Goal: Task Accomplishment & Management: Manage account settings

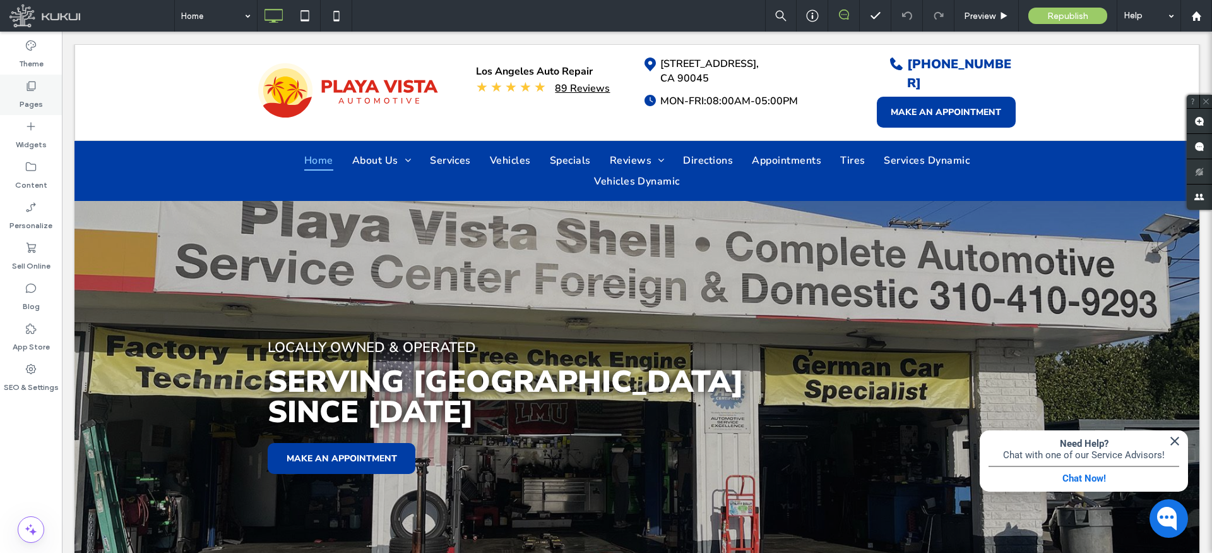
click at [28, 100] on label "Pages" at bounding box center [31, 101] width 23 height 18
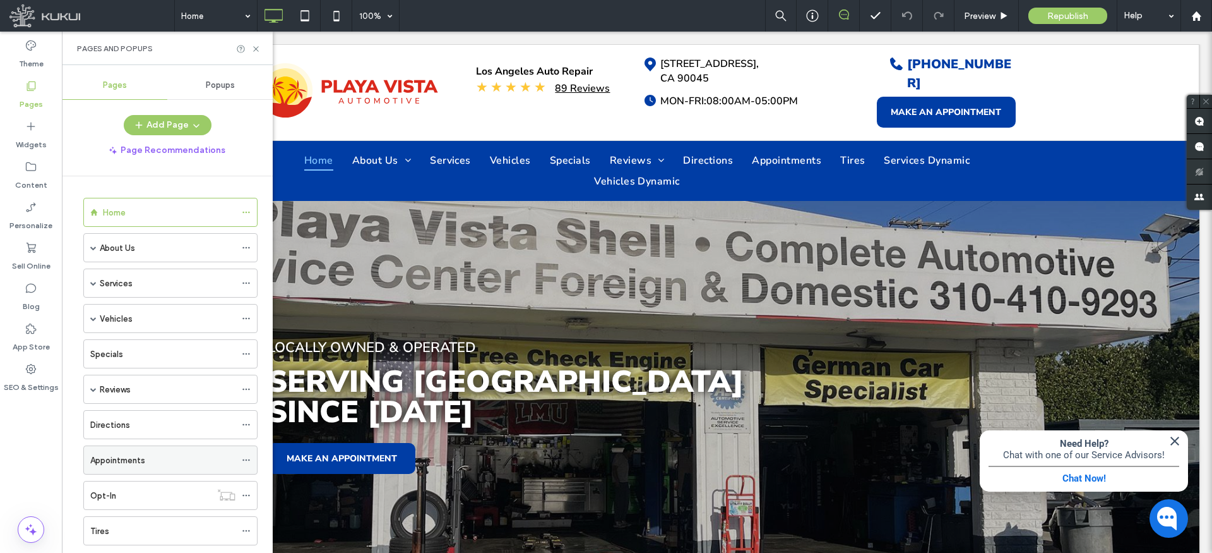
scroll to position [101, 0]
click at [245, 464] on use at bounding box center [245, 465] width 7 height 2
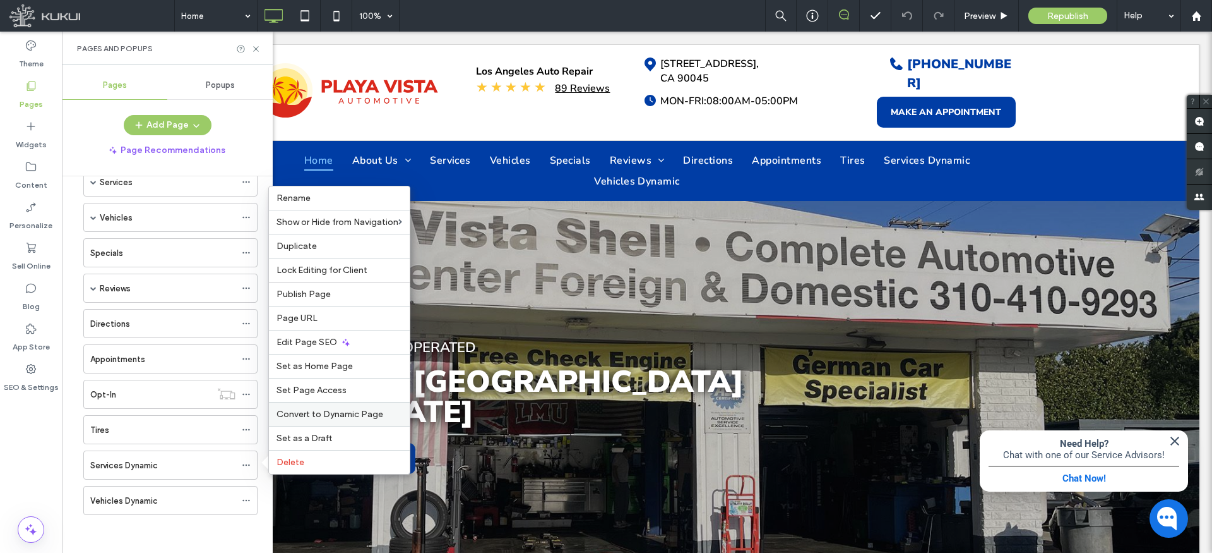
click at [325, 412] on span "Convert to Dynamic Page" at bounding box center [330, 414] width 107 height 11
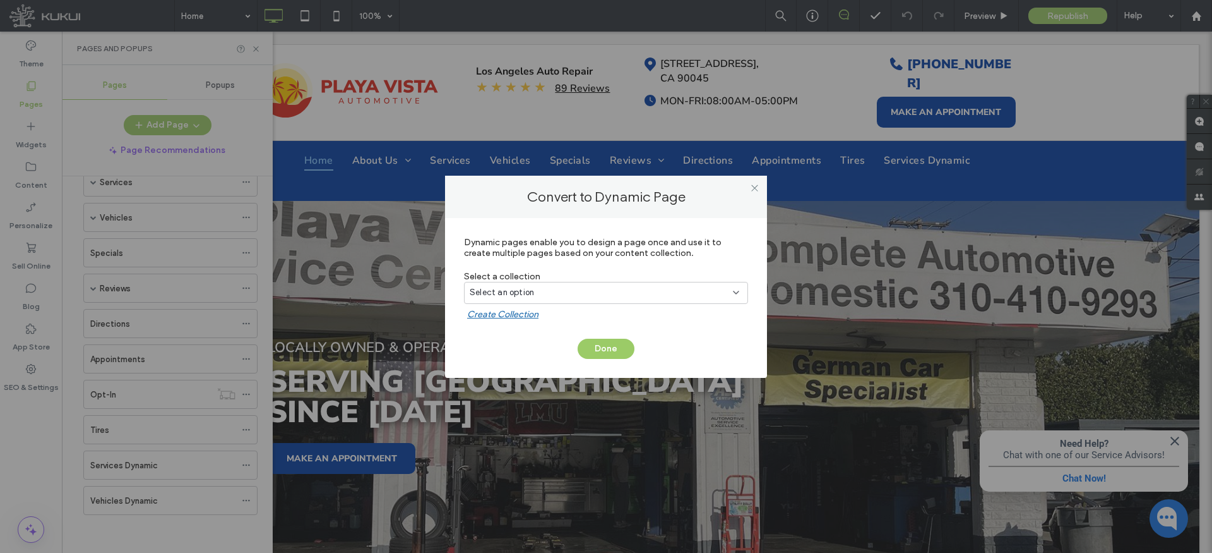
click at [588, 290] on div "Select an option" at bounding box center [599, 292] width 258 height 13
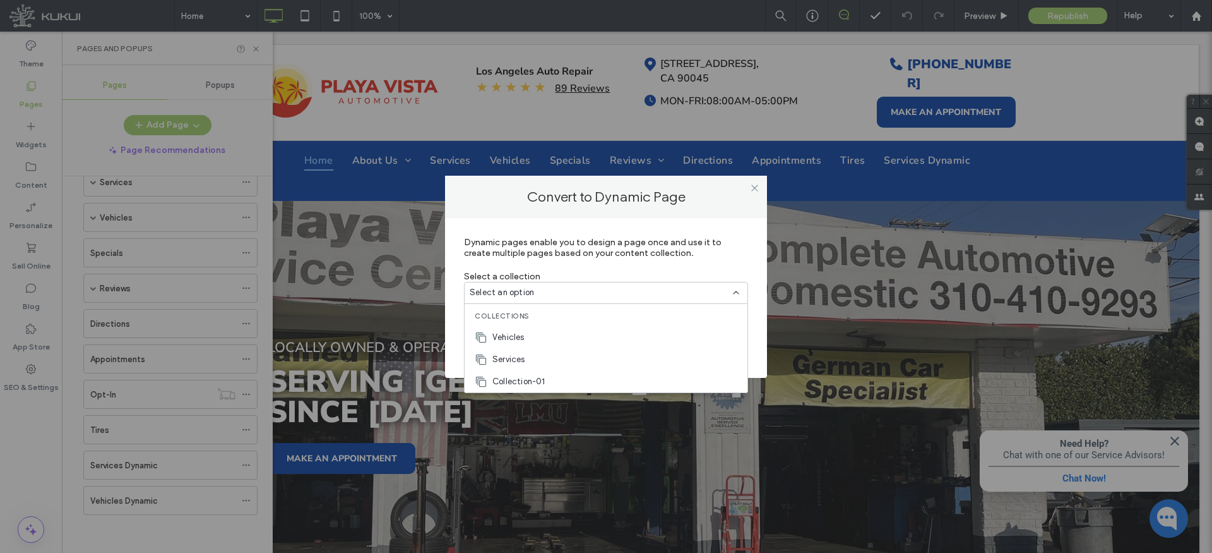
click at [530, 356] on div "Services" at bounding box center [606, 359] width 283 height 22
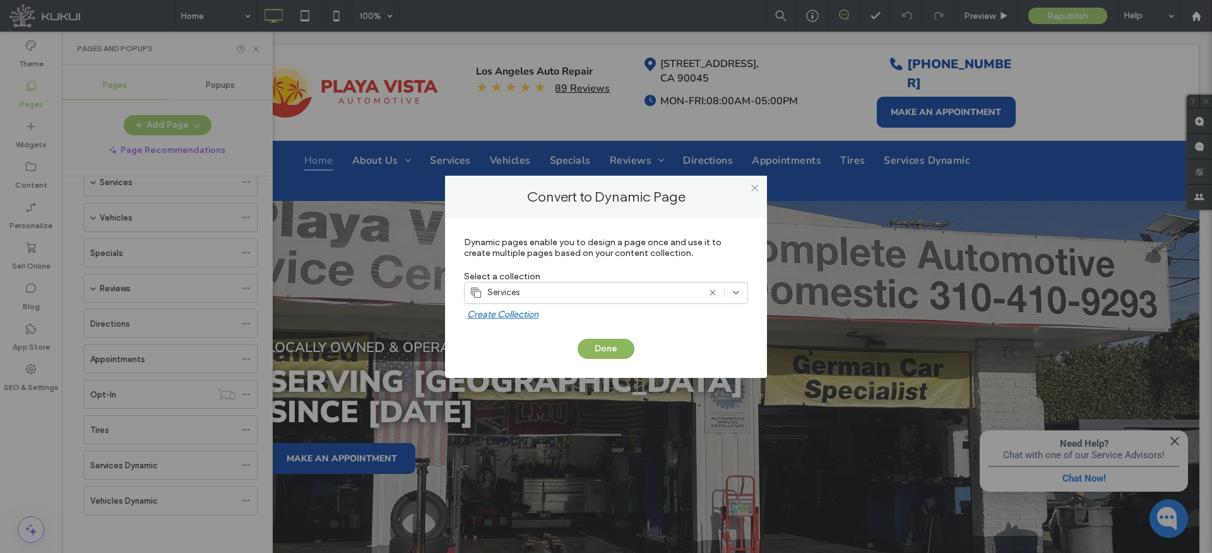
click at [604, 345] on button "Done" at bounding box center [606, 348] width 57 height 20
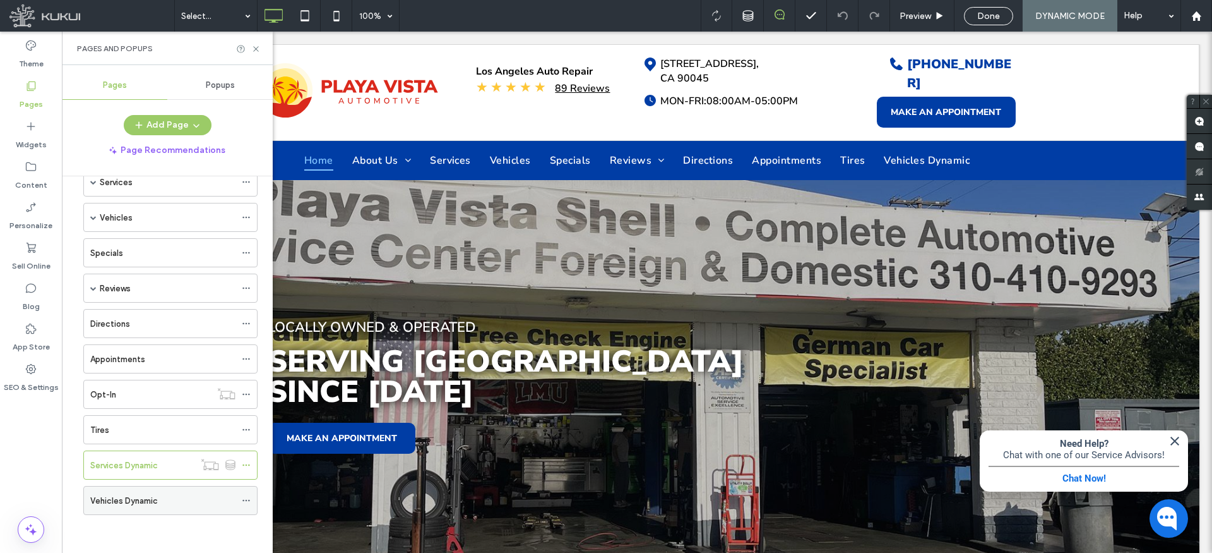
click at [248, 496] on icon at bounding box center [246, 500] width 9 height 9
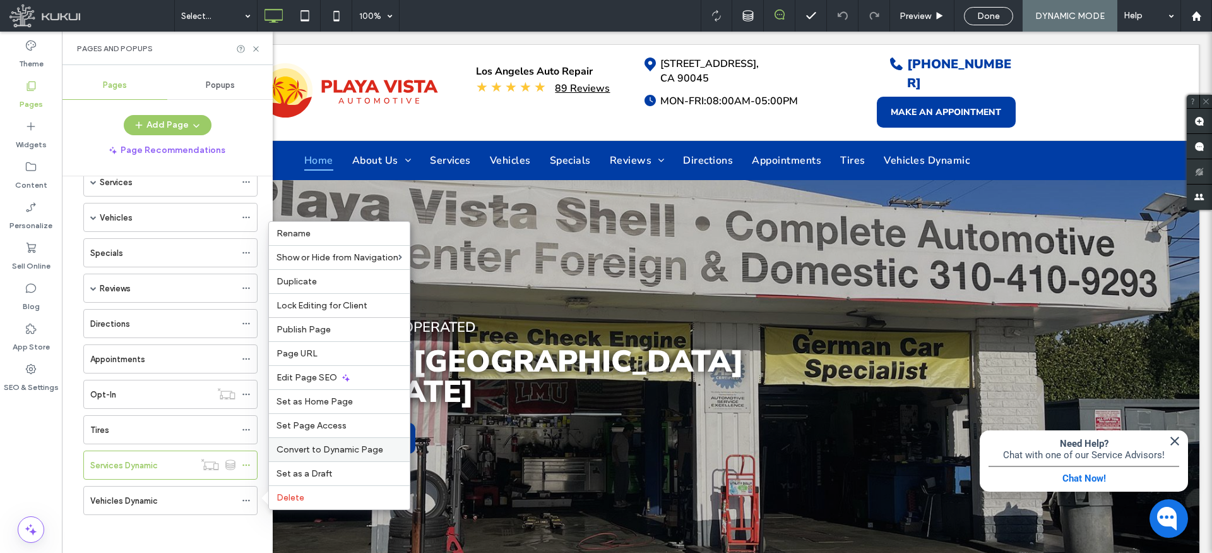
click at [301, 450] on span "Convert to Dynamic Page" at bounding box center [330, 449] width 107 height 11
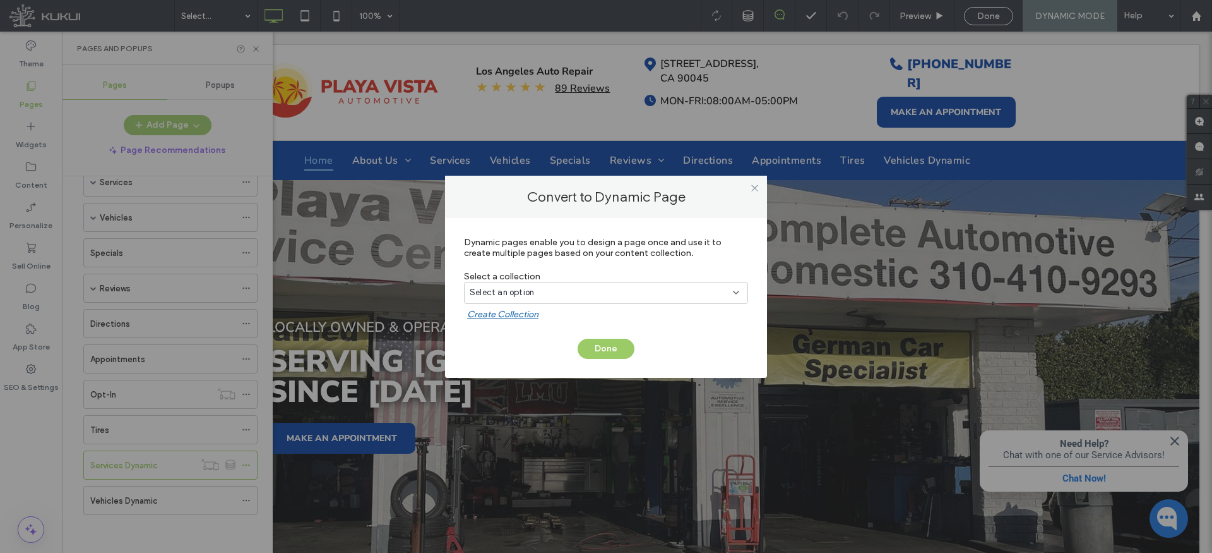
click at [526, 290] on span "Select an option" at bounding box center [502, 292] width 64 height 13
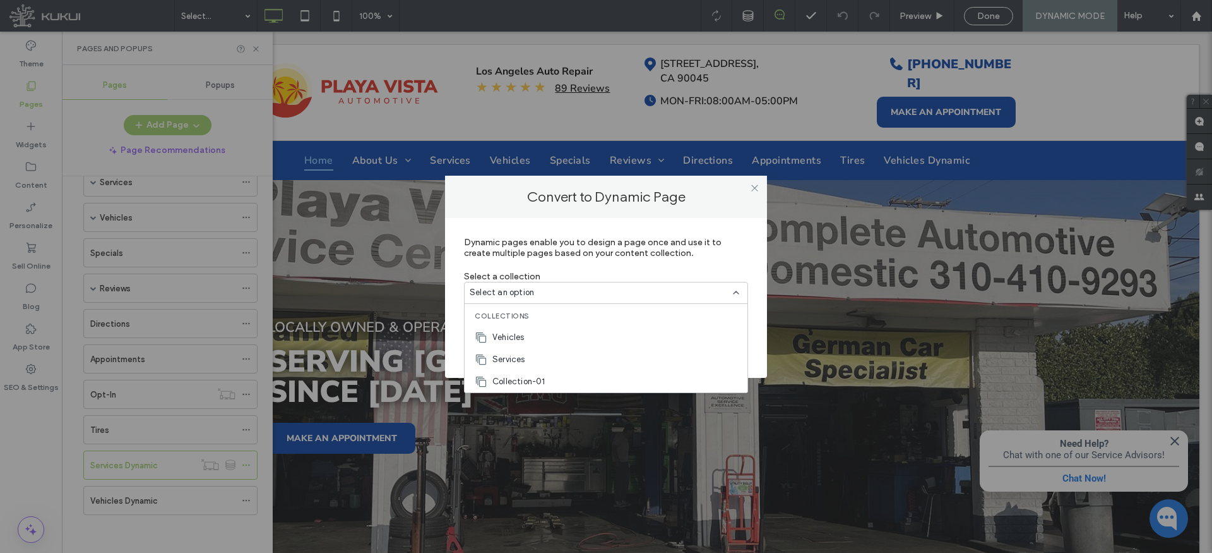
click at [519, 338] on span "Vehicles" at bounding box center [509, 337] width 32 height 13
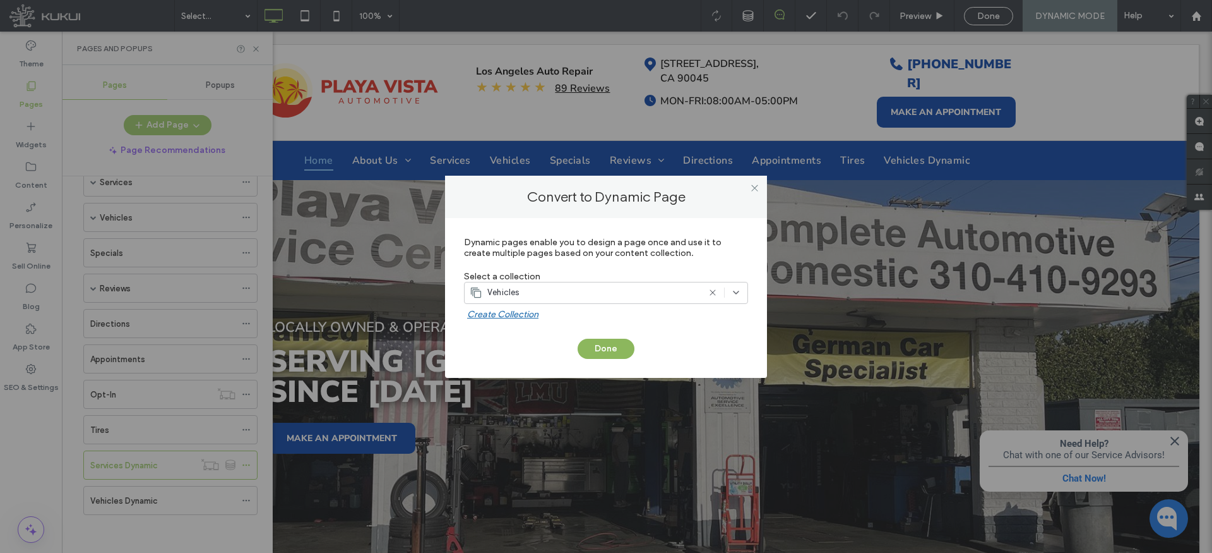
click at [609, 347] on button "Done" at bounding box center [606, 348] width 57 height 20
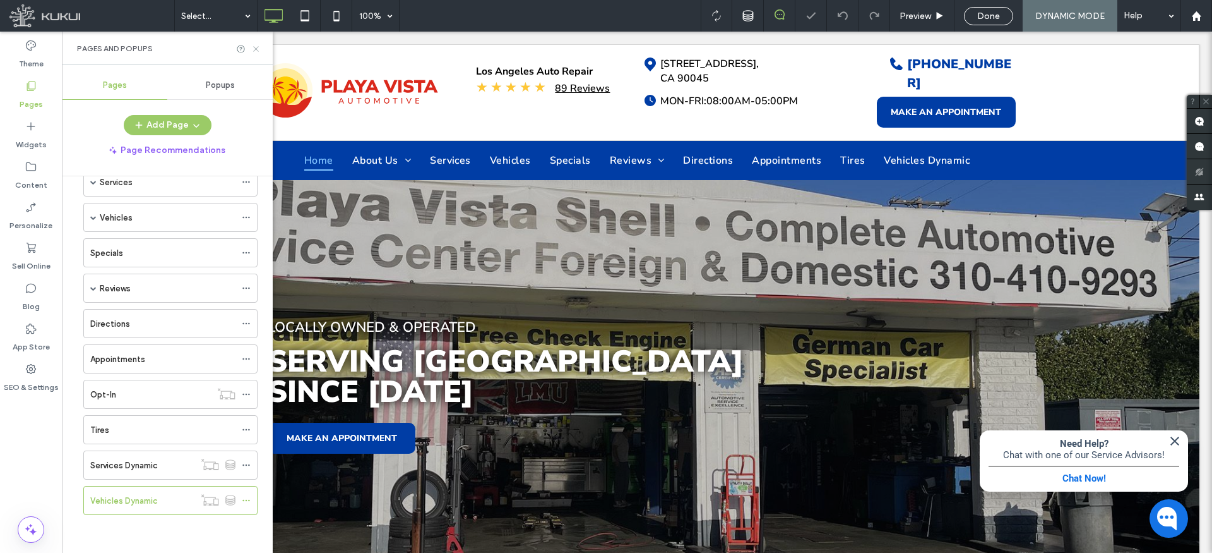
click at [256, 47] on icon at bounding box center [255, 48] width 9 height 9
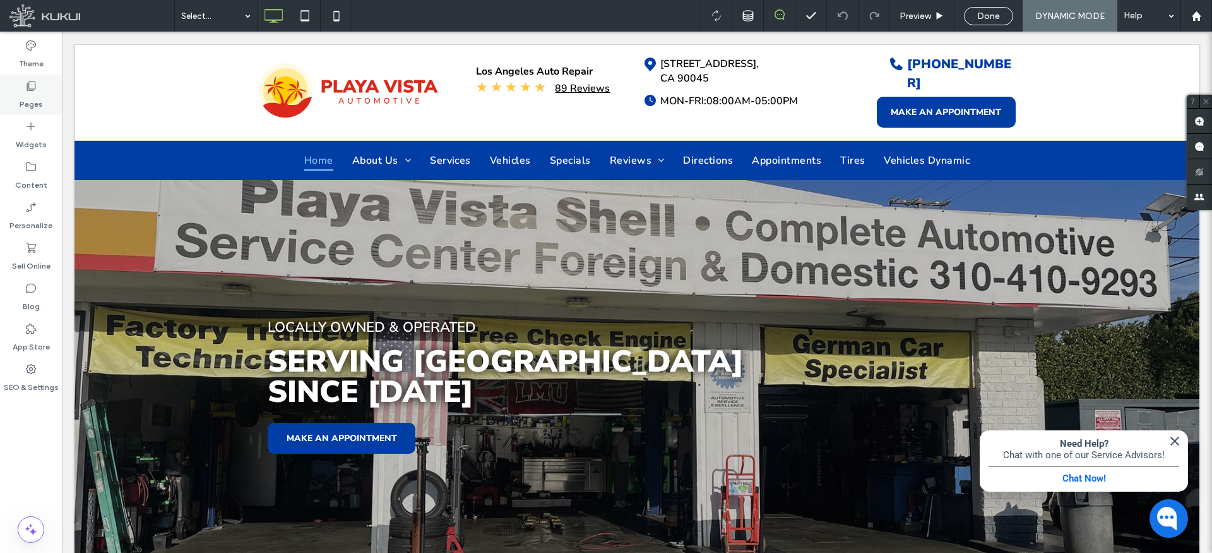
click at [28, 83] on icon at bounding box center [31, 86] width 13 height 13
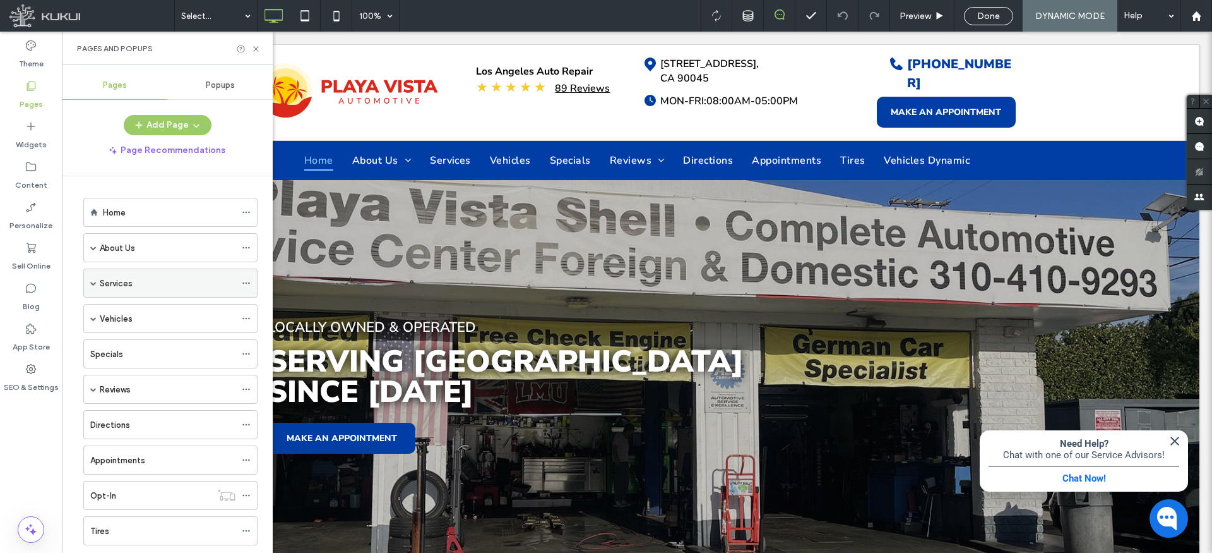
click at [245, 282] on icon at bounding box center [246, 282] width 9 height 9
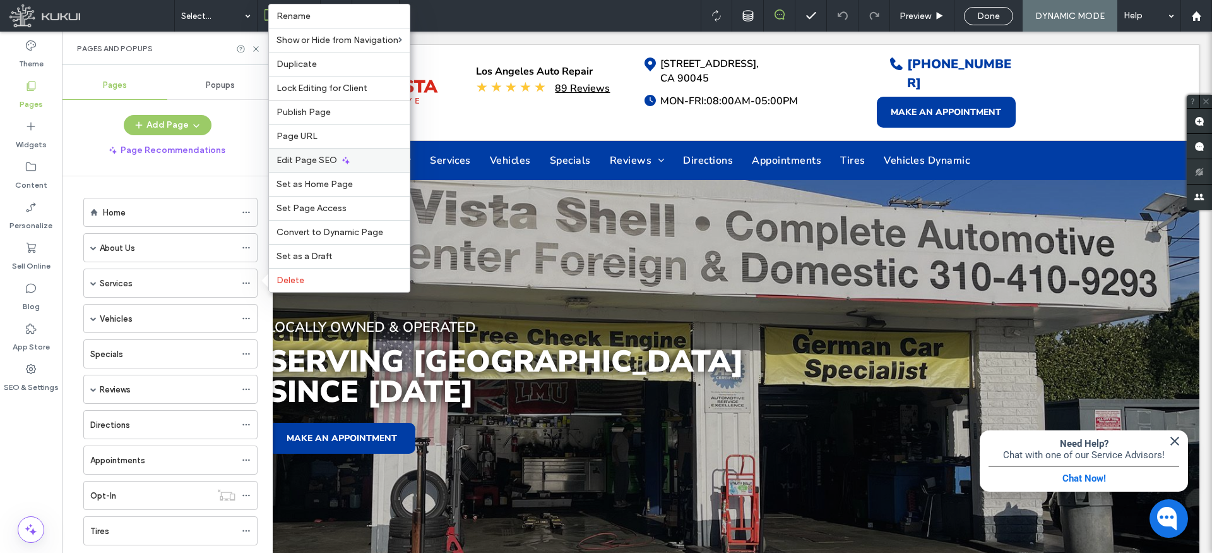
click at [310, 159] on span "Edit Page SEO" at bounding box center [307, 160] width 61 height 11
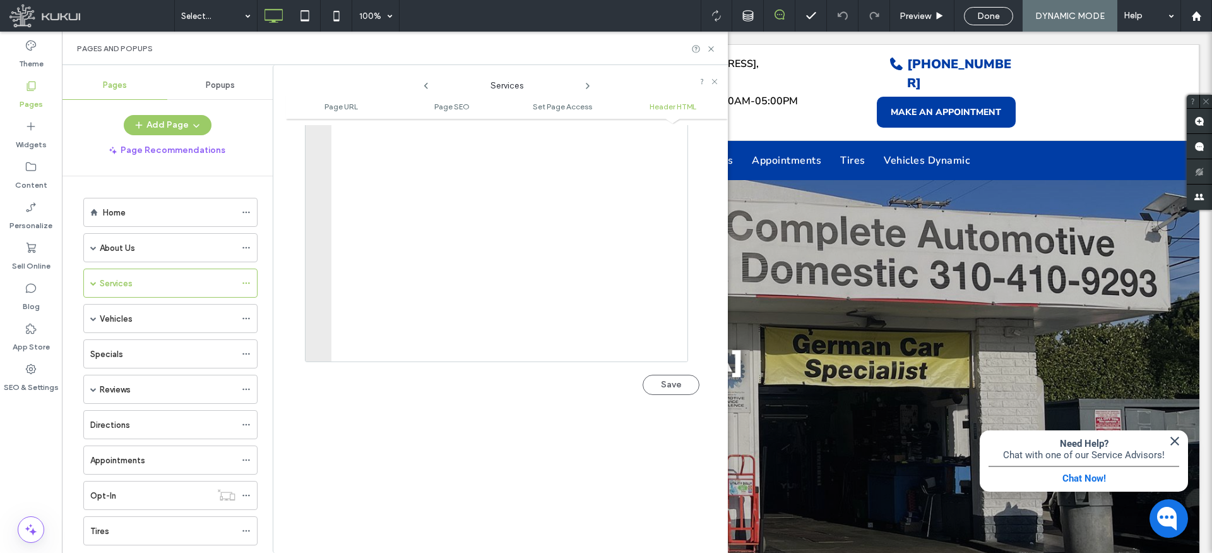
scroll to position [1245, 0]
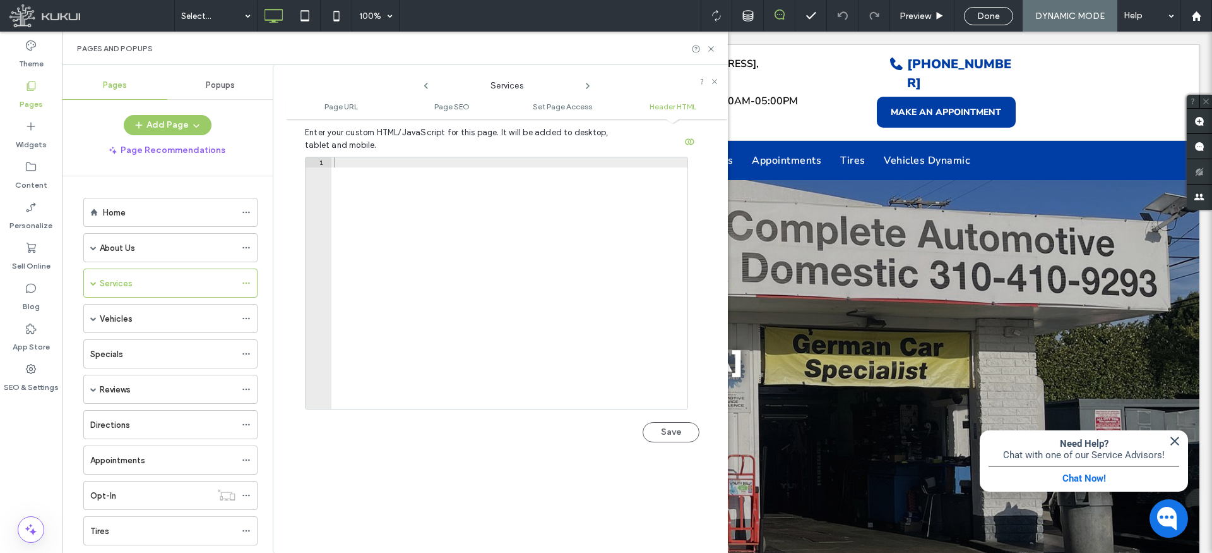
click at [398, 157] on div at bounding box center [510, 293] width 356 height 272
paste textarea "**********"
type textarea "**********"
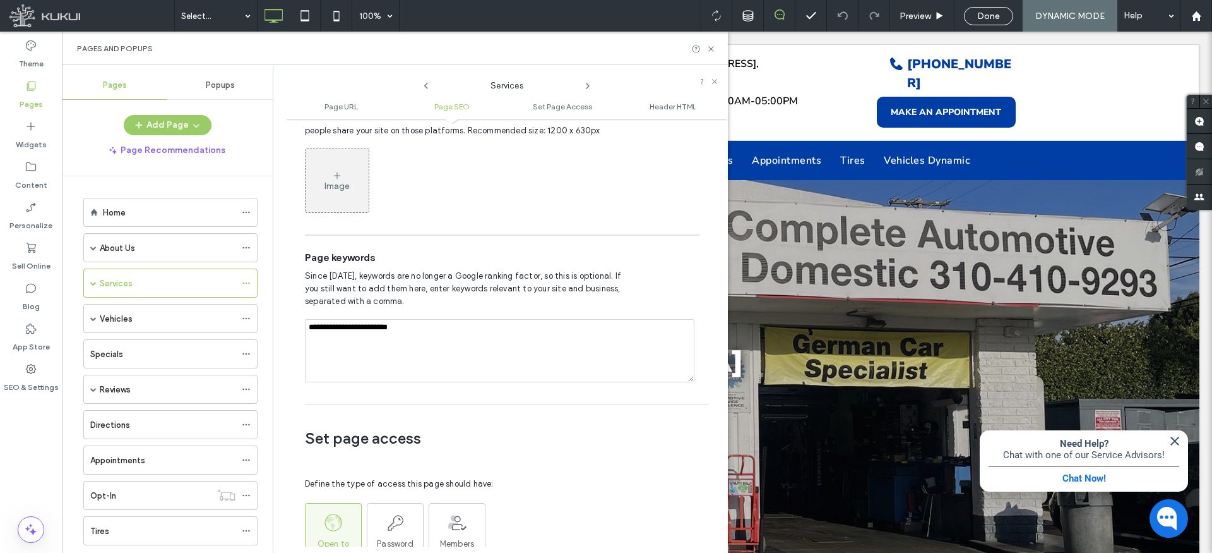
scroll to position [1410, 0]
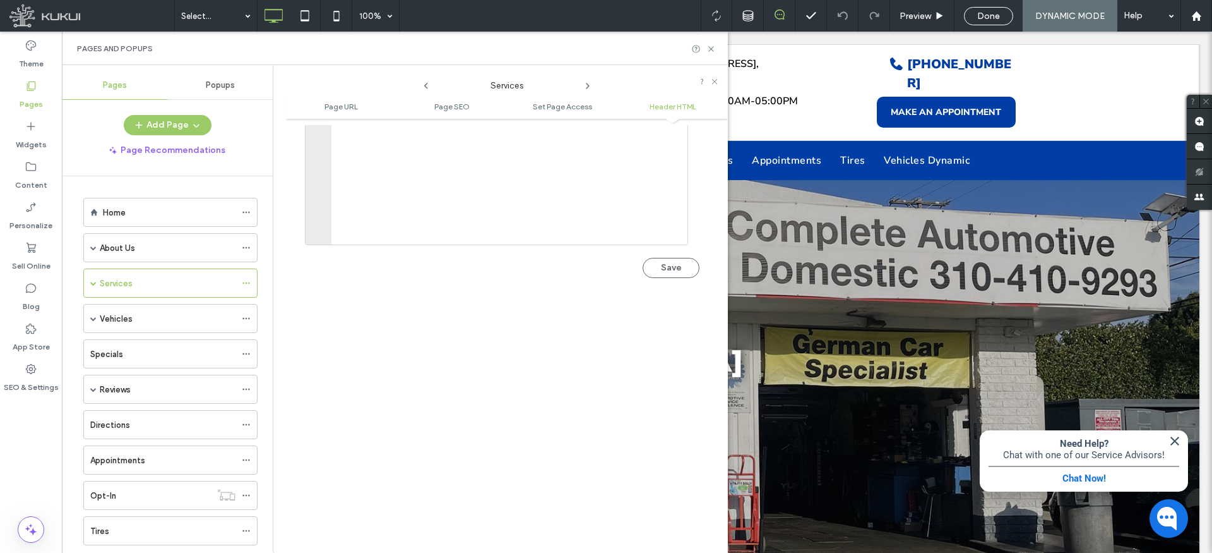
drag, startPoint x: 668, startPoint y: 244, endPoint x: 663, endPoint y: 249, distance: 7.1
click at [668, 258] on button "Save" at bounding box center [671, 268] width 57 height 20
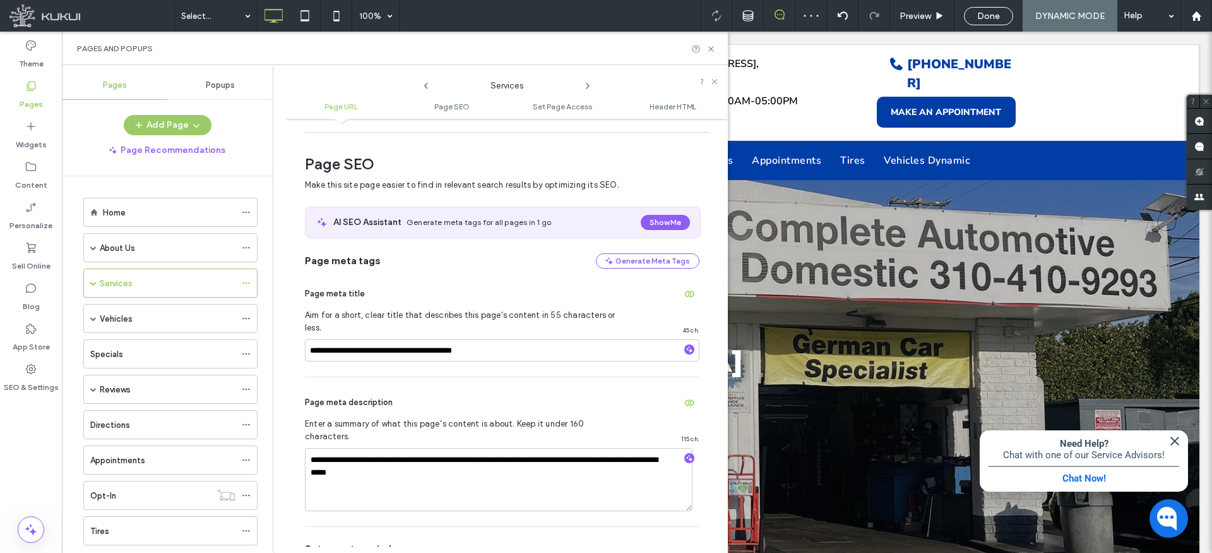
scroll to position [0, 0]
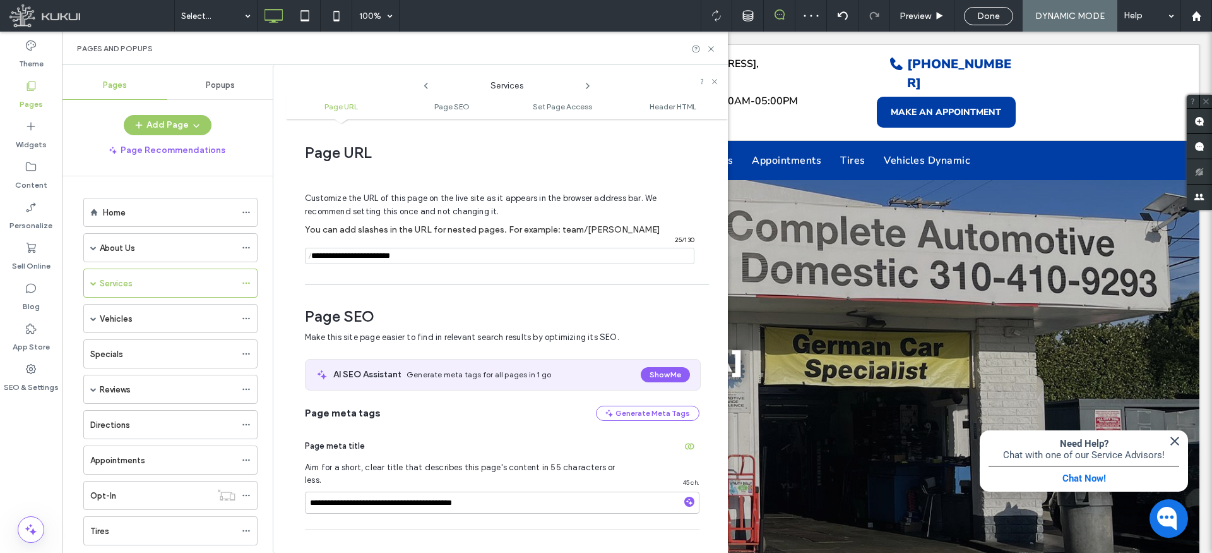
click at [430, 256] on input "notEmpty" at bounding box center [500, 256] width 390 height 16
click at [244, 465] on use at bounding box center [245, 465] width 7 height 2
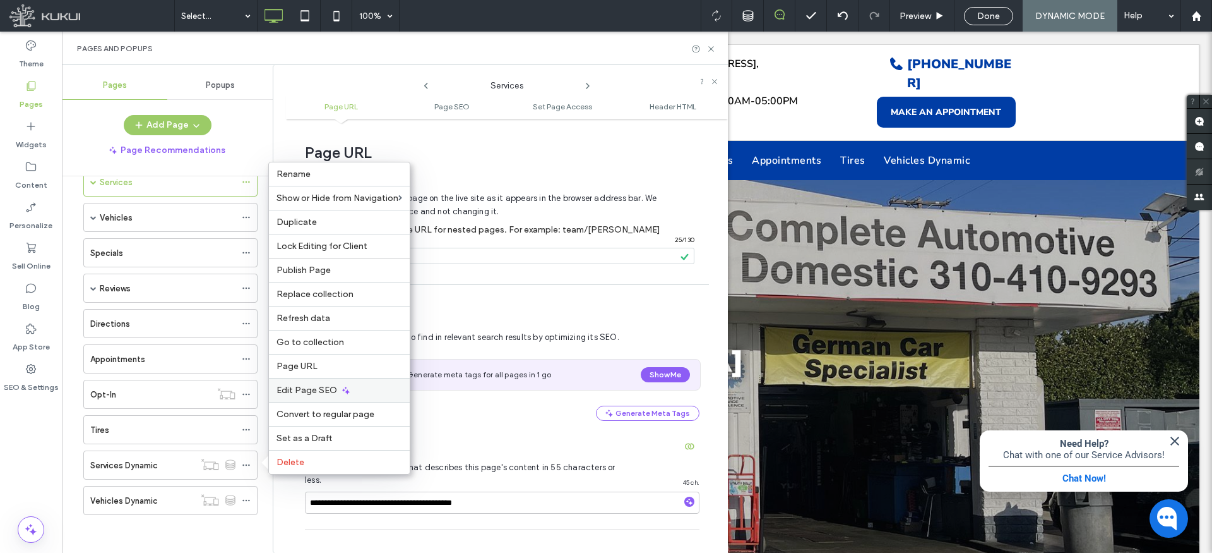
click at [320, 386] on span "Edit Page SEO" at bounding box center [307, 390] width 61 height 11
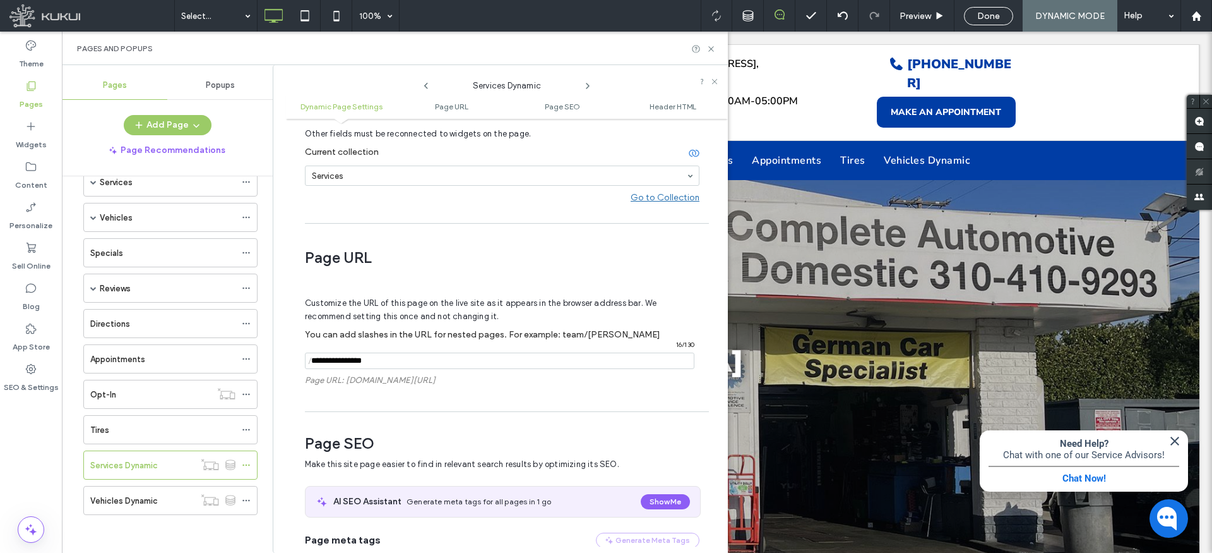
scroll to position [239, 0]
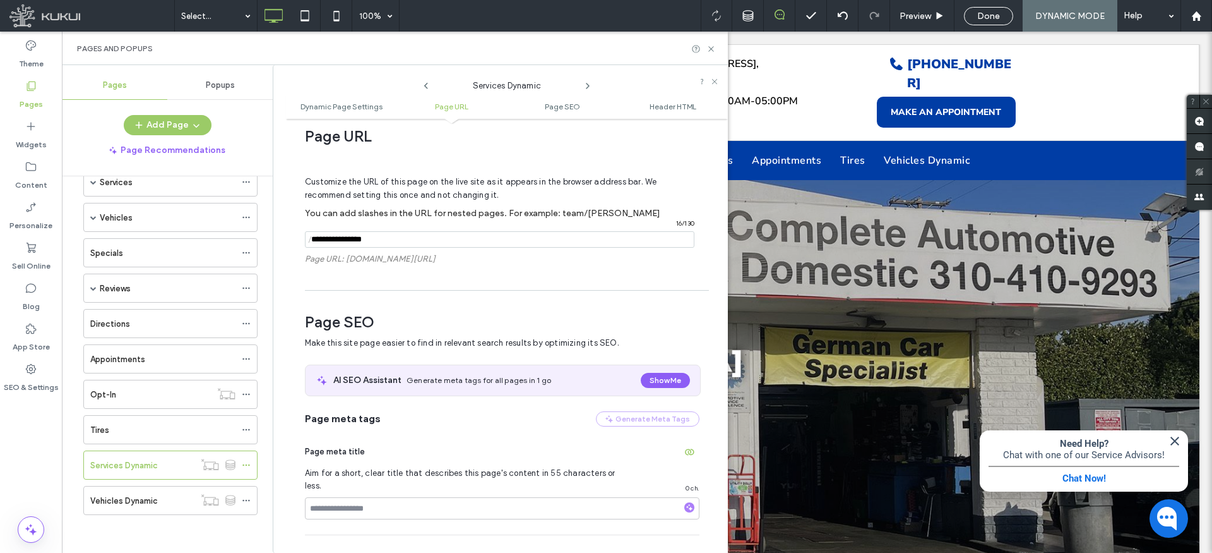
click at [396, 239] on input "notEmpty" at bounding box center [500, 239] width 390 height 16
paste input "**********"
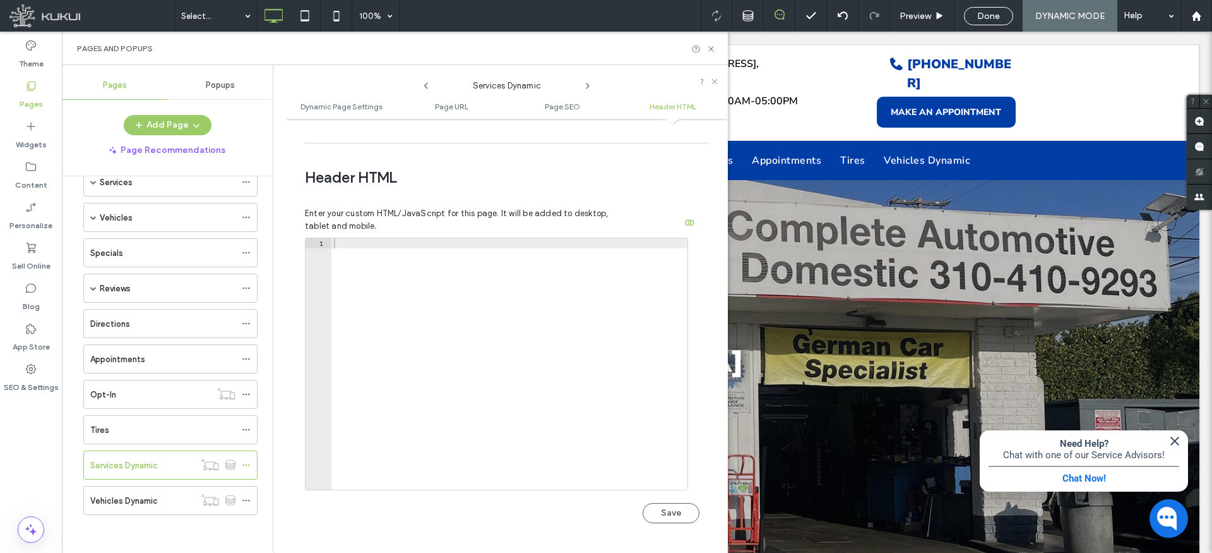
scroll to position [1187, 0]
type input "**********"
click at [415, 239] on div at bounding box center [510, 375] width 356 height 272
paste textarea "**********"
type textarea "**********"
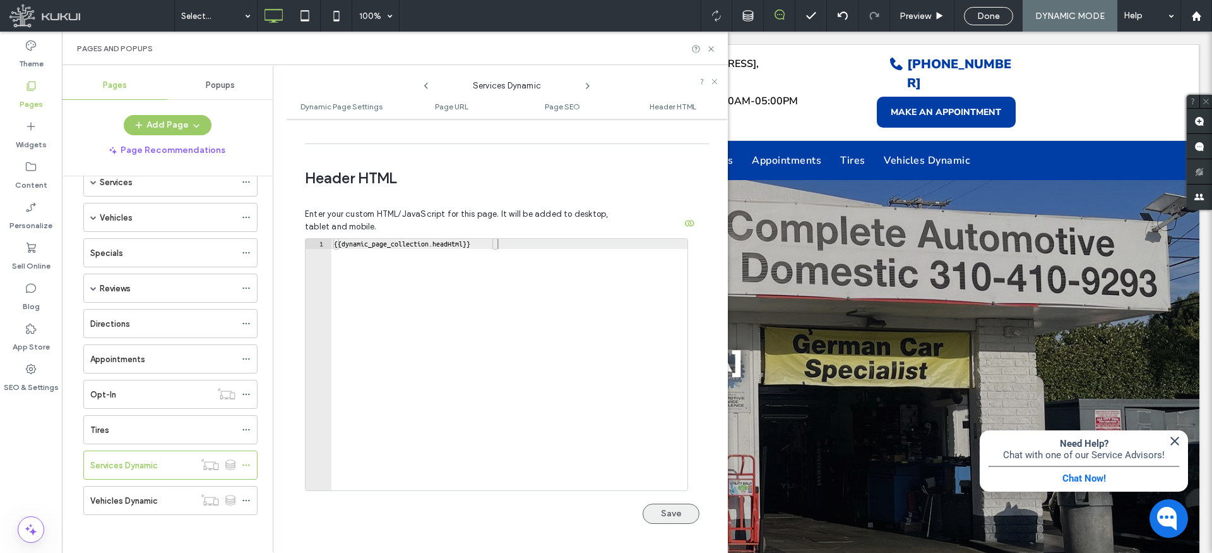
click at [673, 503] on button "Save" at bounding box center [671, 513] width 57 height 20
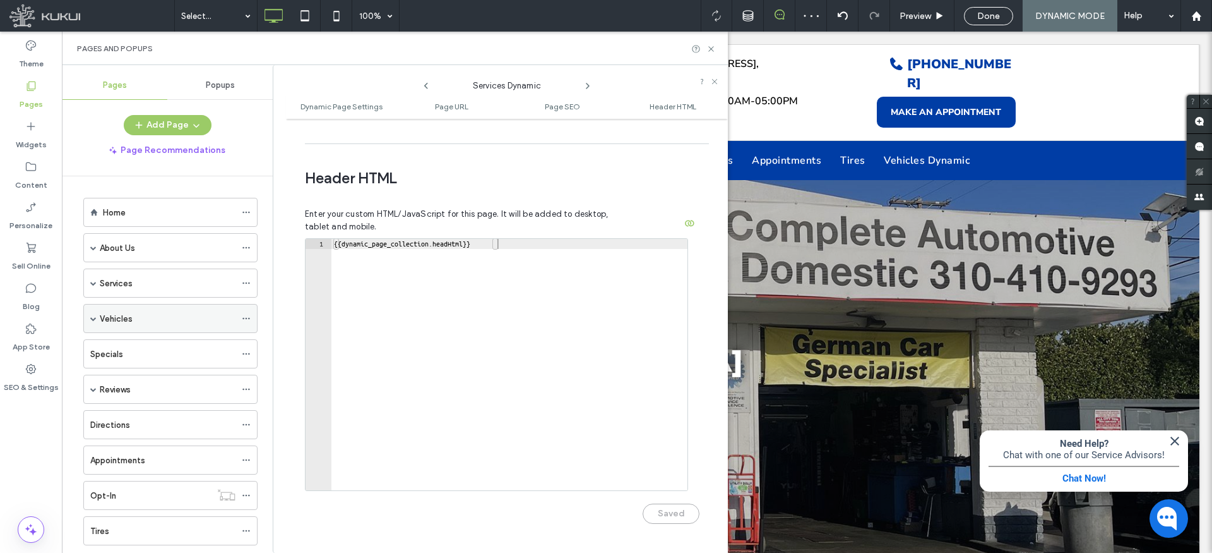
click at [245, 314] on icon at bounding box center [246, 318] width 9 height 9
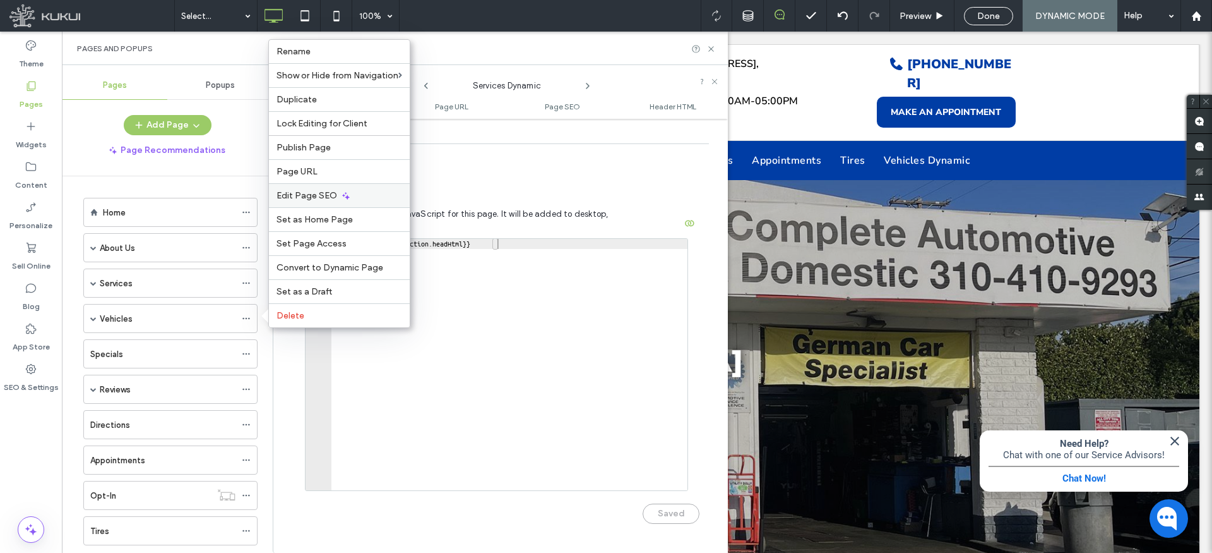
click at [320, 193] on span "Edit Page SEO" at bounding box center [307, 195] width 61 height 11
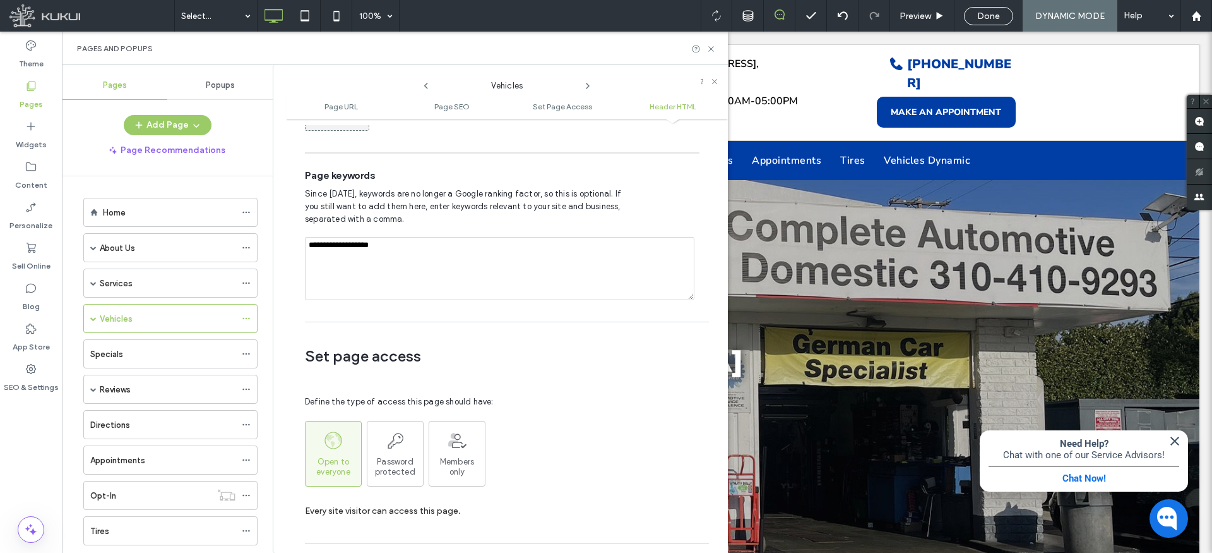
scroll to position [1165, 0]
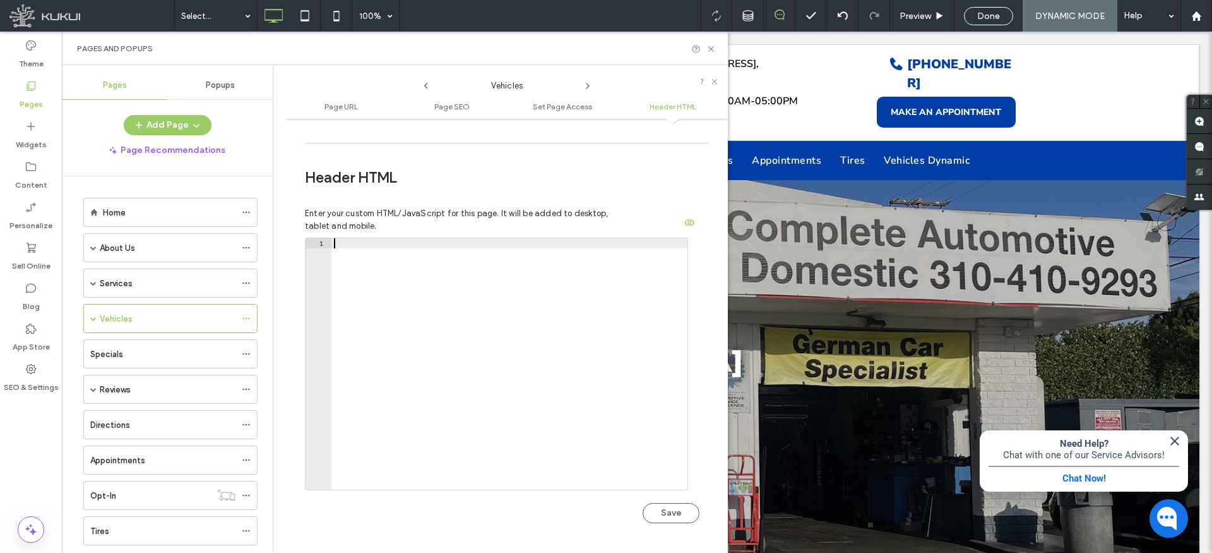
click at [402, 238] on div at bounding box center [510, 374] width 356 height 272
paste textarea "**********"
type textarea "**********"
click at [671, 503] on button "Save" at bounding box center [671, 513] width 57 height 20
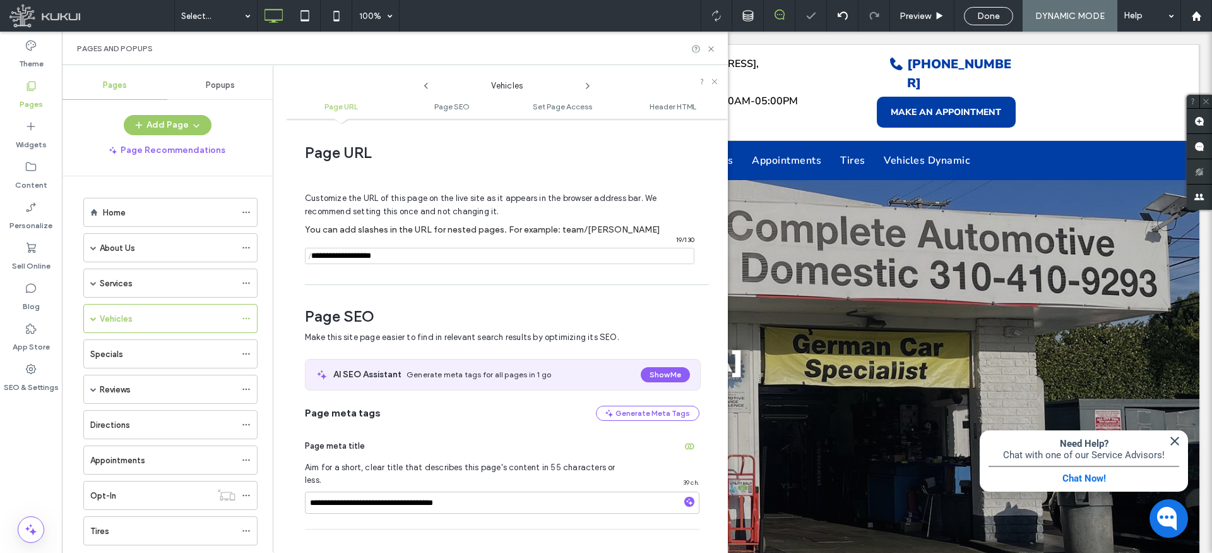
click at [402, 255] on input "notEmpty" at bounding box center [500, 256] width 390 height 16
click at [246, 501] on icon at bounding box center [246, 500] width 9 height 9
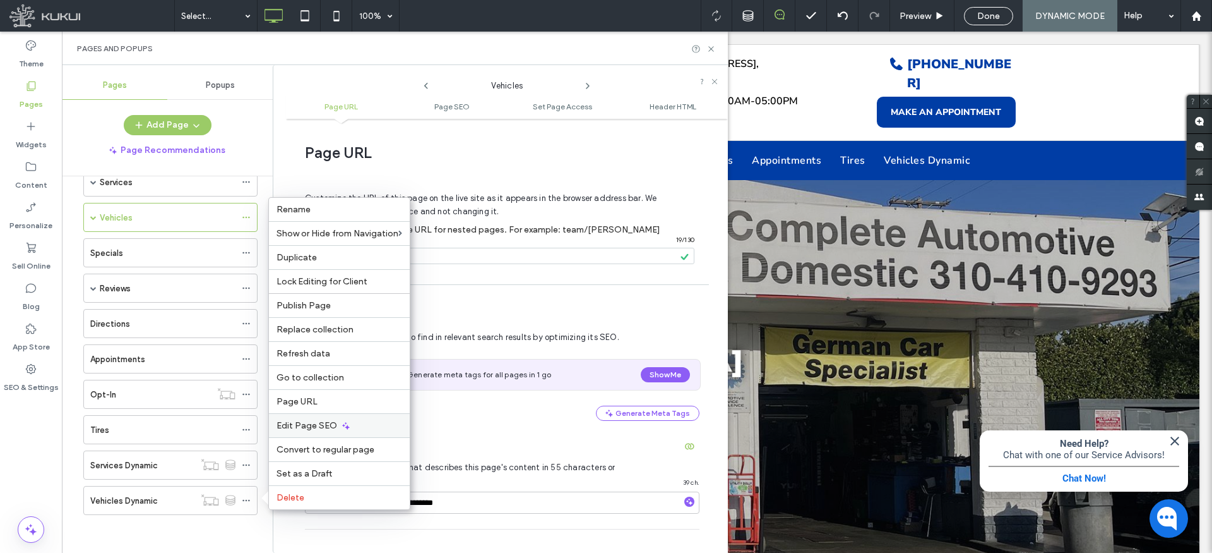
click at [319, 424] on span "Edit Page SEO" at bounding box center [307, 425] width 61 height 11
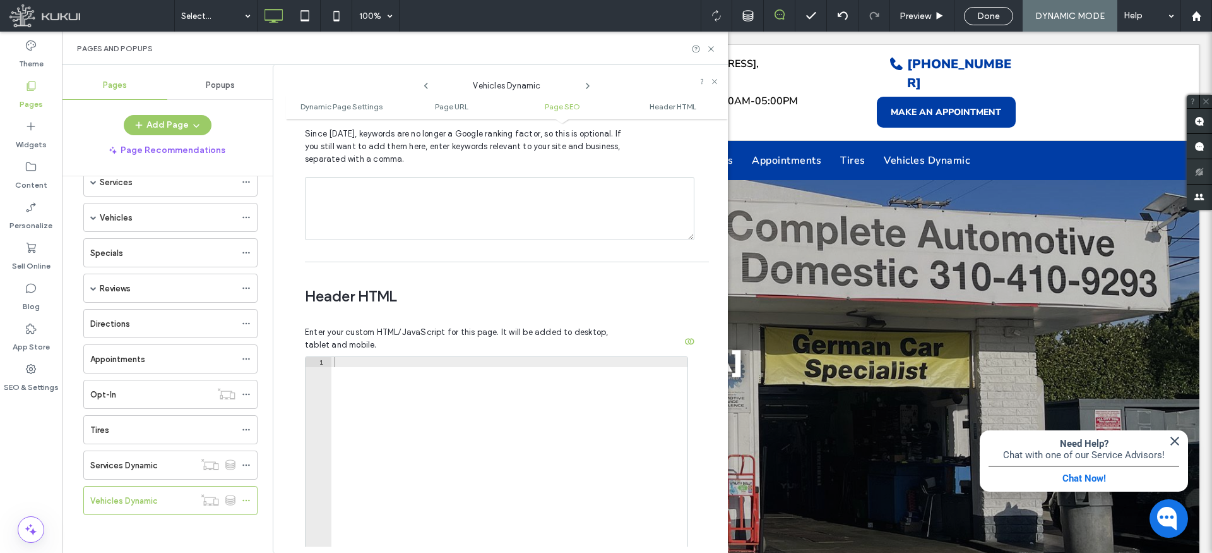
scroll to position [1075, 0]
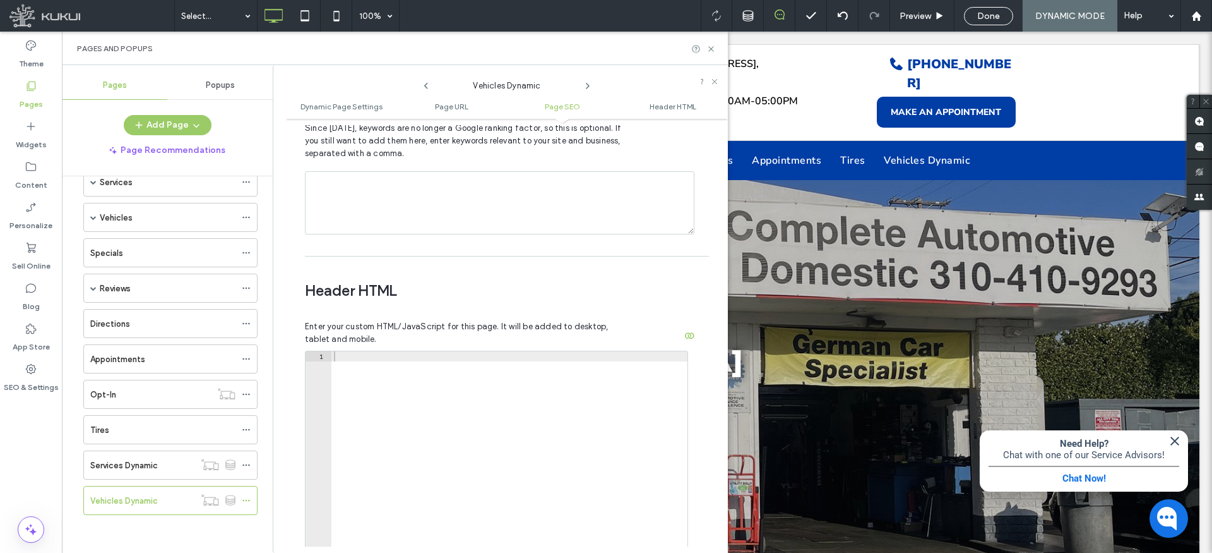
click at [374, 351] on div at bounding box center [510, 487] width 356 height 272
paste textarea "**********"
type textarea "**********"
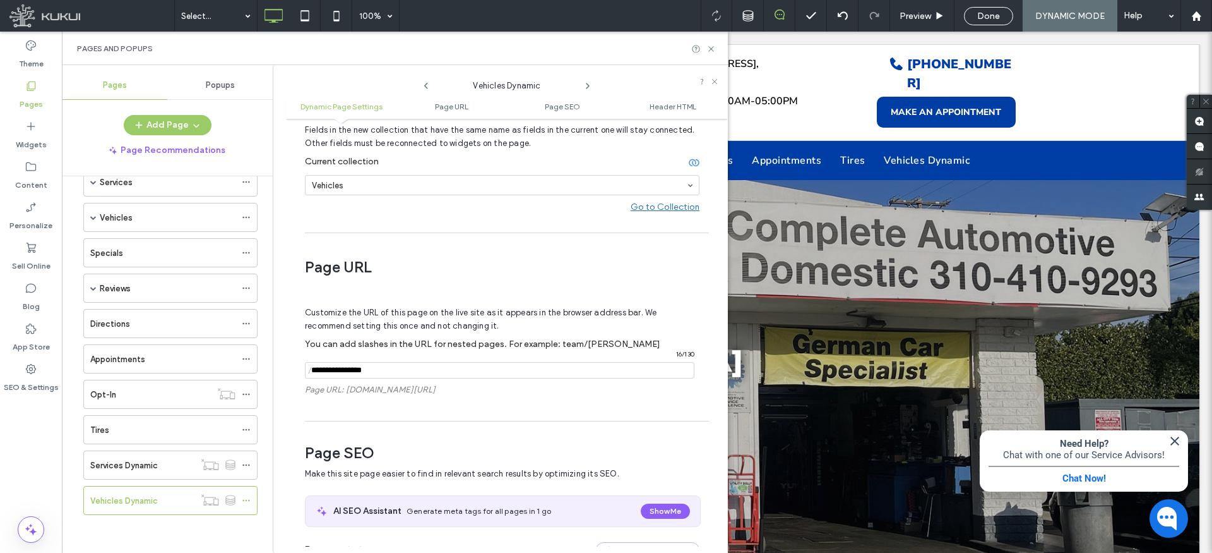
scroll to position [112, 0]
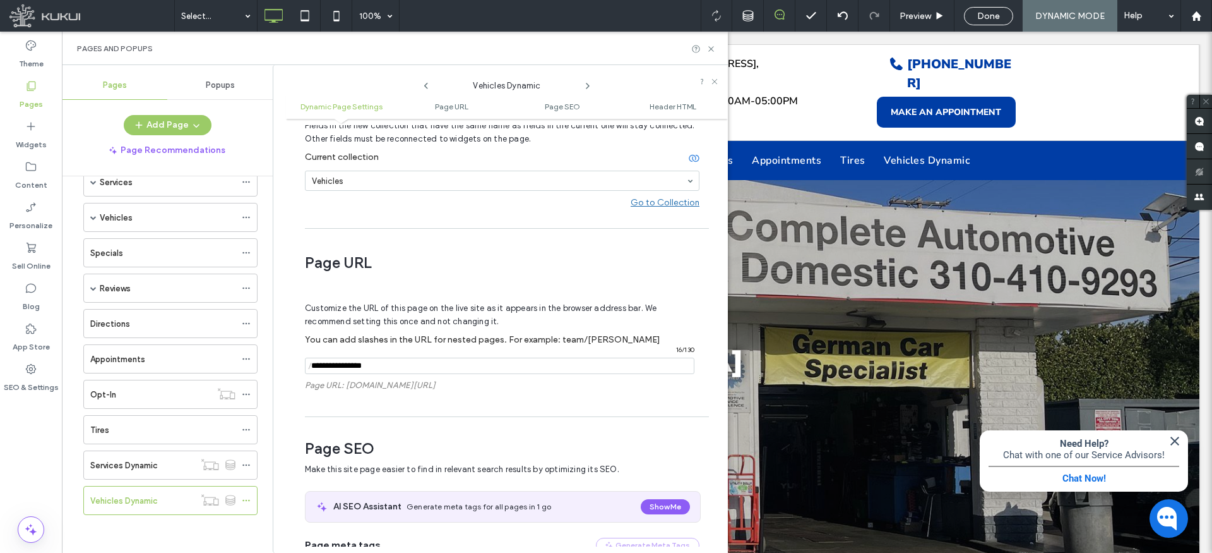
click at [395, 367] on input "notEmpty" at bounding box center [500, 365] width 390 height 16
paste input "**********"
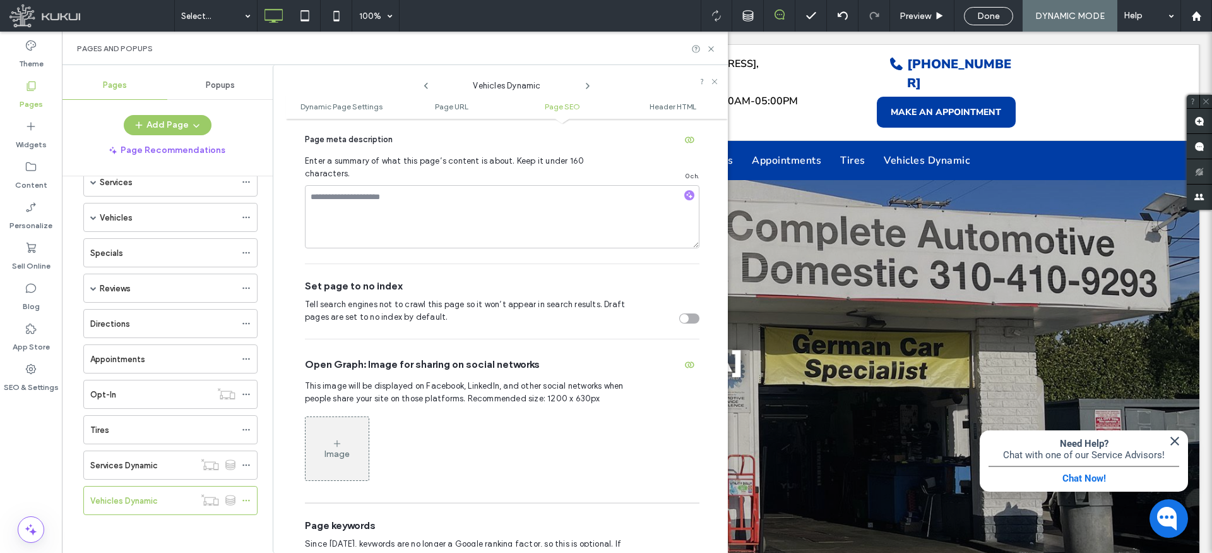
scroll to position [718, 0]
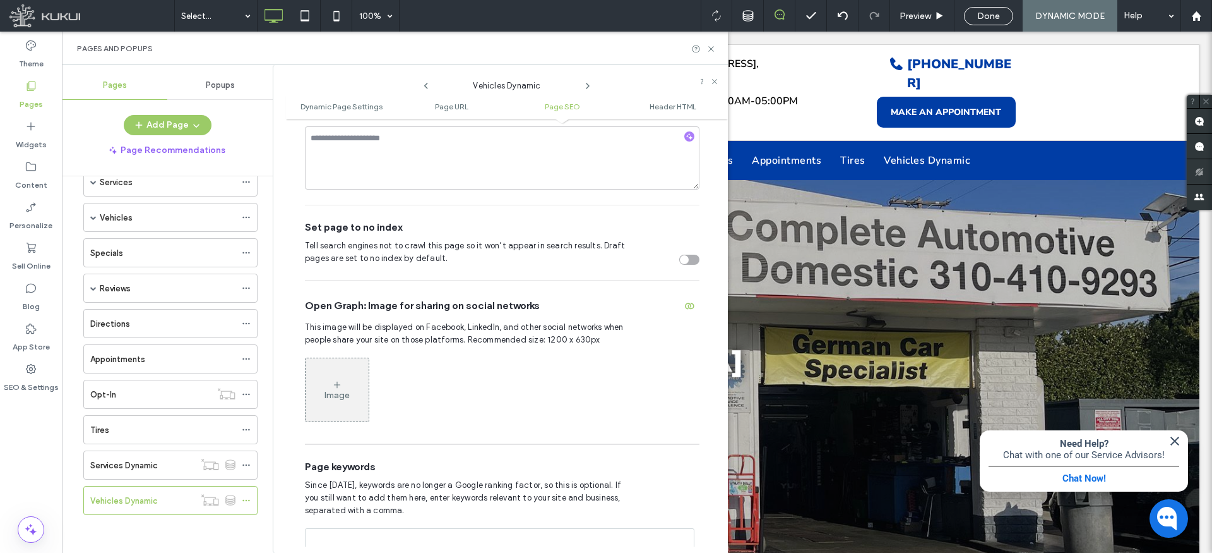
type input "**********"
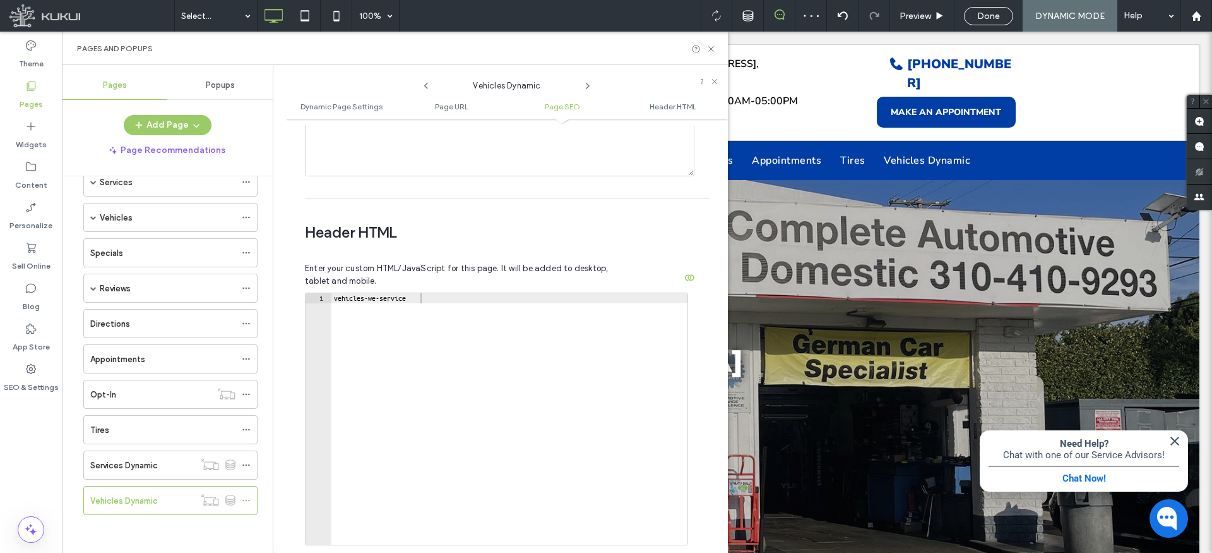
scroll to position [1132, 0]
click at [450, 294] on div "vehicles-we-service" at bounding box center [510, 430] width 356 height 272
paste textarea "Cursor at row 1"
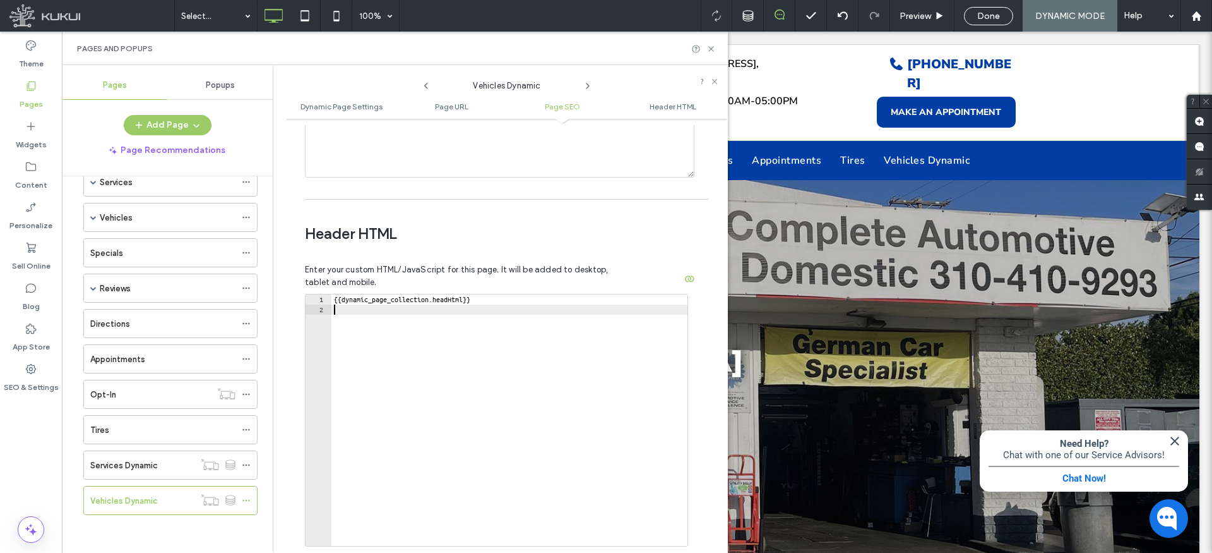
type textarea "**********"
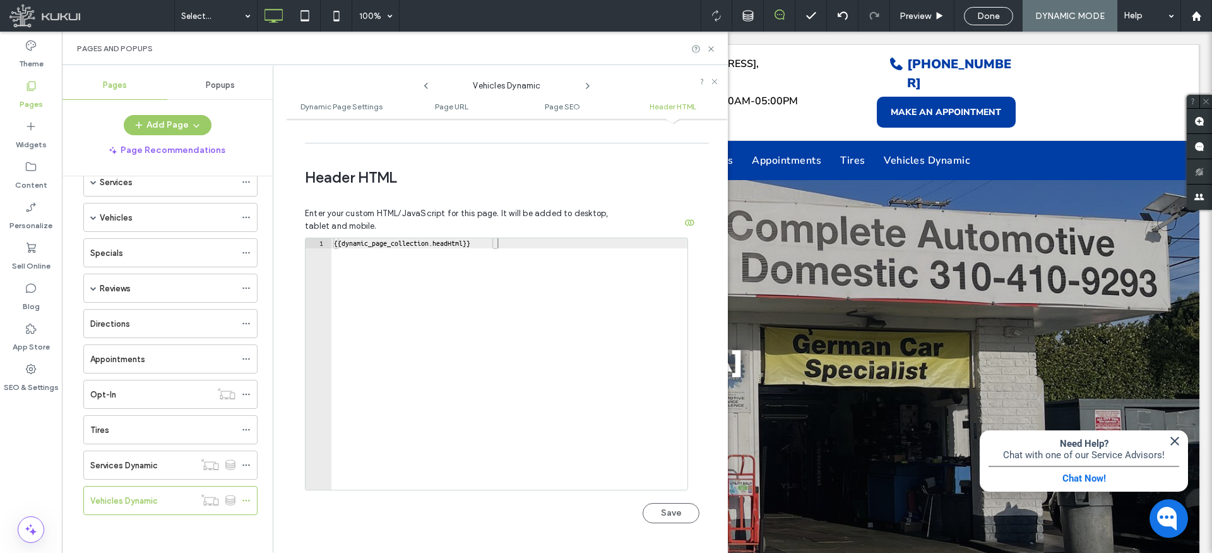
click at [666, 503] on button "Save" at bounding box center [671, 513] width 57 height 20
drag, startPoint x: 91, startPoint y: 216, endPoint x: 129, endPoint y: 278, distance: 73.1
click at [90, 216] on span at bounding box center [93, 217] width 6 height 6
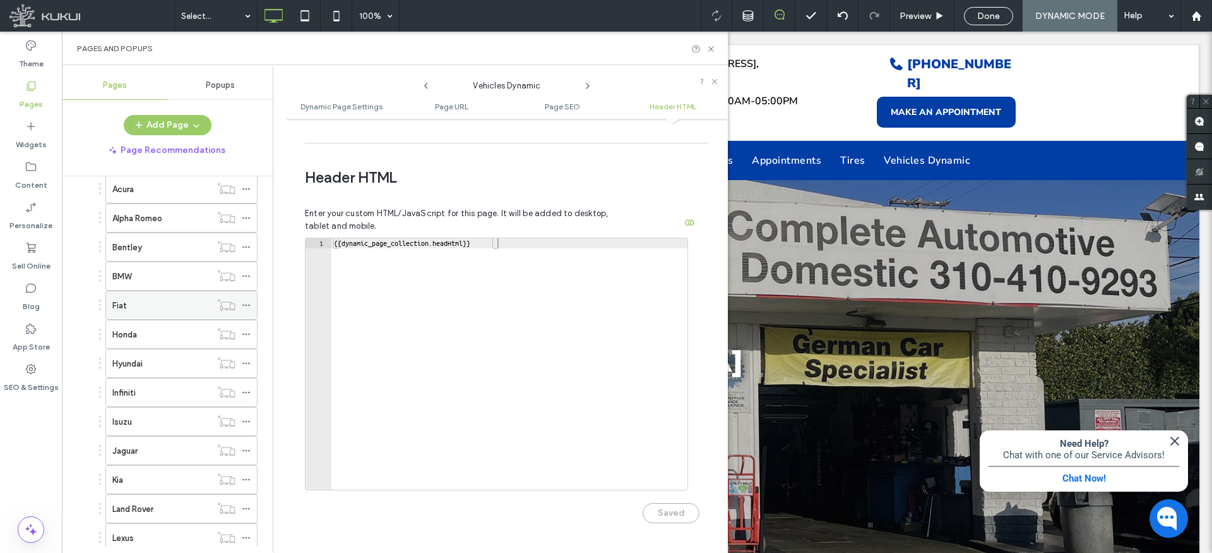
scroll to position [245, 0]
click at [248, 276] on icon at bounding box center [246, 276] width 9 height 9
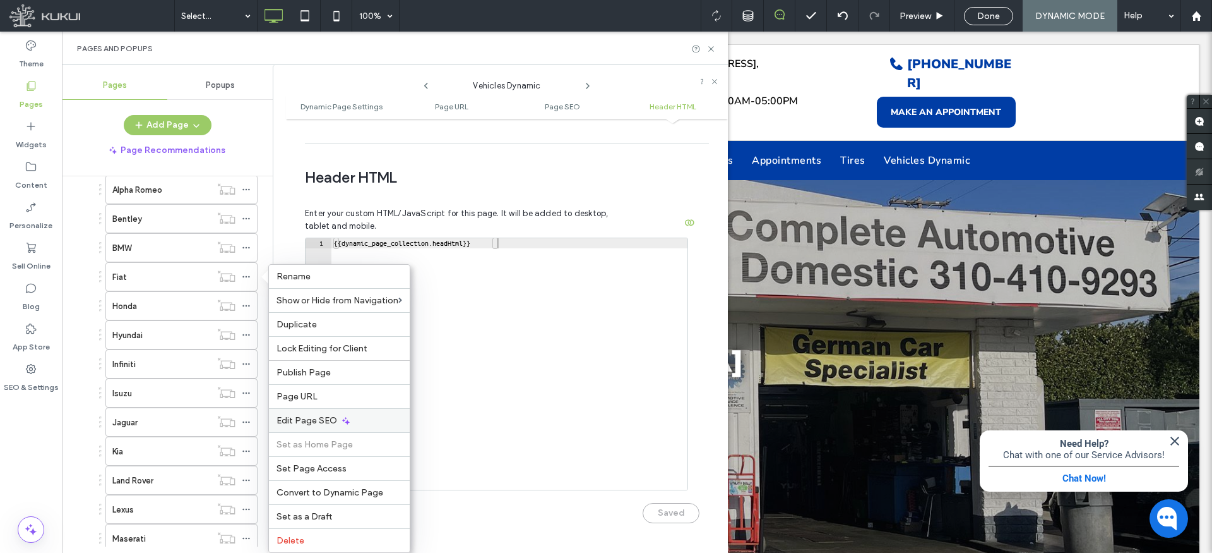
click at [306, 416] on span "Edit Page SEO" at bounding box center [307, 420] width 61 height 11
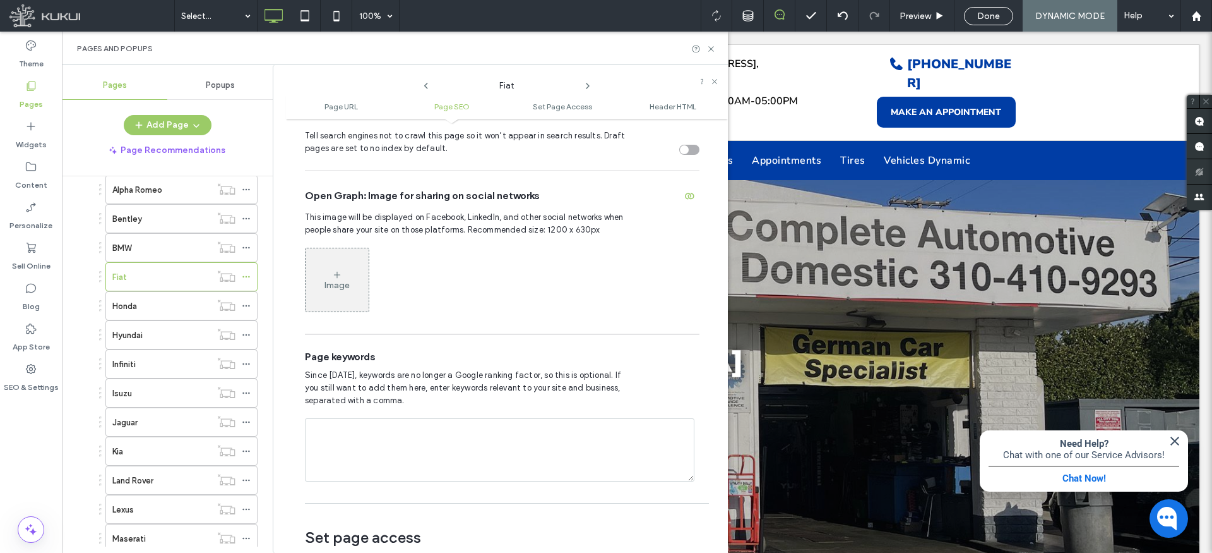
scroll to position [434, 0]
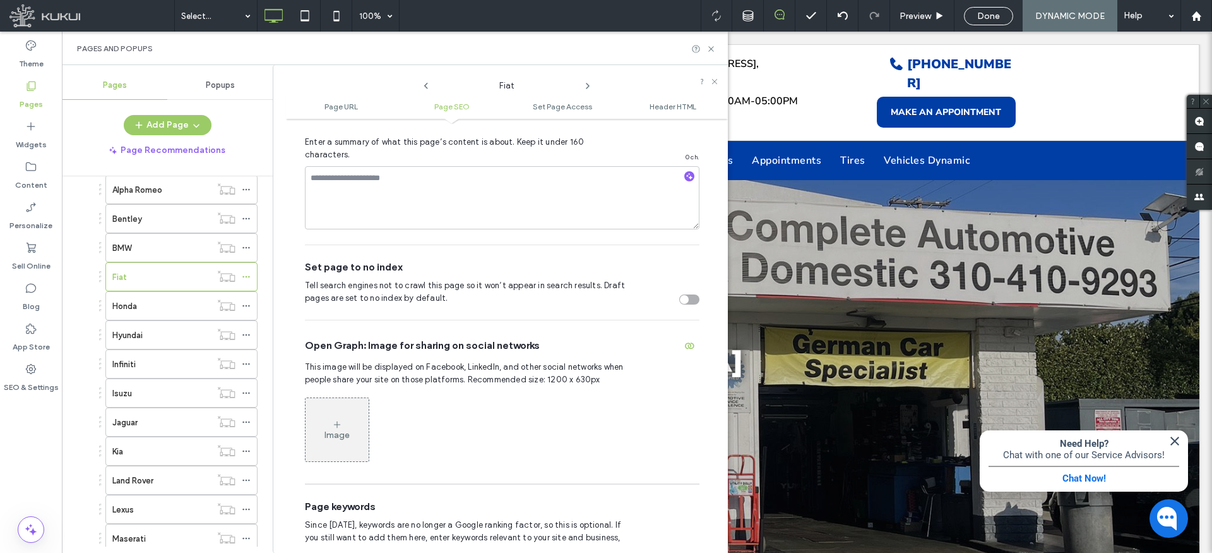
click at [680, 294] on div "toggle" at bounding box center [690, 299] width 20 height 10
click at [247, 382] on icon at bounding box center [246, 384] width 9 height 9
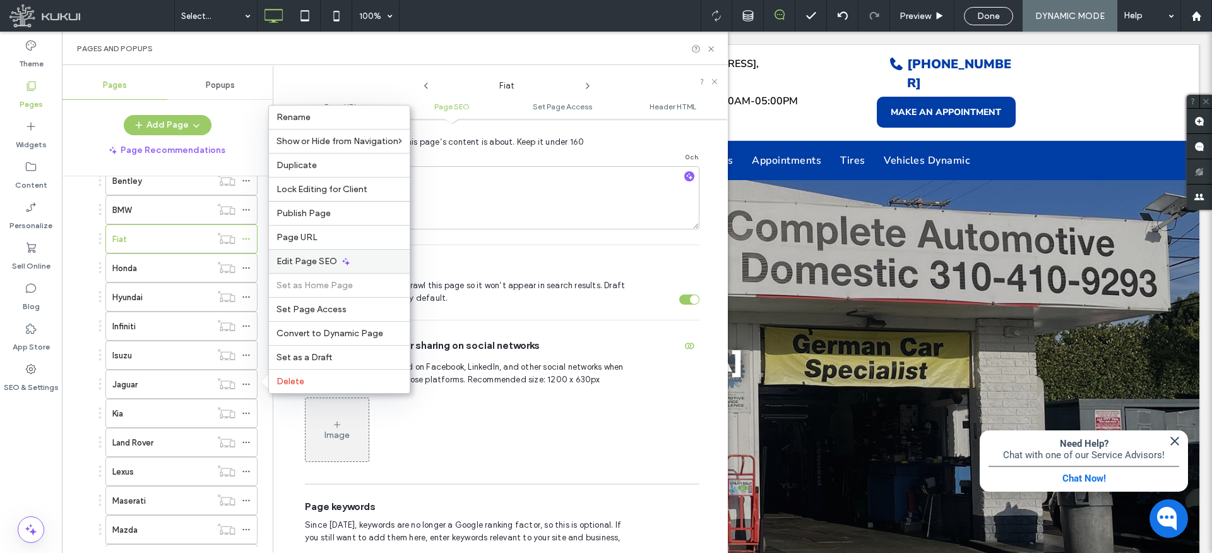
click at [308, 261] on span "Edit Page SEO" at bounding box center [307, 261] width 61 height 11
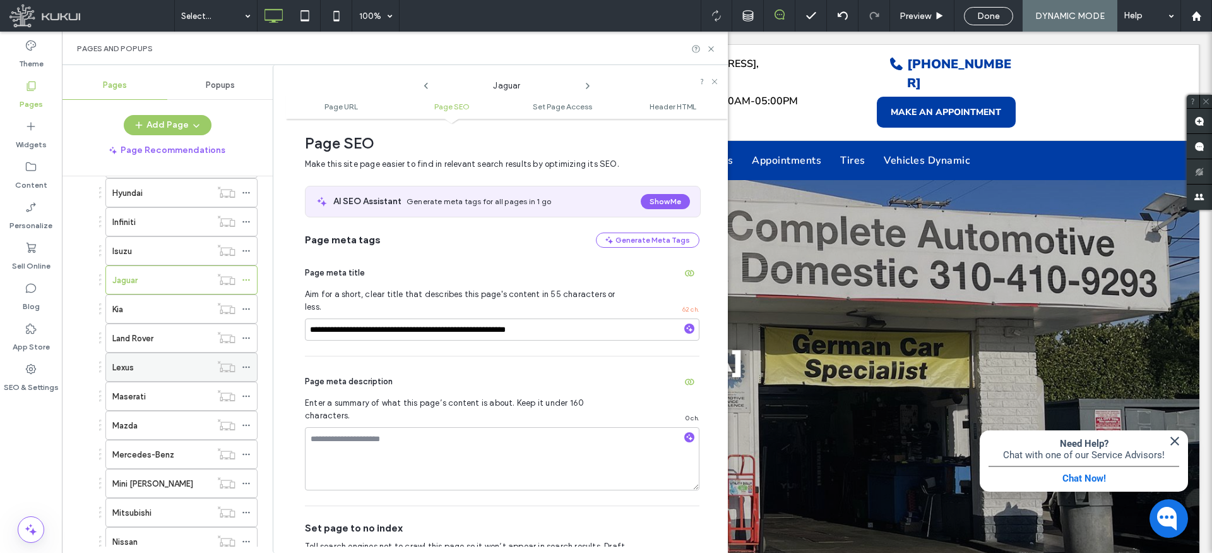
scroll to position [419, 0]
click at [249, 361] on icon at bounding box center [246, 363] width 9 height 9
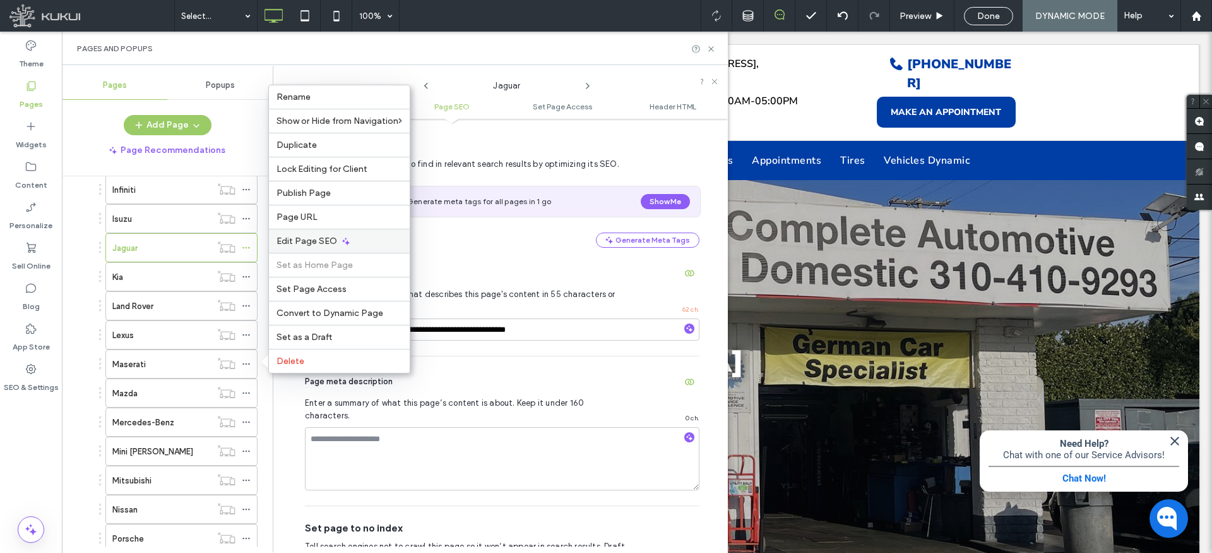
click at [301, 238] on span "Edit Page SEO" at bounding box center [307, 241] width 61 height 11
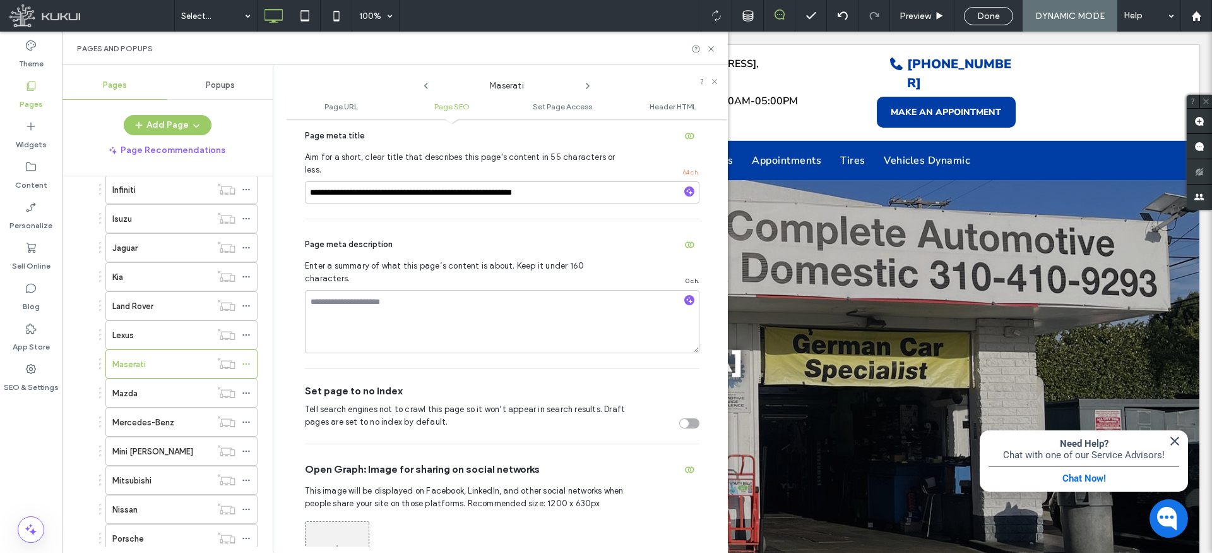
scroll to position [315, 0]
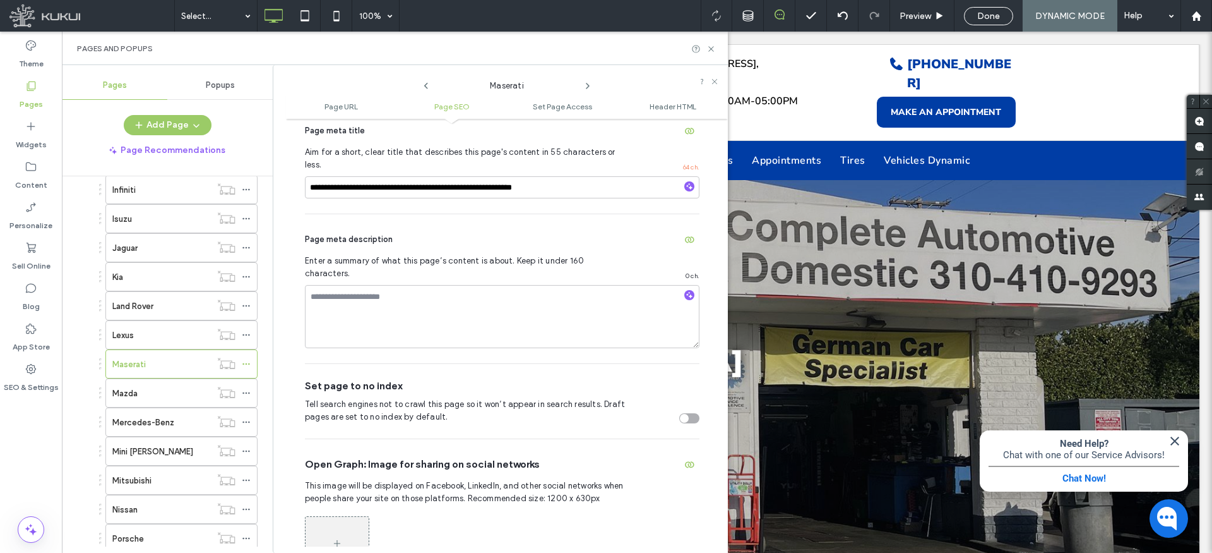
click at [682, 413] on div "toggle" at bounding box center [690, 418] width 20 height 10
click at [712, 51] on icon at bounding box center [711, 48] width 9 height 9
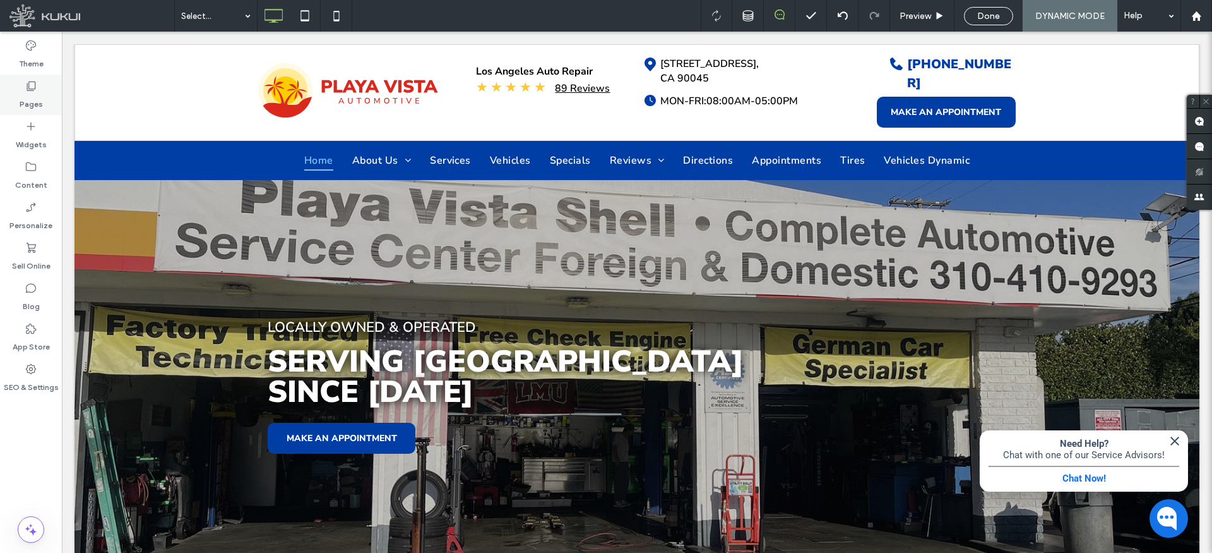
click at [39, 88] on div "Pages" at bounding box center [31, 95] width 62 height 40
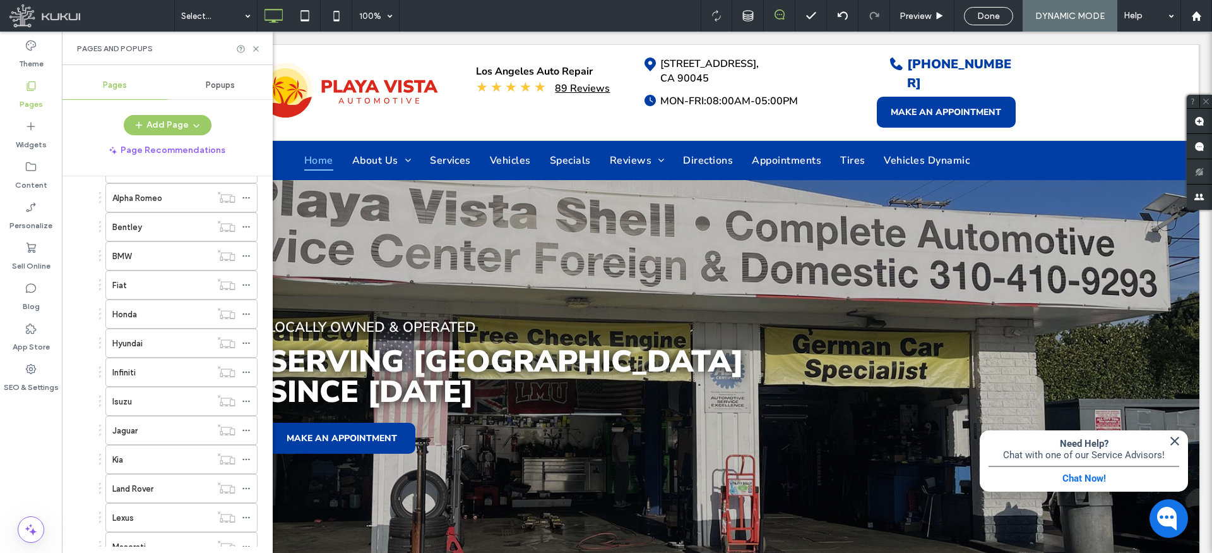
scroll to position [238, 0]
click at [251, 432] on div at bounding box center [249, 428] width 15 height 19
click at [246, 428] on icon at bounding box center [246, 428] width 9 height 9
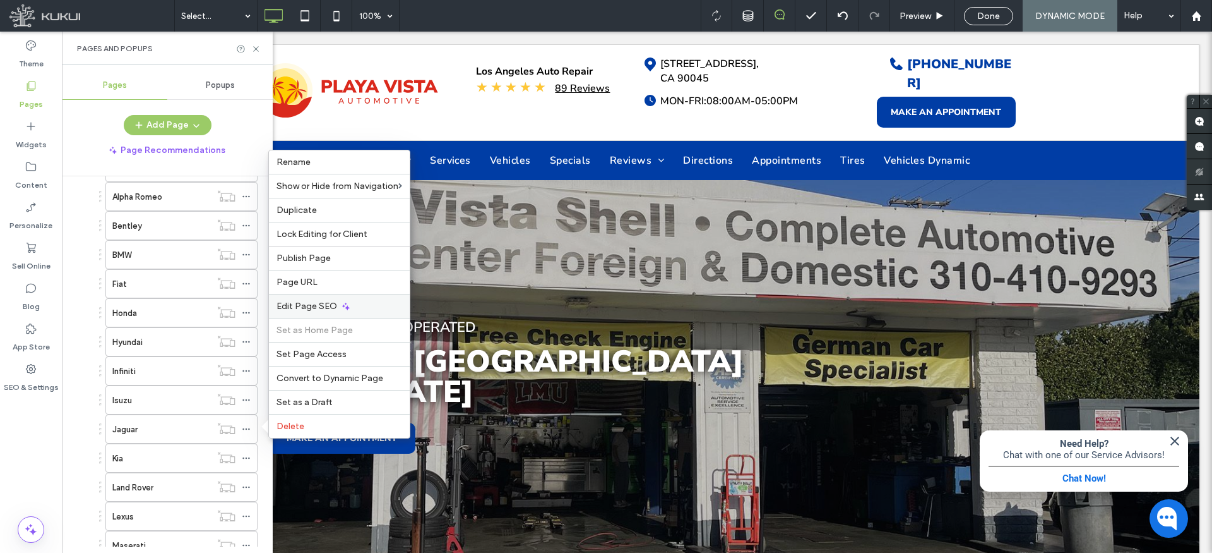
click at [335, 307] on span "Edit Page SEO" at bounding box center [307, 306] width 61 height 11
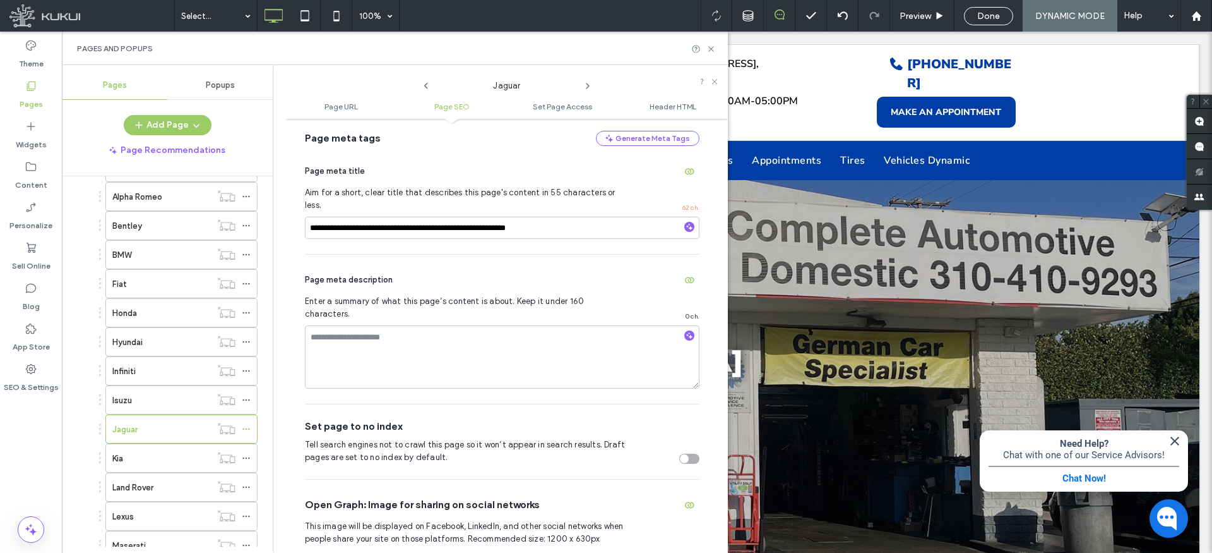
scroll to position [277, 0]
drag, startPoint x: 681, startPoint y: 433, endPoint x: 674, endPoint y: 434, distance: 6.4
click at [680, 452] on div "toggle" at bounding box center [684, 456] width 9 height 9
click at [709, 45] on icon at bounding box center [711, 48] width 9 height 9
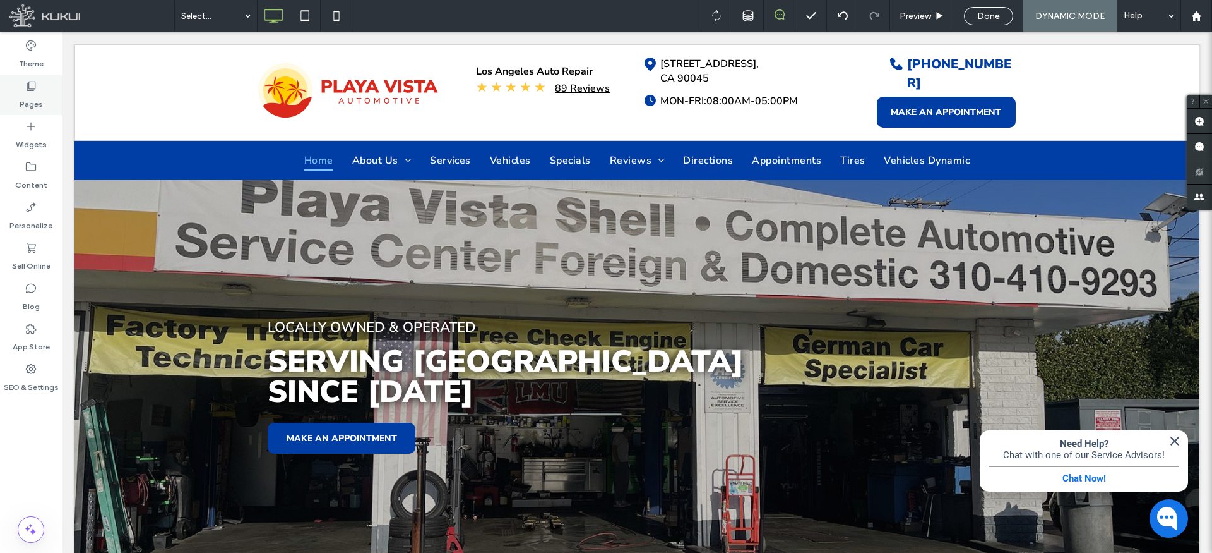
click at [37, 88] on icon at bounding box center [31, 86] width 13 height 13
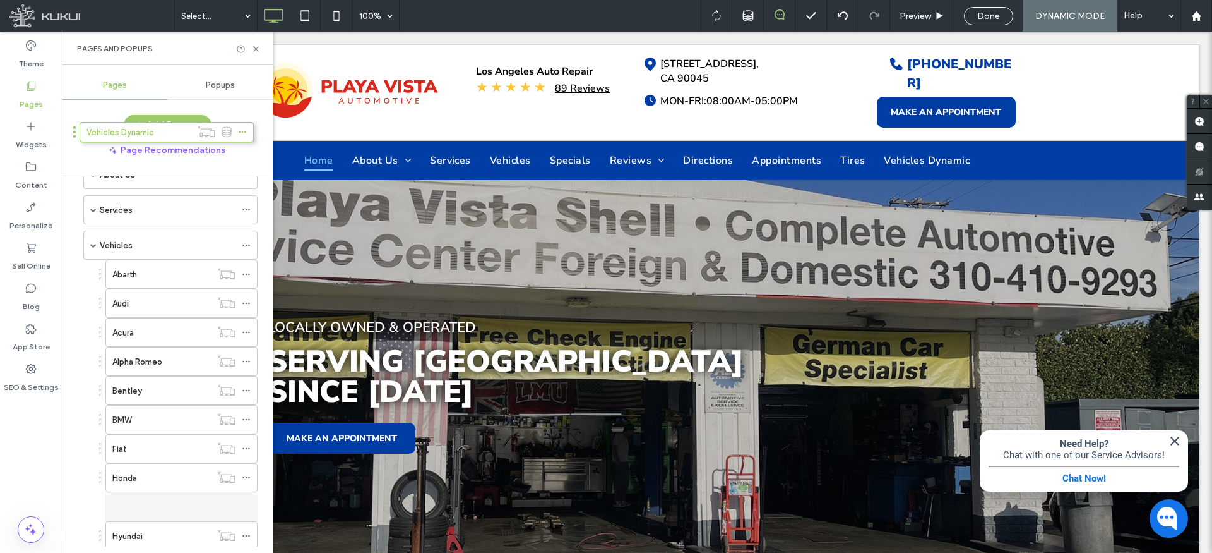
scroll to position [0, 0]
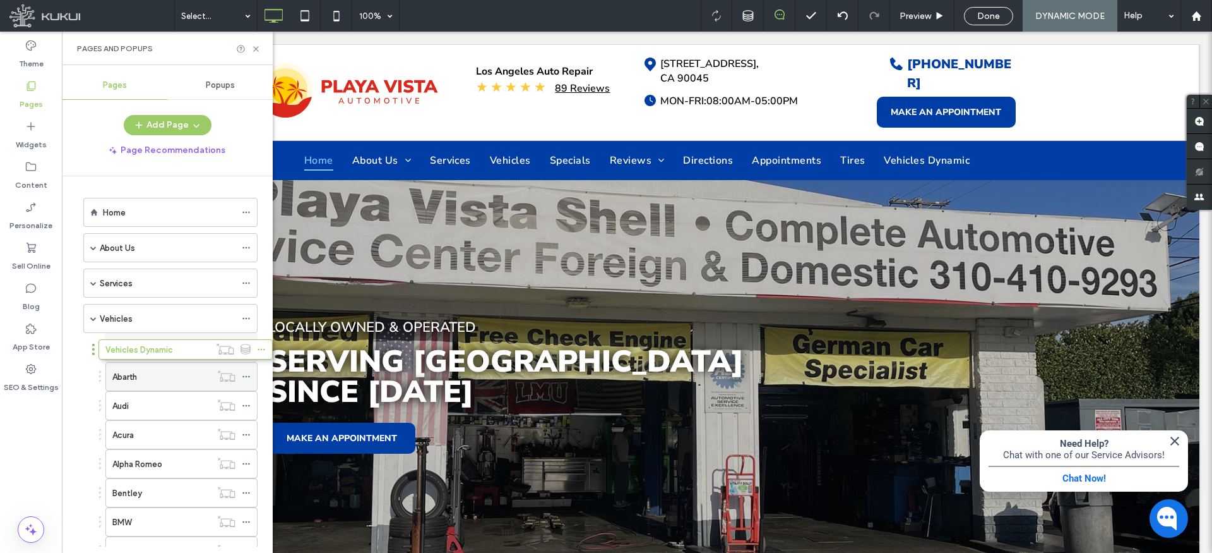
drag, startPoint x: 145, startPoint y: 500, endPoint x: 160, endPoint y: 354, distance: 147.3
click at [90, 316] on span at bounding box center [93, 318] width 6 height 6
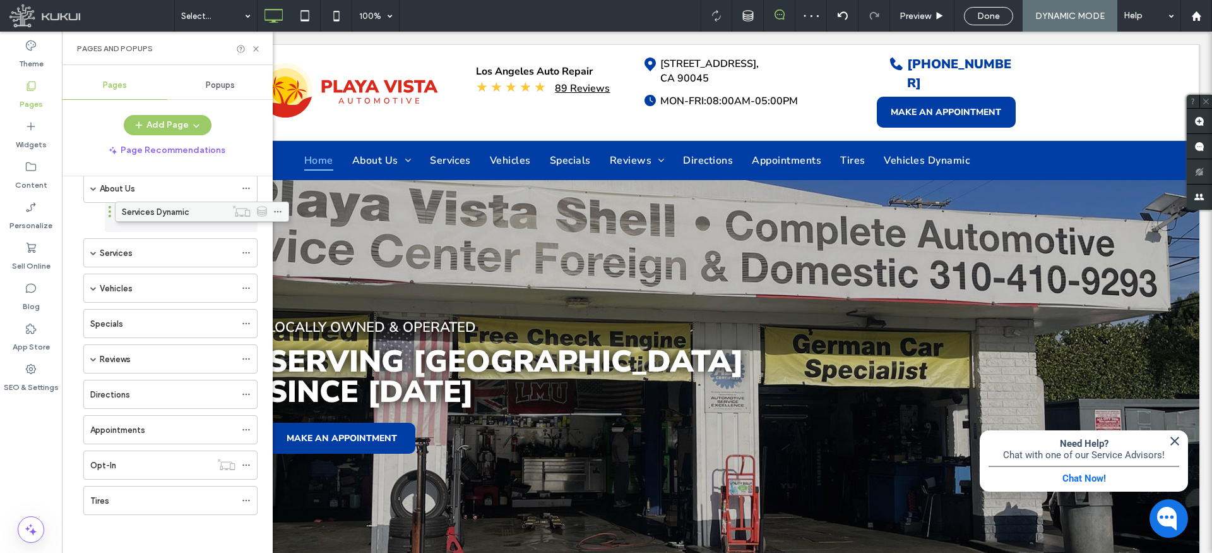
scroll to position [66, 0]
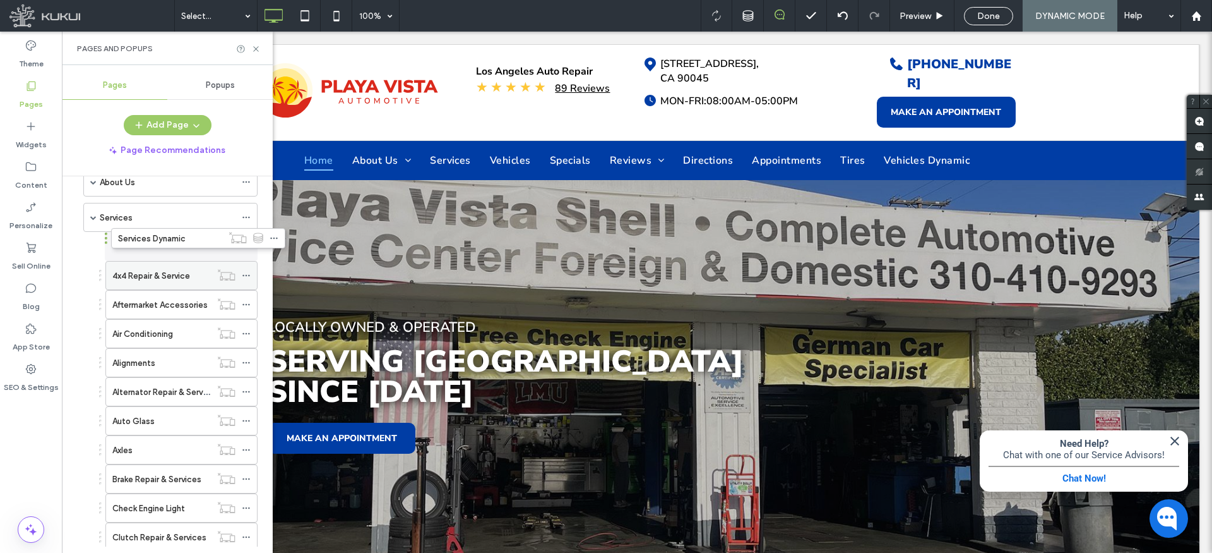
drag, startPoint x: 121, startPoint y: 500, endPoint x: 105, endPoint y: 234, distance: 266.3
click at [92, 217] on span at bounding box center [93, 217] width 6 height 6
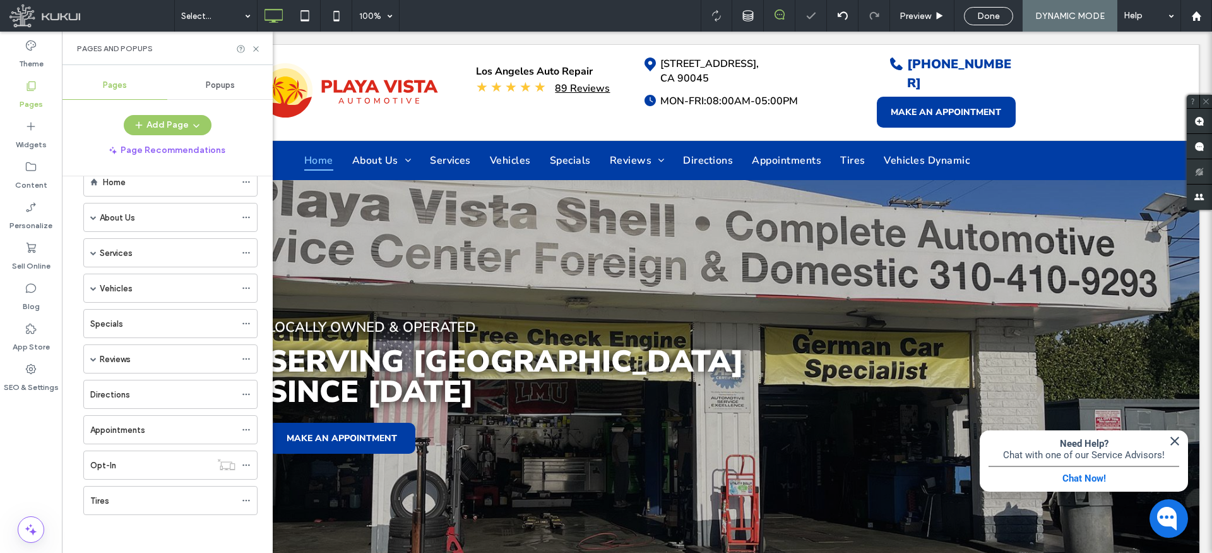
scroll to position [0, 0]
click at [92, 285] on span at bounding box center [93, 283] width 6 height 6
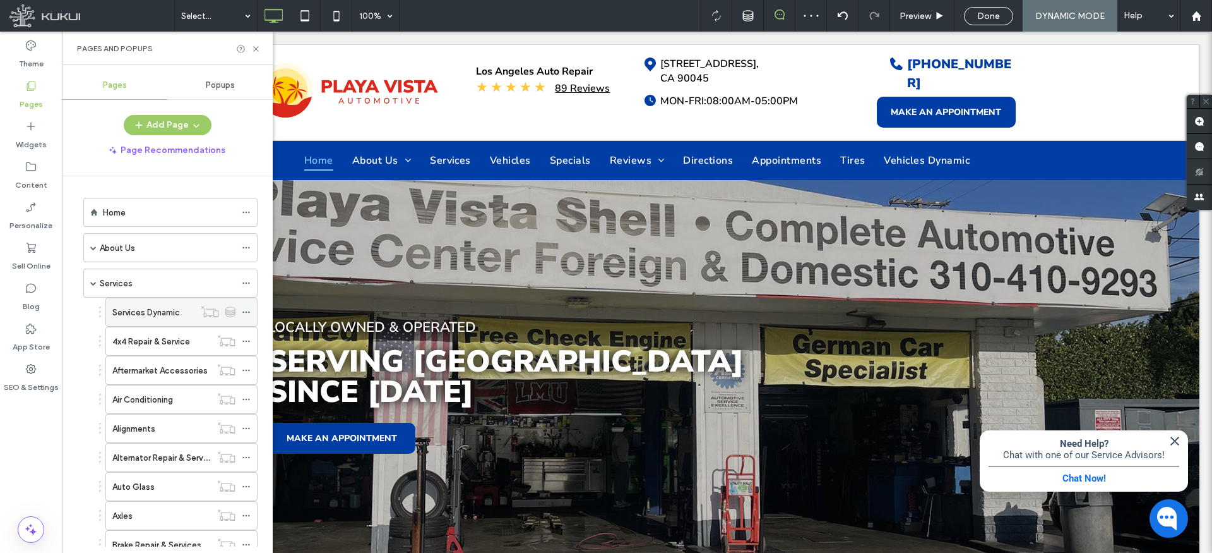
click at [164, 309] on label "Services Dynamic" at bounding box center [146, 312] width 68 height 22
click at [257, 49] on use at bounding box center [255, 48] width 5 height 5
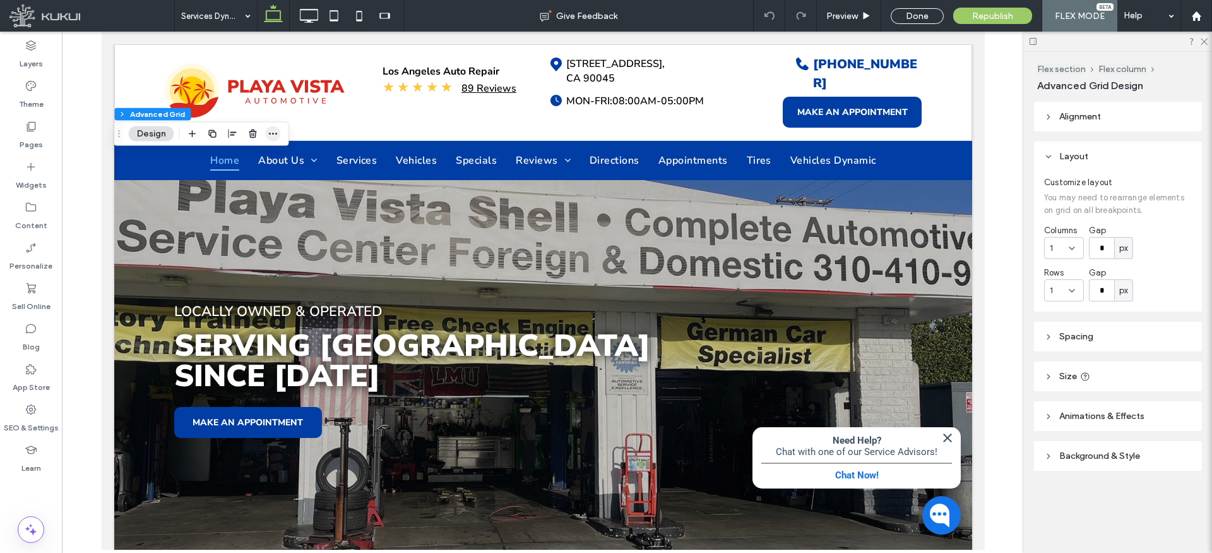
click at [274, 132] on icon "button" at bounding box center [273, 134] width 10 height 10
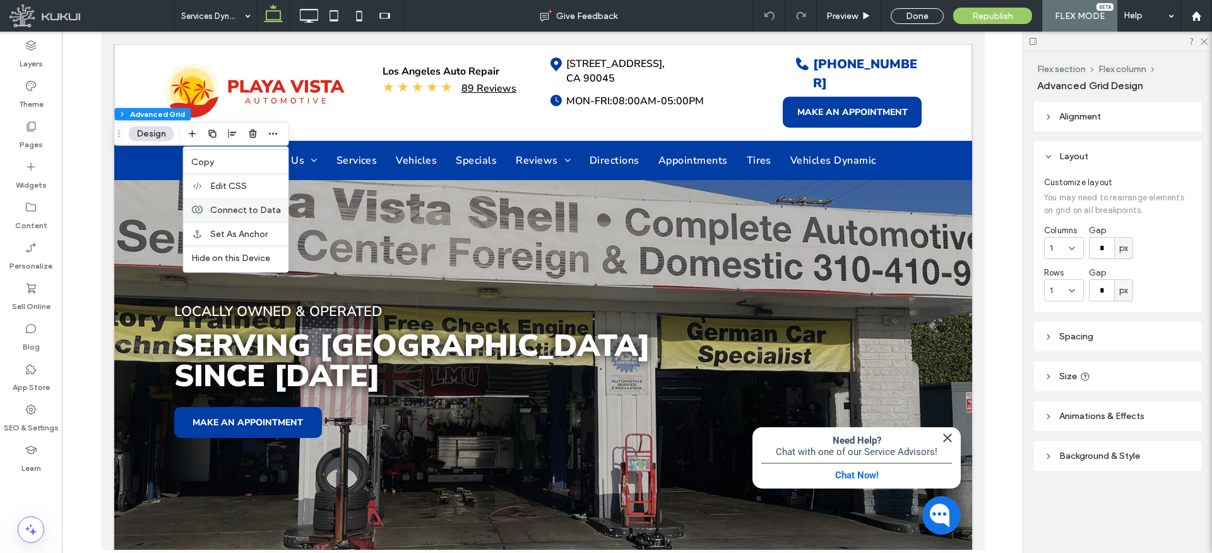
click at [262, 210] on span "Connect to Data" at bounding box center [245, 209] width 71 height 11
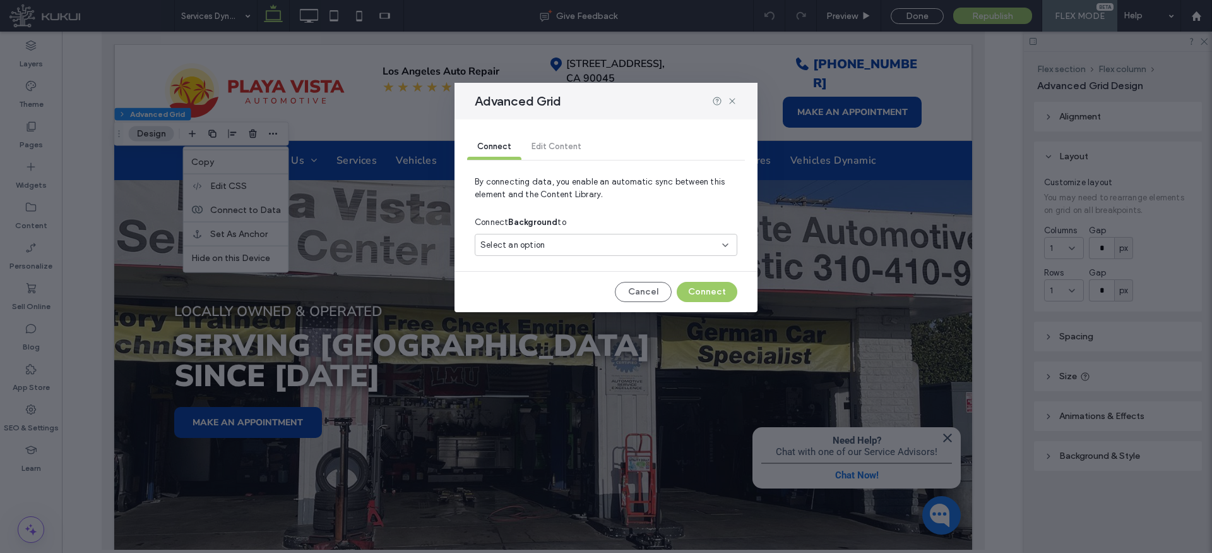
click at [553, 255] on div "Select an option" at bounding box center [606, 247] width 263 height 27
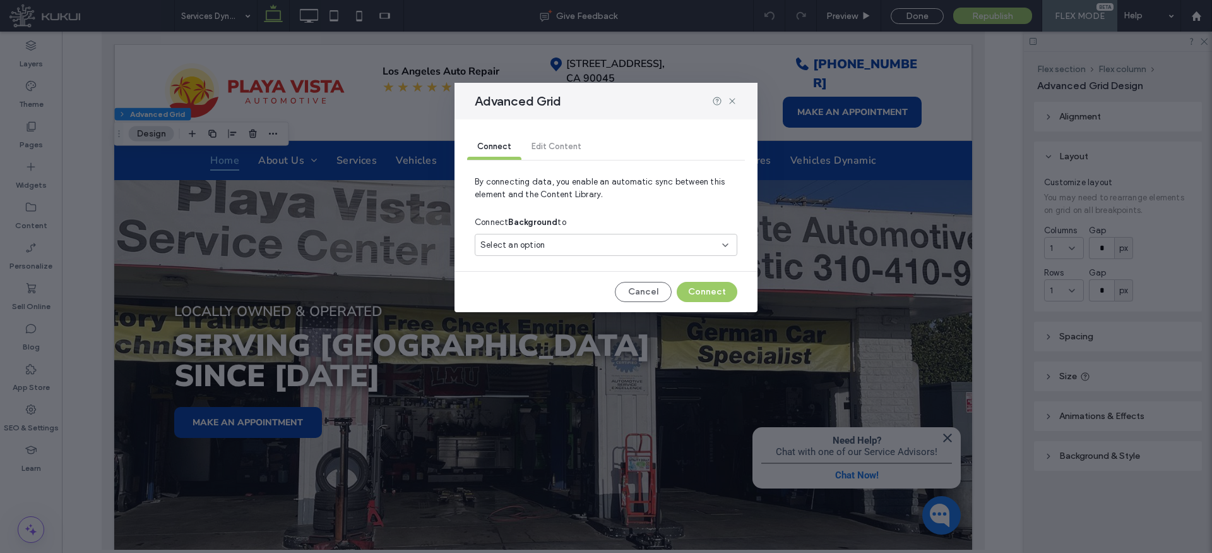
click at [544, 244] on div "Select an option" at bounding box center [599, 245] width 236 height 13
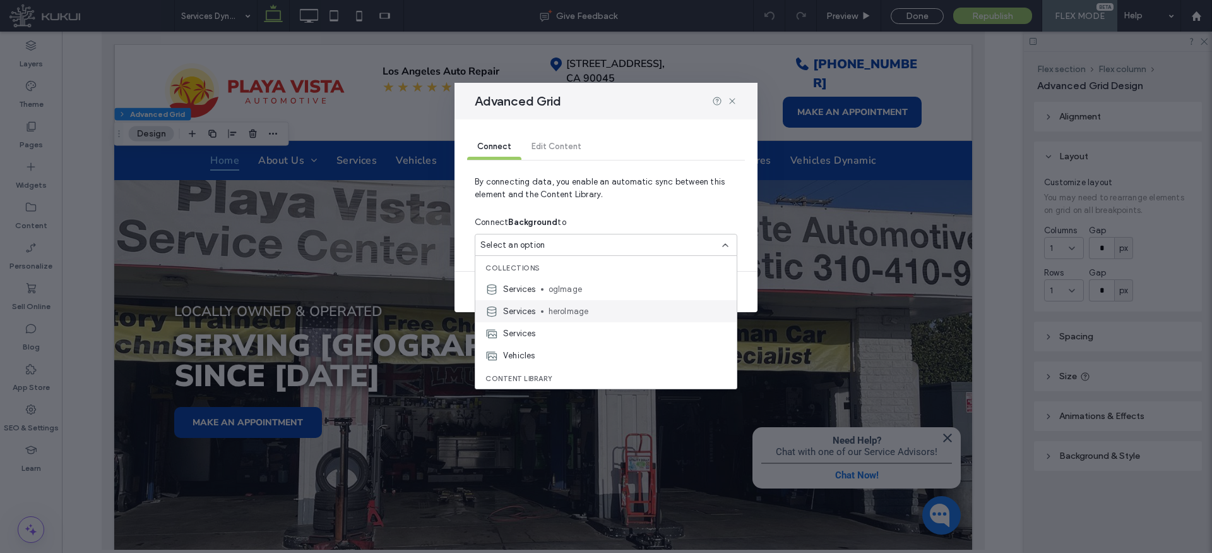
click at [563, 313] on span "heroImage" at bounding box center [638, 311] width 178 height 13
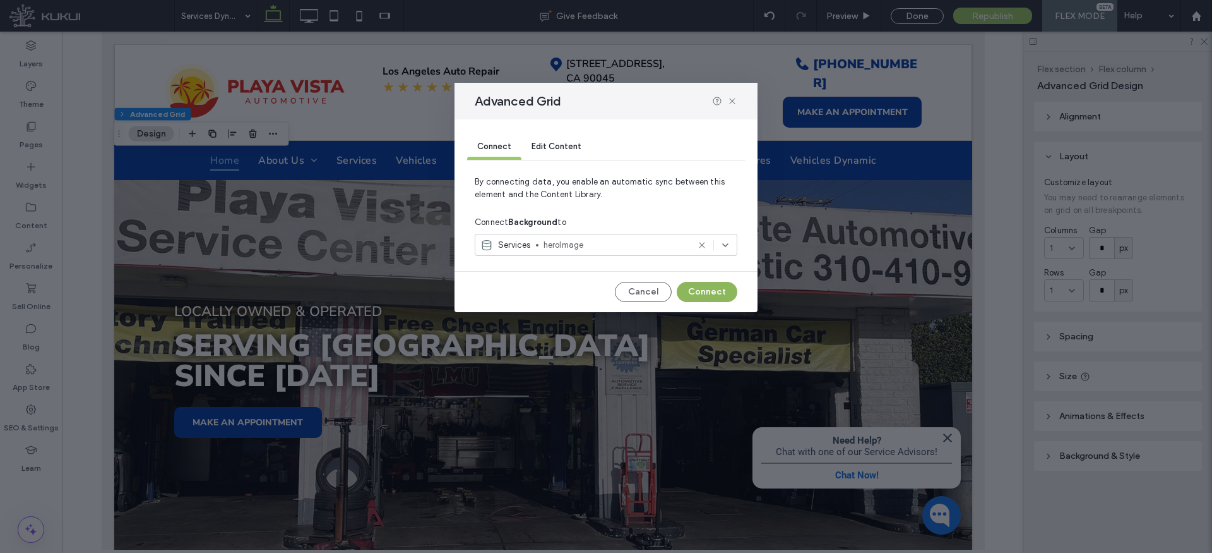
click at [710, 290] on button "Connect" at bounding box center [707, 292] width 61 height 20
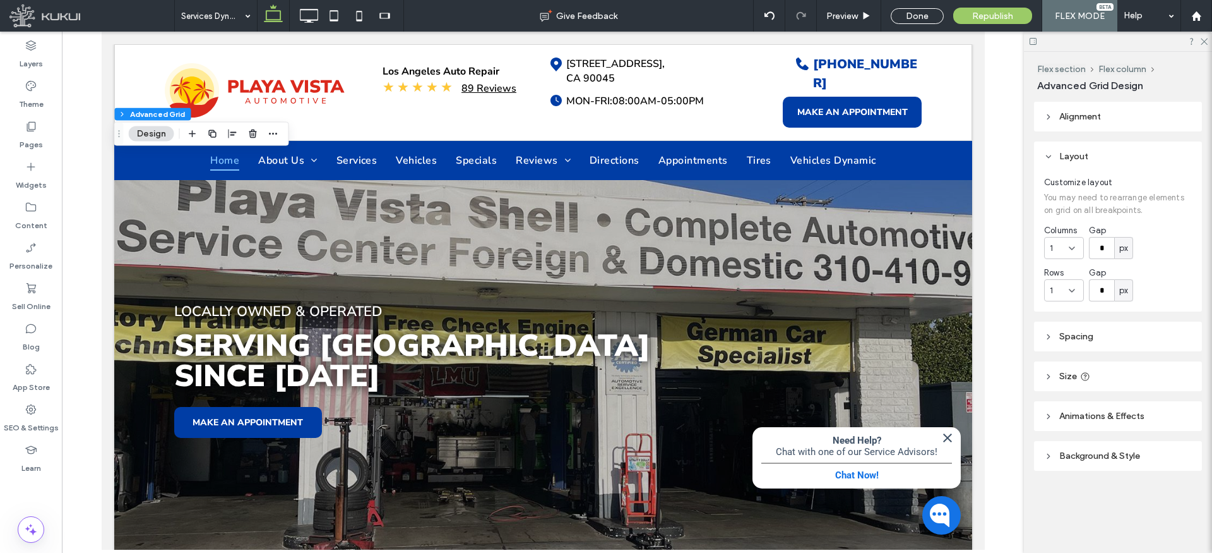
click at [1072, 115] on span "Alignment" at bounding box center [1081, 116] width 42 height 11
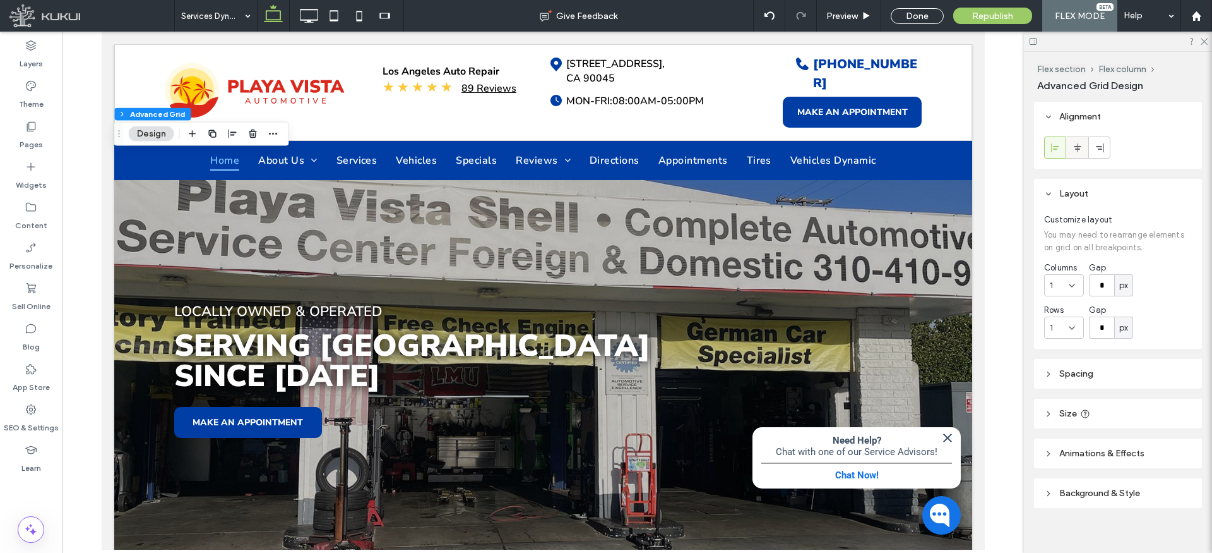
click at [1076, 151] on icon at bounding box center [1078, 148] width 10 height 10
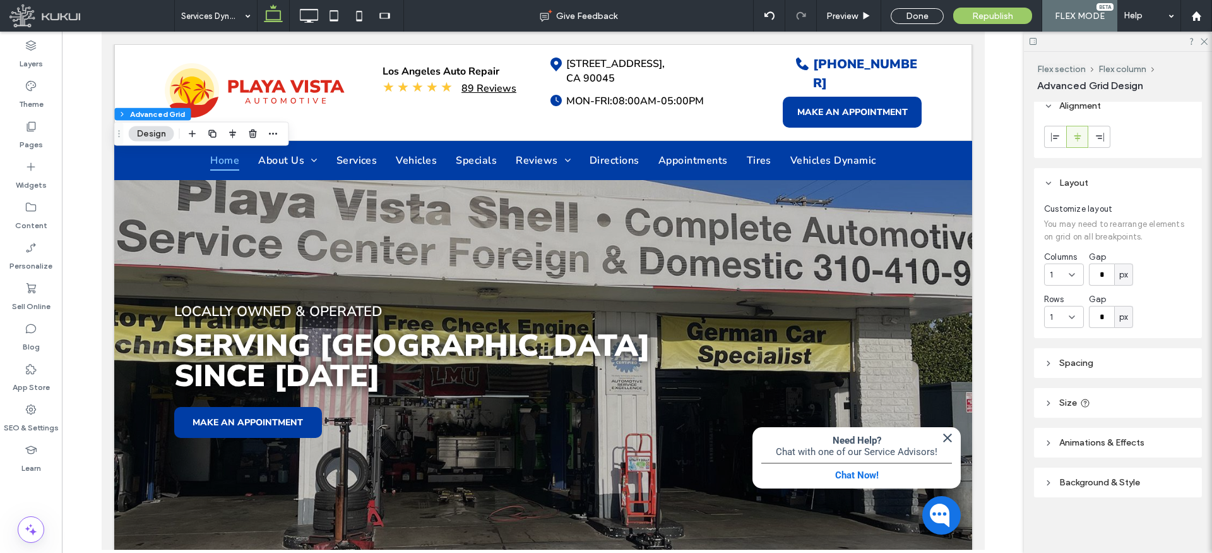
scroll to position [10, 0]
click at [1049, 402] on use at bounding box center [1049, 403] width 3 height 4
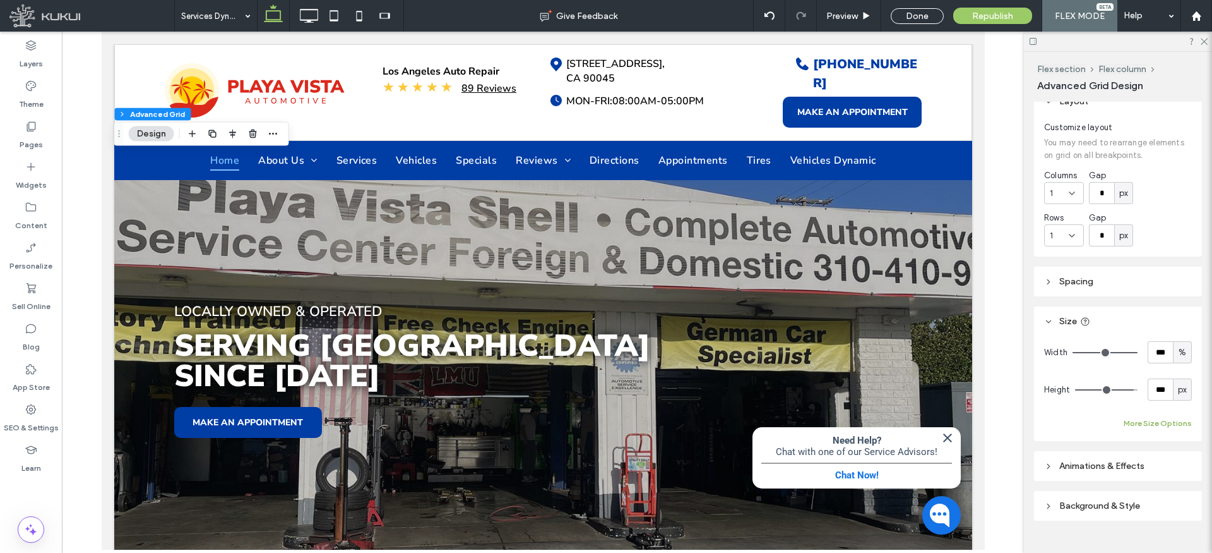
drag, startPoint x: 1146, startPoint y: 422, endPoint x: 1157, endPoint y: 422, distance: 10.8
click at [1146, 422] on button "More Size Options" at bounding box center [1158, 423] width 68 height 15
click at [1166, 468] on span "%" at bounding box center [1169, 470] width 8 height 13
click at [1168, 357] on span "px" at bounding box center [1169, 359] width 9 height 13
click at [1148, 471] on input "****" at bounding box center [1146, 469] width 25 height 22
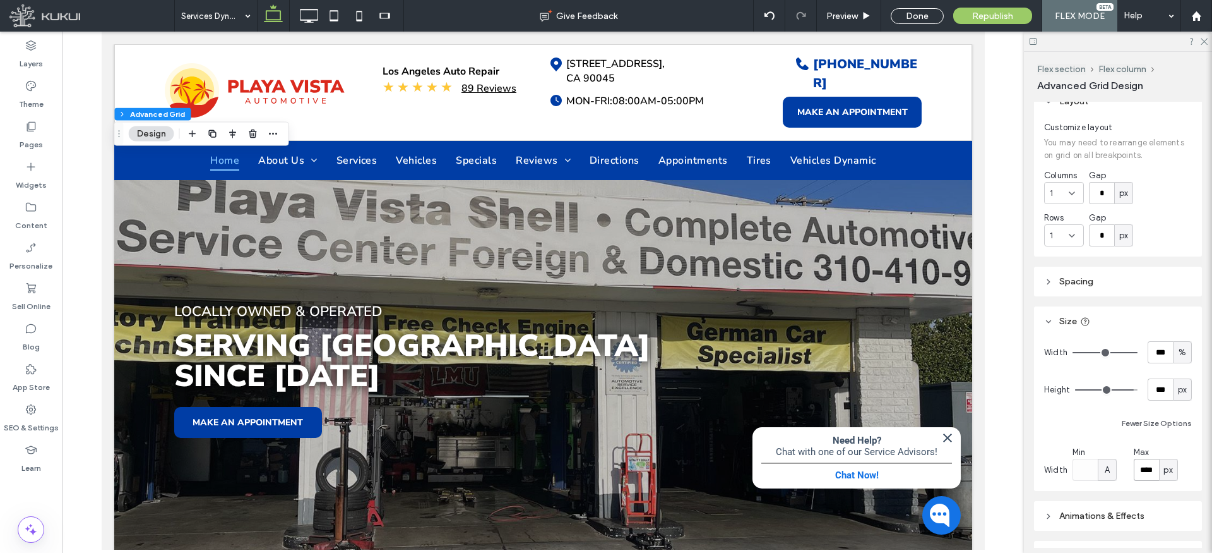
type input "****"
click at [1048, 320] on icon at bounding box center [1049, 321] width 9 height 9
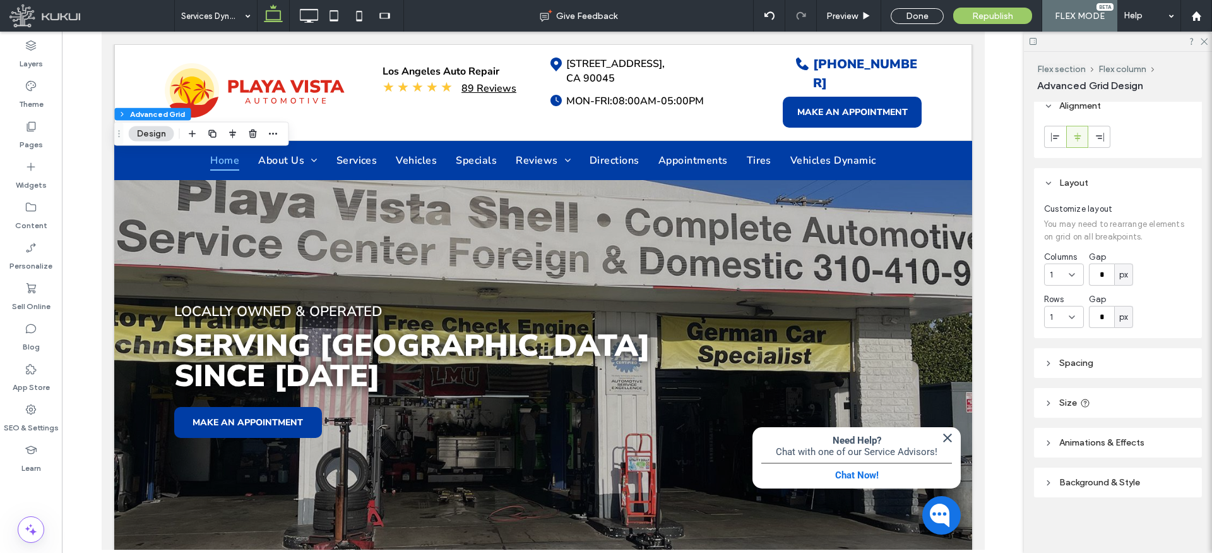
scroll to position [11, 0]
click at [1058, 479] on header "Background & Style" at bounding box center [1118, 482] width 168 height 30
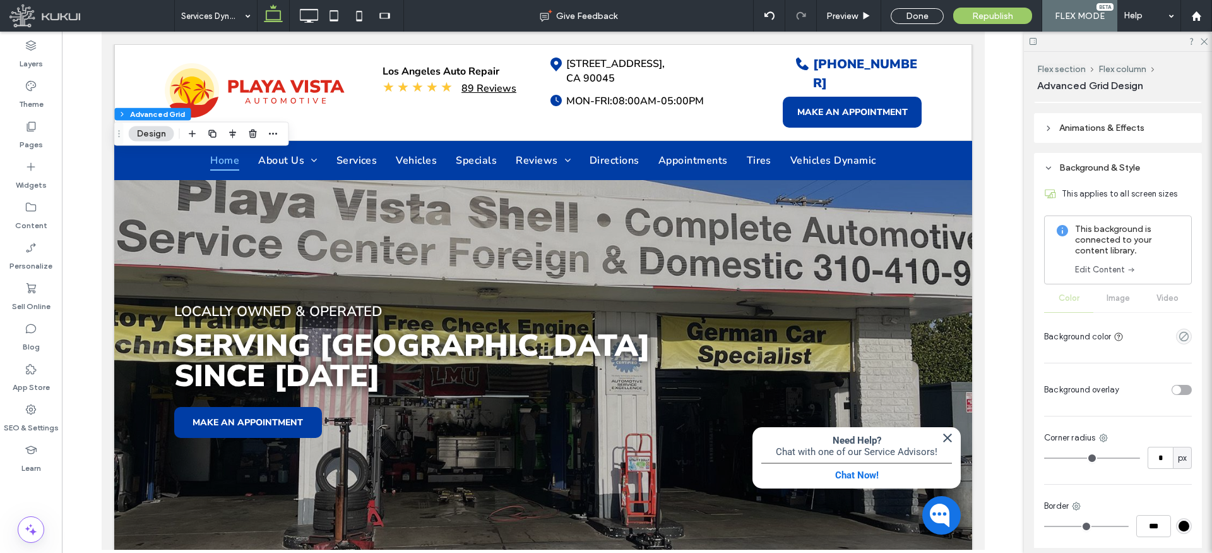
scroll to position [332, 0]
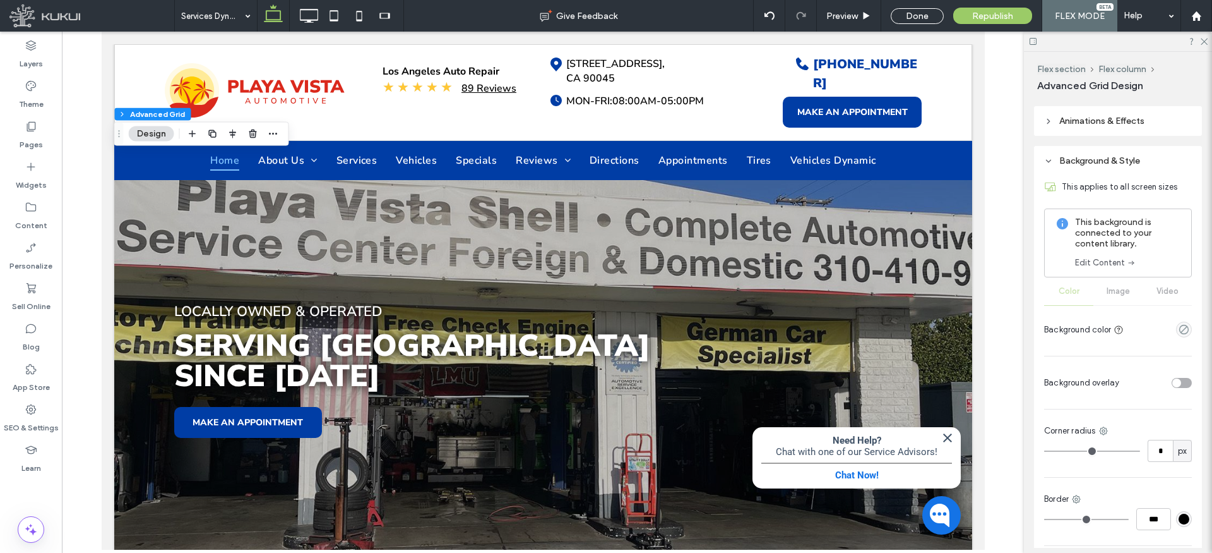
click at [1182, 381] on div "toggle" at bounding box center [1182, 383] width 20 height 10
click at [1184, 422] on div "rgba(255, 255, 255, 1)" at bounding box center [1184, 419] width 11 height 11
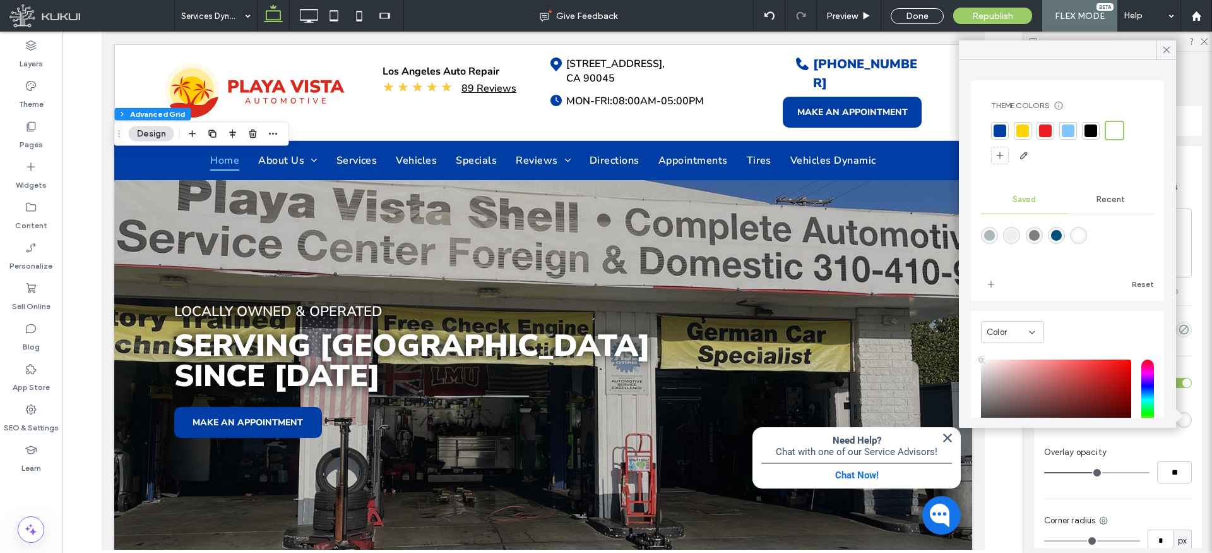
click at [1055, 236] on div "rgba(0,78,124,1)" at bounding box center [1056, 235] width 11 height 11
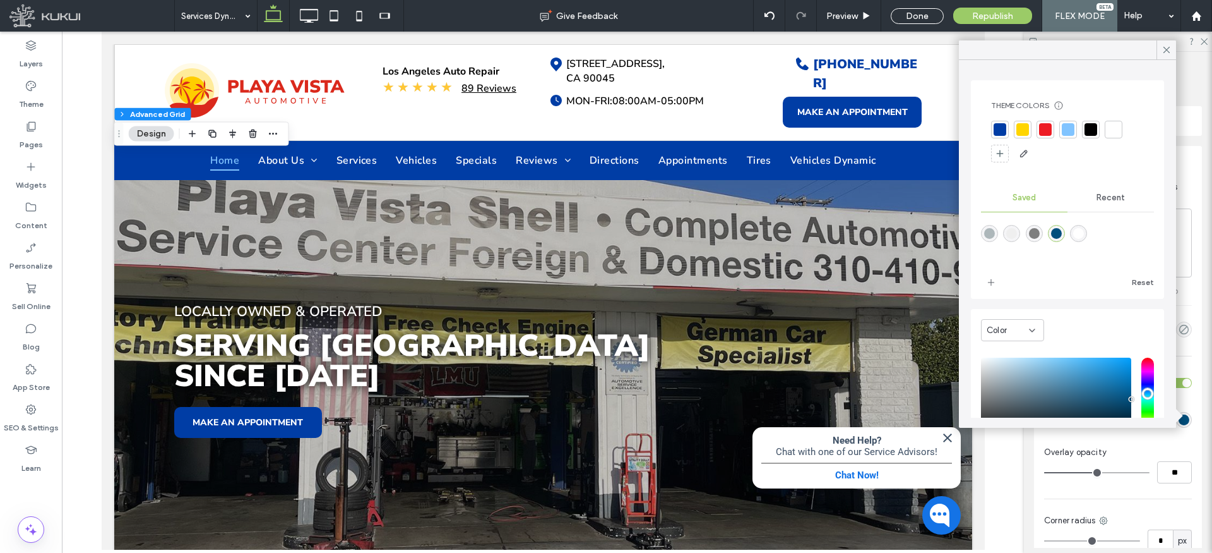
type input "*******"
type input "**"
click at [1082, 472] on input "range" at bounding box center [1097, 472] width 105 height 1
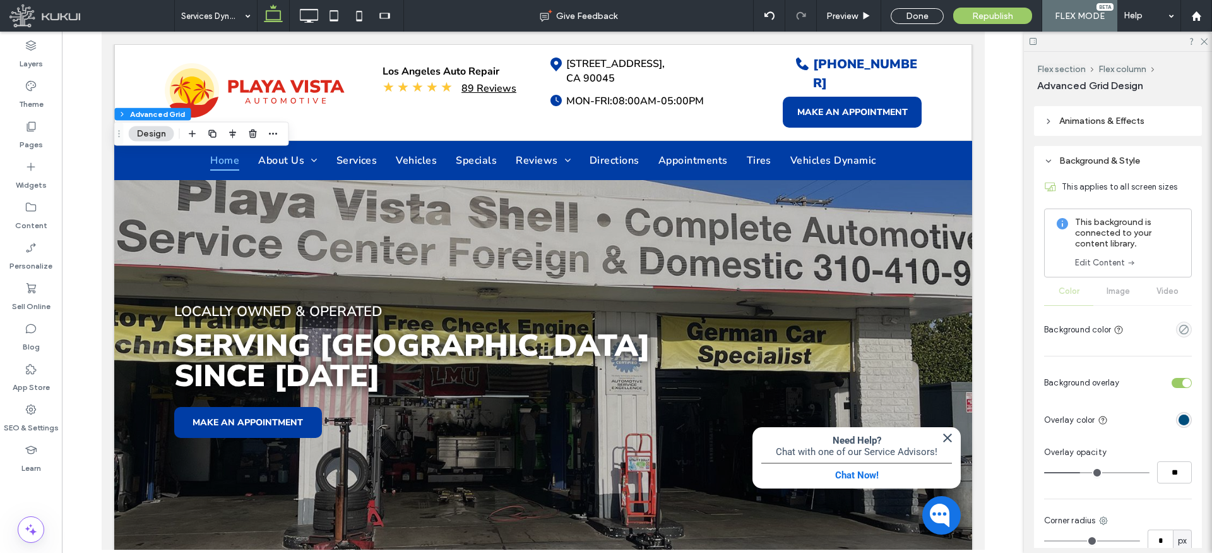
type input "**"
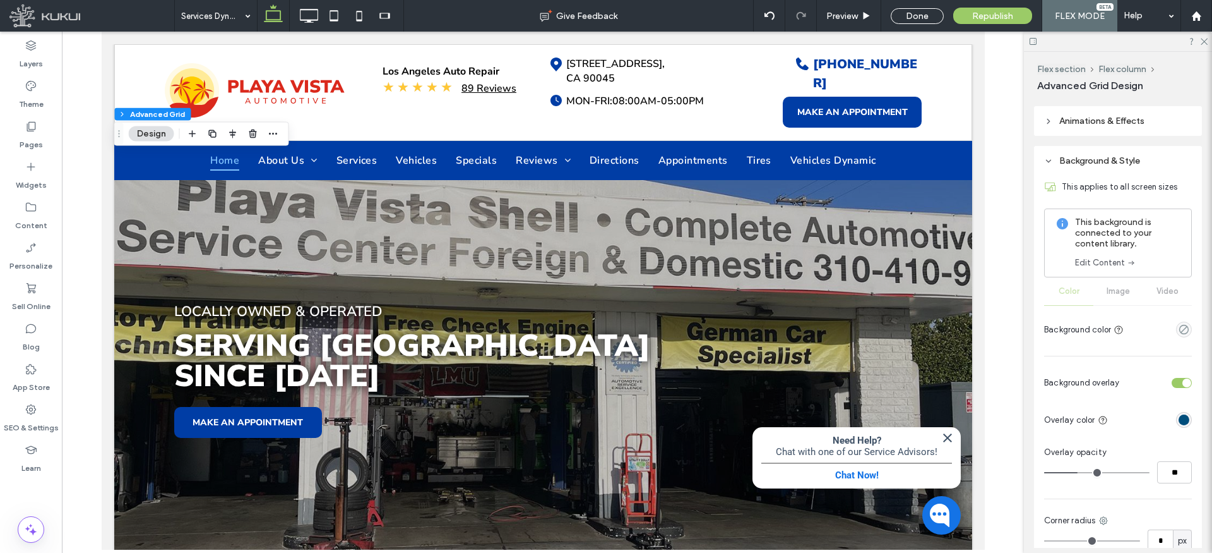
type input "**"
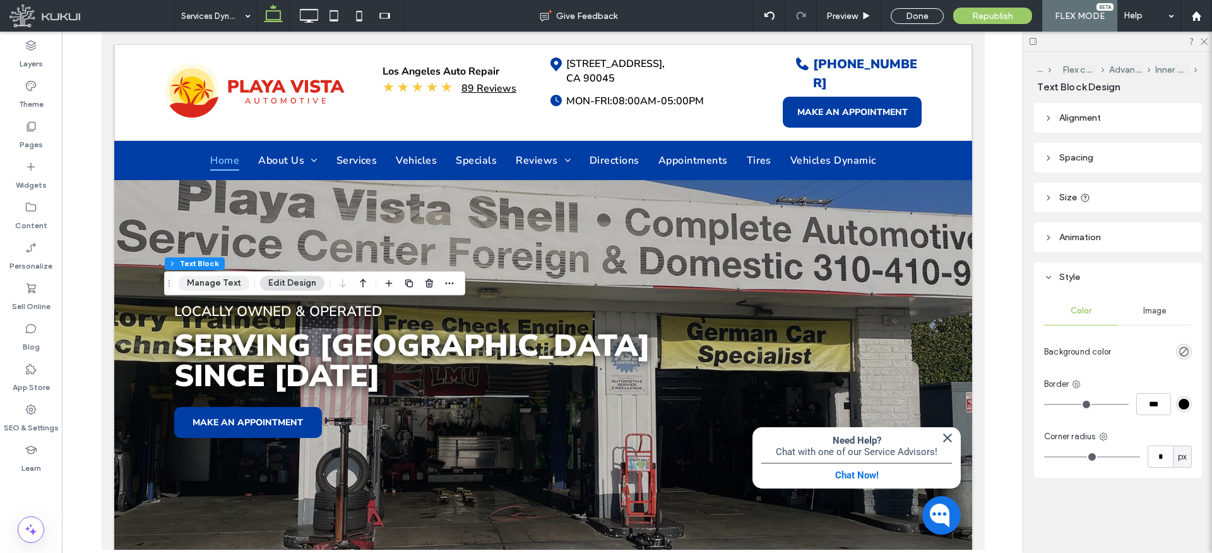
click at [227, 278] on button "Manage Text" at bounding box center [214, 282] width 71 height 15
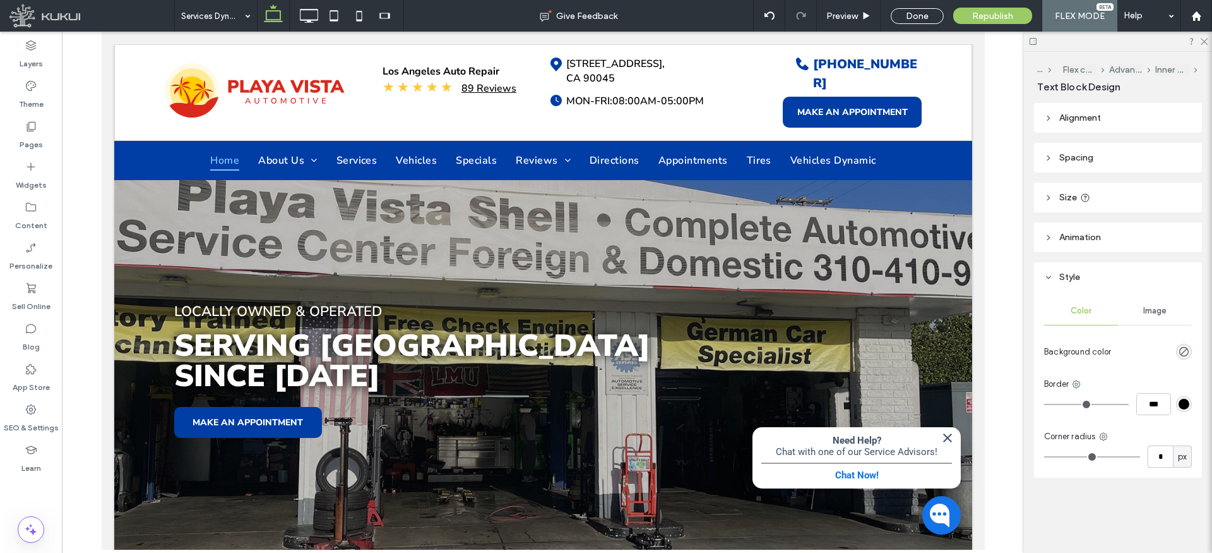
type input "**********"
type input "**"
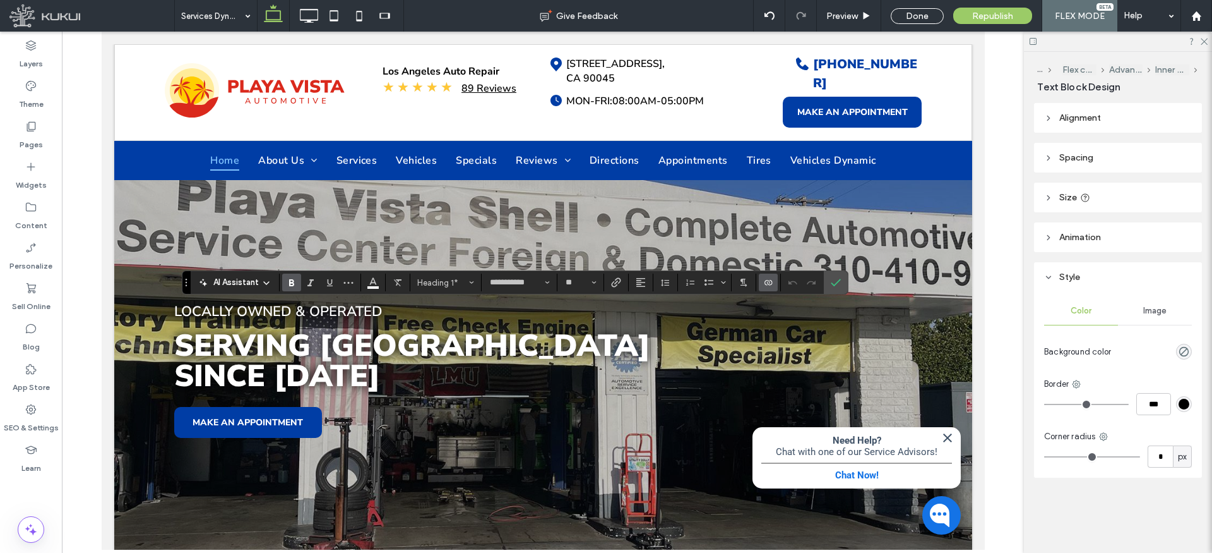
click at [763, 280] on icon "Connect To Data" at bounding box center [768, 282] width 10 height 10
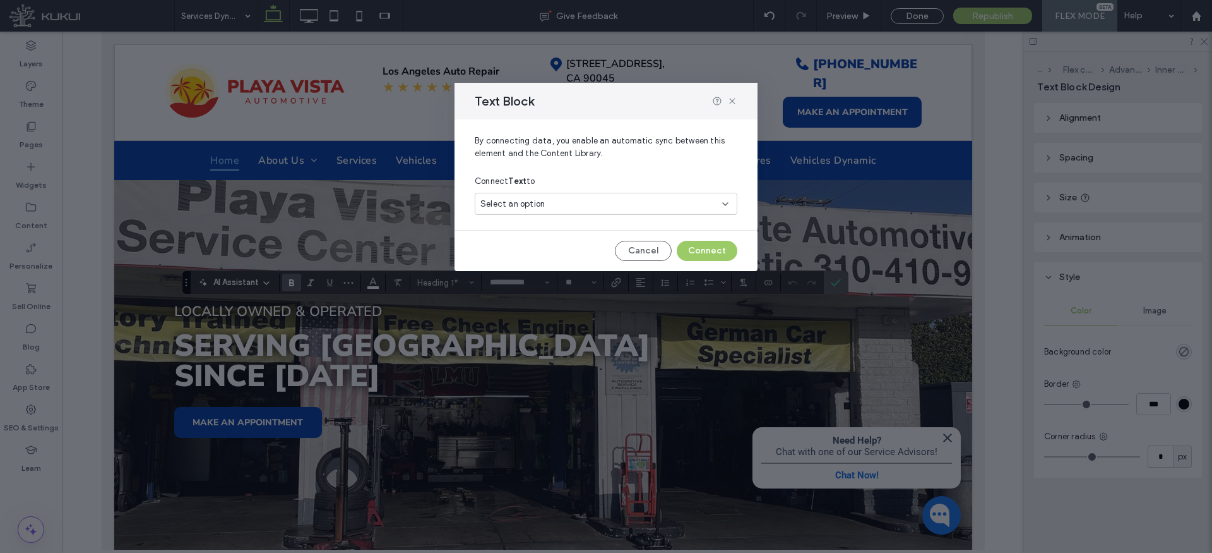
click at [604, 195] on div "Select an option" at bounding box center [606, 204] width 263 height 22
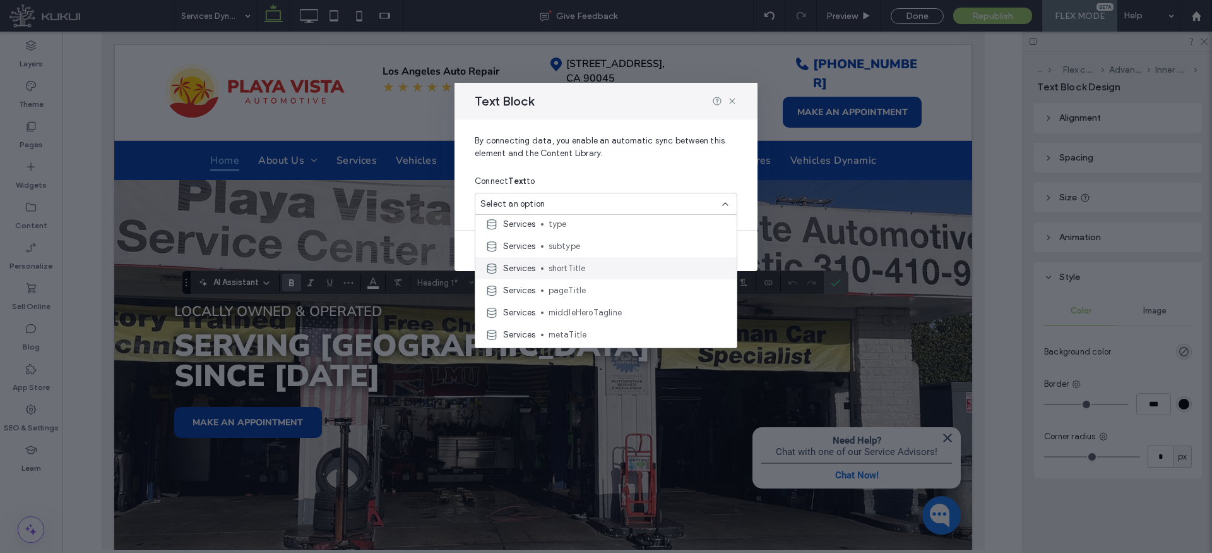
scroll to position [53, 0]
click at [566, 281] on span "pageTitle" at bounding box center [638, 283] width 178 height 13
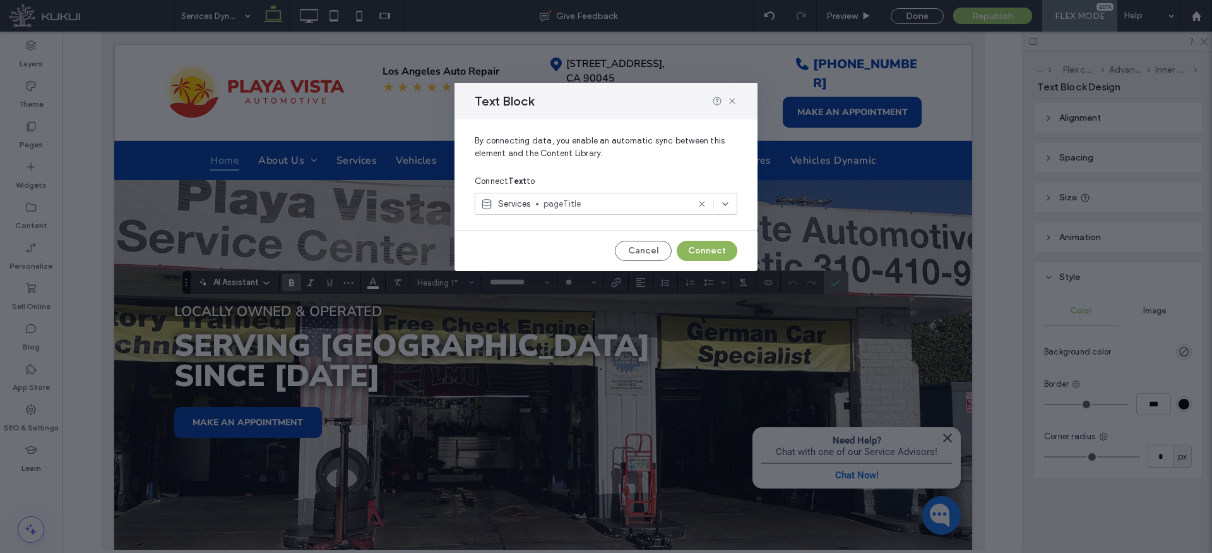
click at [711, 247] on button "Connect" at bounding box center [707, 251] width 61 height 20
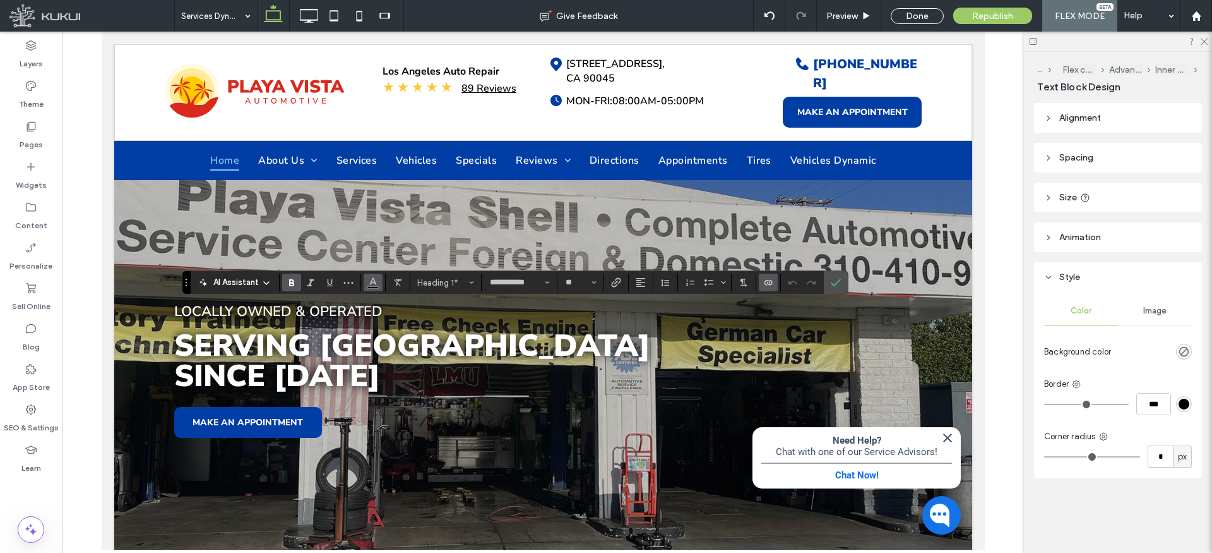
click at [371, 280] on icon "Color" at bounding box center [373, 281] width 10 height 10
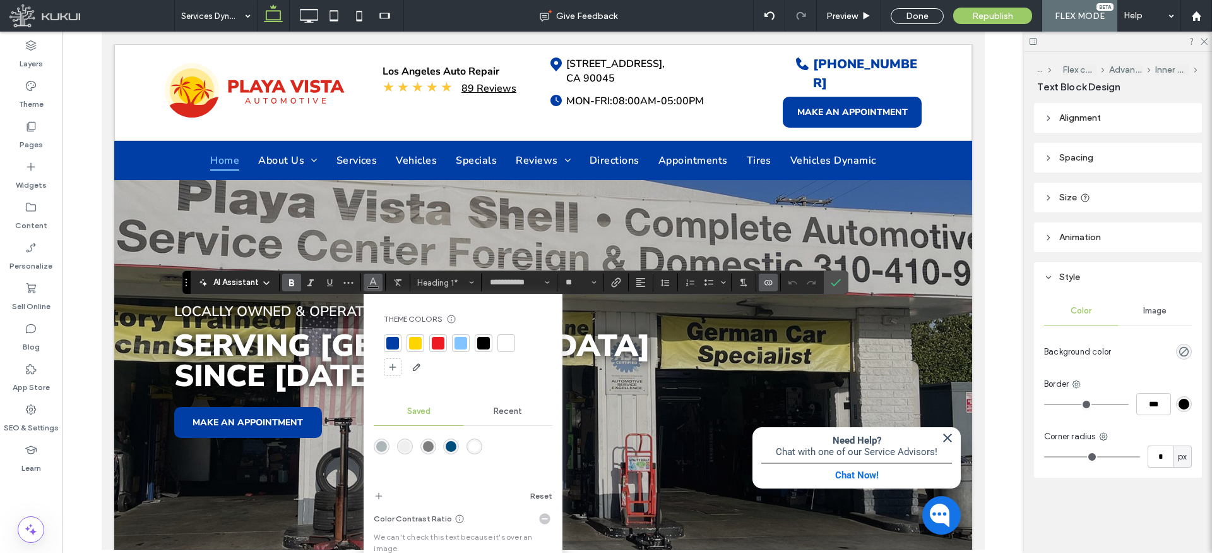
click at [477, 448] on div "rgba(255,255,255,1)" at bounding box center [474, 446] width 11 height 11
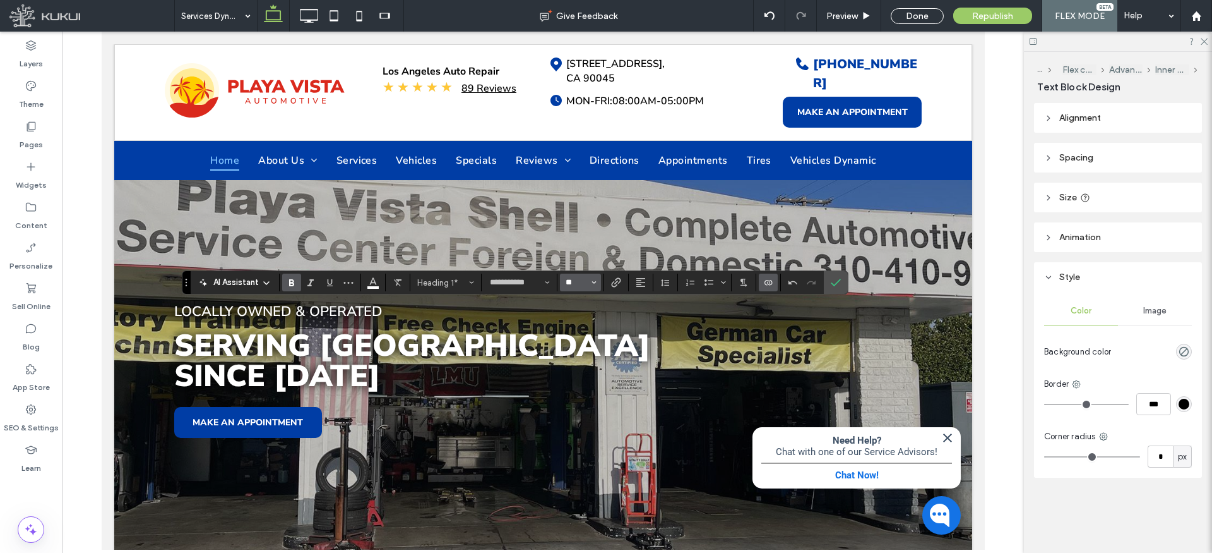
click at [579, 283] on input "**" at bounding box center [577, 282] width 25 height 10
click at [835, 285] on icon "Confirm" at bounding box center [836, 282] width 10 height 10
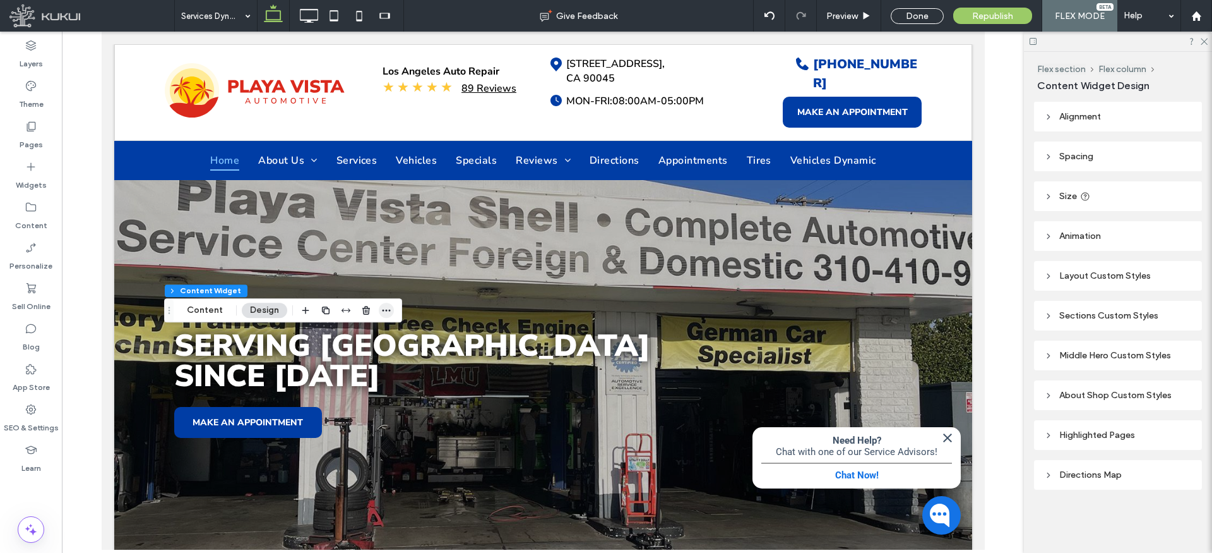
click at [386, 311] on icon "button" at bounding box center [386, 310] width 10 height 10
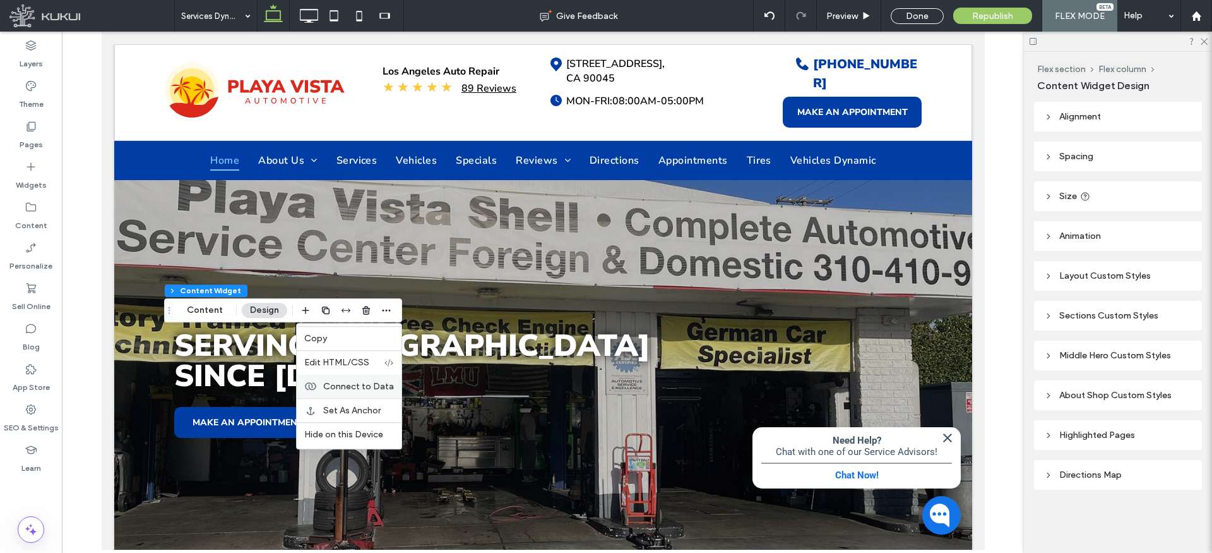
click at [368, 384] on span "Connect to Data" at bounding box center [358, 386] width 71 height 11
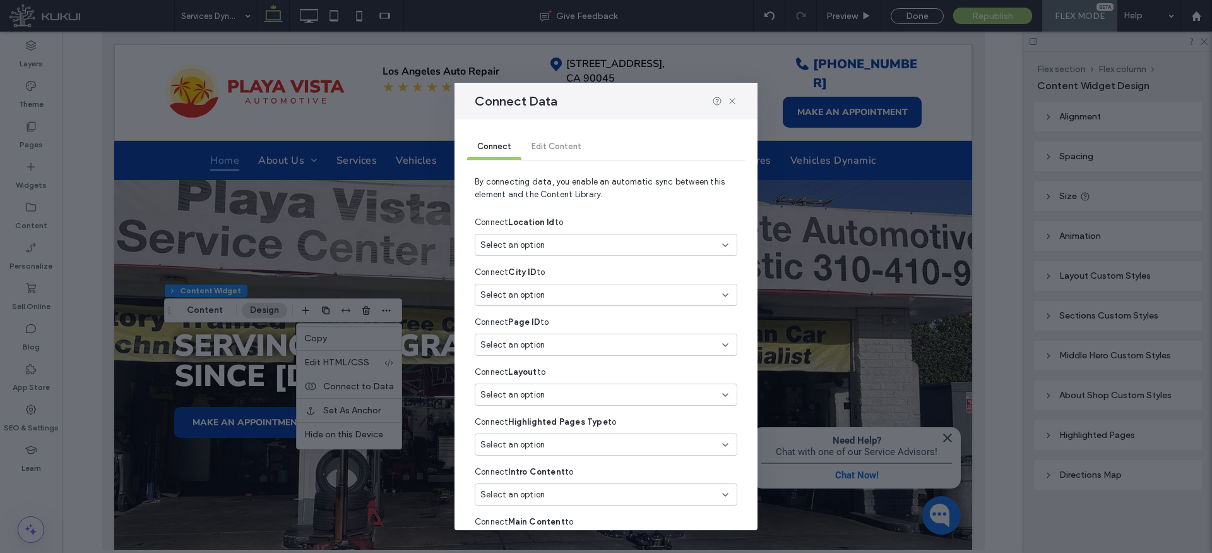
click at [532, 239] on span "Select an option" at bounding box center [513, 245] width 64 height 13
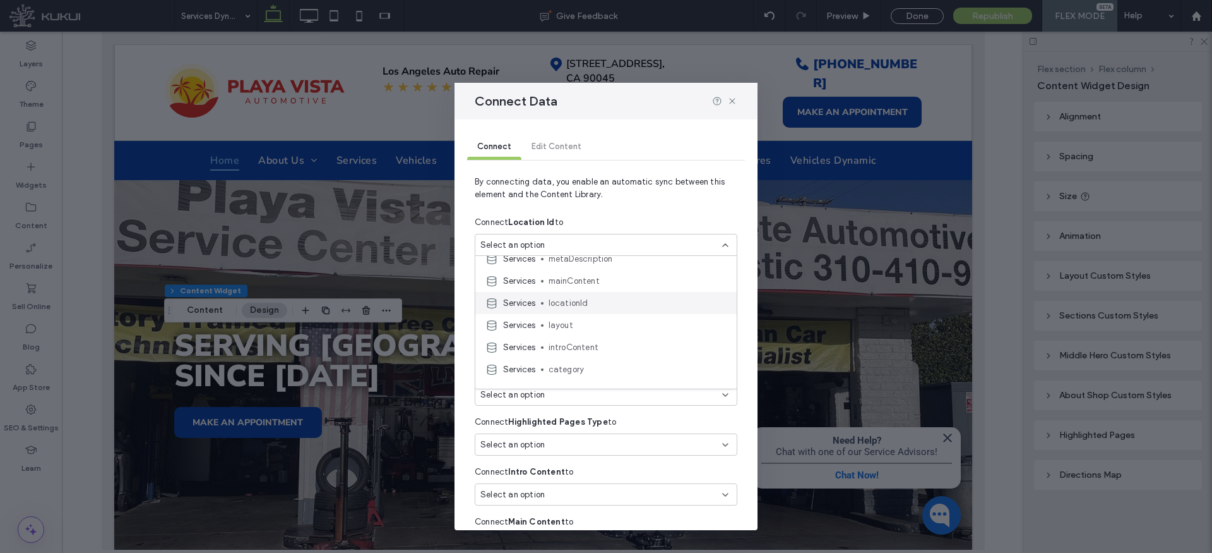
scroll to position [186, 0]
click at [572, 301] on span "locationId" at bounding box center [638, 302] width 178 height 13
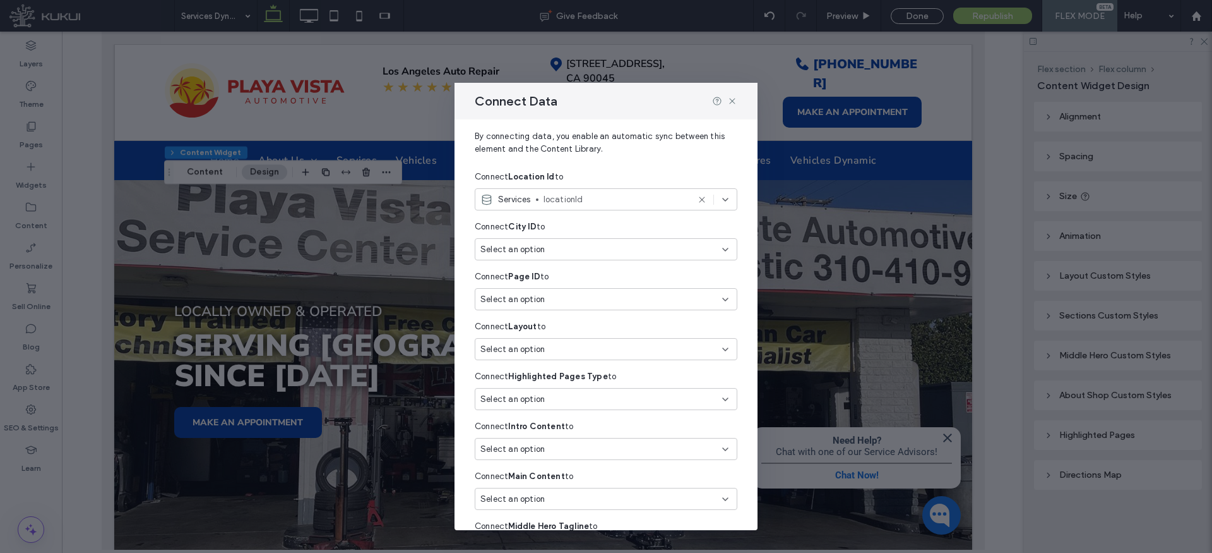
scroll to position [46, 0]
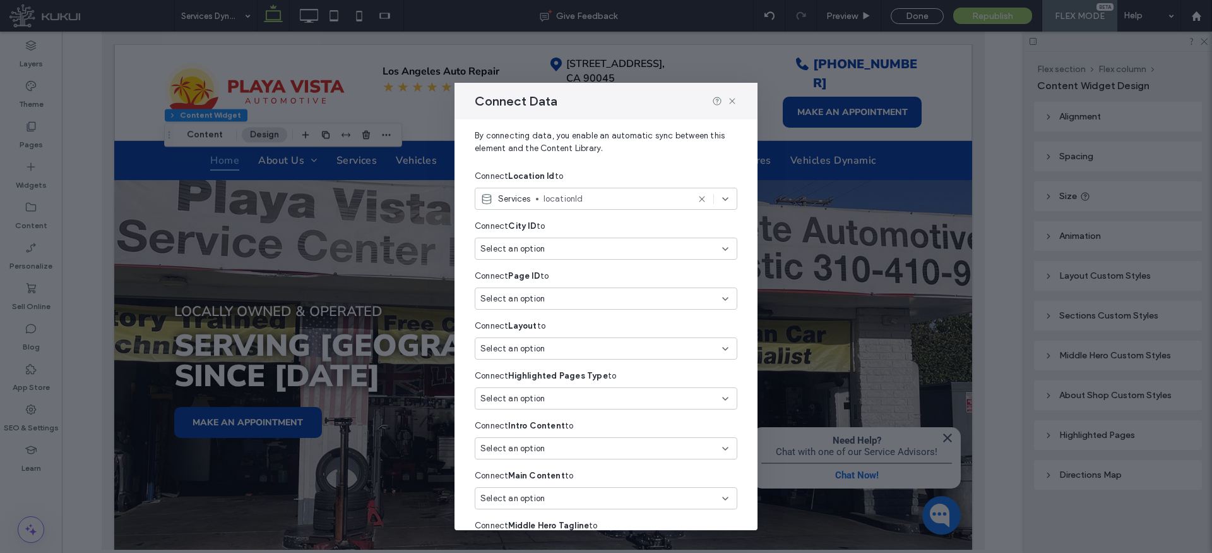
click at [537, 340] on div "Select an option" at bounding box center [606, 348] width 263 height 22
click at [561, 443] on span "layout" at bounding box center [638, 447] width 178 height 13
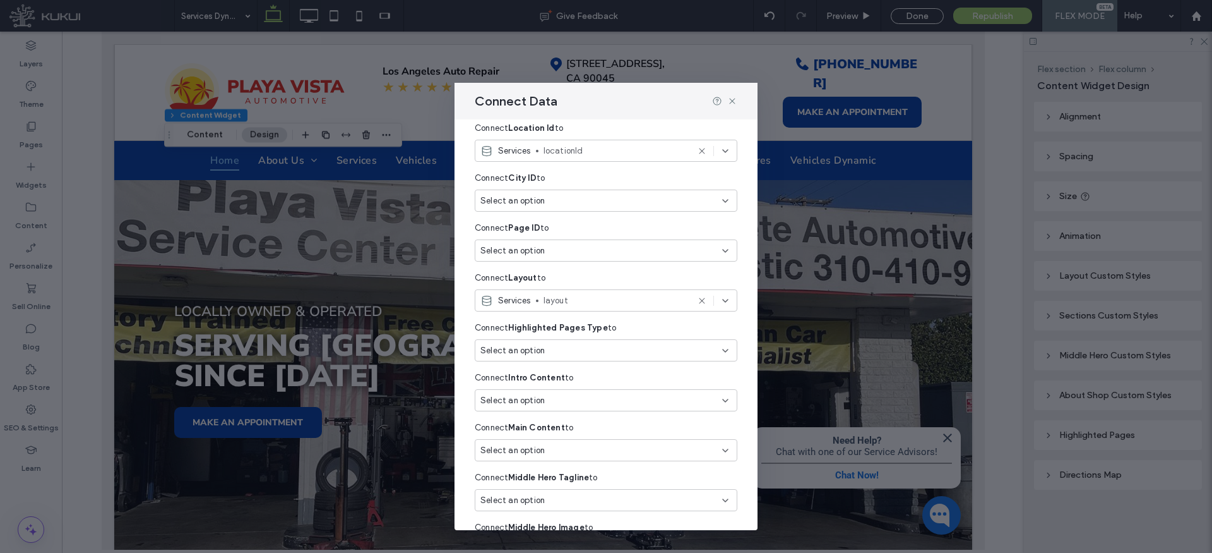
scroll to position [98, 0]
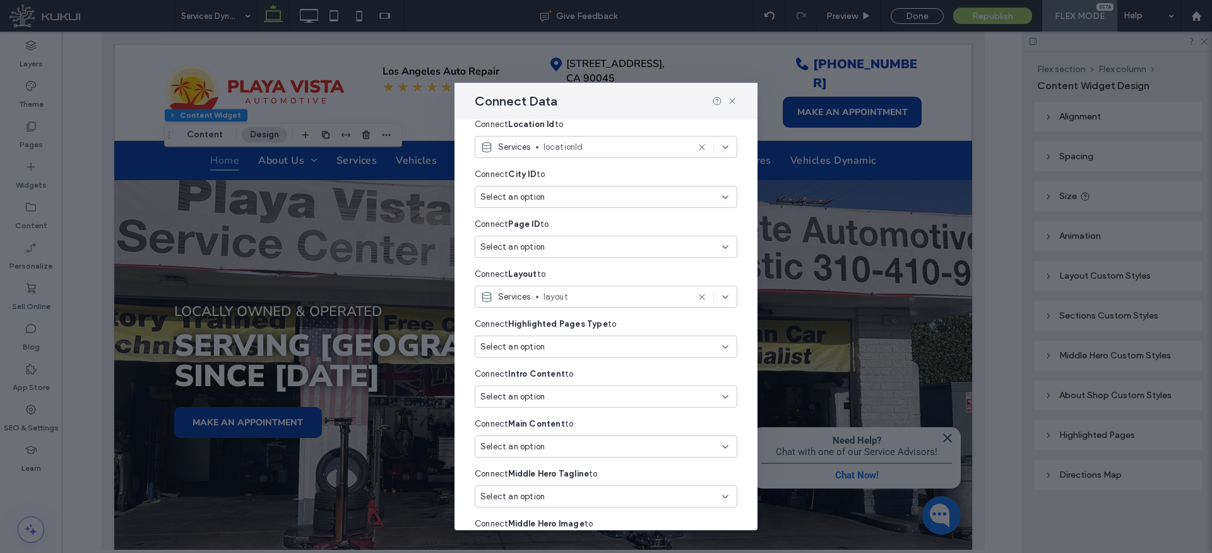
click at [575, 337] on div "Select an option" at bounding box center [606, 346] width 263 height 22
click at [568, 404] on div "Services type" at bounding box center [606, 413] width 261 height 22
click at [562, 393] on div "Select an option" at bounding box center [599, 396] width 236 height 13
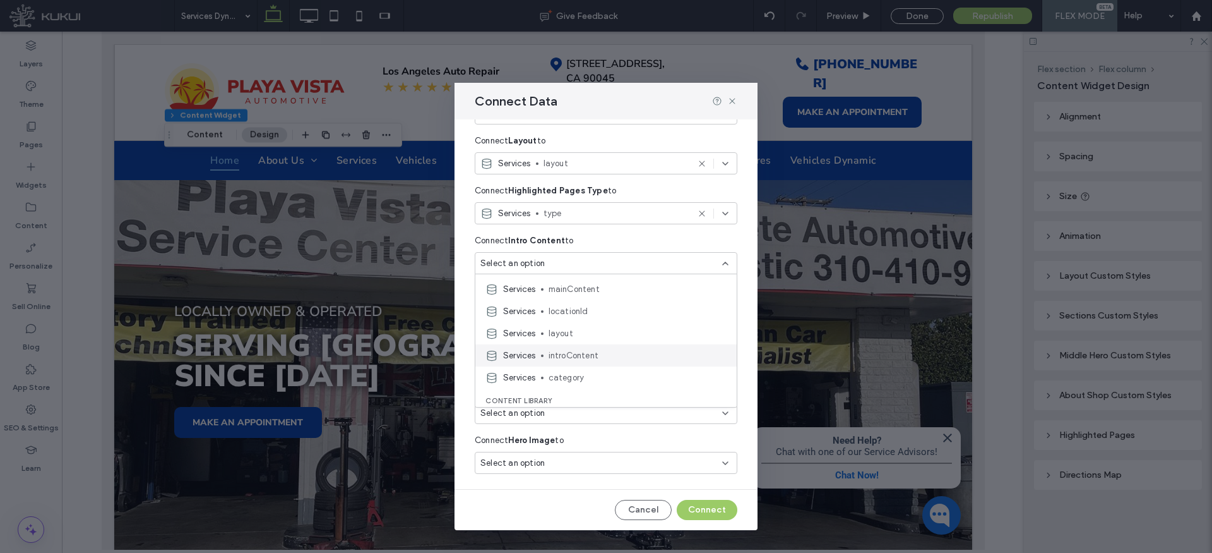
scroll to position [201, 0]
click at [569, 353] on span "introContent" at bounding box center [638, 349] width 178 height 13
click at [566, 322] on div "Select an option" at bounding box center [606, 313] width 263 height 22
click at [570, 417] on span "mainContent" at bounding box center [638, 419] width 178 height 13
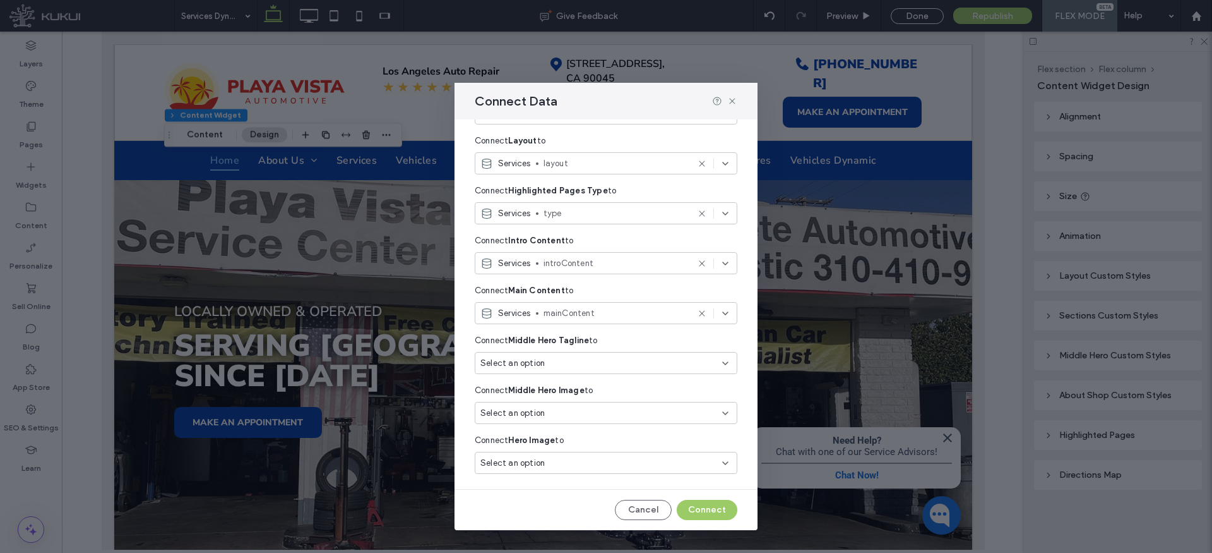
click at [561, 354] on div "Select an option" at bounding box center [606, 363] width 263 height 22
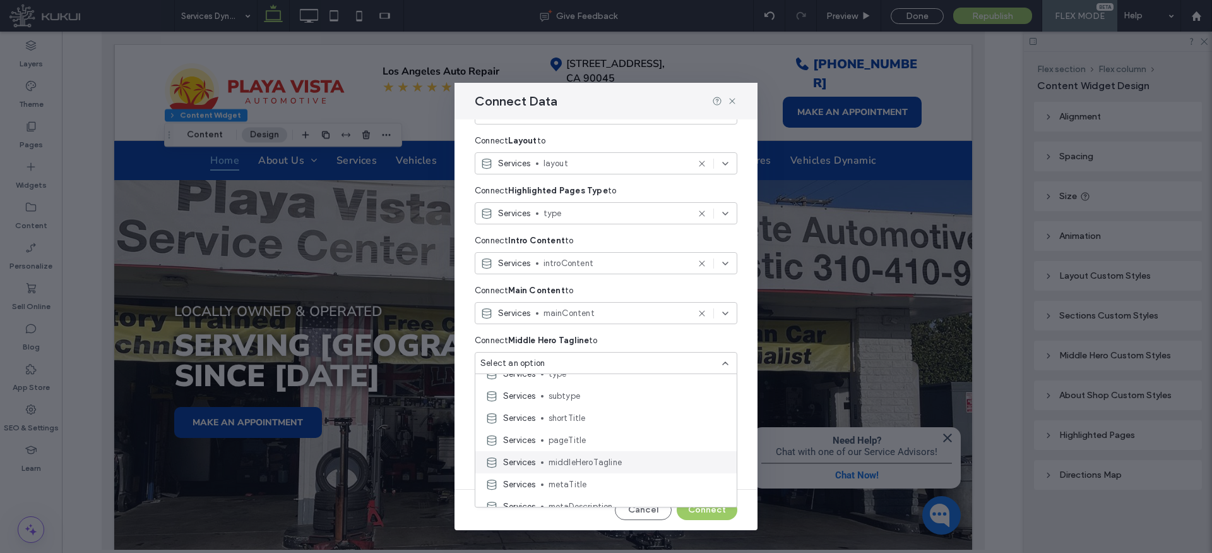
scroll to position [54, 0]
click at [580, 464] on span "middleHeroTagline" at bounding box center [638, 463] width 178 height 13
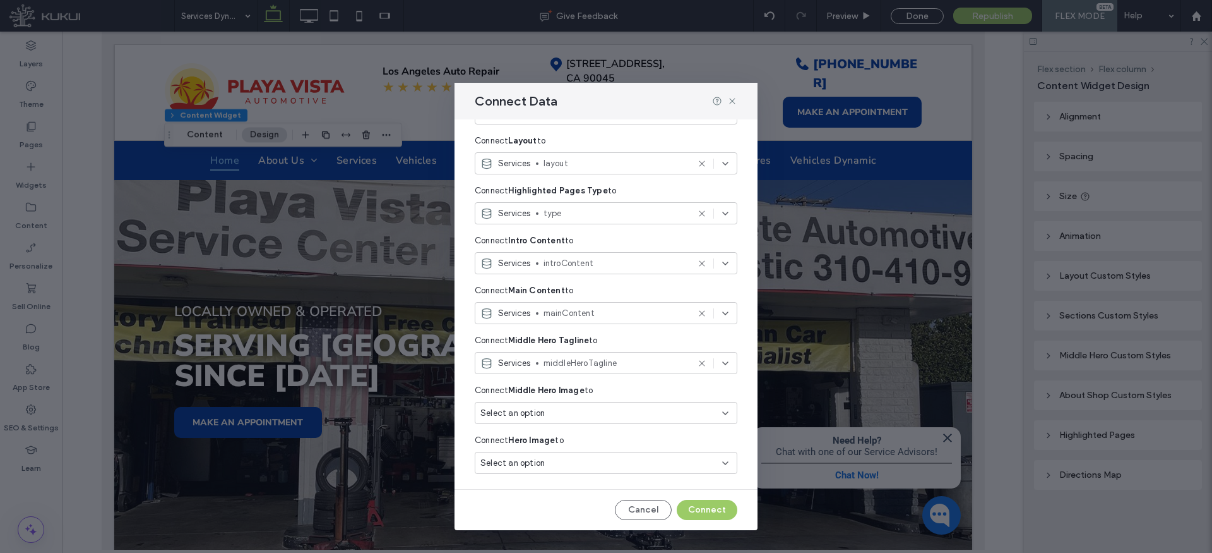
click at [572, 413] on div "Select an option" at bounding box center [599, 413] width 236 height 13
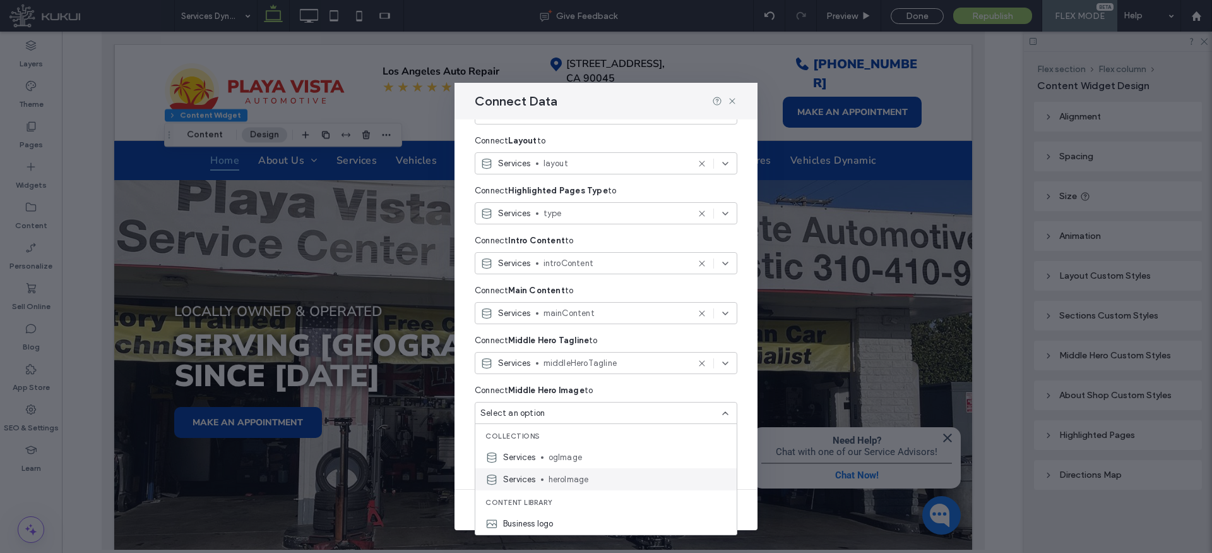
click at [585, 477] on span "heroImage" at bounding box center [638, 479] width 178 height 13
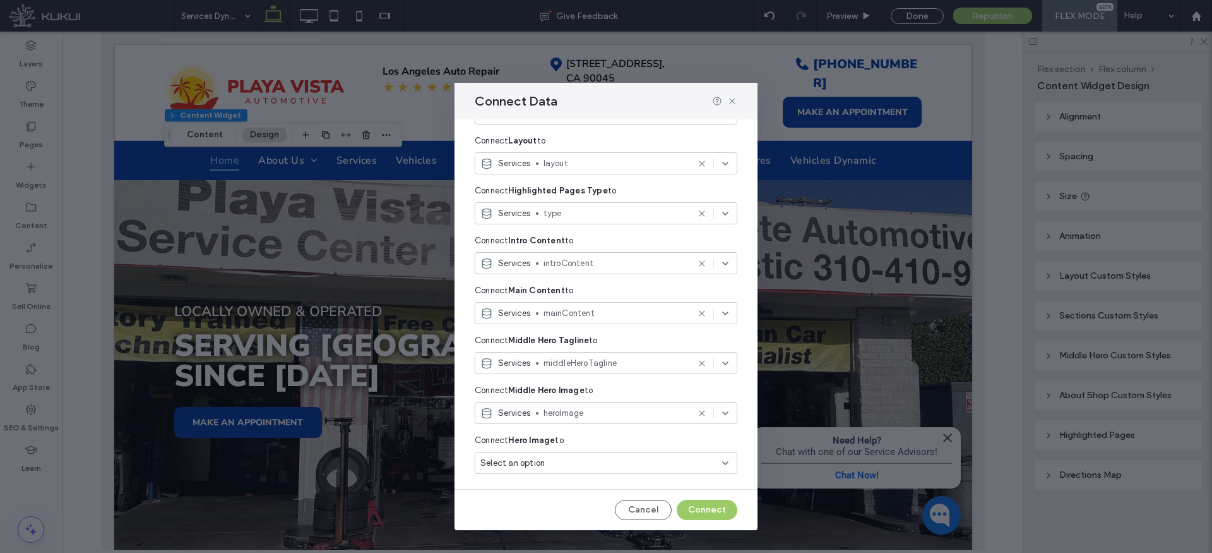
click at [577, 465] on div "Select an option" at bounding box center [599, 463] width 236 height 13
click at [572, 393] on span "heroImage" at bounding box center [638, 396] width 178 height 13
click at [712, 512] on button "Connect" at bounding box center [707, 510] width 61 height 20
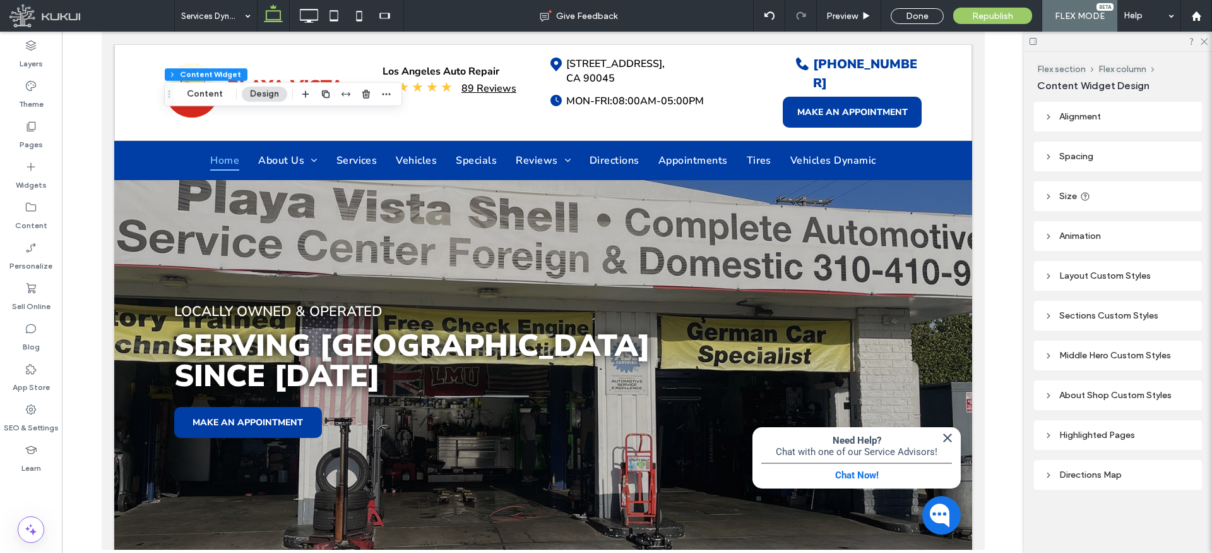
click at [1047, 196] on icon at bounding box center [1049, 196] width 9 height 9
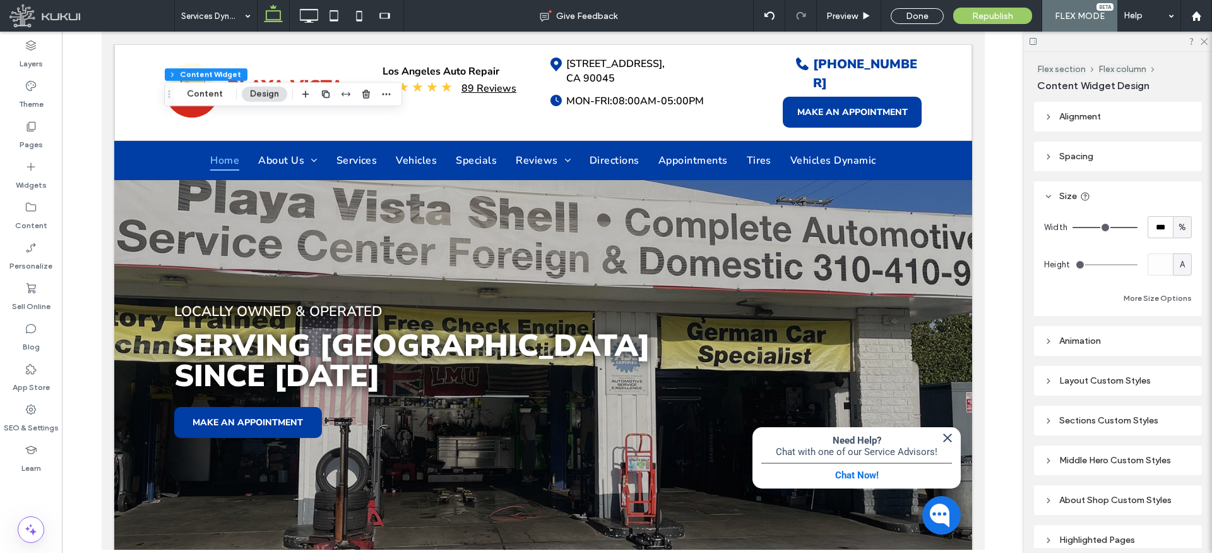
click at [1051, 195] on use at bounding box center [1049, 196] width 4 height 3
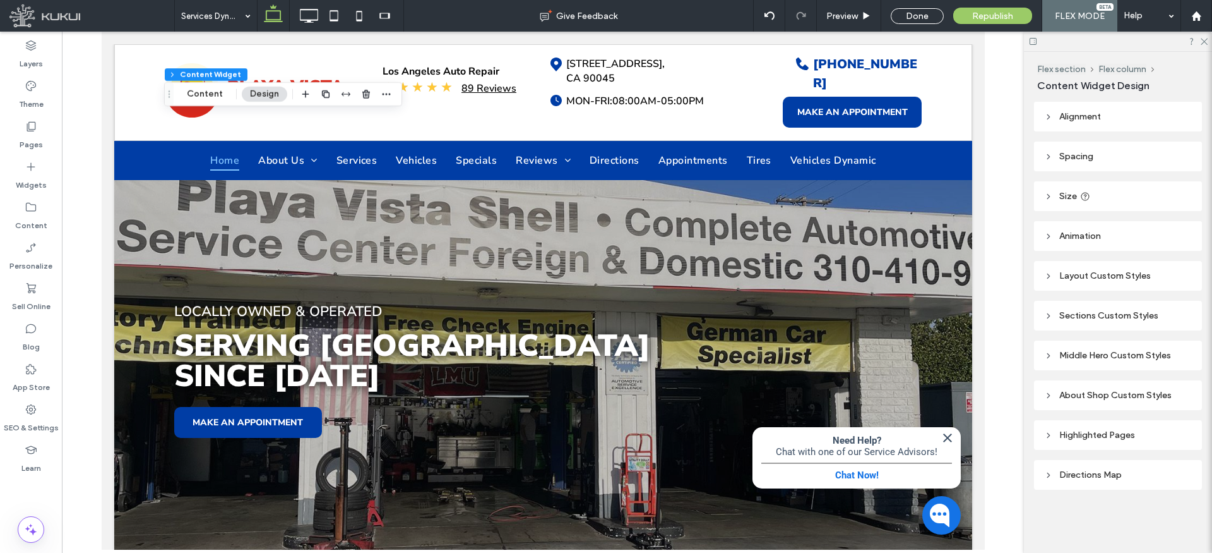
click at [1046, 160] on icon at bounding box center [1049, 156] width 9 height 9
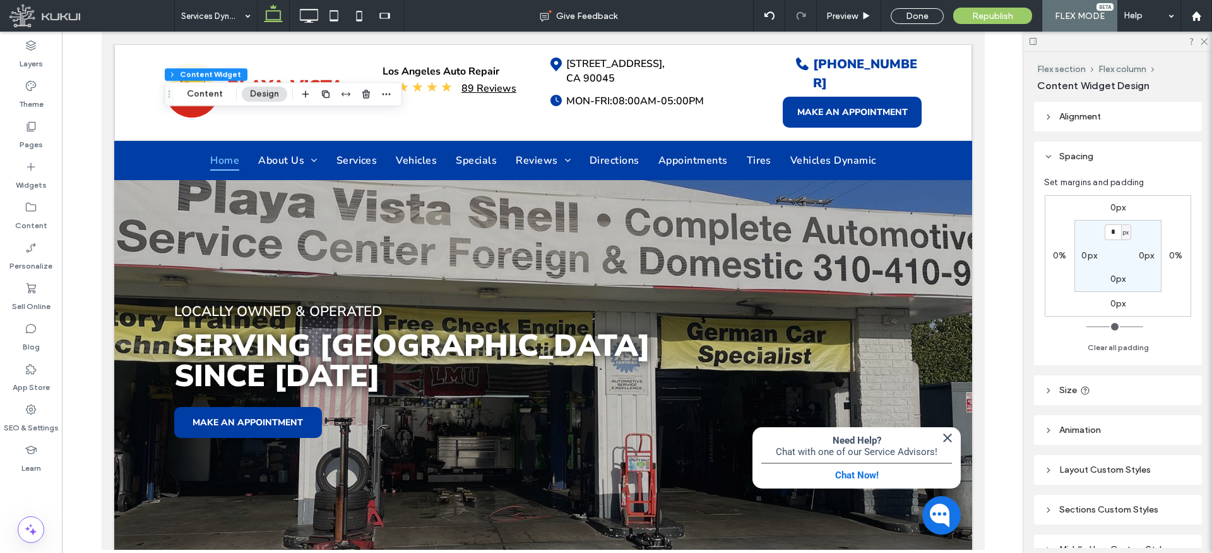
click at [1090, 254] on label "0px" at bounding box center [1090, 255] width 16 height 11
type input "**"
click at [1141, 258] on label "0px" at bounding box center [1147, 255] width 16 height 11
type input "*"
type input "**"
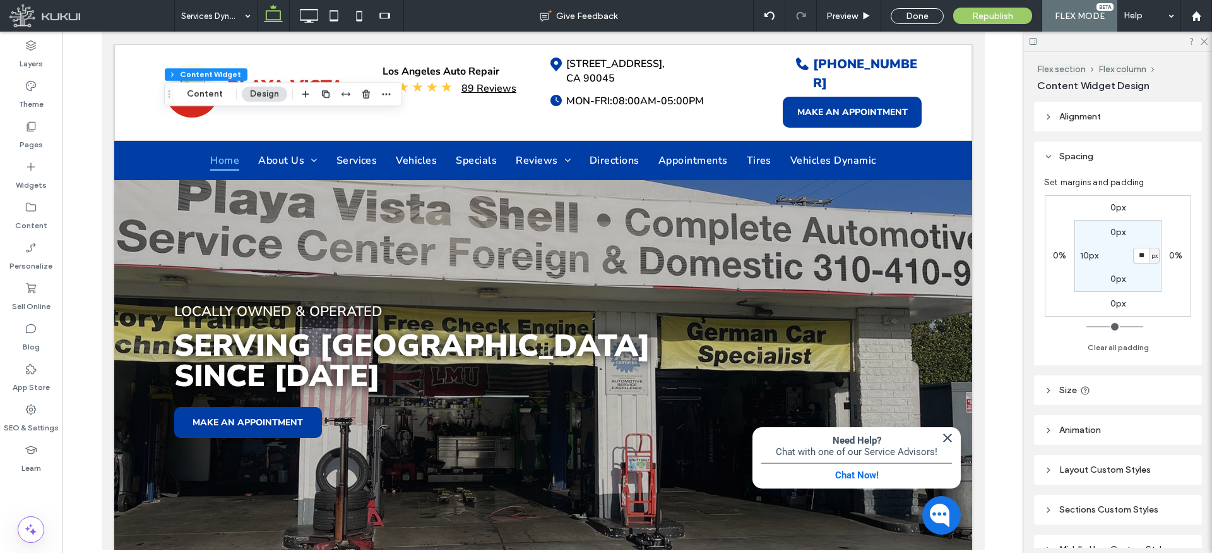
type input "**"
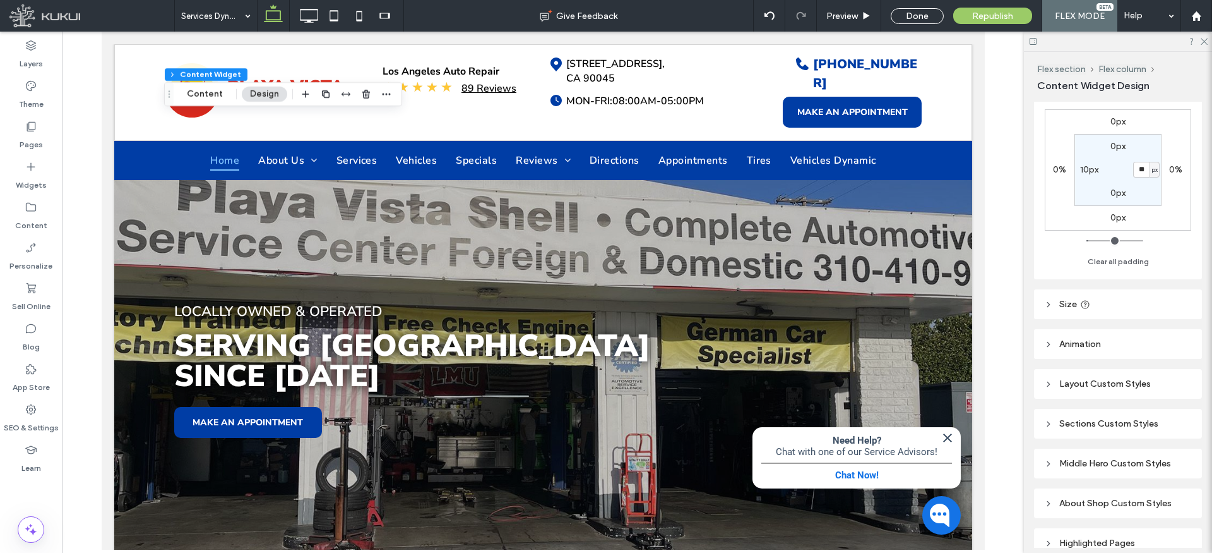
scroll to position [117, 0]
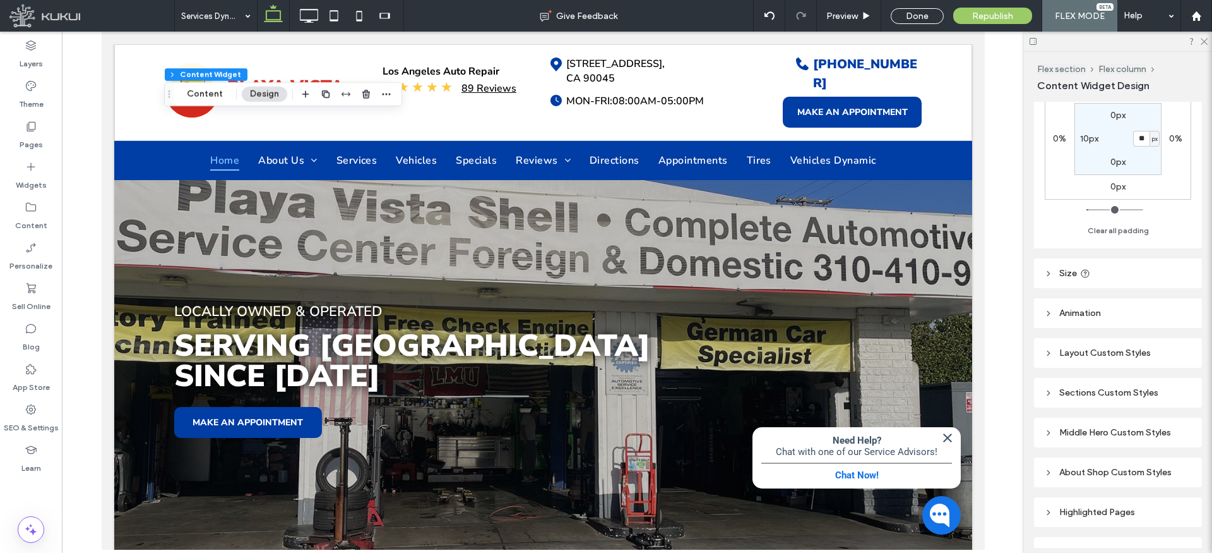
click at [1045, 356] on icon at bounding box center [1049, 353] width 9 height 9
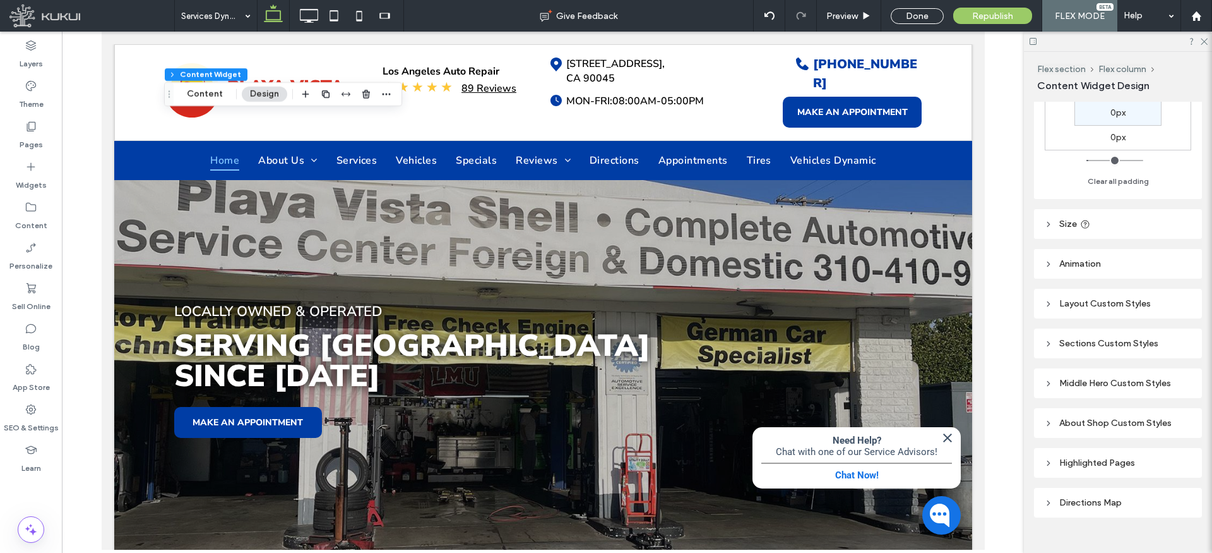
scroll to position [193, 0]
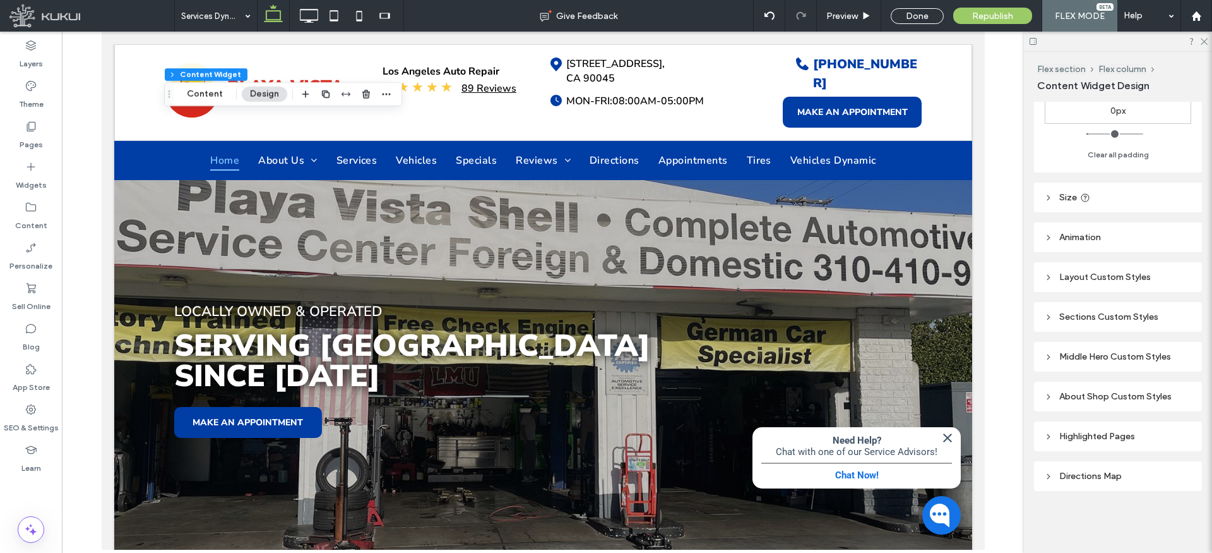
click at [1051, 276] on icon at bounding box center [1049, 277] width 9 height 9
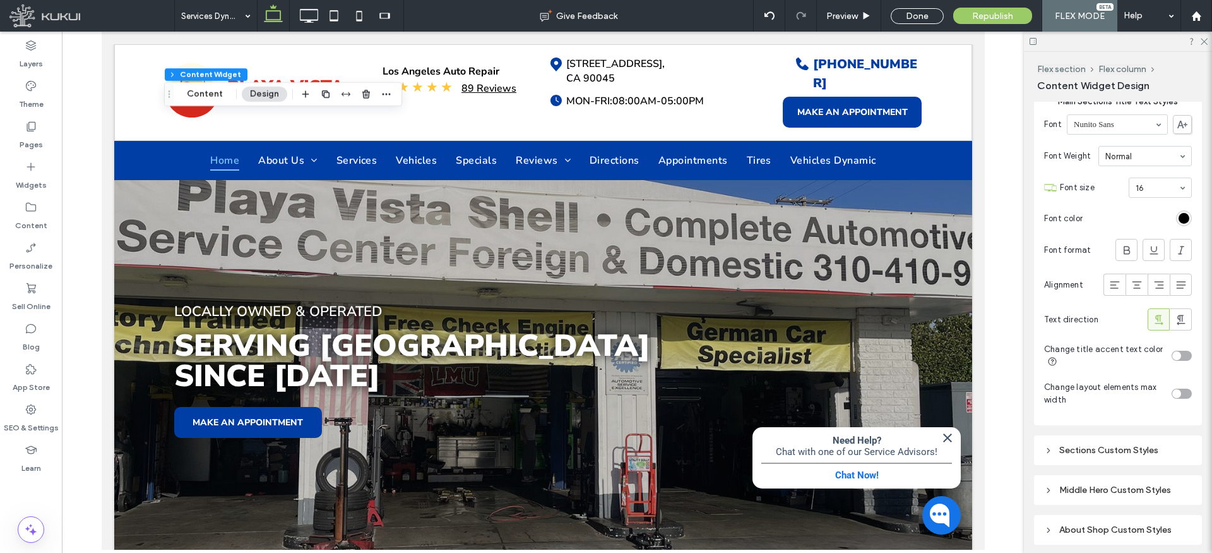
scroll to position [509, 0]
click at [1180, 395] on div "toggle" at bounding box center [1177, 394] width 9 height 9
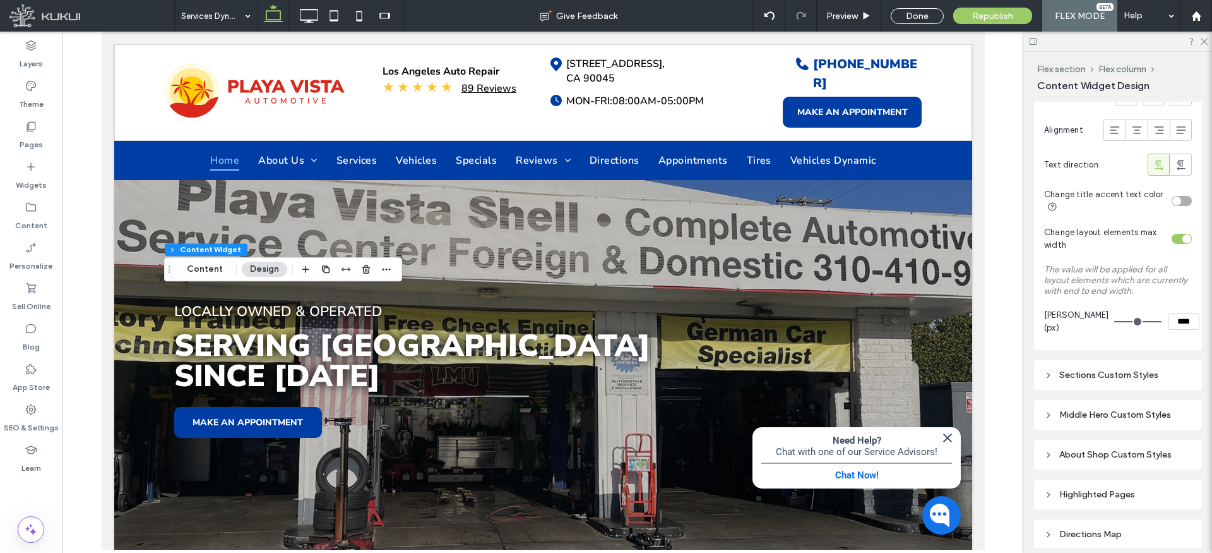
scroll to position [666, 0]
drag, startPoint x: 1046, startPoint y: 373, endPoint x: 1065, endPoint y: 376, distance: 19.2
click at [1045, 373] on icon at bounding box center [1049, 374] width 9 height 9
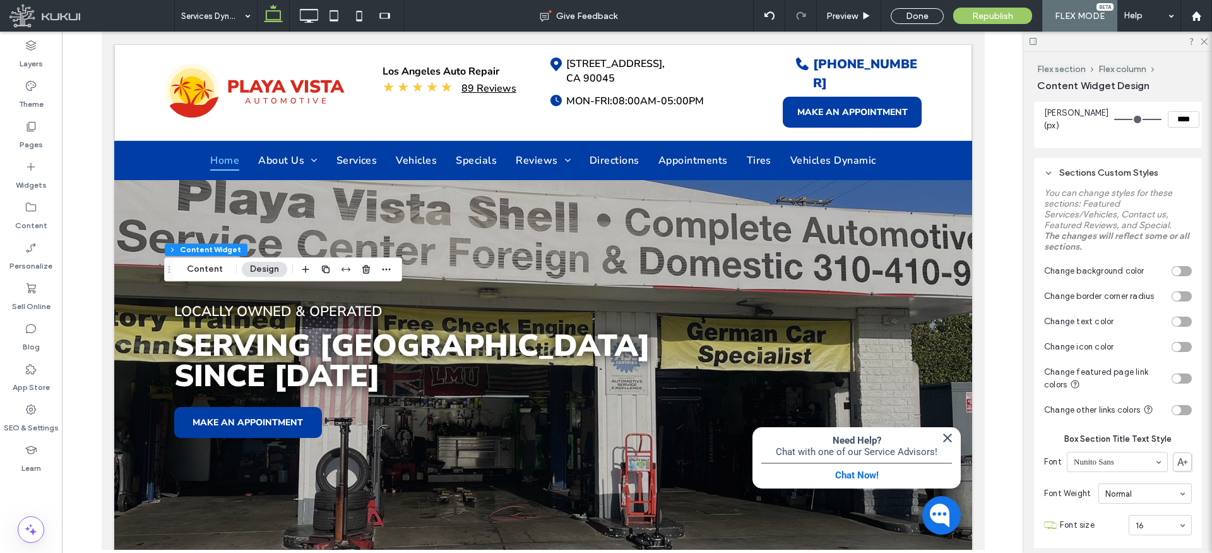
scroll to position [868, 0]
click at [1180, 371] on section "Change featured page link colors" at bounding box center [1119, 377] width 148 height 38
click at [1179, 377] on div "toggle" at bounding box center [1177, 377] width 9 height 9
click at [1184, 433] on div "#000000" at bounding box center [1184, 438] width 11 height 11
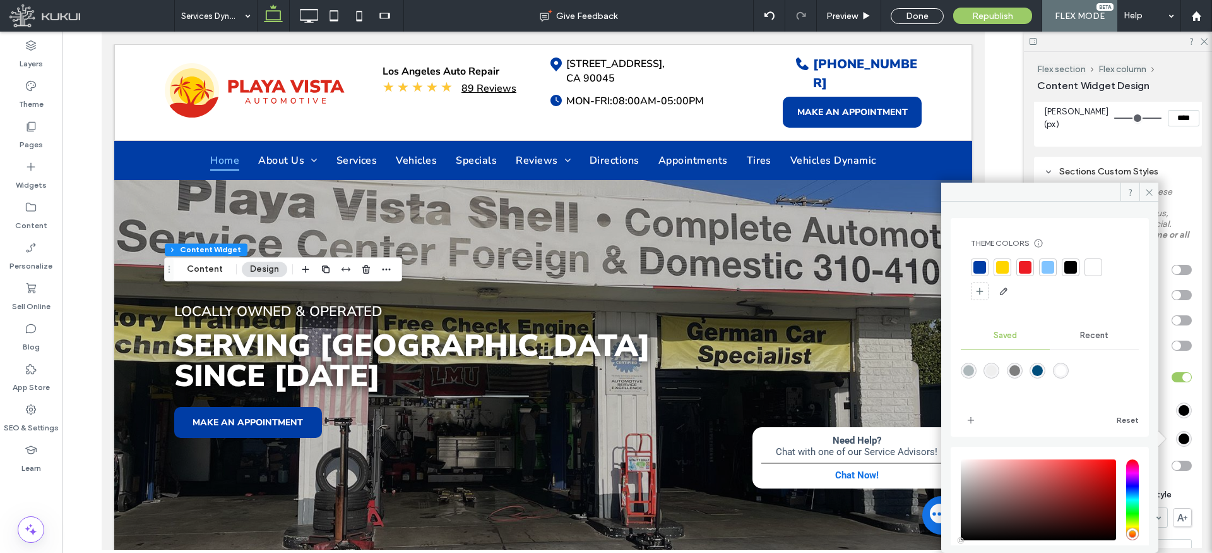
click at [1028, 265] on div at bounding box center [1025, 267] width 13 height 13
click at [1154, 188] on icon at bounding box center [1149, 192] width 9 height 9
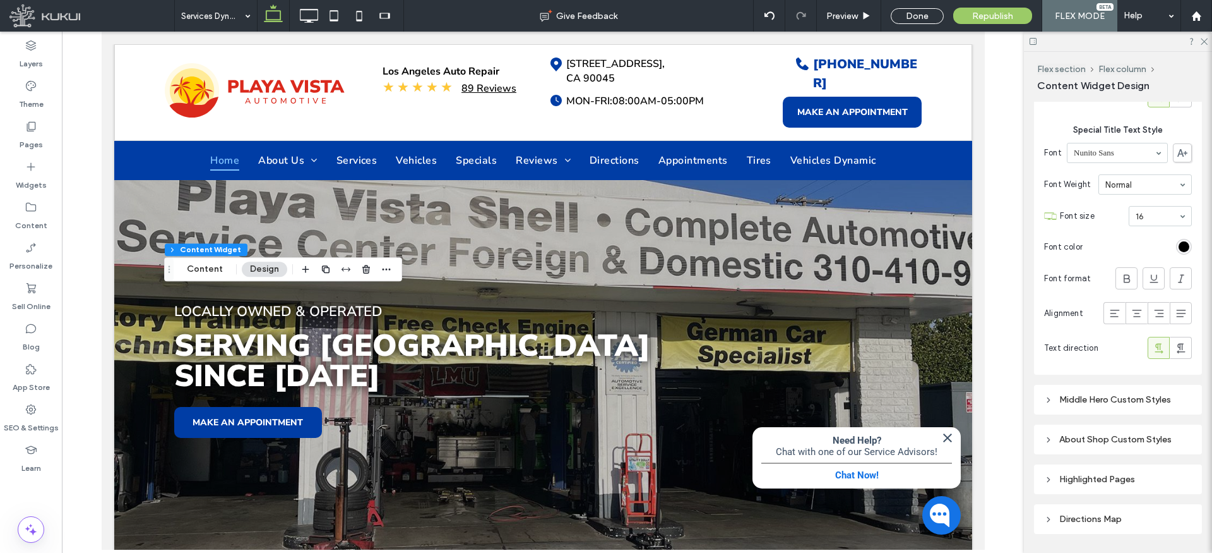
scroll to position [1527, 0]
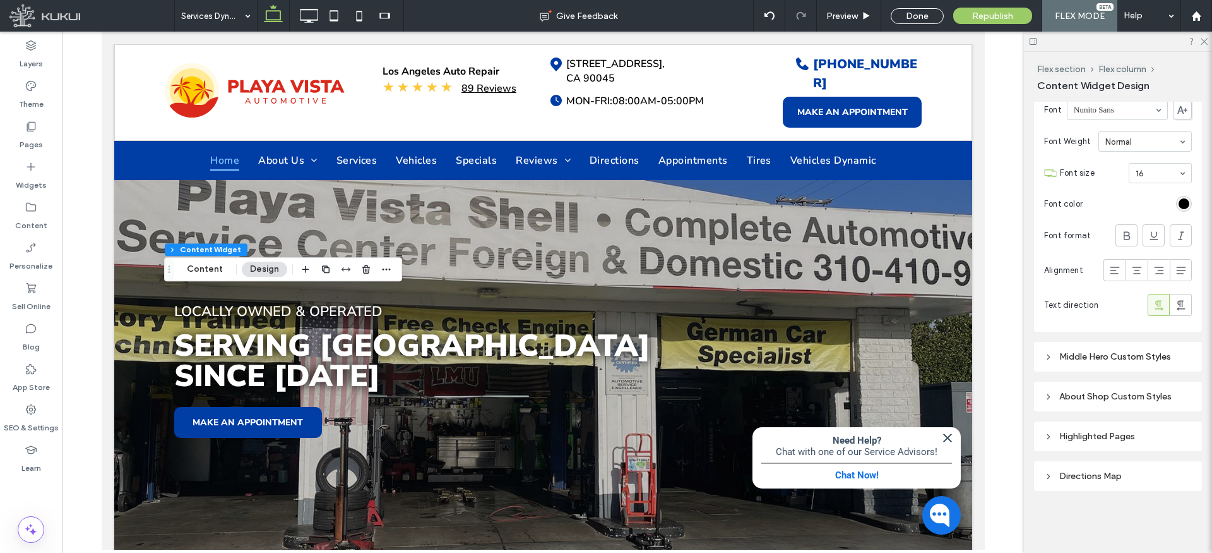
click at [1048, 358] on icon at bounding box center [1049, 356] width 9 height 9
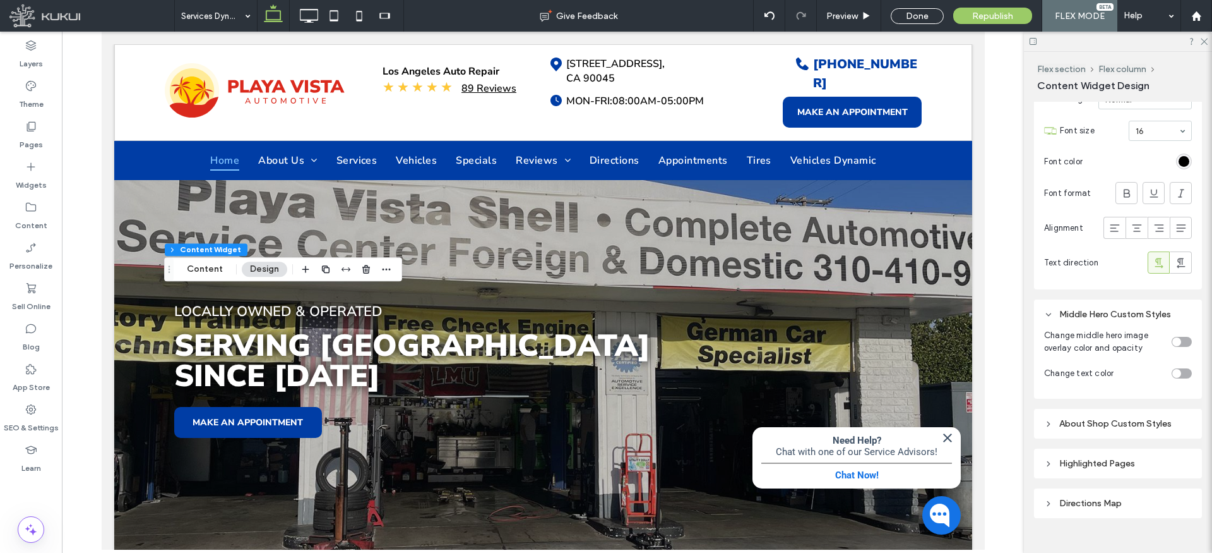
scroll to position [1576, 0]
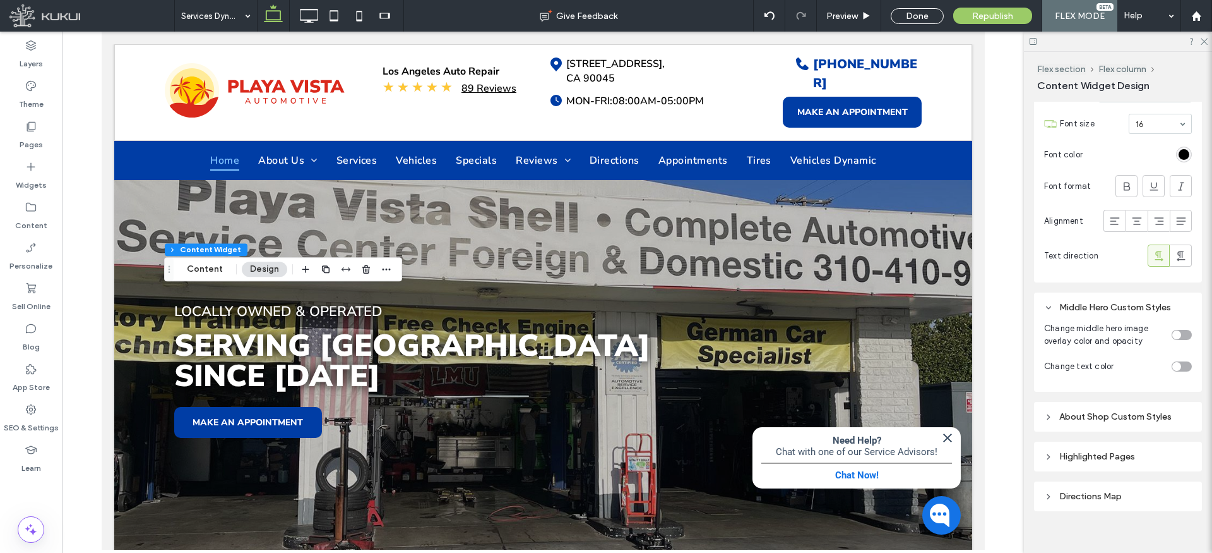
click at [1180, 337] on div "toggle" at bounding box center [1177, 334] width 9 height 9
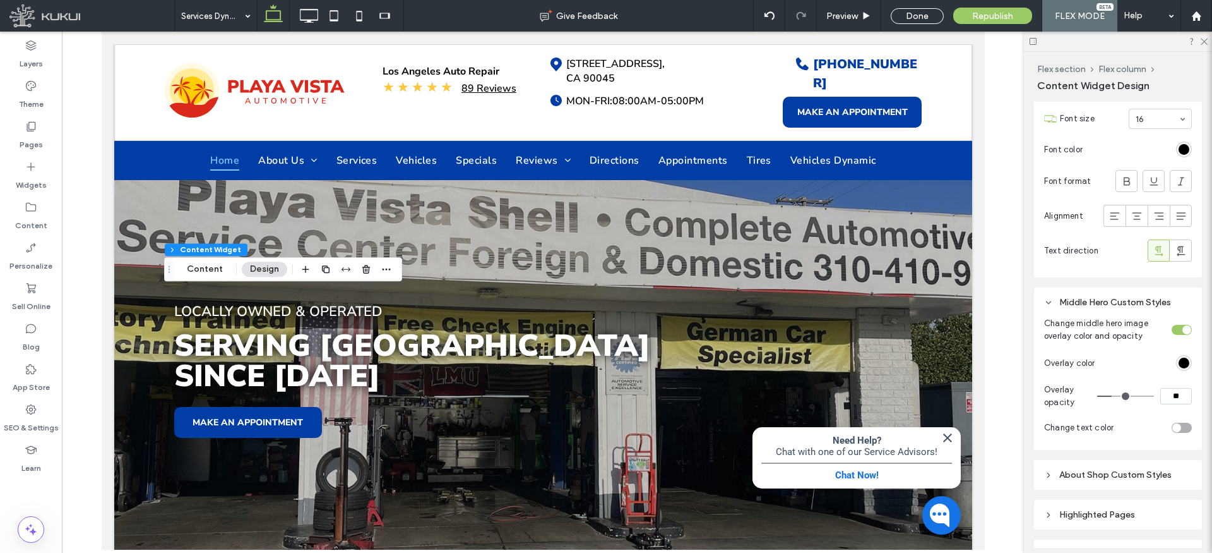
click at [1116, 396] on input "range" at bounding box center [1126, 395] width 57 height 1
type input "**"
click at [1118, 395] on input "range" at bounding box center [1126, 395] width 57 height 1
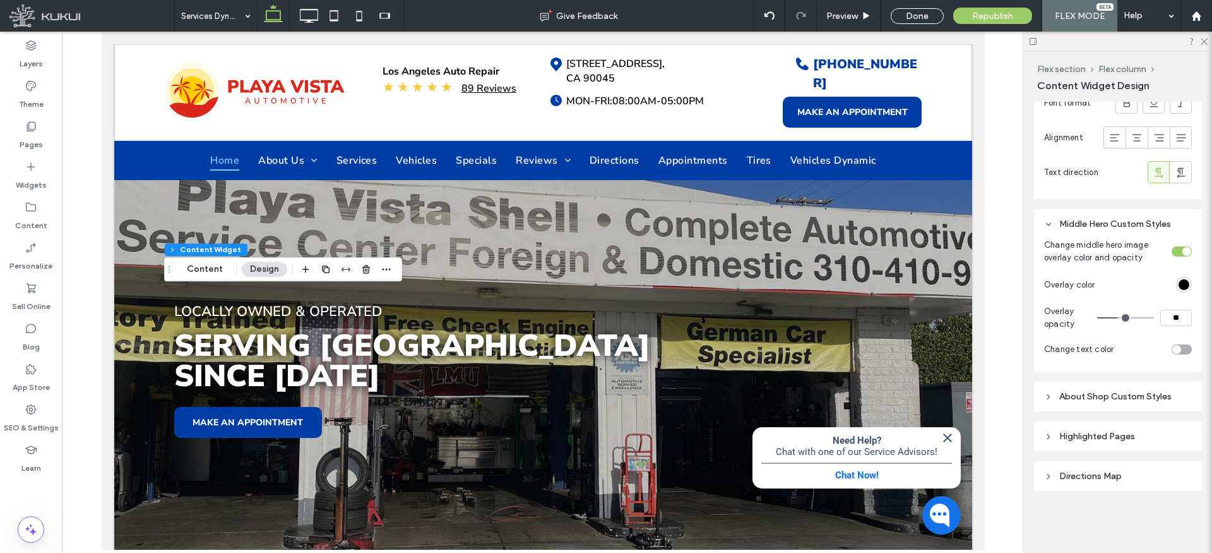
scroll to position [1655, 0]
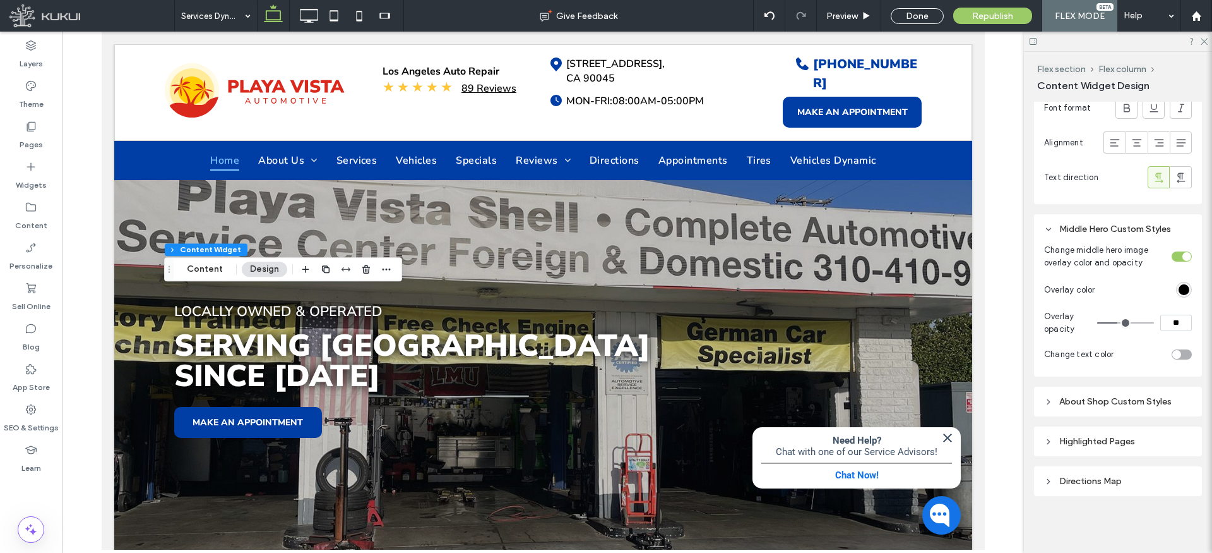
type input "**"
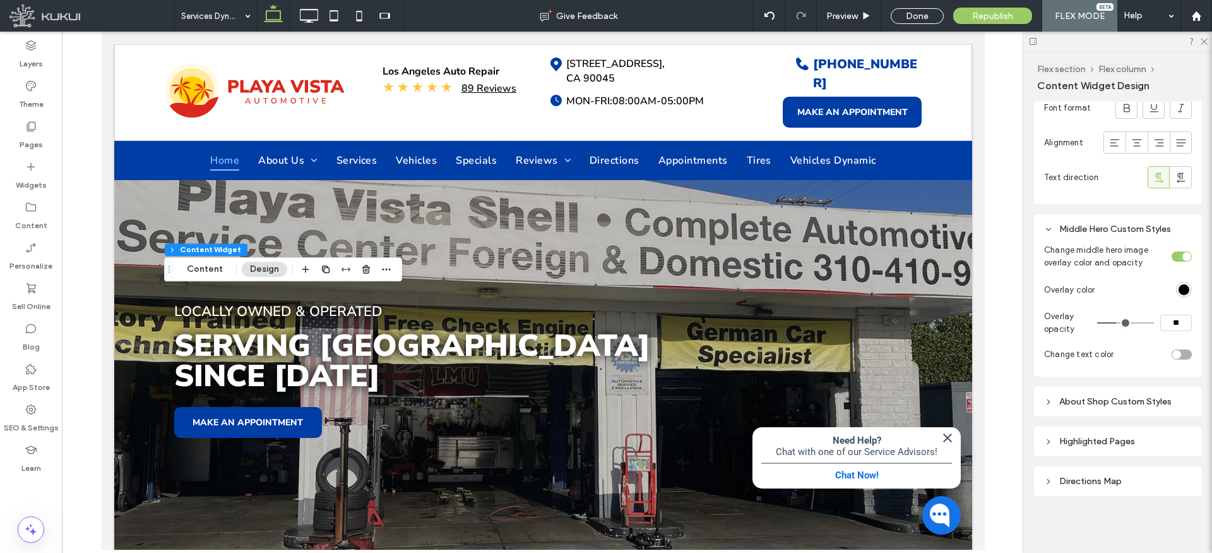
type input "**"
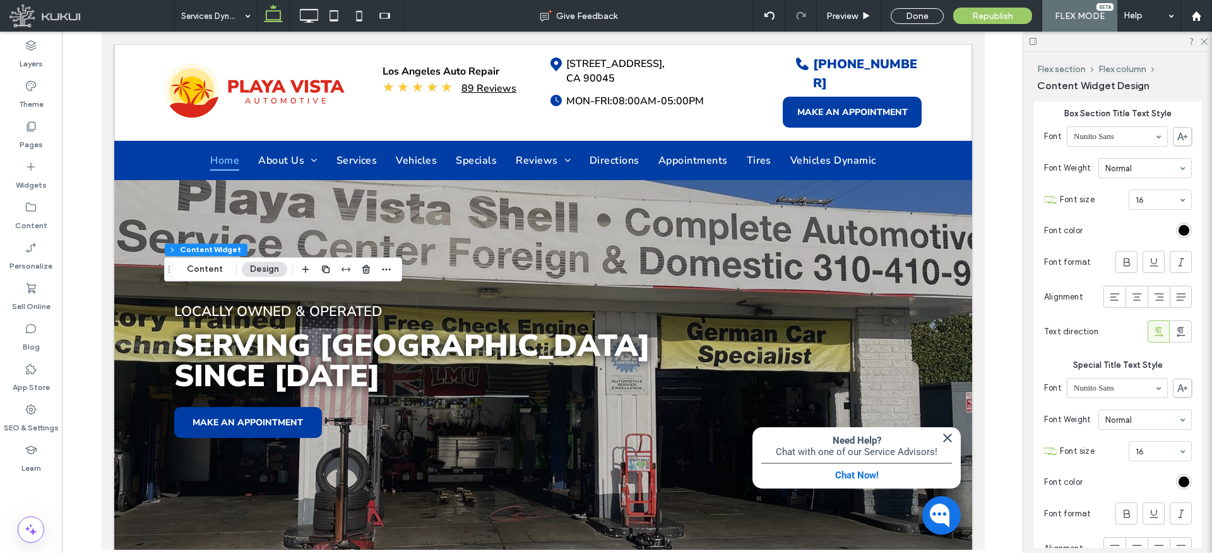
scroll to position [1019, 0]
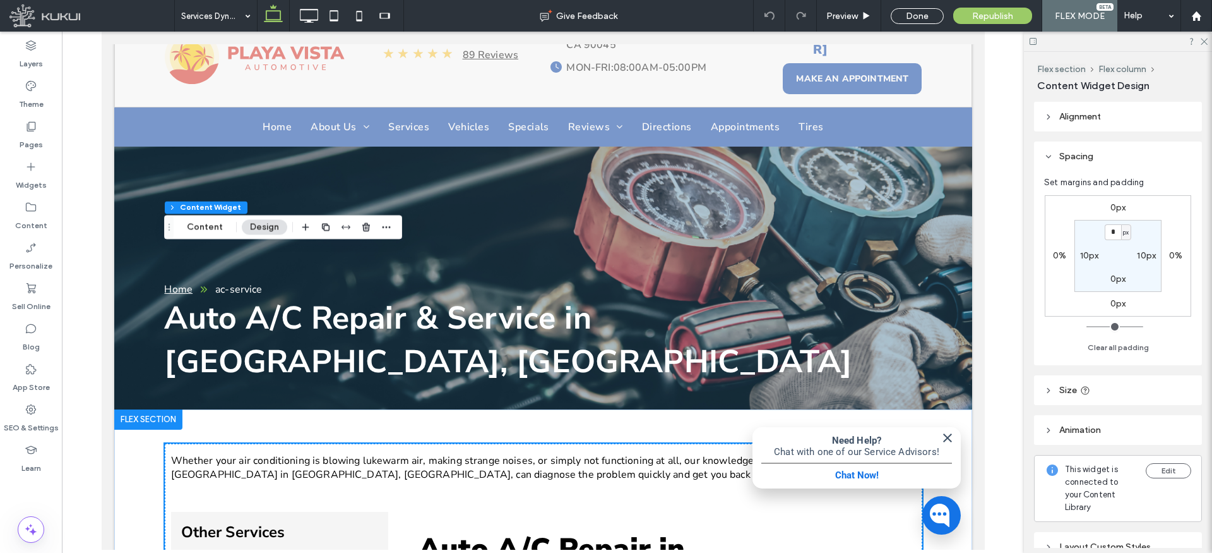
scroll to position [349, 0]
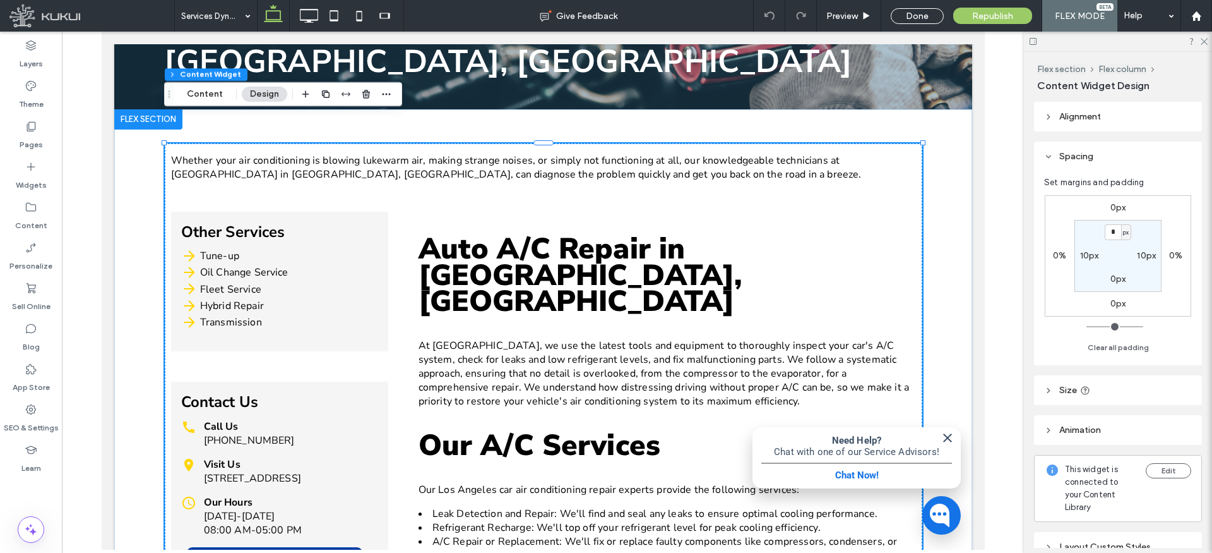
click at [340, 381] on div "Contact Us Call Us [PHONE_NUMBER] Visit Us [STREET_ADDRESS] Our Hours [DATE]-[D…" at bounding box center [279, 481] width 217 height 200
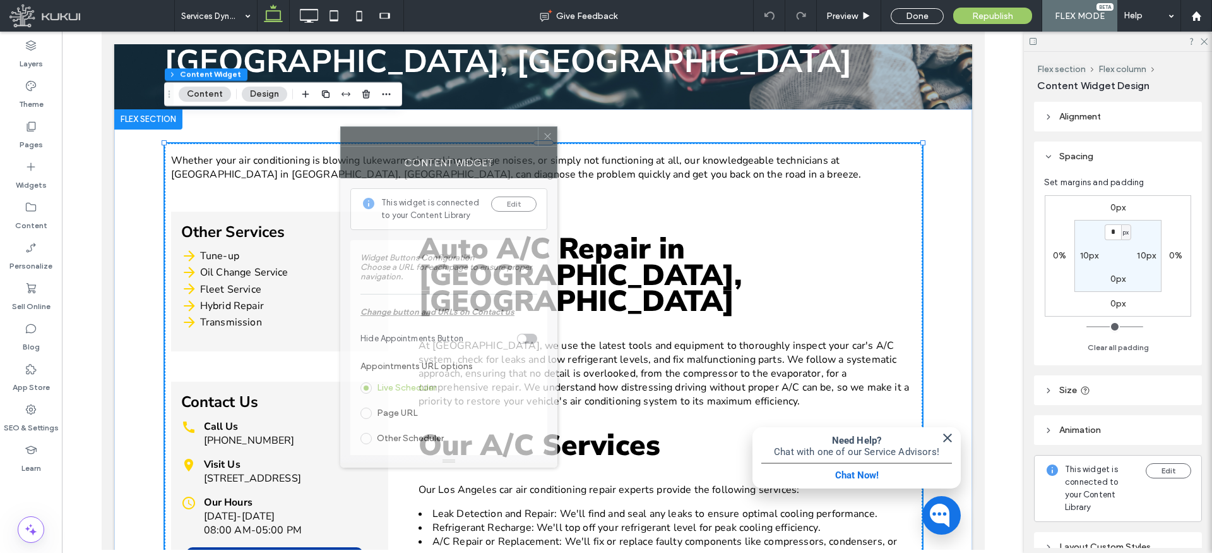
drag, startPoint x: 883, startPoint y: 124, endPoint x: 451, endPoint y: 148, distance: 432.6
click at [448, 139] on div at bounding box center [439, 136] width 197 height 19
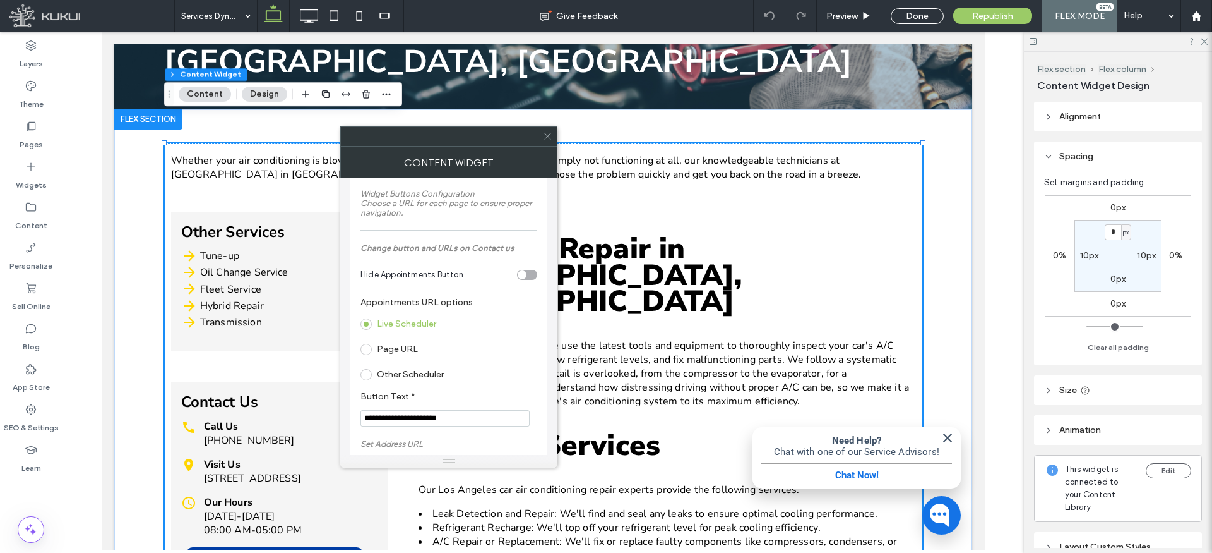
scroll to position [118, 0]
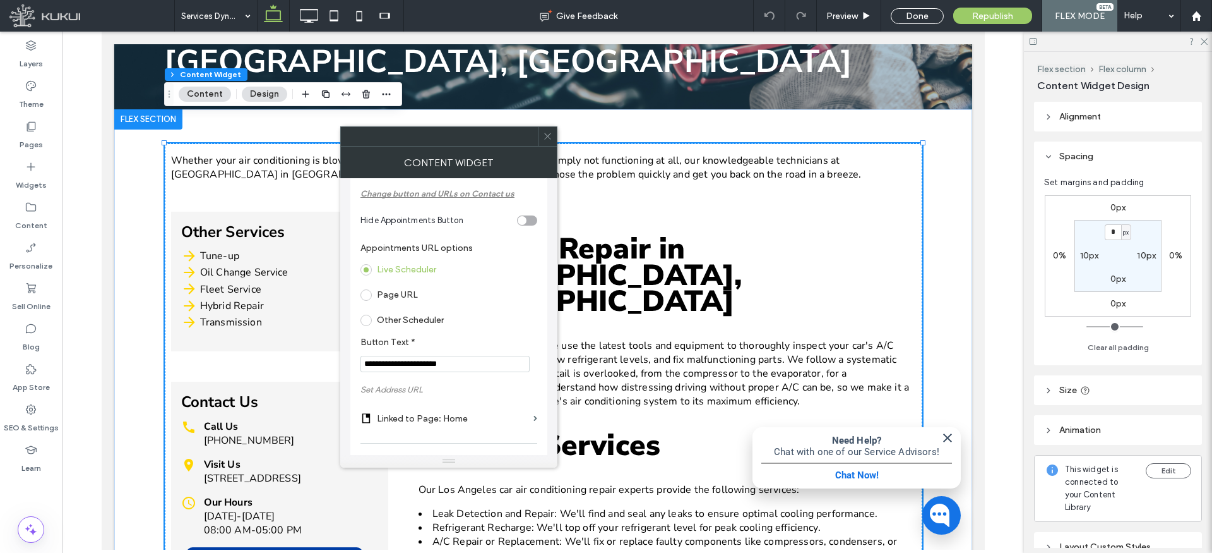
click at [365, 292] on span at bounding box center [366, 294] width 11 height 11
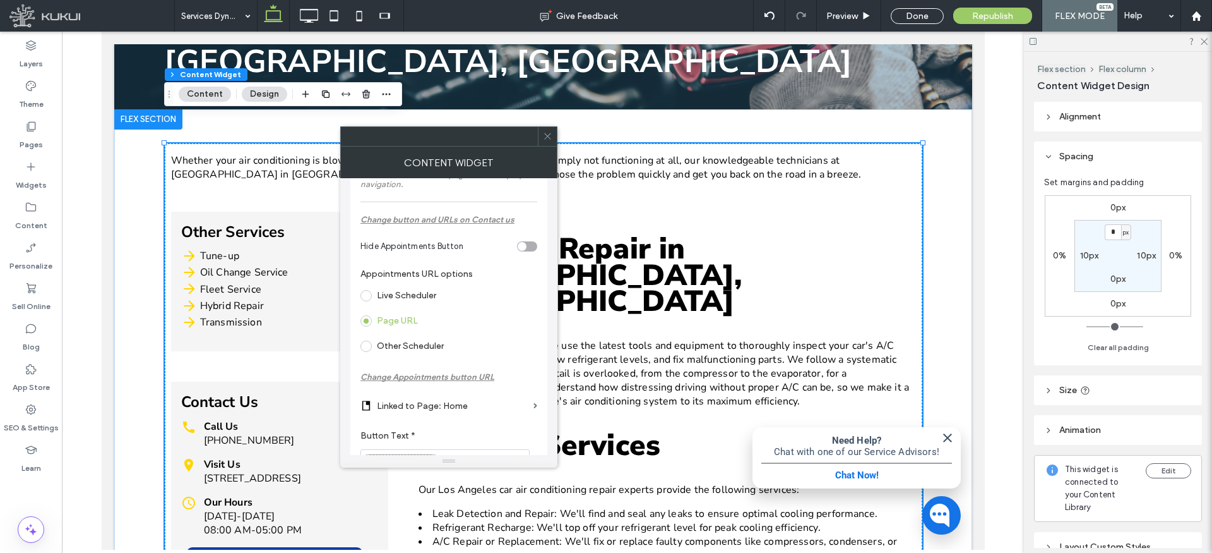
scroll to position [160, 0]
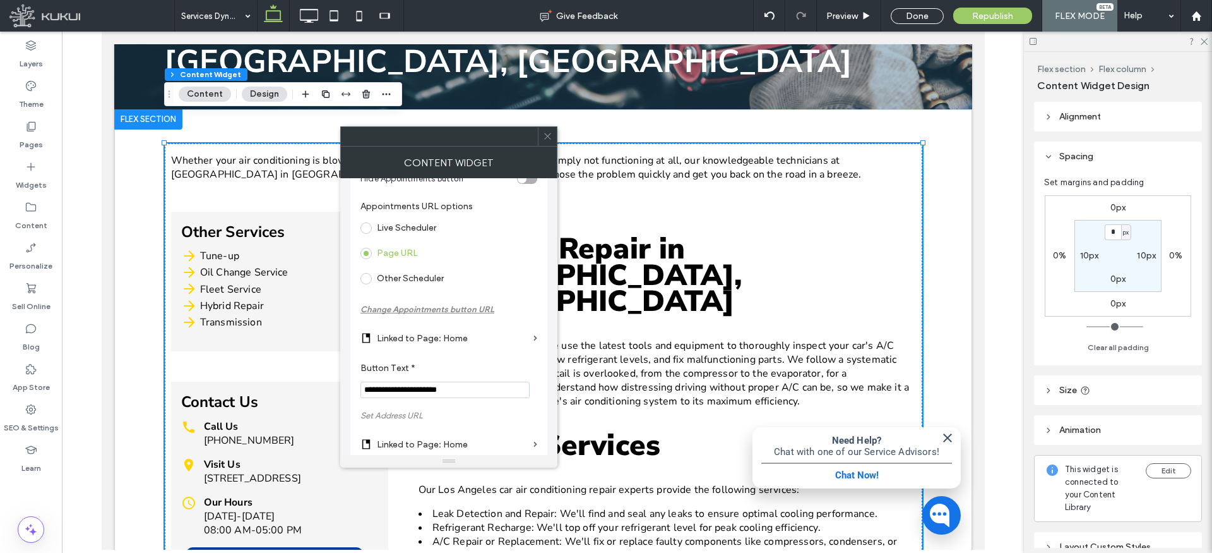
click at [467, 333] on label "Linked to Page: Home" at bounding box center [453, 337] width 152 height 23
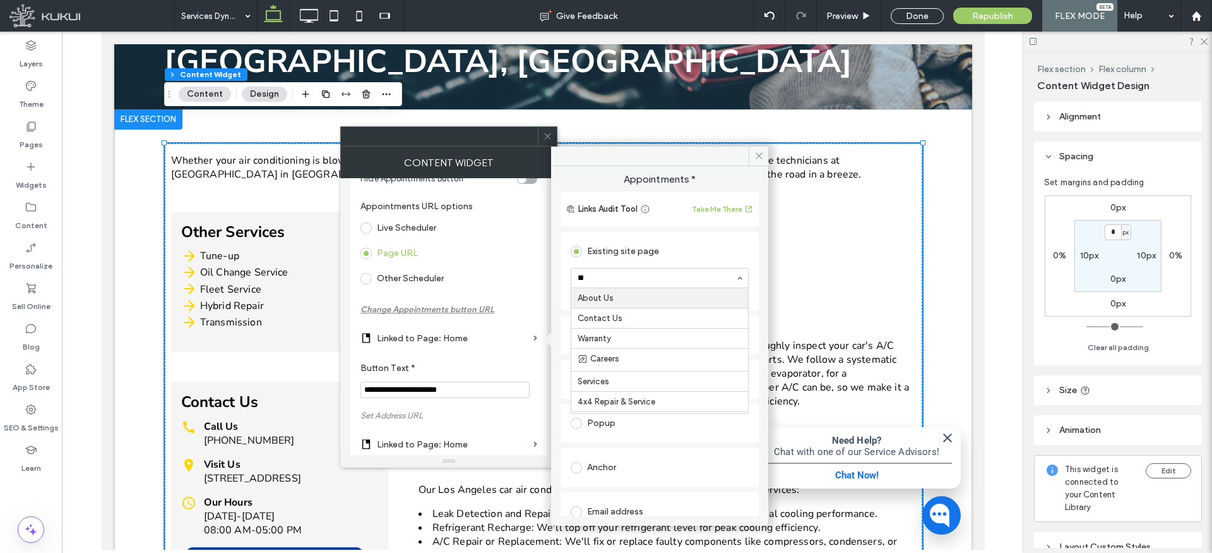
type input "***"
click at [381, 385] on input "**********" at bounding box center [445, 389] width 169 height 16
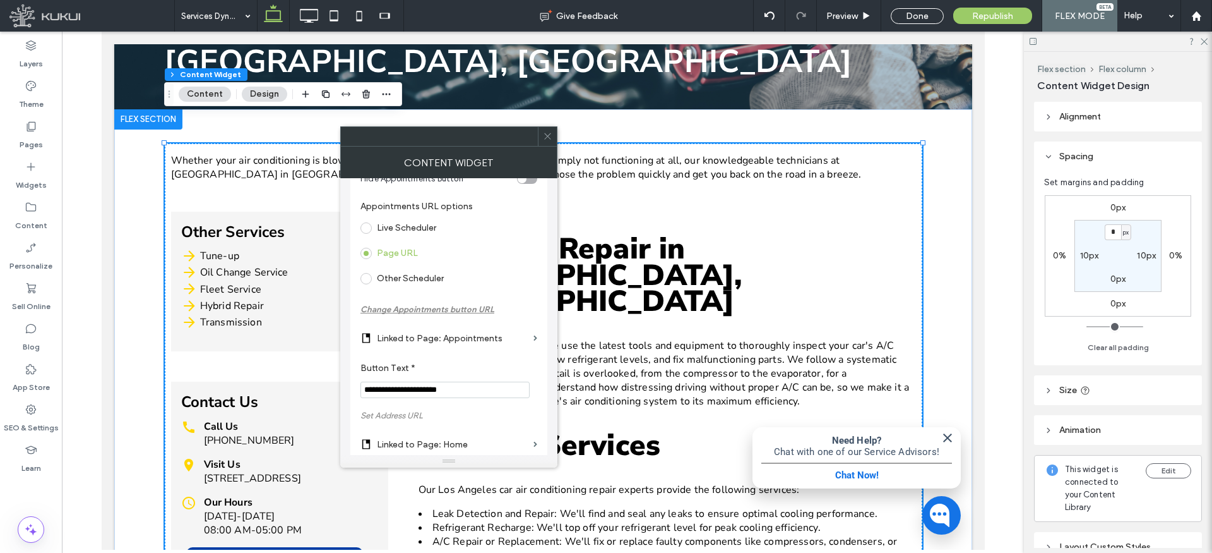
click at [381, 385] on input "**********" at bounding box center [445, 389] width 169 height 16
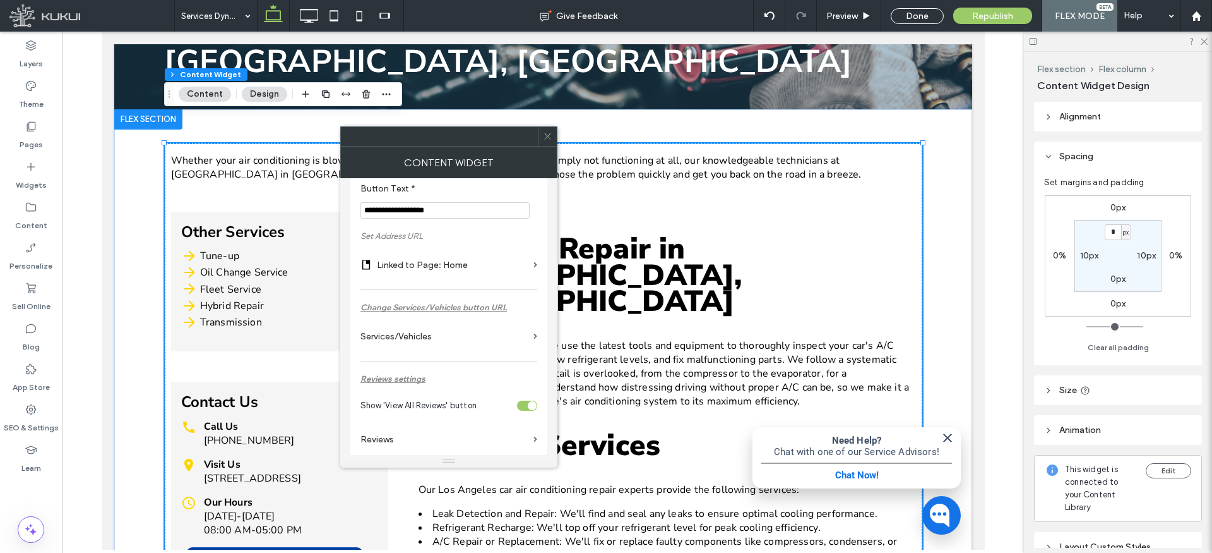
scroll to position [338, 0]
type input "**********"
click at [436, 267] on label "Linked to Page: Home" at bounding box center [453, 265] width 152 height 23
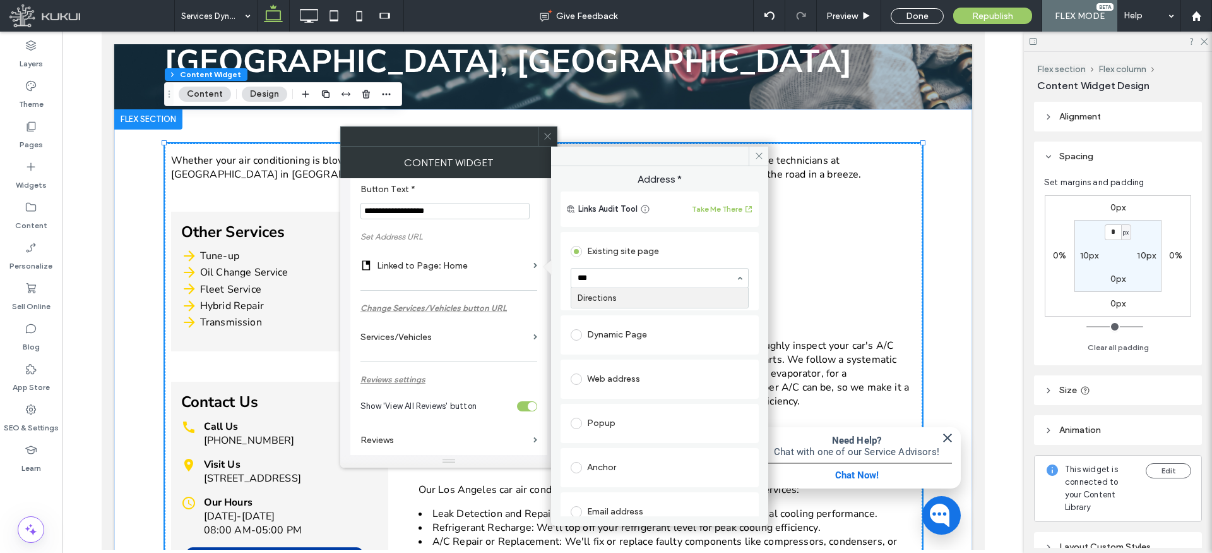
type input "****"
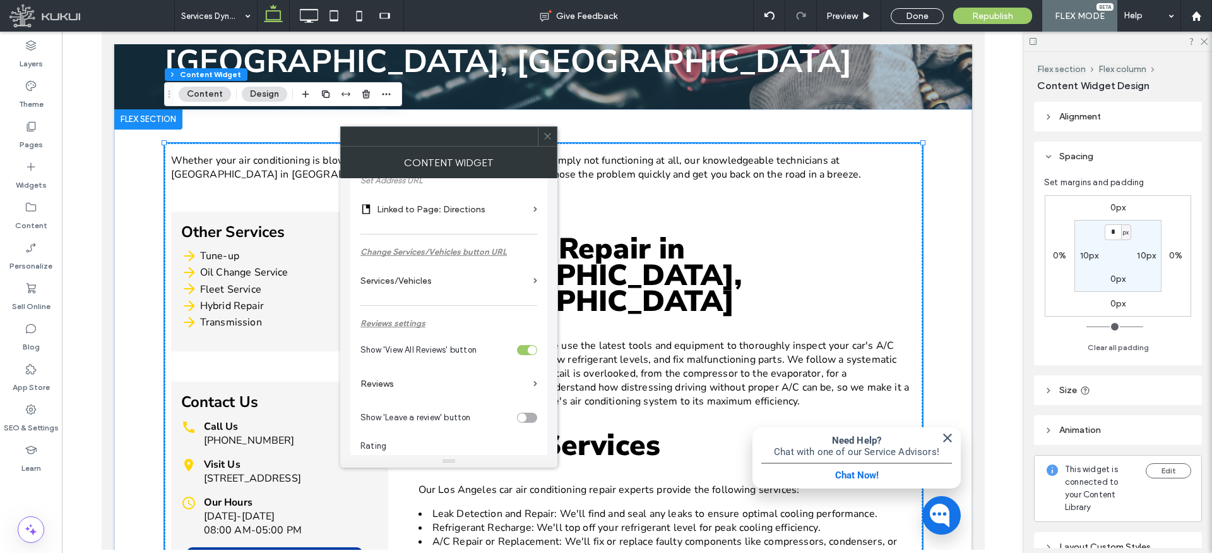
scroll to position [393, 0]
click at [386, 388] on label "Reviews" at bounding box center [445, 384] width 168 height 23
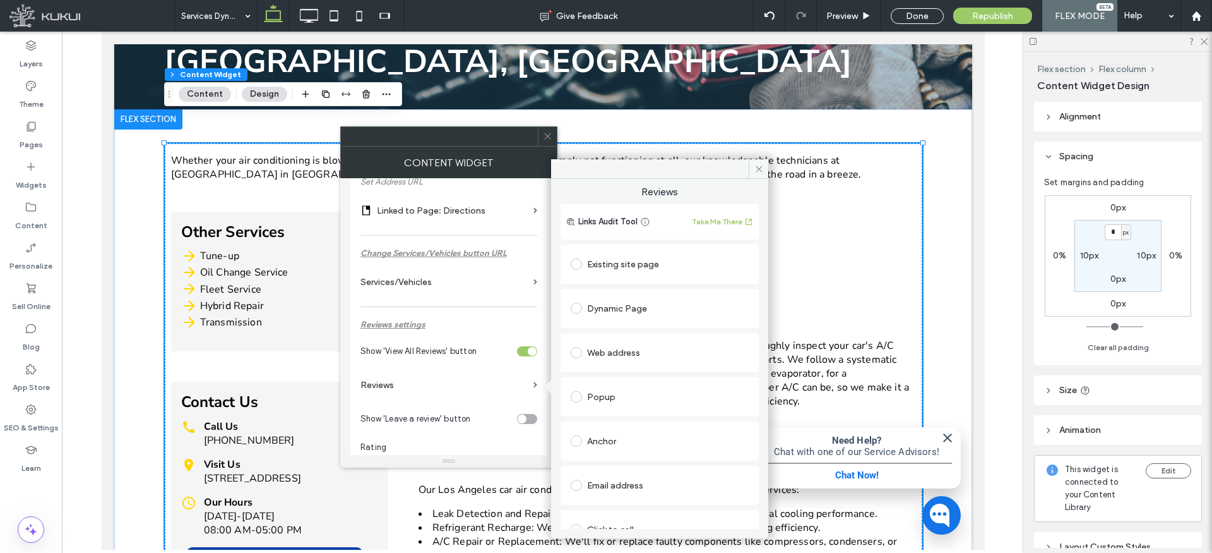
click at [628, 261] on div "Existing site page" at bounding box center [660, 264] width 178 height 20
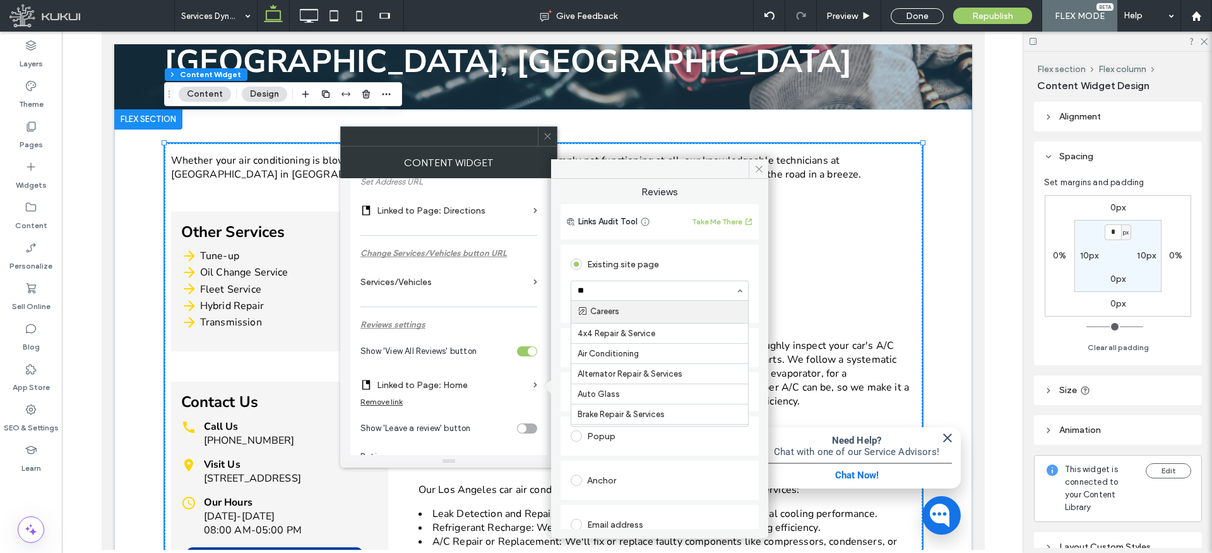
type input "***"
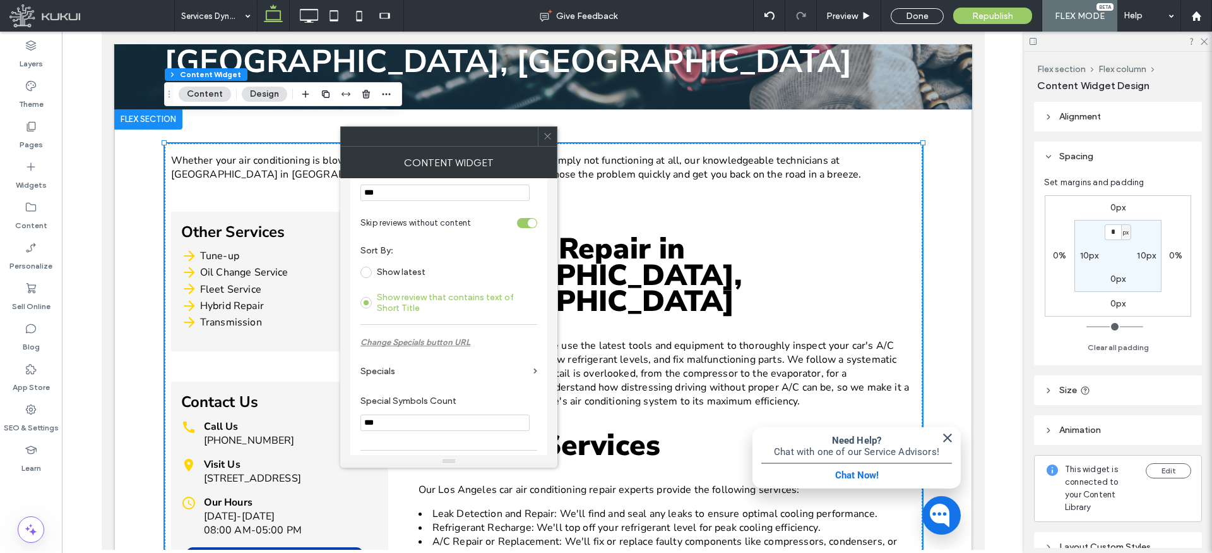
scroll to position [735, 0]
drag, startPoint x: 403, startPoint y: 367, endPoint x: 417, endPoint y: 364, distance: 14.1
click at [403, 367] on label "Specials" at bounding box center [445, 364] width 168 height 23
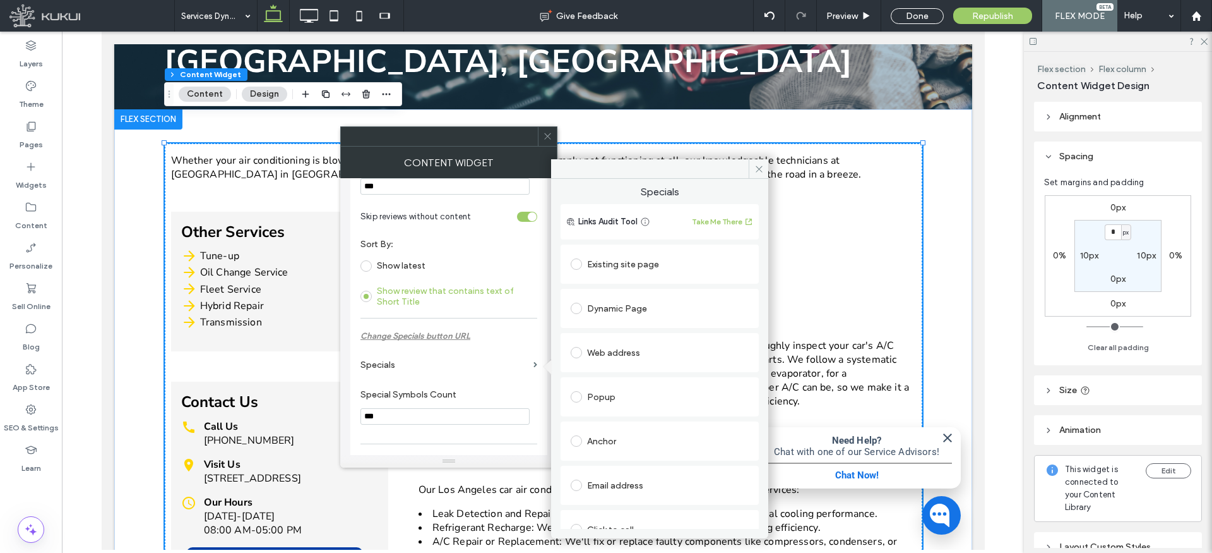
click at [624, 260] on div "Existing site page" at bounding box center [660, 264] width 178 height 20
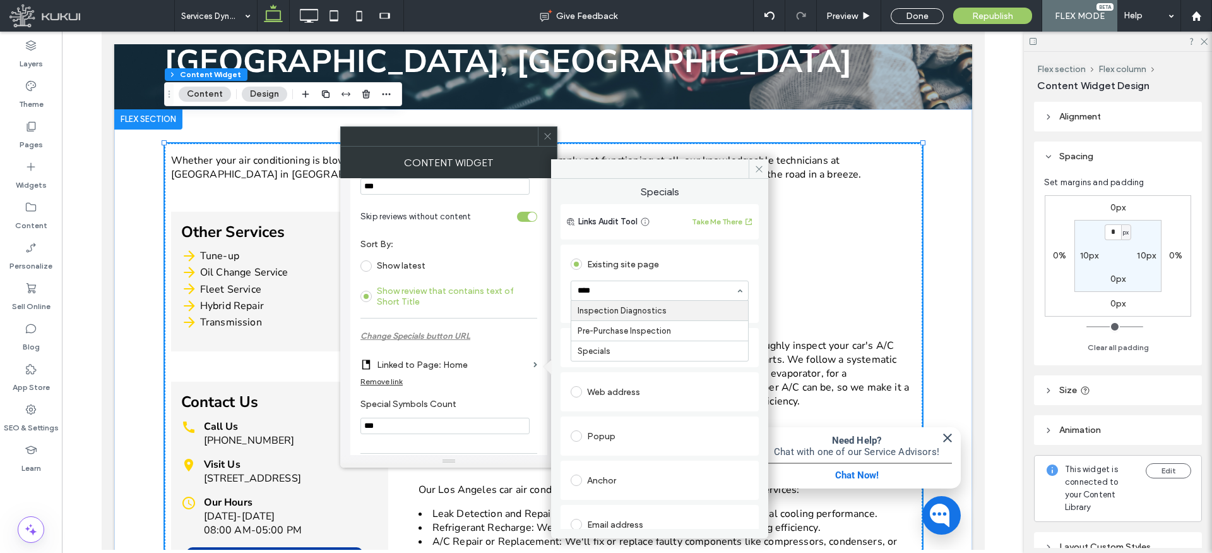
type input "*****"
click at [757, 167] on icon at bounding box center [759, 168] width 9 height 9
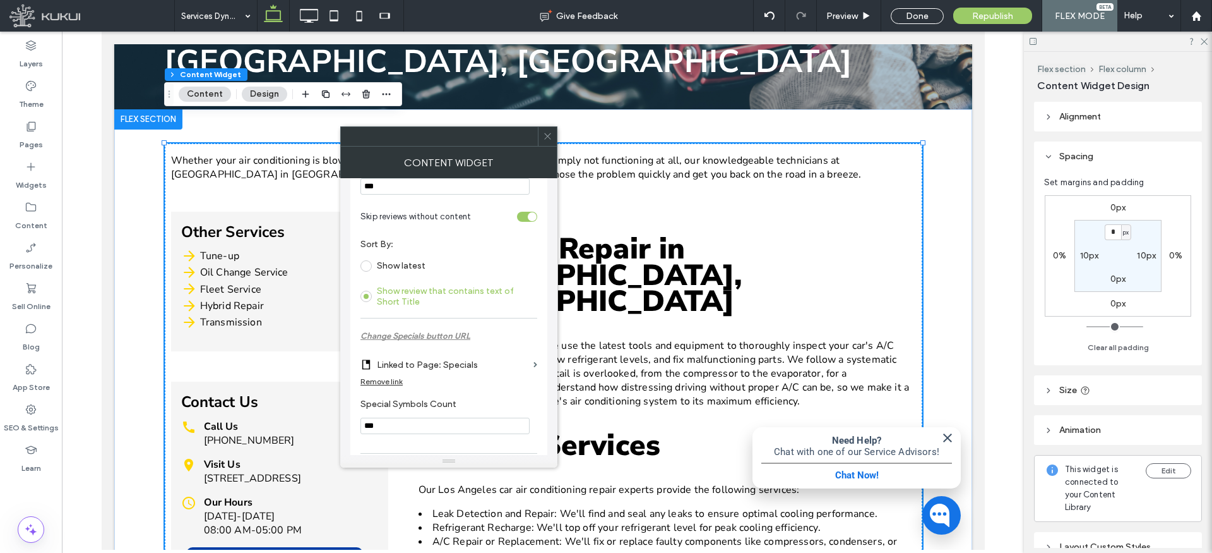
click at [546, 141] on span at bounding box center [547, 136] width 9 height 19
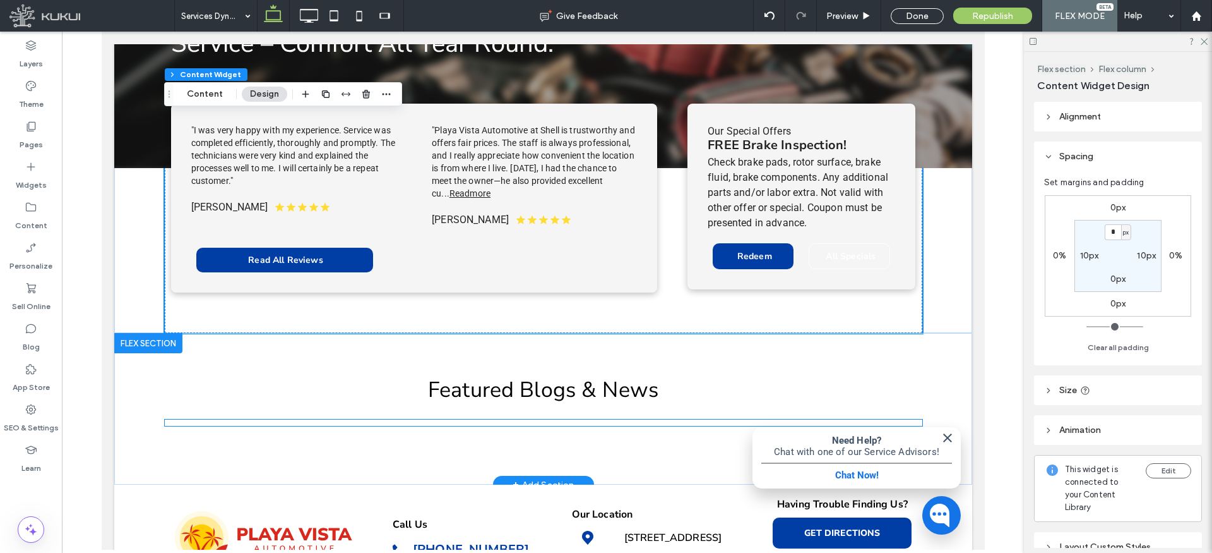
scroll to position [1125, 0]
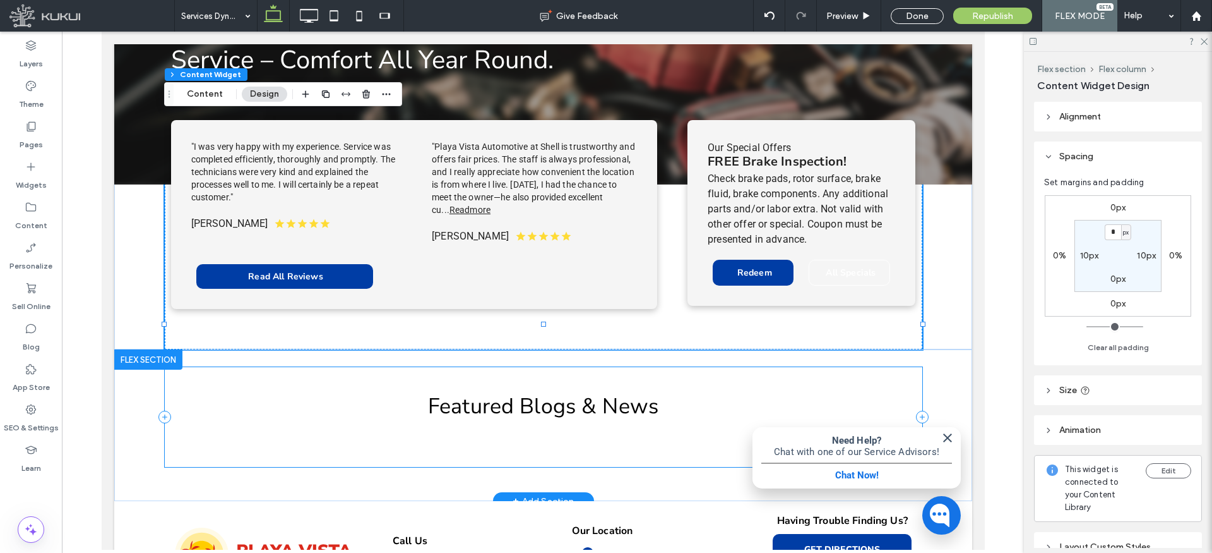
click at [776, 367] on div "Featured Blogs & News" at bounding box center [543, 417] width 758 height 100
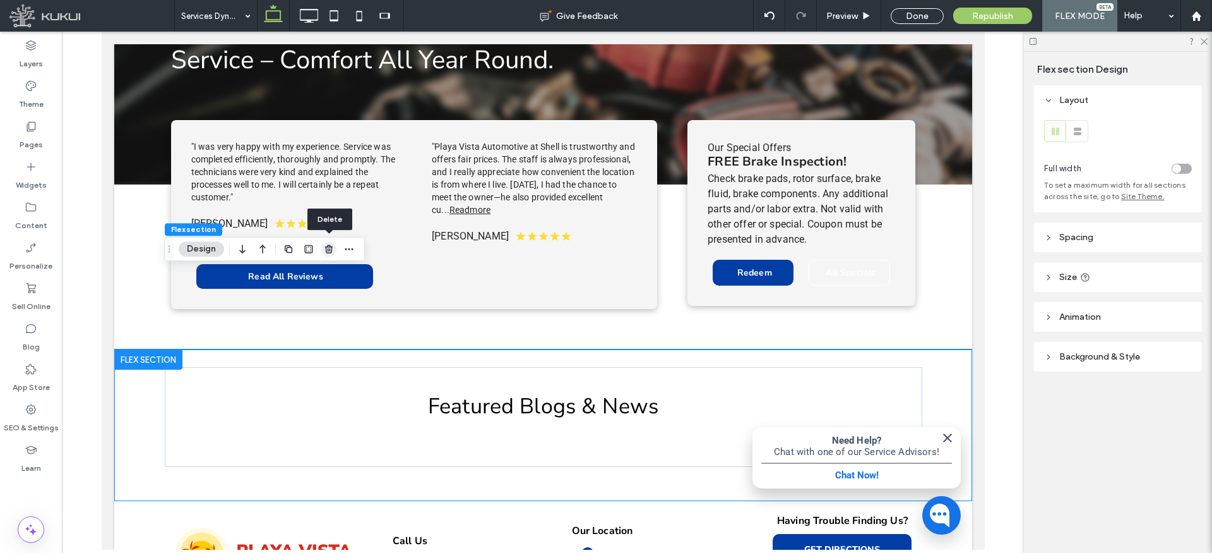
click at [326, 252] on icon "button" at bounding box center [329, 249] width 10 height 10
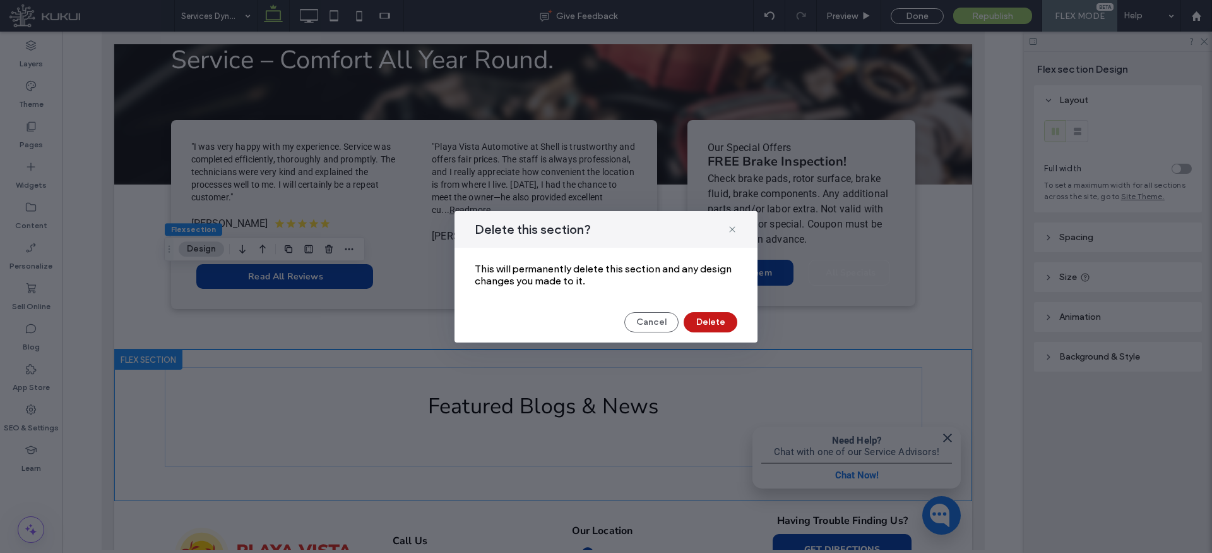
click at [717, 323] on button "Delete" at bounding box center [711, 322] width 54 height 20
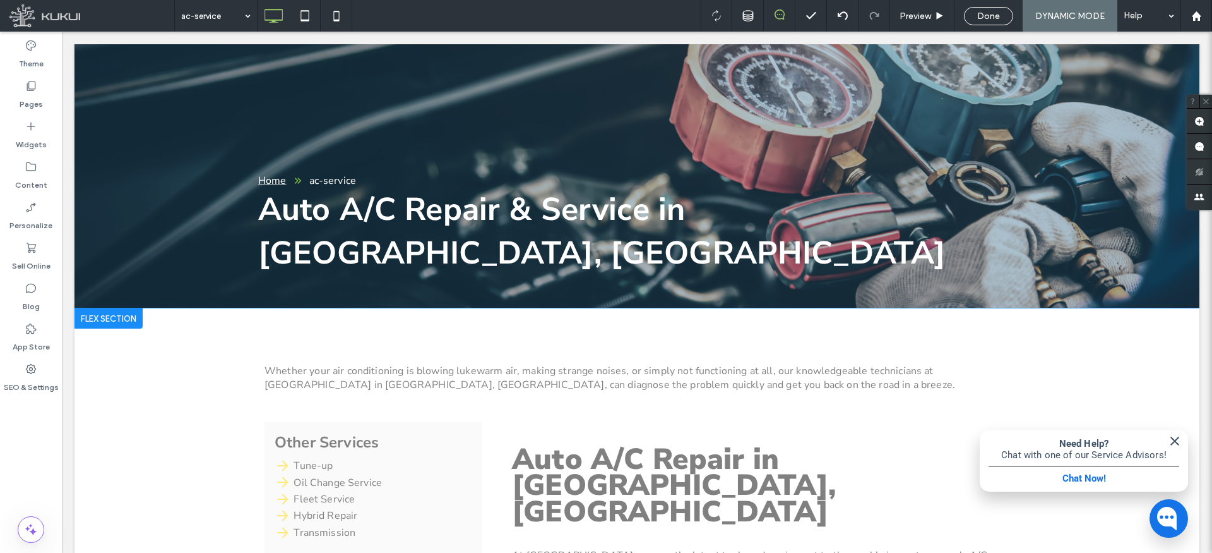
scroll to position [181, 0]
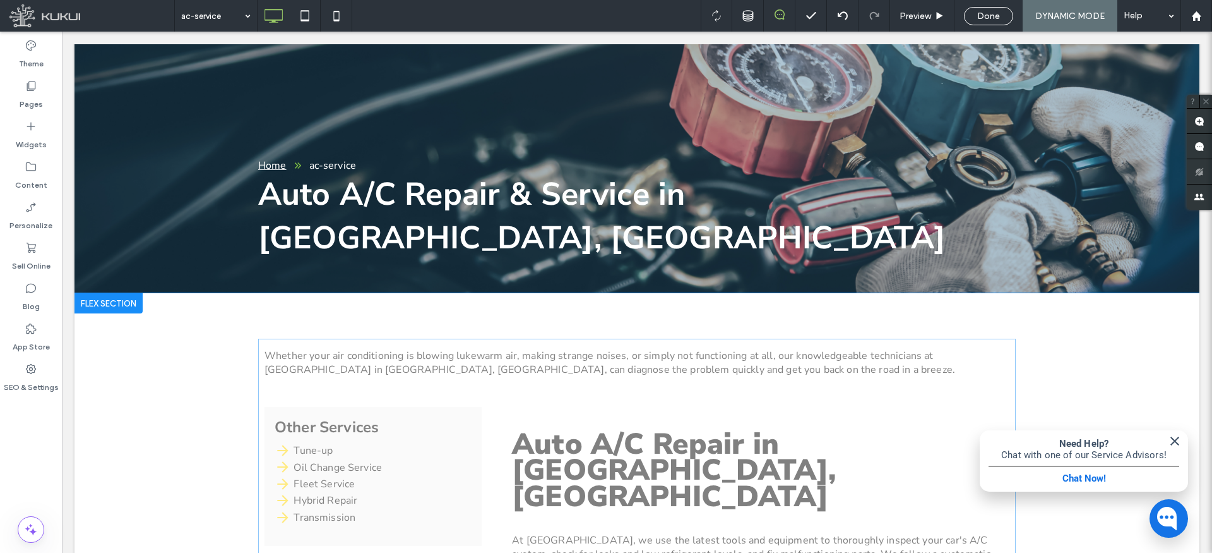
drag, startPoint x: 469, startPoint y: 302, endPoint x: 461, endPoint y: 305, distance: 8.6
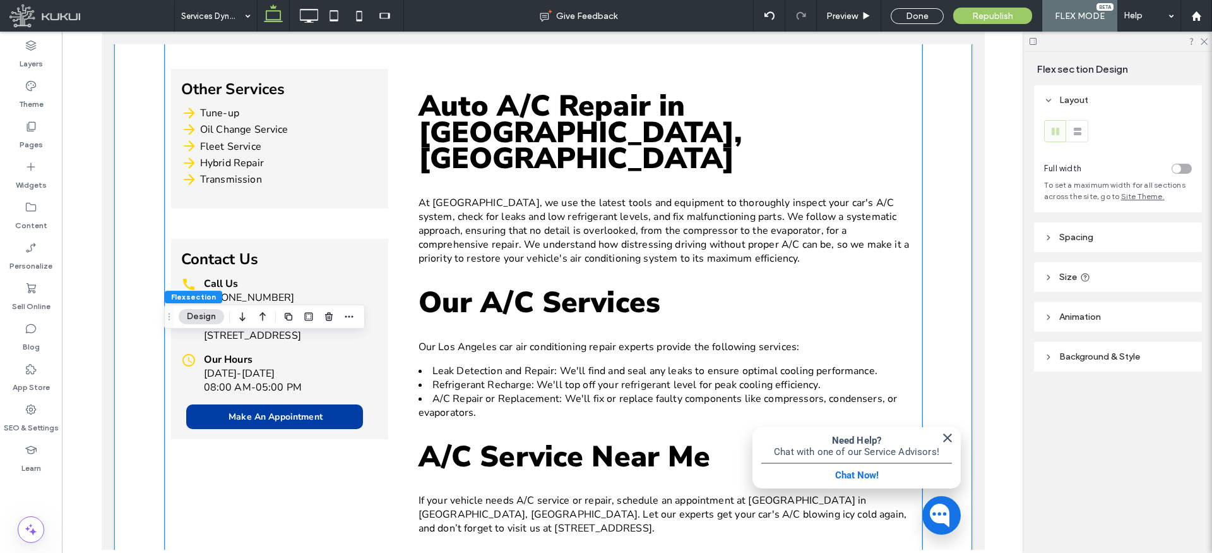
scroll to position [0, 0]
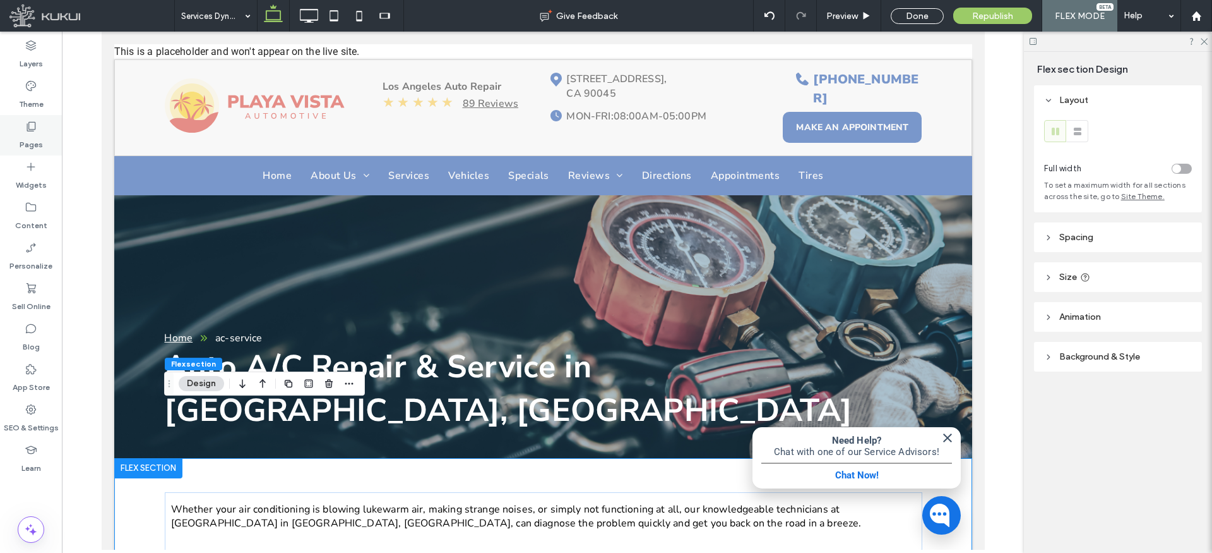
click at [26, 130] on icon at bounding box center [31, 126] width 13 height 13
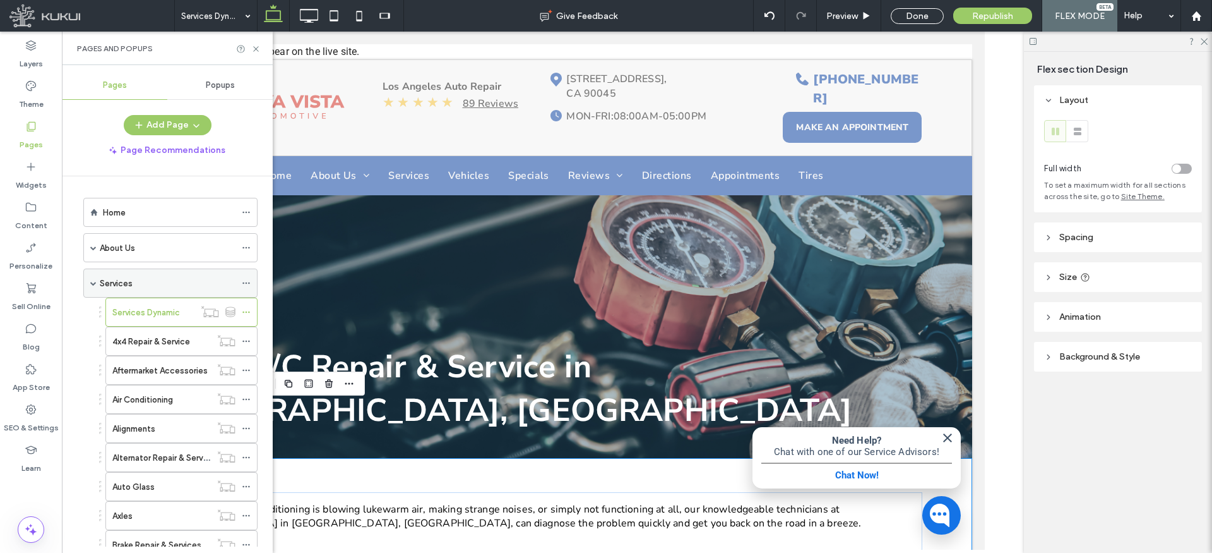
click at [90, 282] on span at bounding box center [93, 283] width 6 height 6
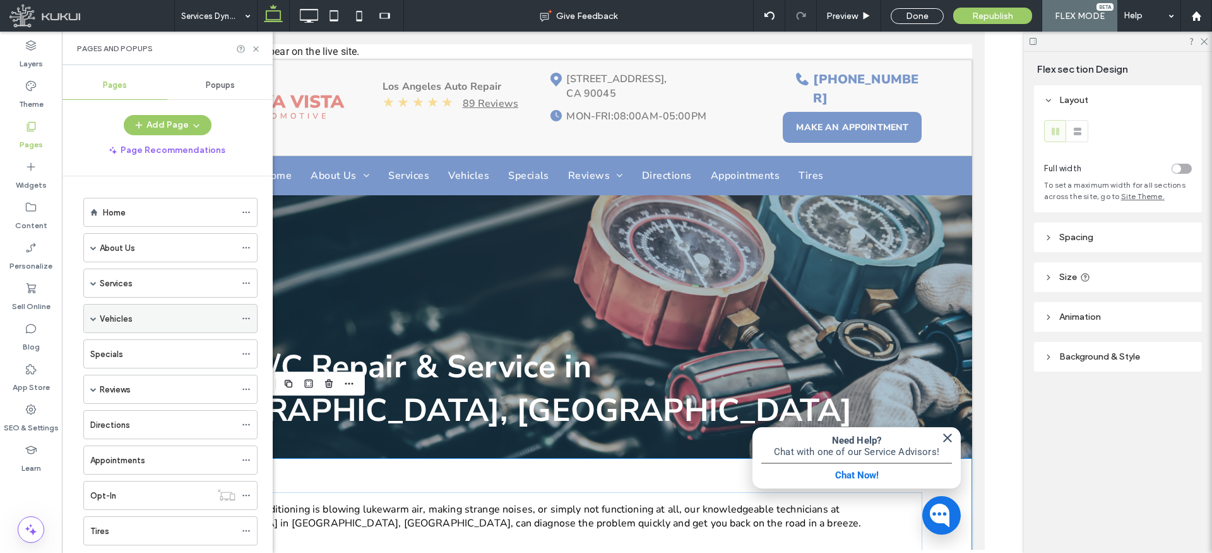
drag, startPoint x: 93, startPoint y: 314, endPoint x: 118, endPoint y: 320, distance: 25.4
click at [93, 314] on span at bounding box center [93, 318] width 6 height 28
click at [147, 347] on label "Vehicles Dynamic" at bounding box center [146, 348] width 68 height 22
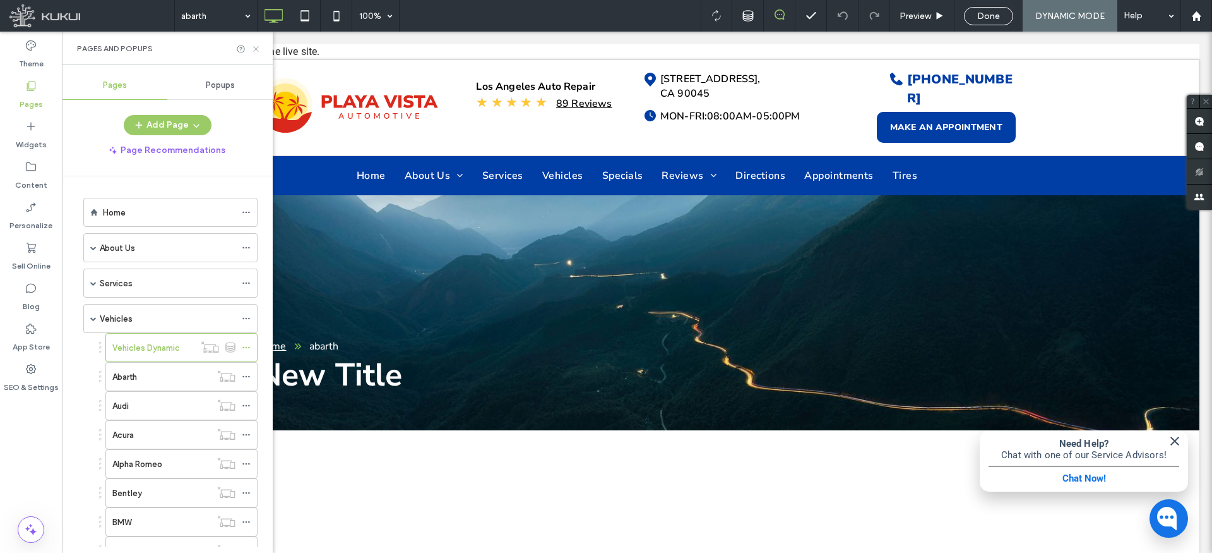
click at [257, 50] on icon at bounding box center [255, 48] width 9 height 9
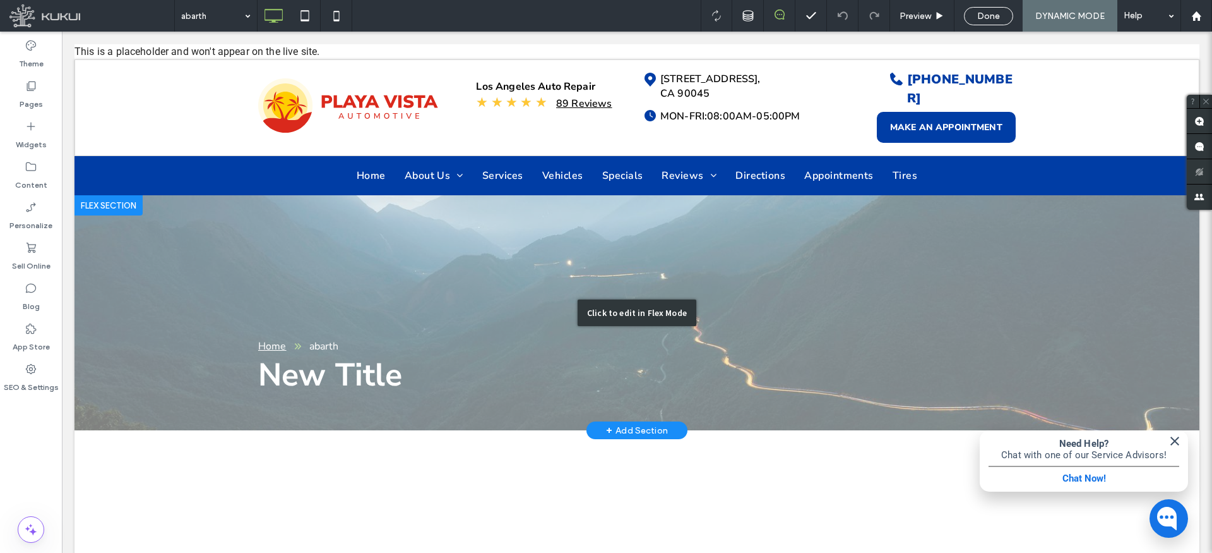
click at [378, 246] on div "Click to edit in Flex Mode" at bounding box center [637, 312] width 1125 height 235
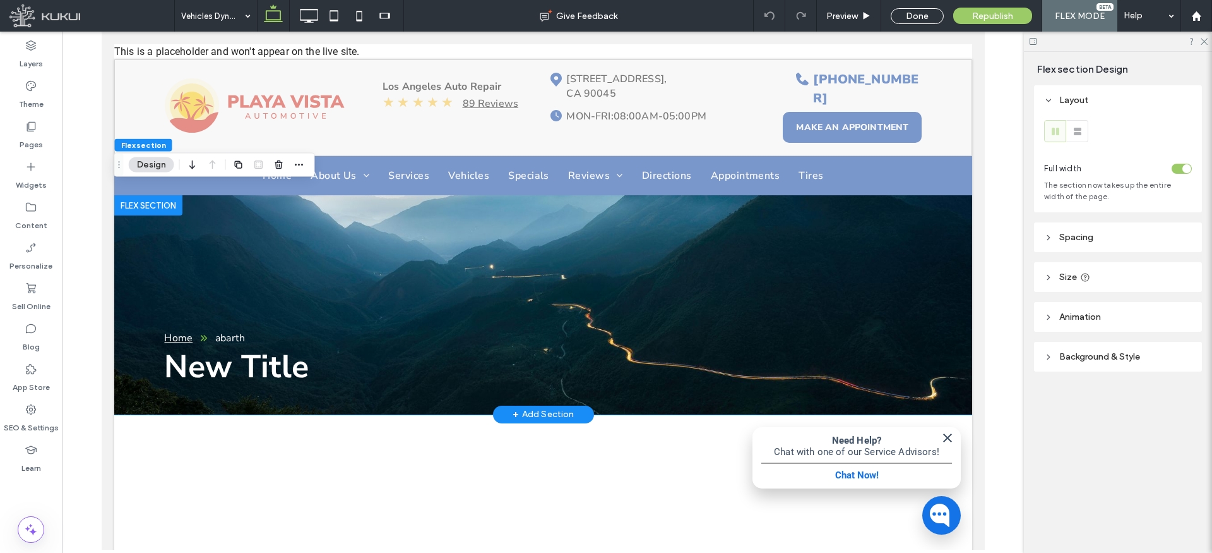
drag, startPoint x: 723, startPoint y: 249, endPoint x: 691, endPoint y: 249, distance: 32.2
click at [723, 249] on div "New Title Home abarth" at bounding box center [543, 304] width 858 height 219
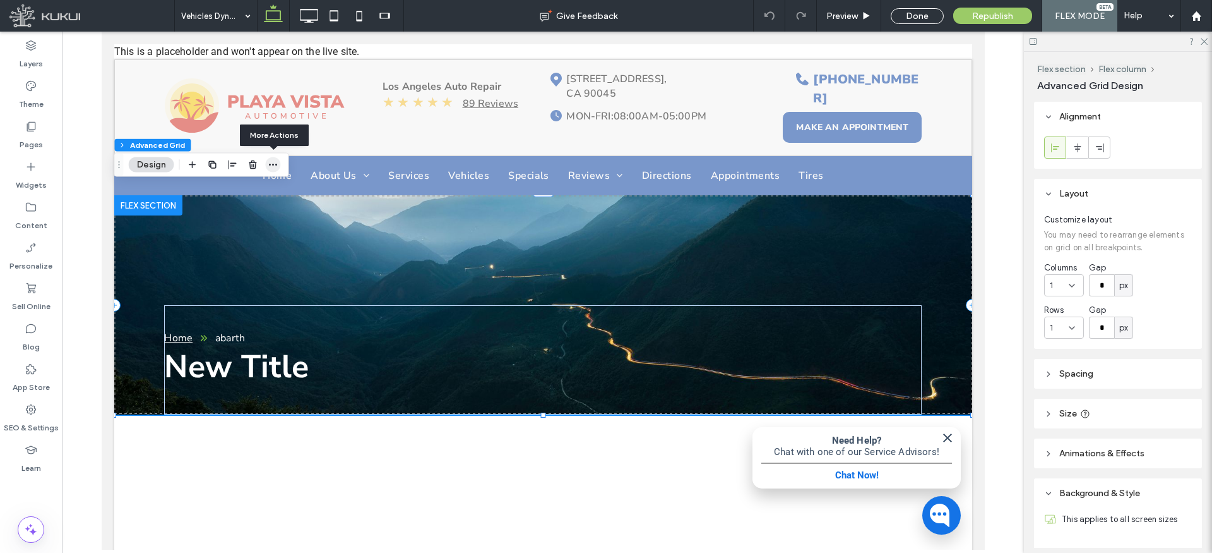
click at [276, 167] on icon "button" at bounding box center [273, 165] width 10 height 10
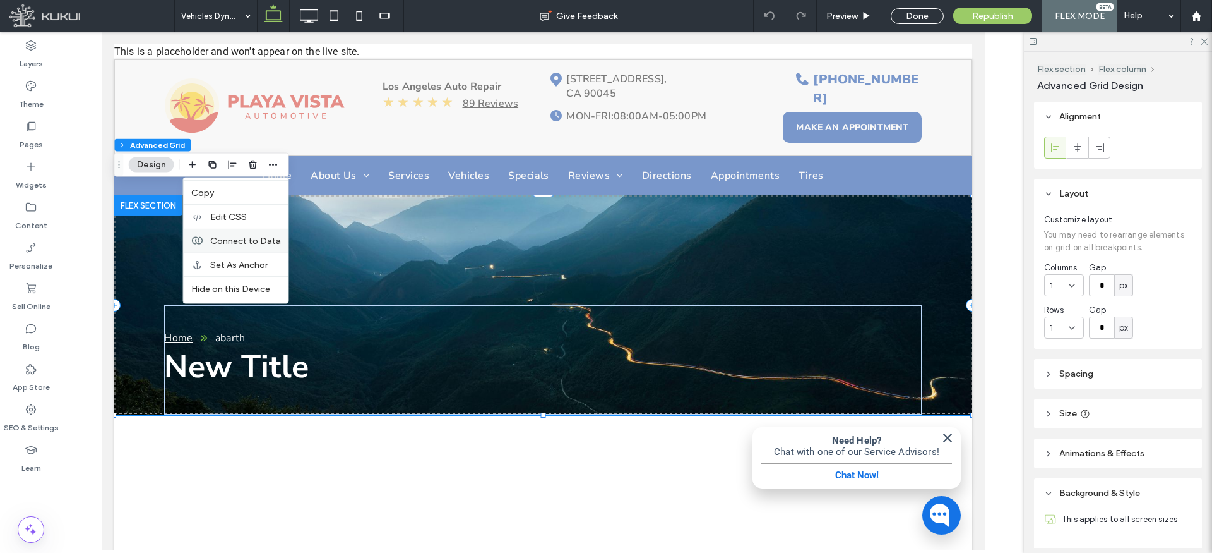
click at [256, 239] on span "Connect to Data" at bounding box center [245, 240] width 71 height 11
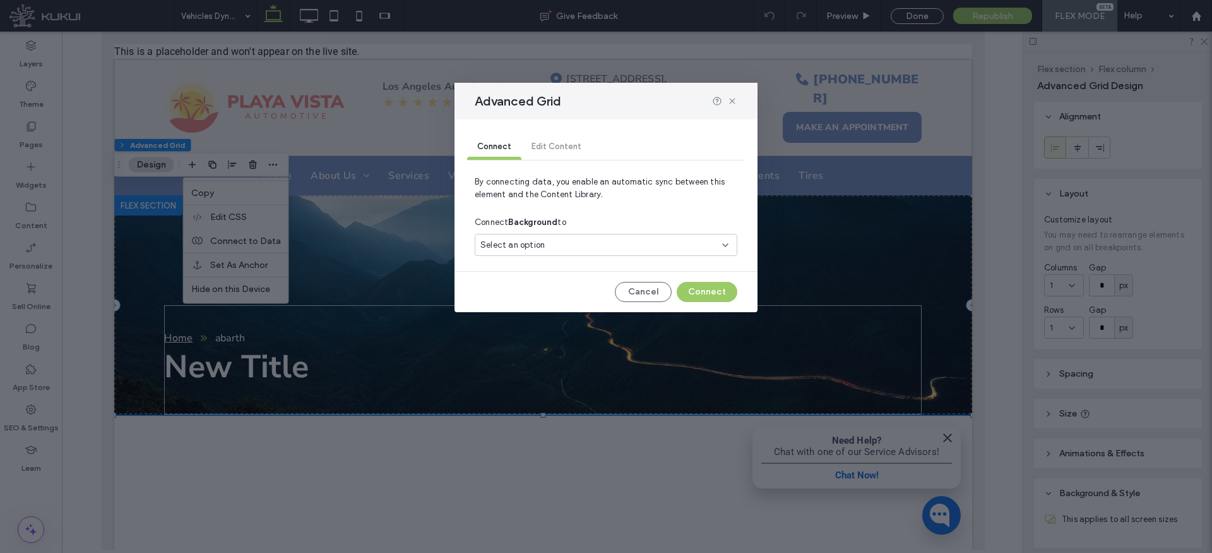
click at [529, 246] on span "Select an option" at bounding box center [513, 245] width 64 height 13
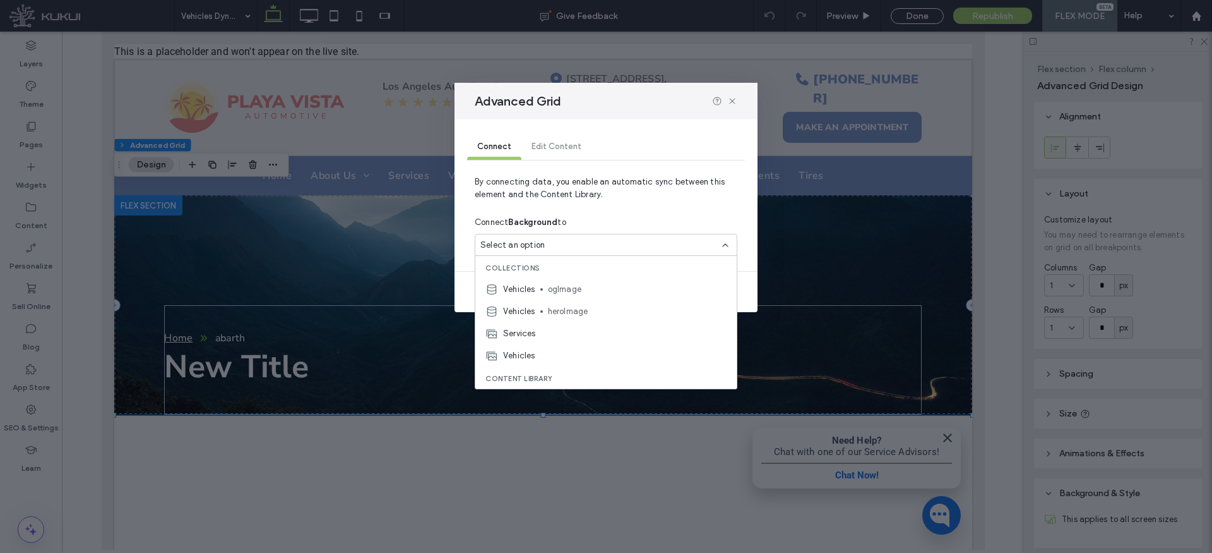
click at [554, 305] on span "heroImage" at bounding box center [637, 311] width 179 height 13
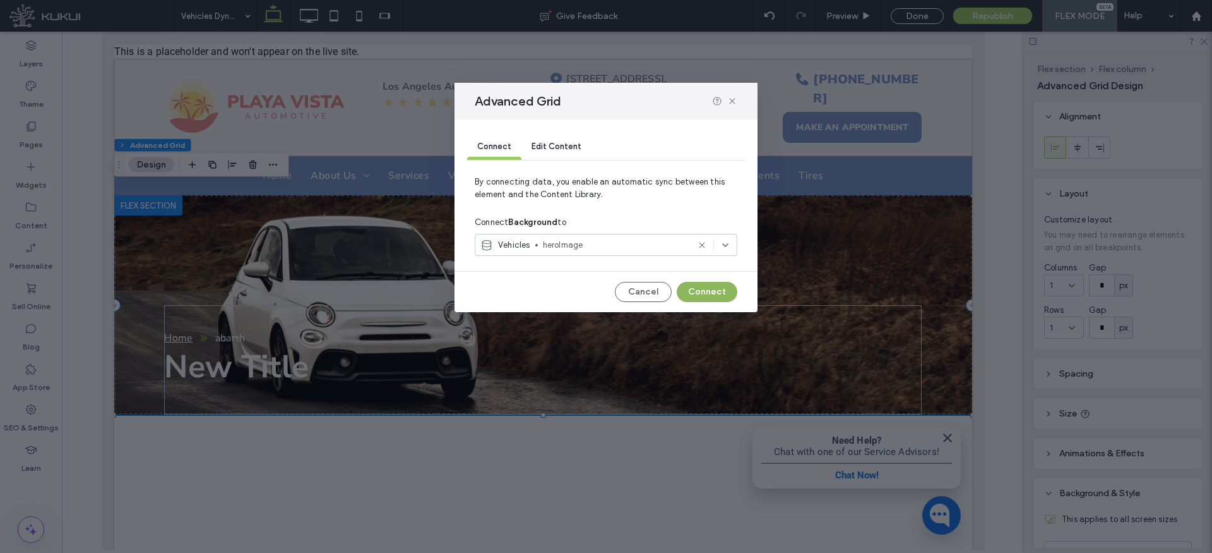
click at [712, 289] on button "Connect" at bounding box center [707, 292] width 61 height 20
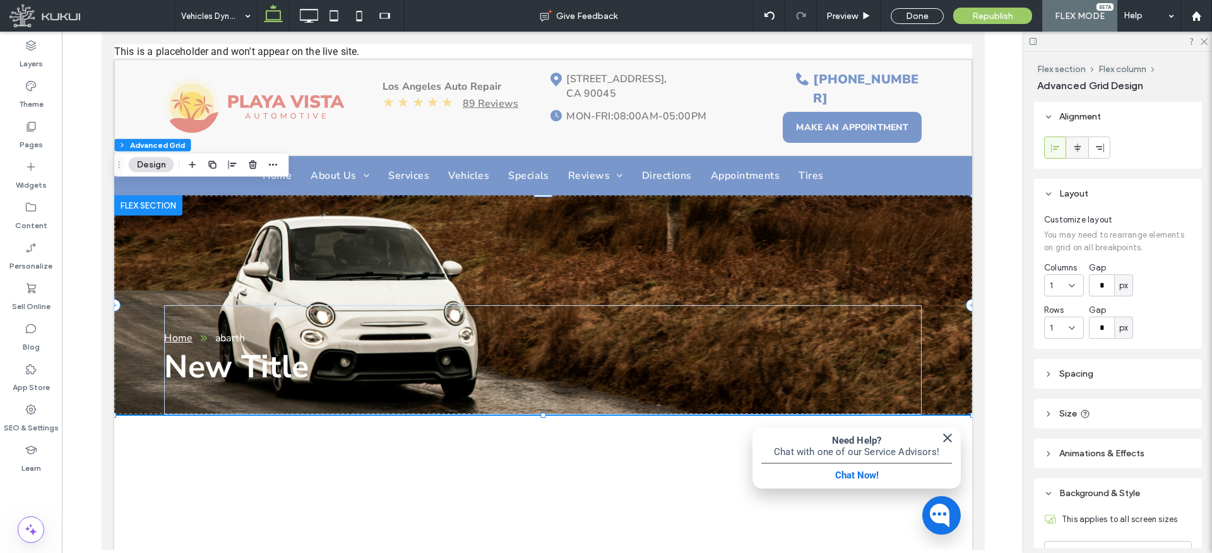
click at [1077, 145] on use at bounding box center [1077, 147] width 7 height 9
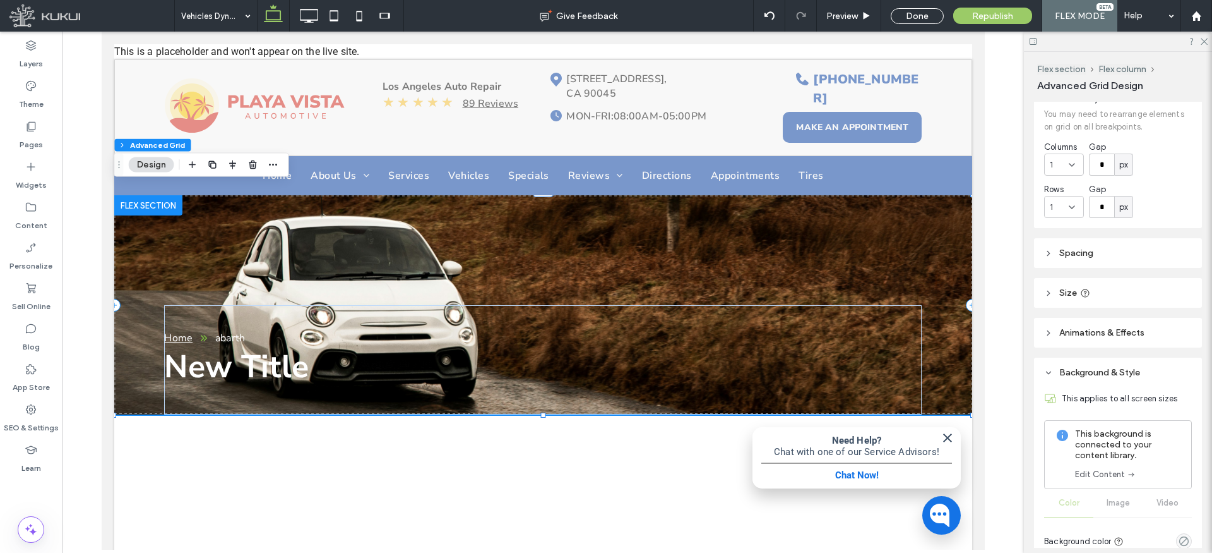
scroll to position [121, 0]
drag, startPoint x: 1048, startPoint y: 292, endPoint x: 1058, endPoint y: 294, distance: 10.9
click at [1048, 292] on icon at bounding box center [1049, 292] width 9 height 9
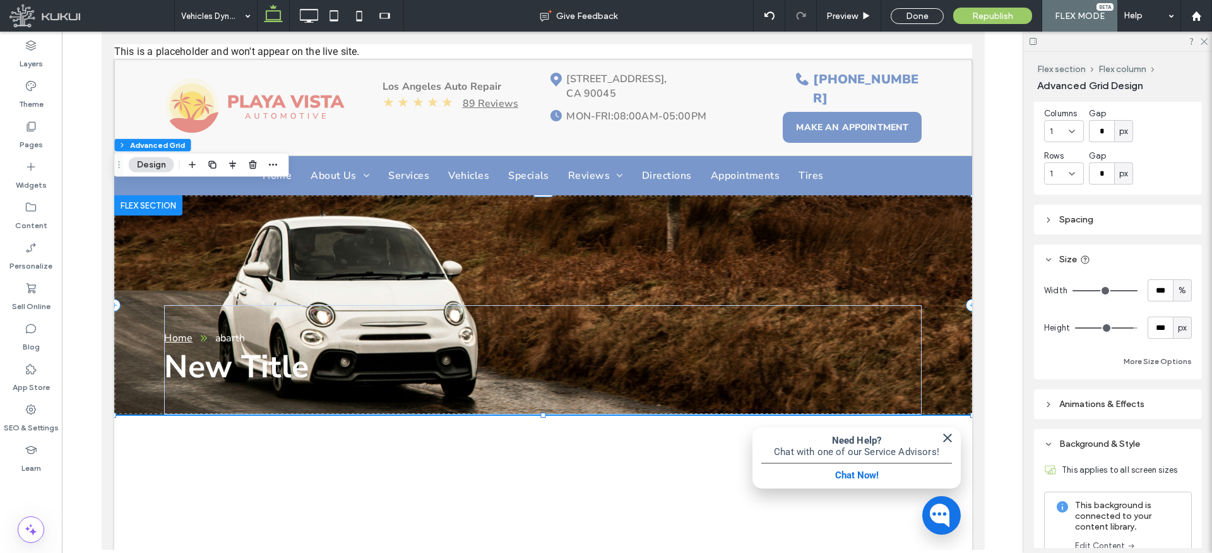
scroll to position [175, 0]
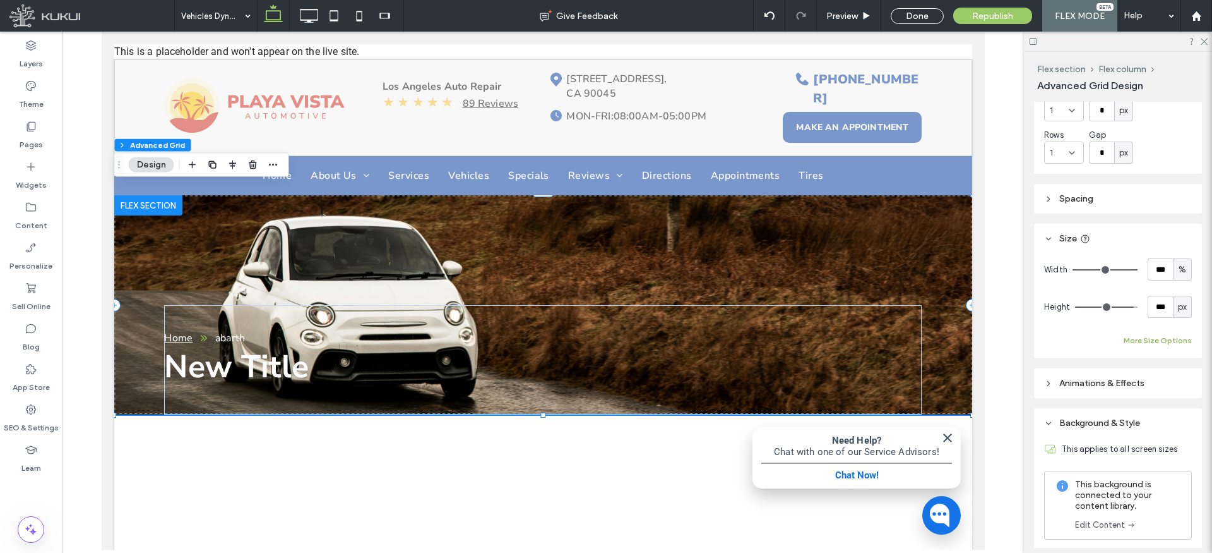
click at [1147, 337] on button "More Size Options" at bounding box center [1158, 340] width 68 height 15
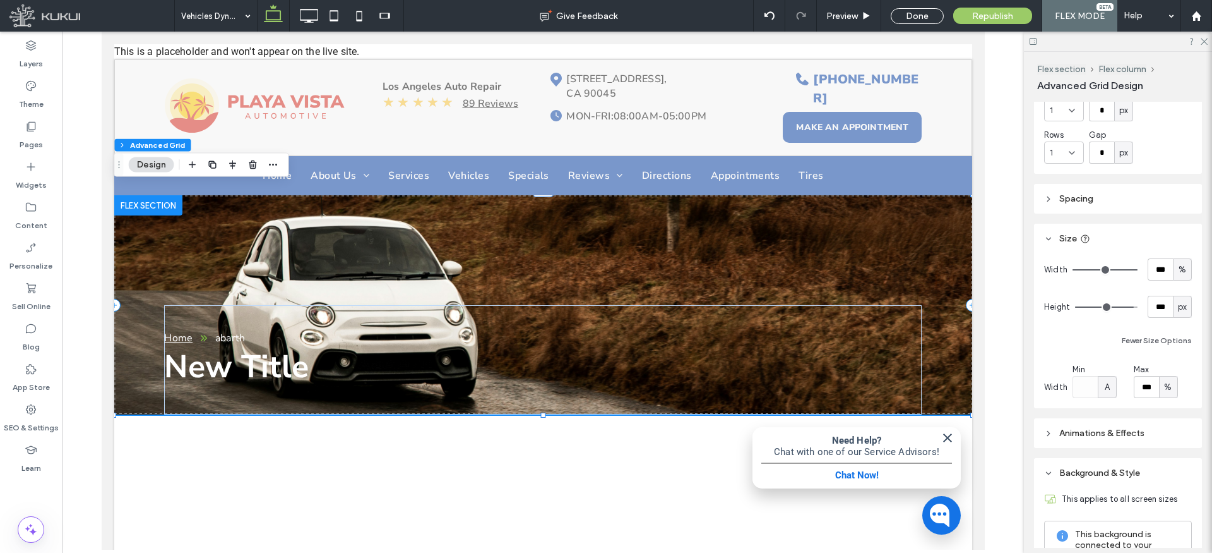
click at [1166, 385] on span "%" at bounding box center [1169, 387] width 8 height 13
click at [1170, 407] on span "px" at bounding box center [1169, 409] width 9 height 13
click at [1148, 385] on input "****" at bounding box center [1146, 387] width 25 height 22
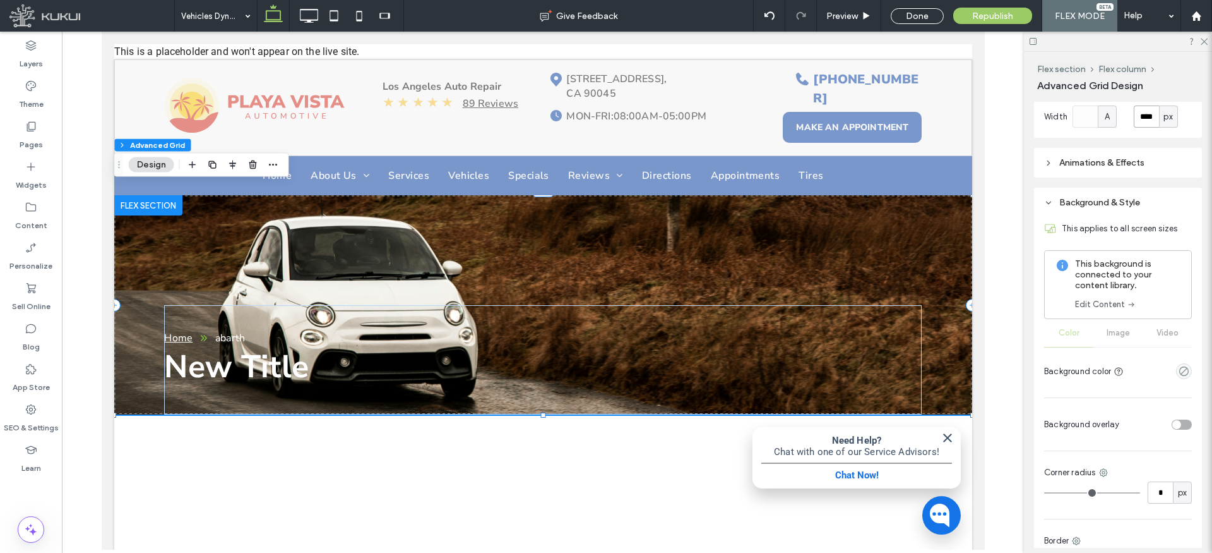
scroll to position [446, 0]
type input "****"
click at [1176, 424] on div "toggle" at bounding box center [1177, 423] width 9 height 9
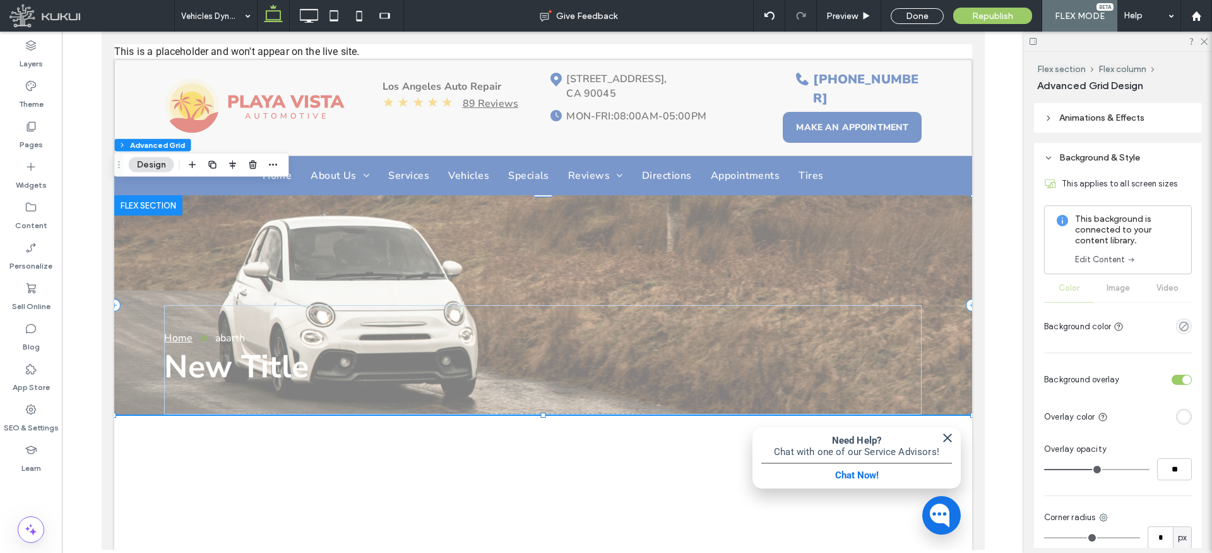
scroll to position [514, 0]
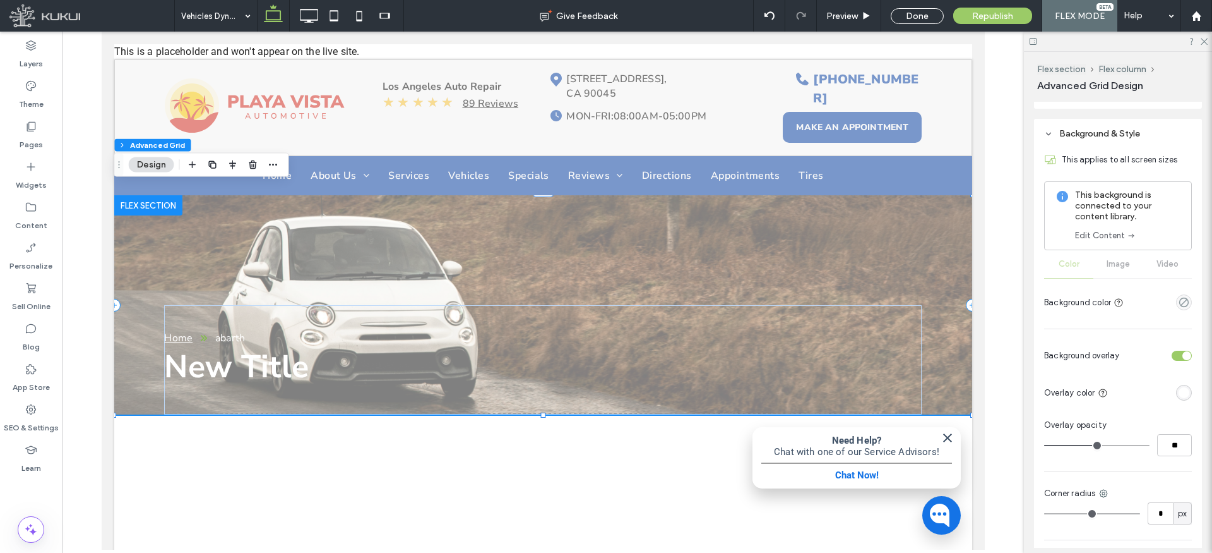
click at [1187, 390] on div "rgba(255, 255, 255, 1)" at bounding box center [1184, 392] width 11 height 11
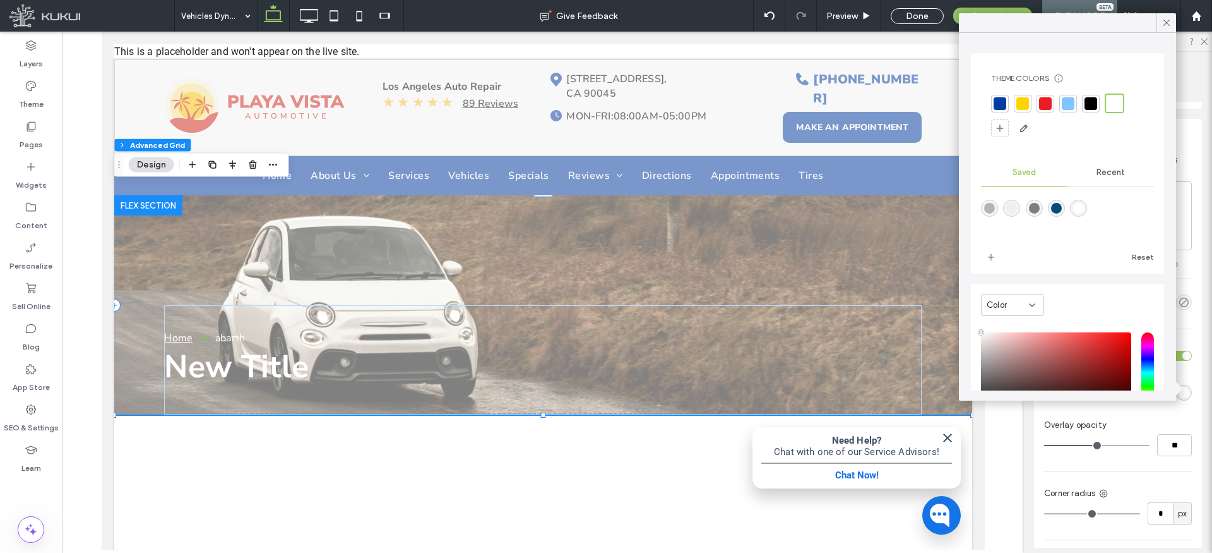
click at [1053, 207] on div "rgba(0,78,124,1)" at bounding box center [1056, 208] width 11 height 11
type input "*******"
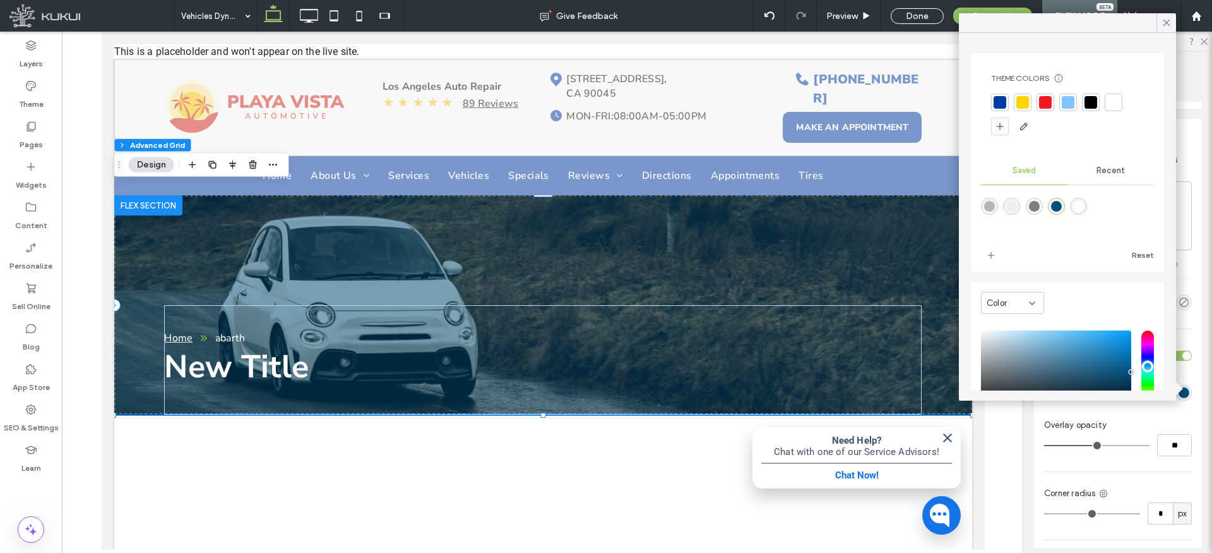
type input "**"
click at [1087, 445] on input "range" at bounding box center [1097, 445] width 105 height 1
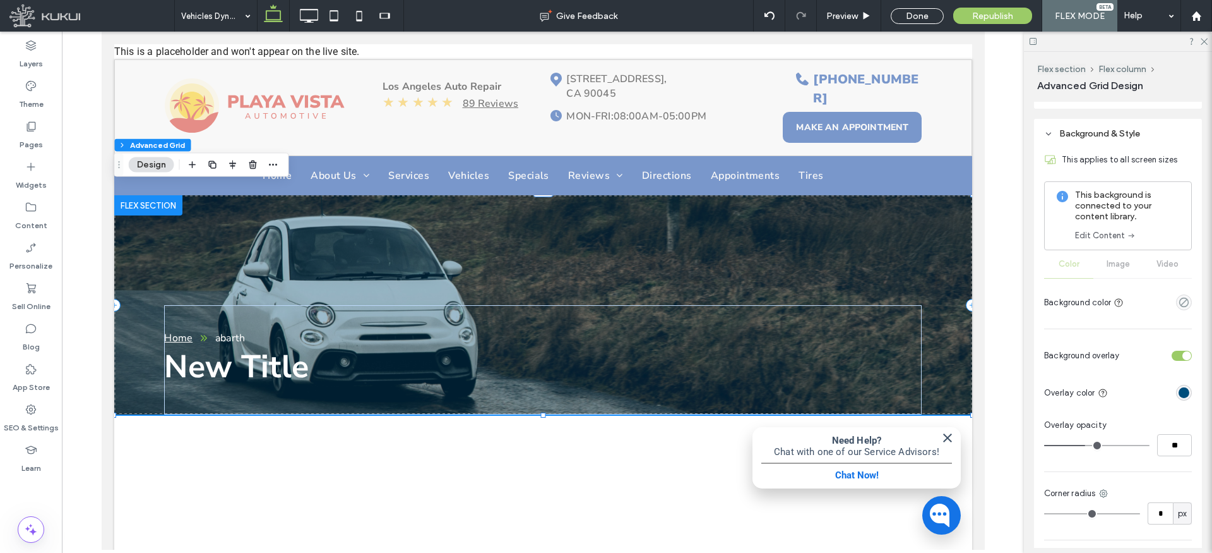
type input "**"
click at [1077, 445] on input "range" at bounding box center [1097, 445] width 105 height 1
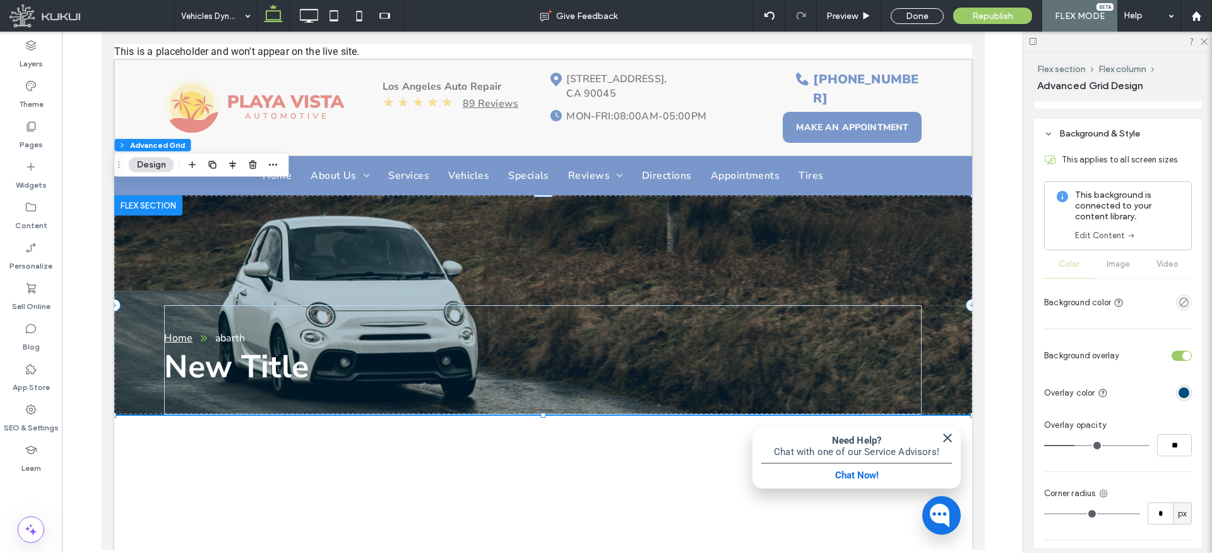
type input "**"
click at [287, 356] on span "New Title" at bounding box center [236, 367] width 144 height 44
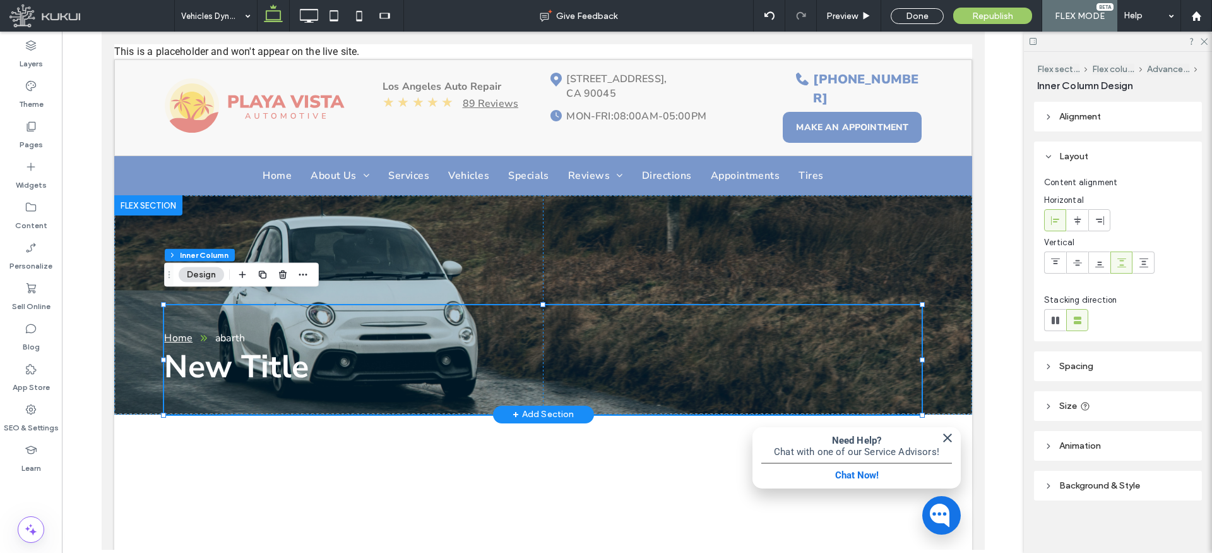
type input "**"
click at [263, 352] on span "New Title" at bounding box center [236, 367] width 144 height 44
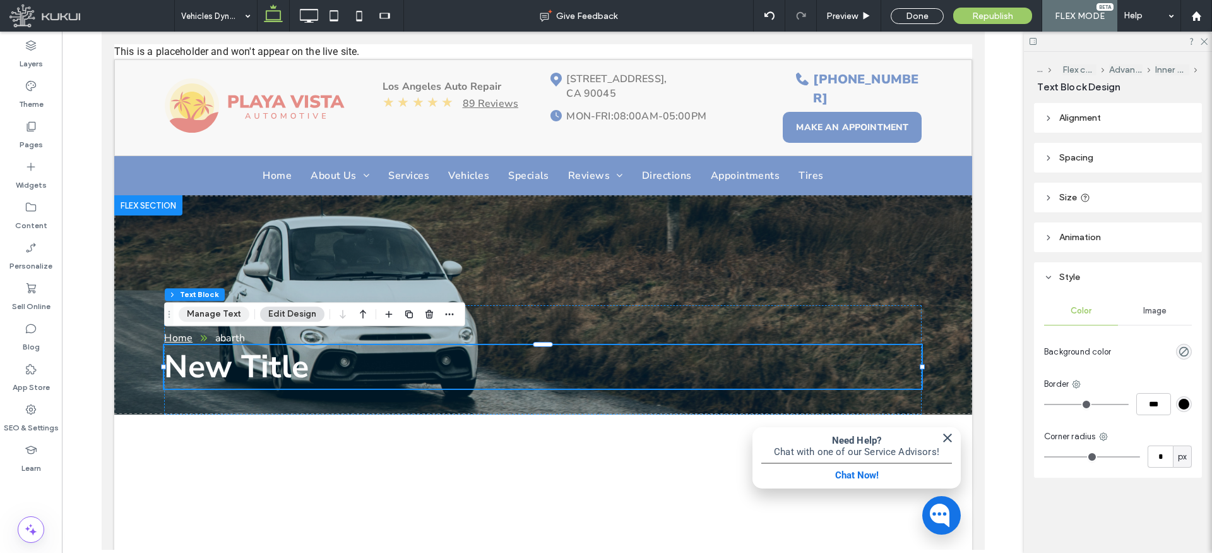
click at [226, 306] on button "Manage Text" at bounding box center [214, 313] width 71 height 15
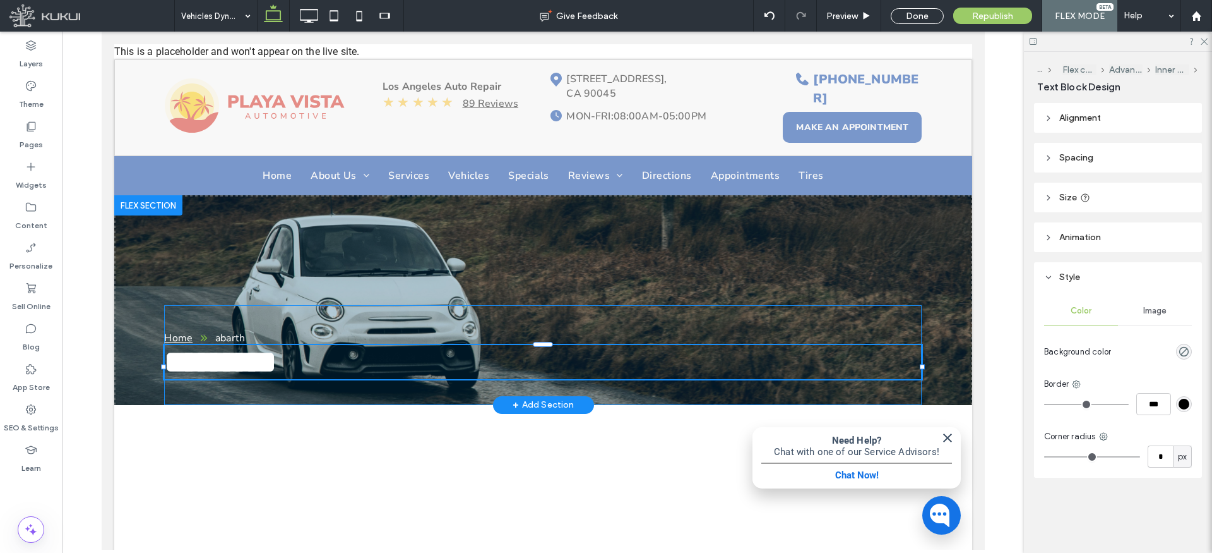
type input "**********"
type input "**"
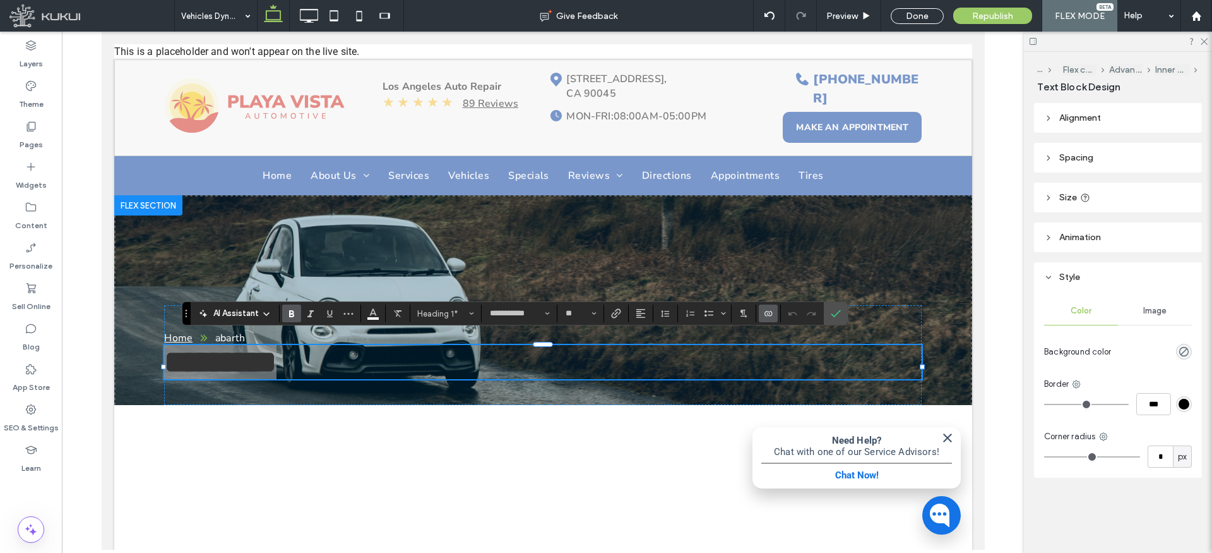
click at [765, 314] on icon "Connect To Data" at bounding box center [768, 313] width 10 height 10
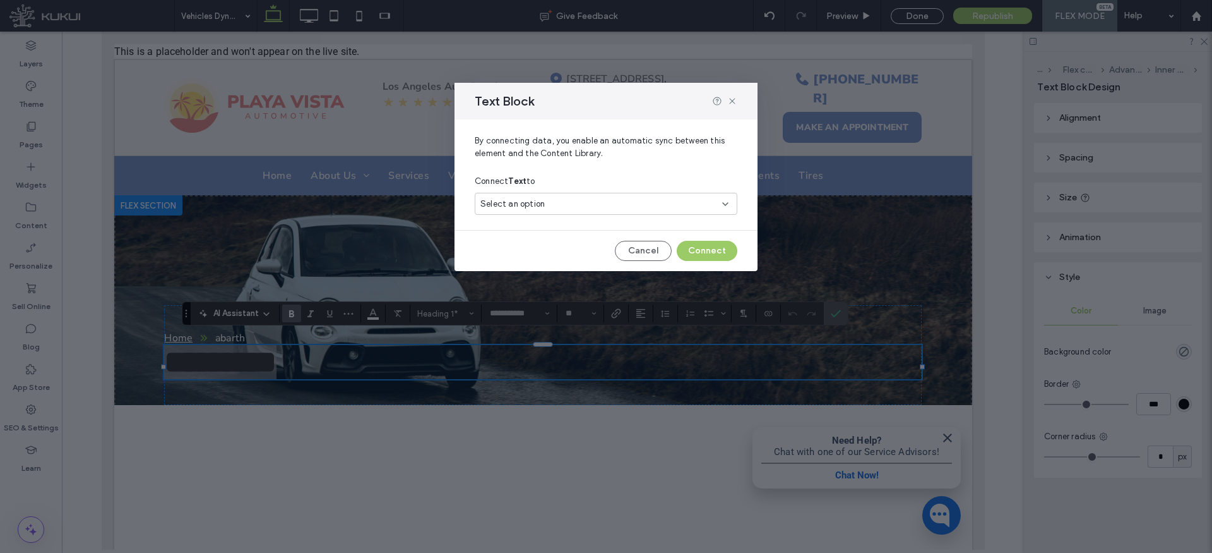
click at [593, 203] on div "Select an option" at bounding box center [599, 204] width 236 height 13
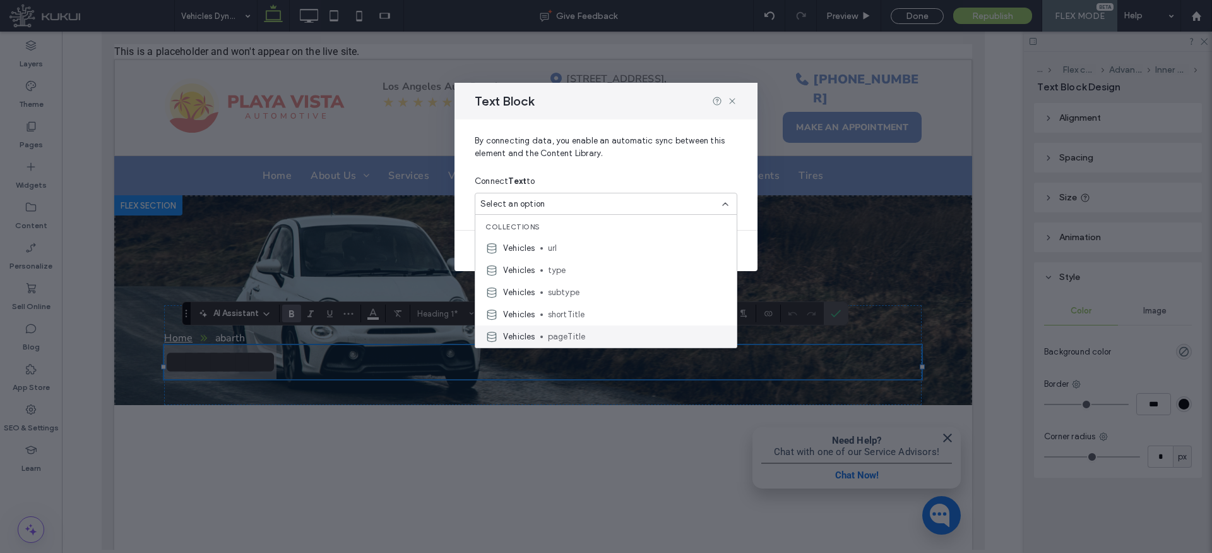
scroll to position [4, 0]
click at [575, 333] on span "pageTitle" at bounding box center [637, 332] width 179 height 13
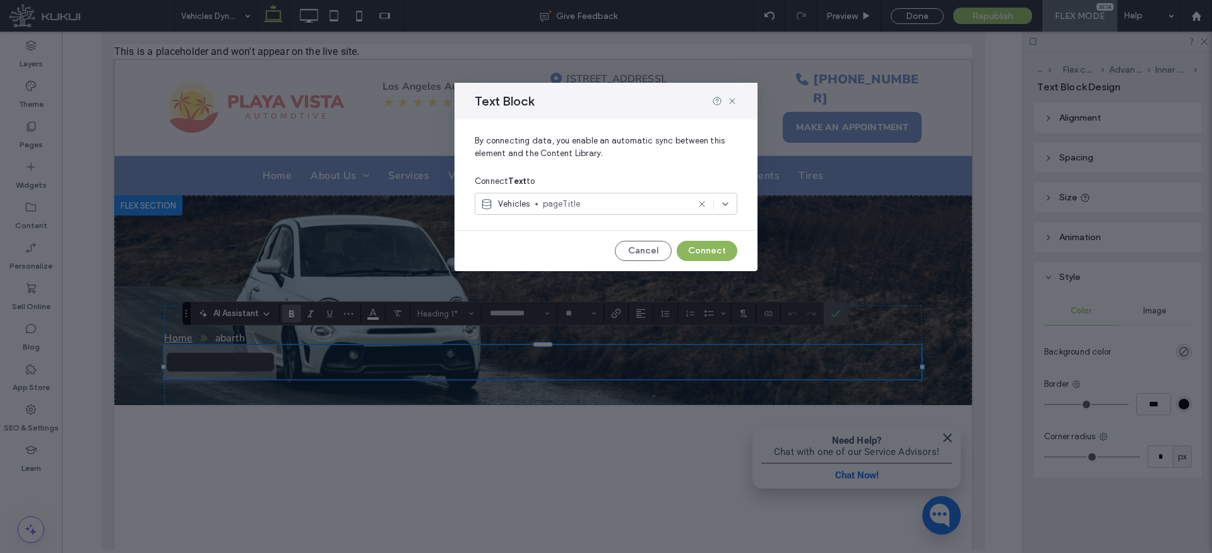
click at [724, 244] on button "Connect" at bounding box center [707, 251] width 61 height 20
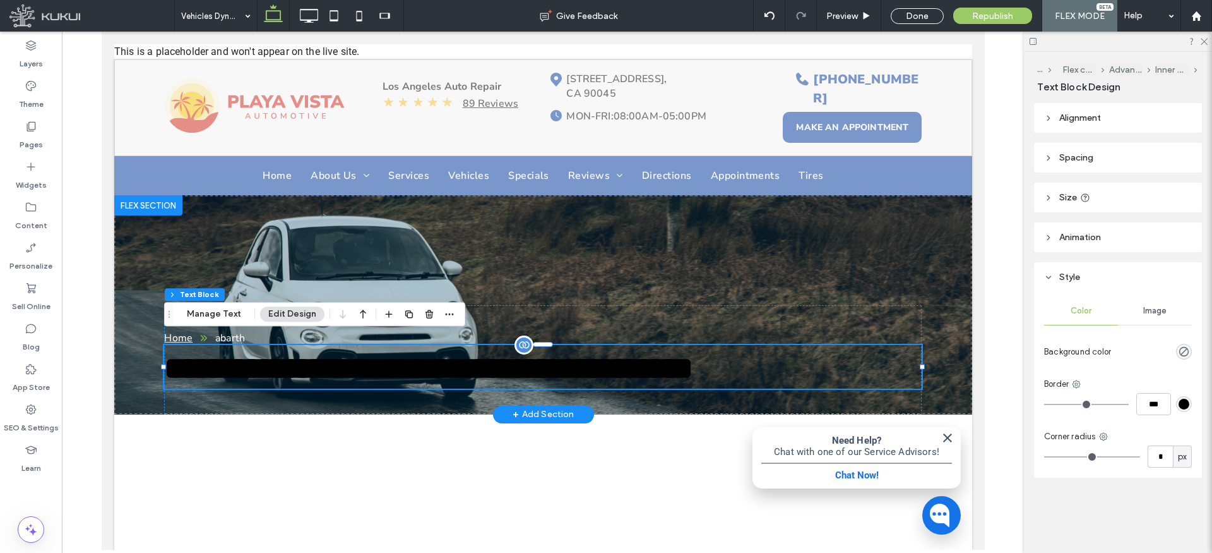
click at [371, 368] on span "**********" at bounding box center [428, 367] width 529 height 31
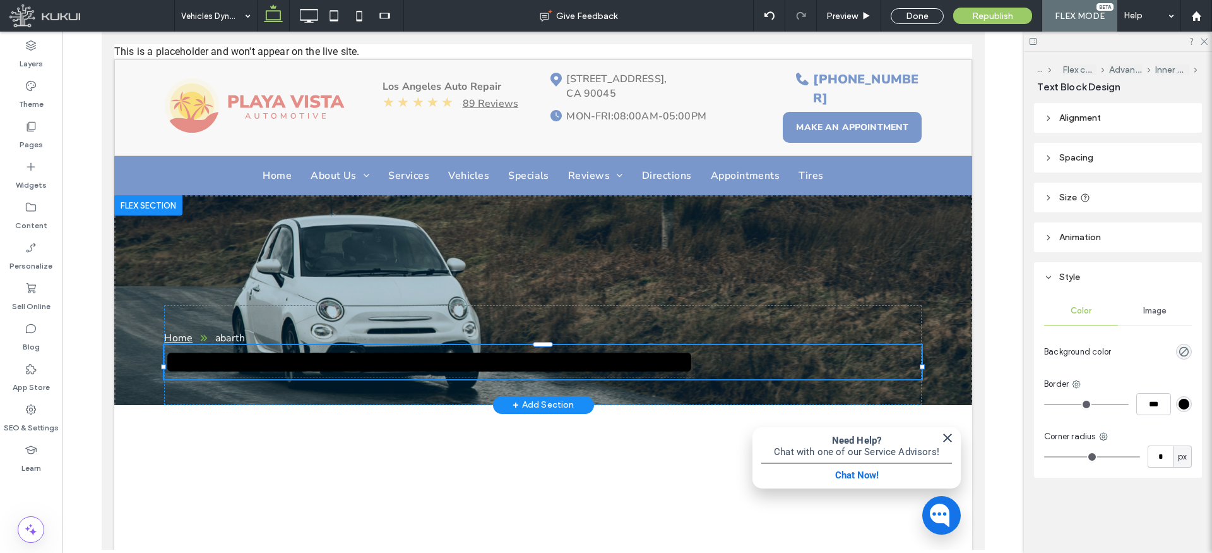
type input "**********"
type input "**"
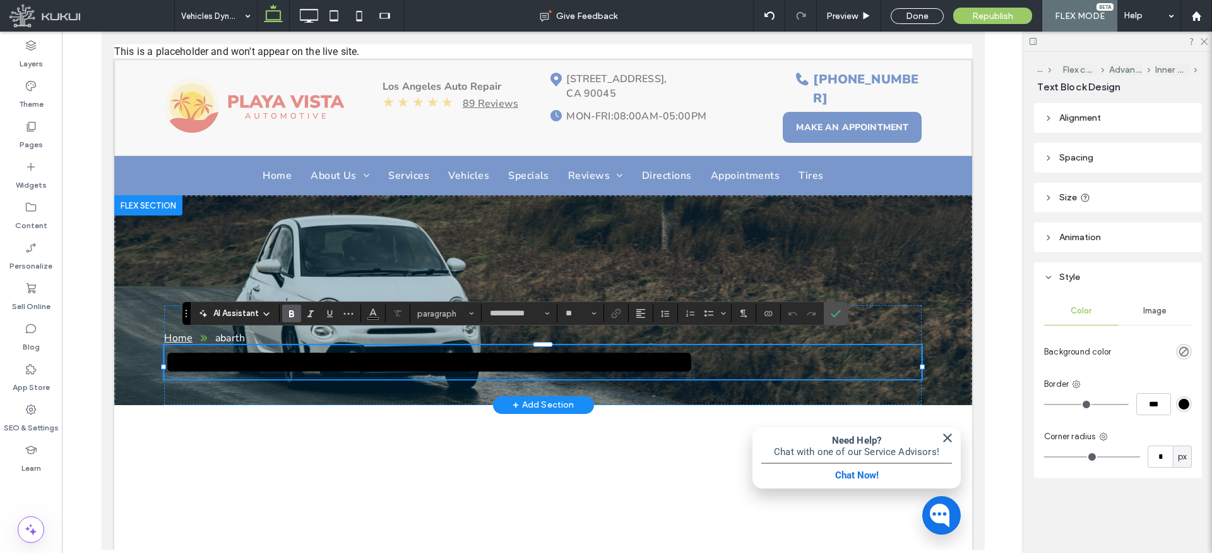
click at [373, 366] on span "**********" at bounding box center [428, 361] width 529 height 31
click at [373, 313] on icon "Color" at bounding box center [373, 312] width 10 height 10
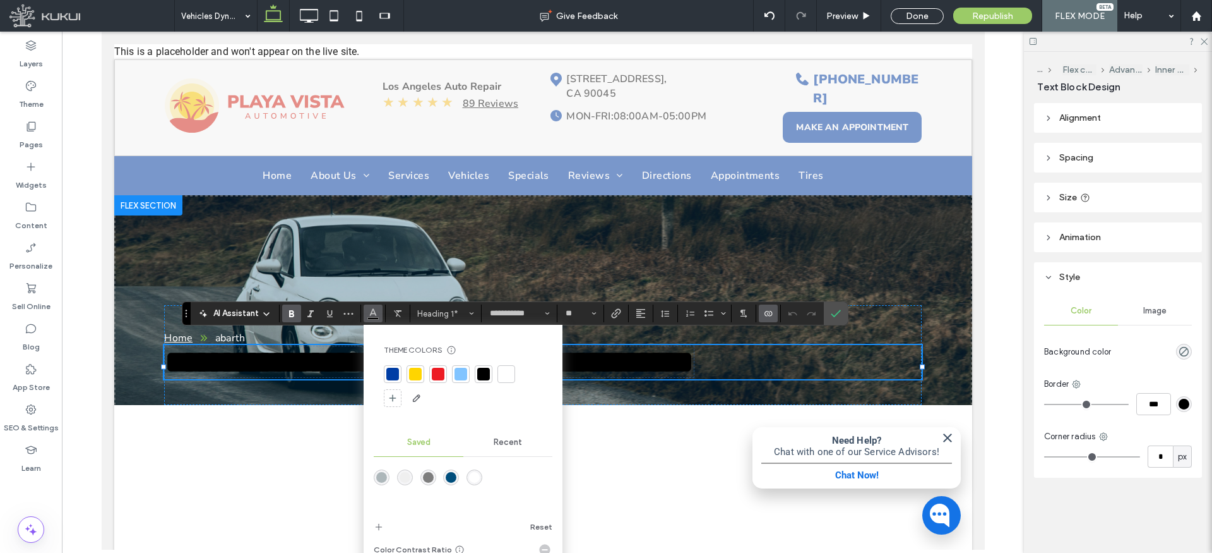
click at [477, 477] on div "rgba(255,255,255,1)" at bounding box center [474, 477] width 11 height 11
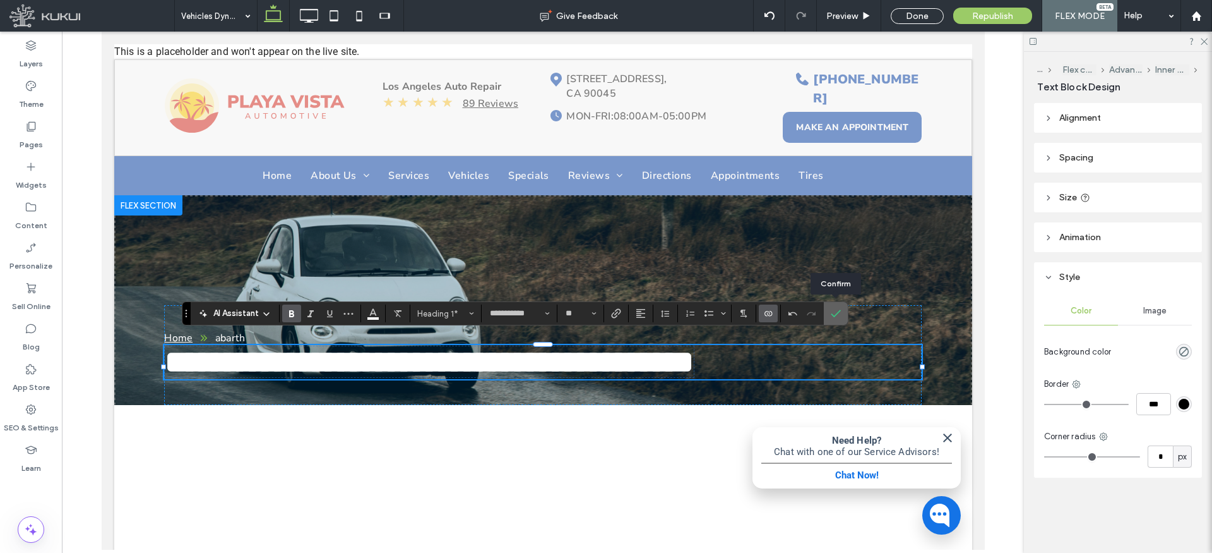
click at [831, 312] on icon "Confirm" at bounding box center [836, 313] width 10 height 10
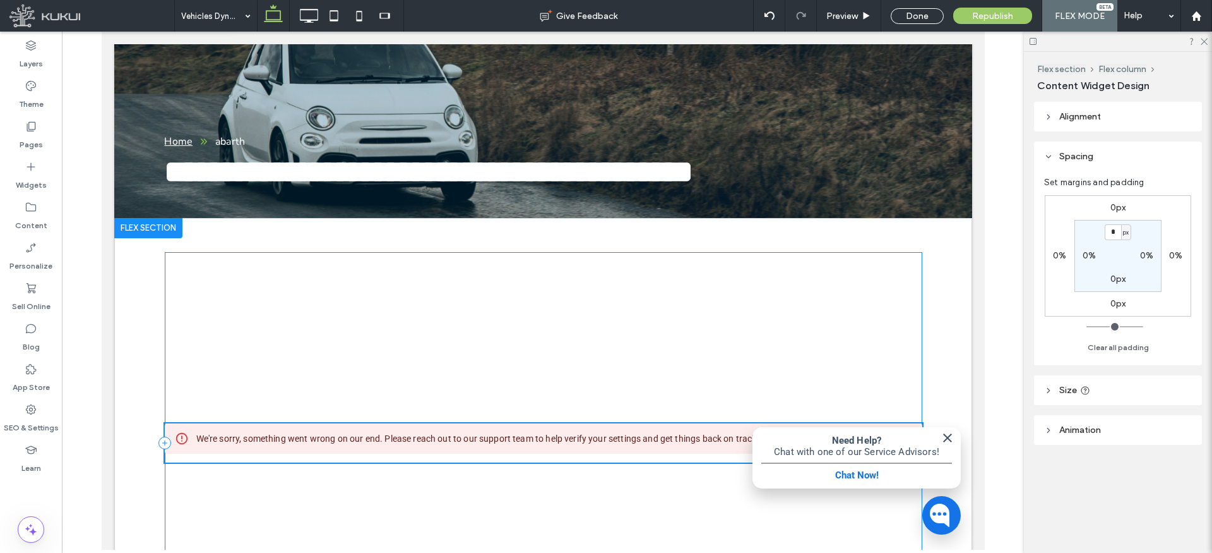
scroll to position [270, 0]
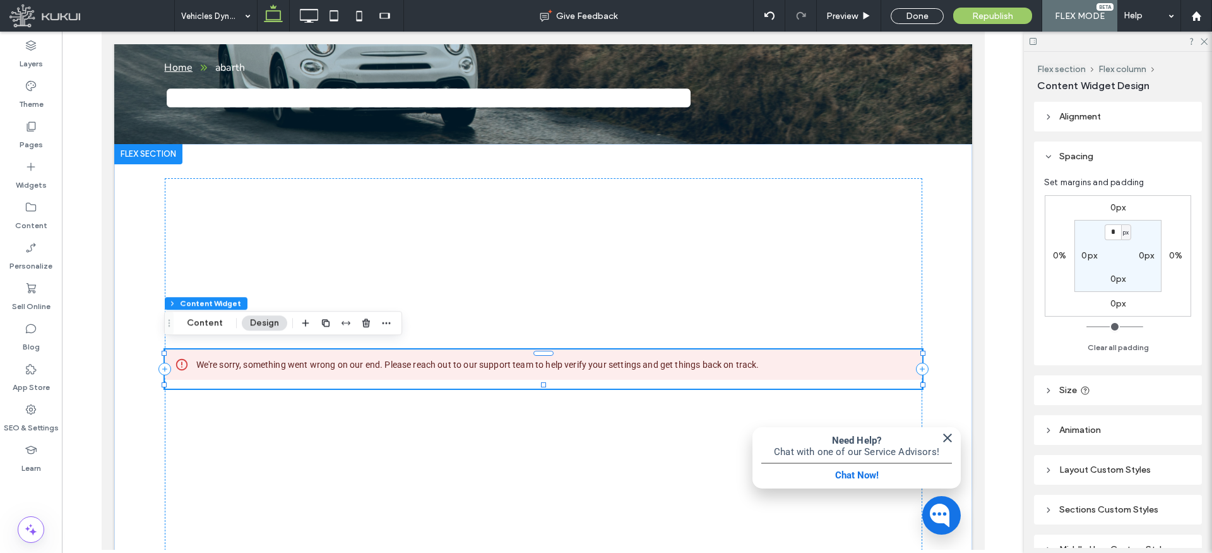
click at [457, 361] on div "We're sorry, something went wrong on our end. Please reach out to our support t…" at bounding box center [477, 364] width 563 height 23
click at [383, 318] on icon "button" at bounding box center [386, 323] width 10 height 10
click at [373, 399] on span "Connect to Data" at bounding box center [358, 398] width 71 height 11
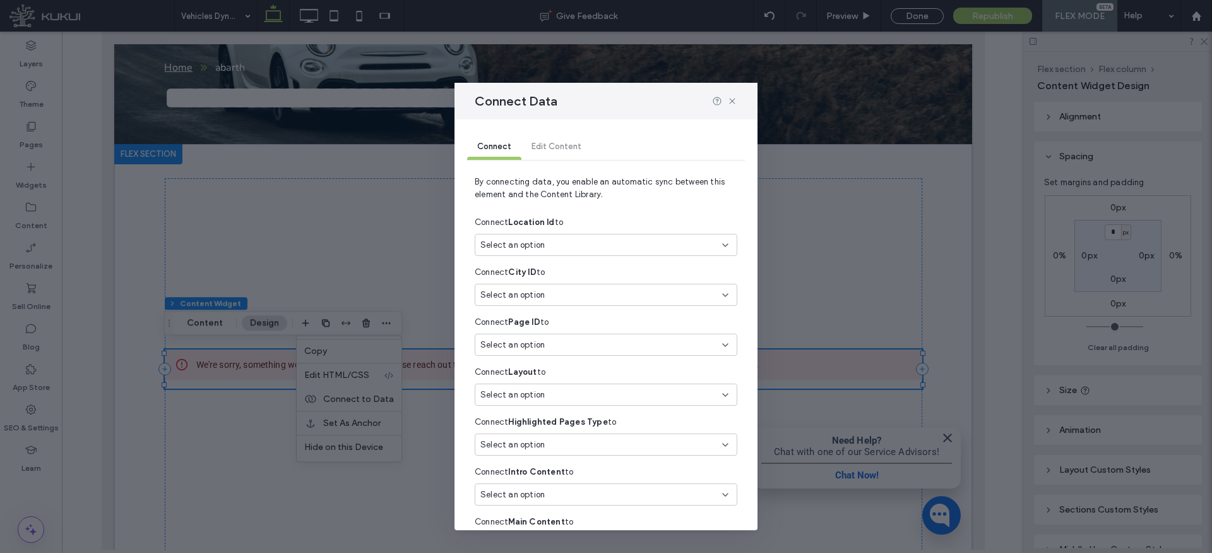
click at [582, 239] on div "Select an option" at bounding box center [599, 245] width 236 height 13
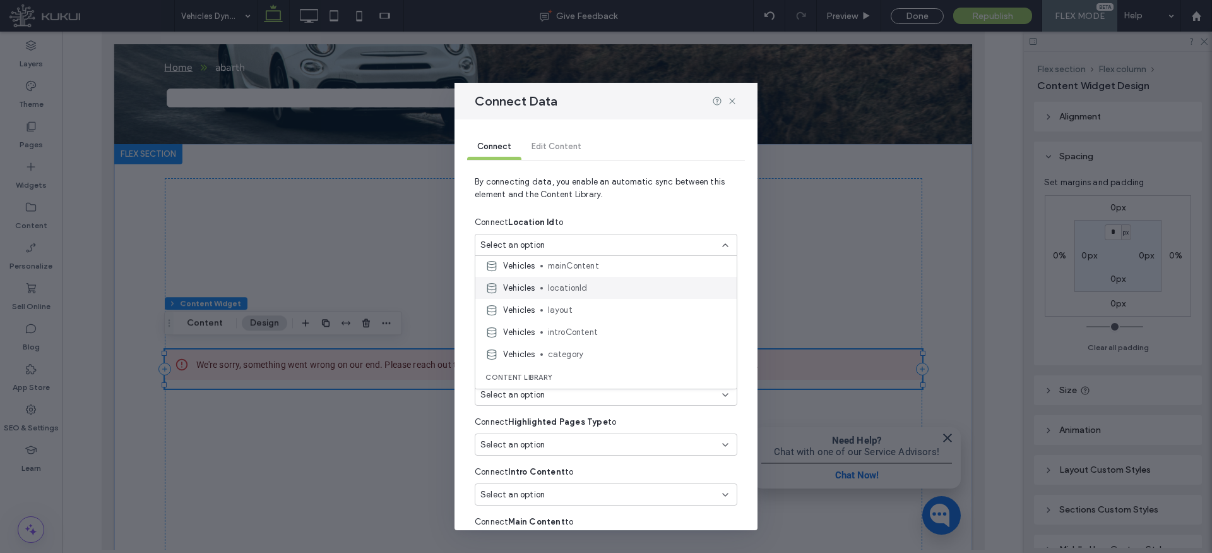
scroll to position [205, 0]
click at [565, 282] on span "locationId" at bounding box center [637, 283] width 179 height 13
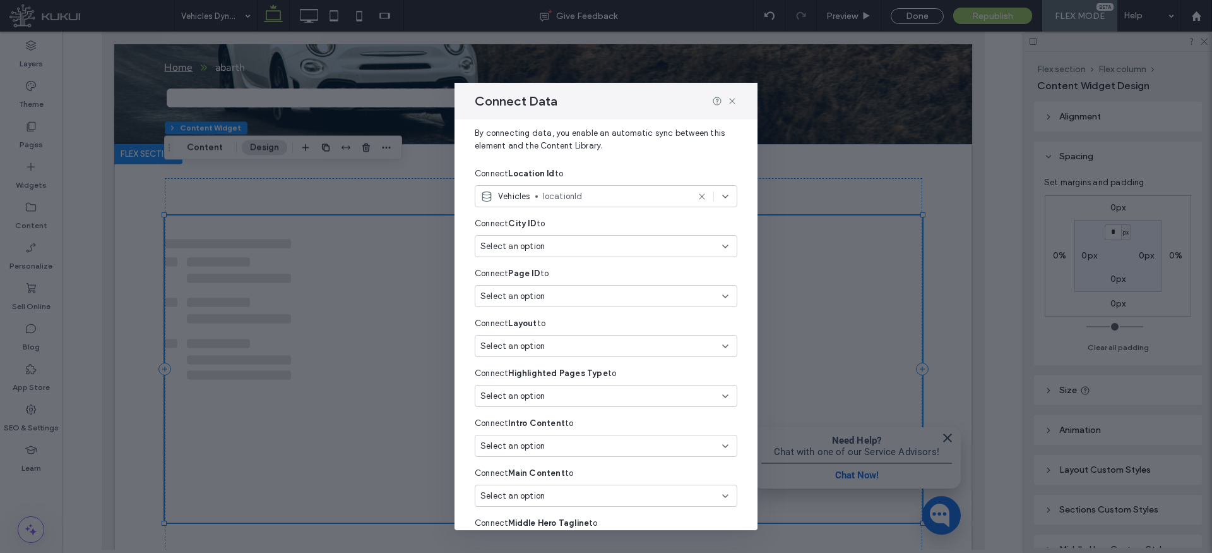
scroll to position [49, 0]
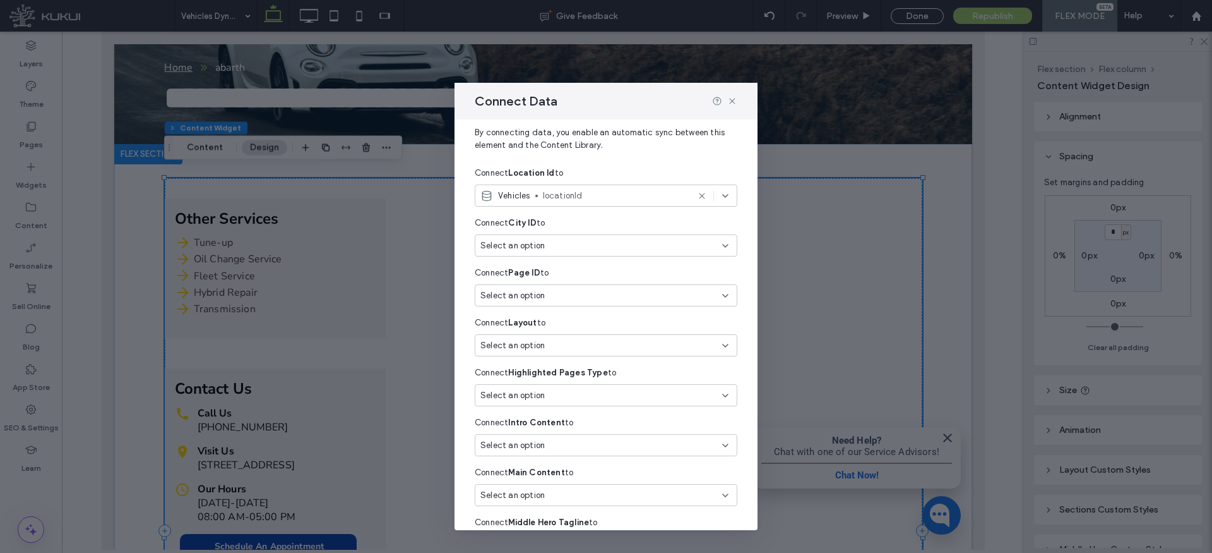
click at [552, 344] on div "Select an option" at bounding box center [599, 345] width 236 height 13
click at [573, 408] on span "layout" at bounding box center [637, 408] width 179 height 13
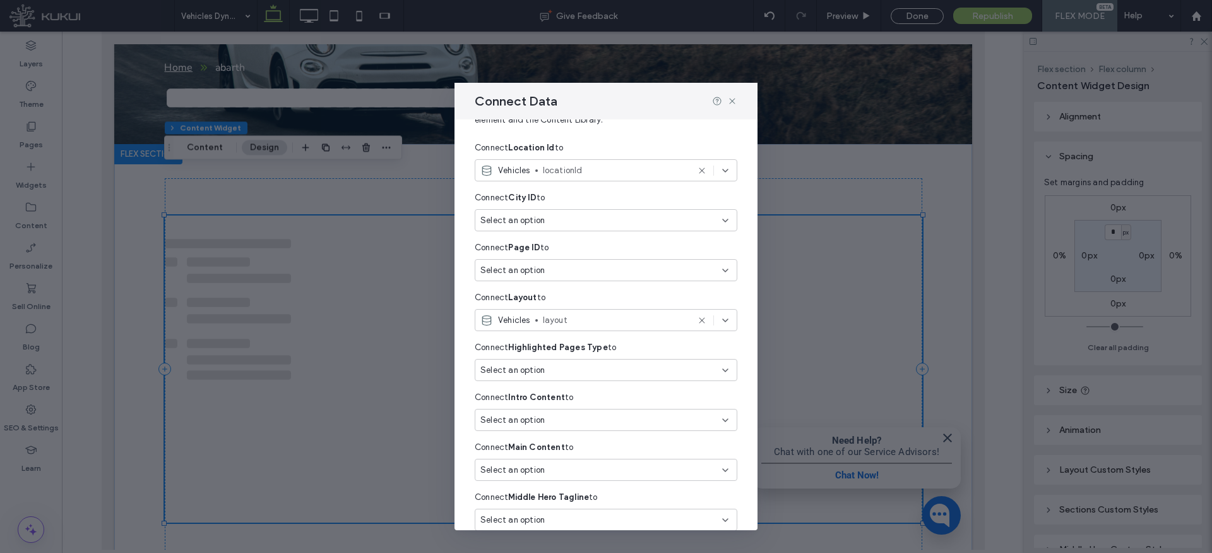
scroll to position [75, 0]
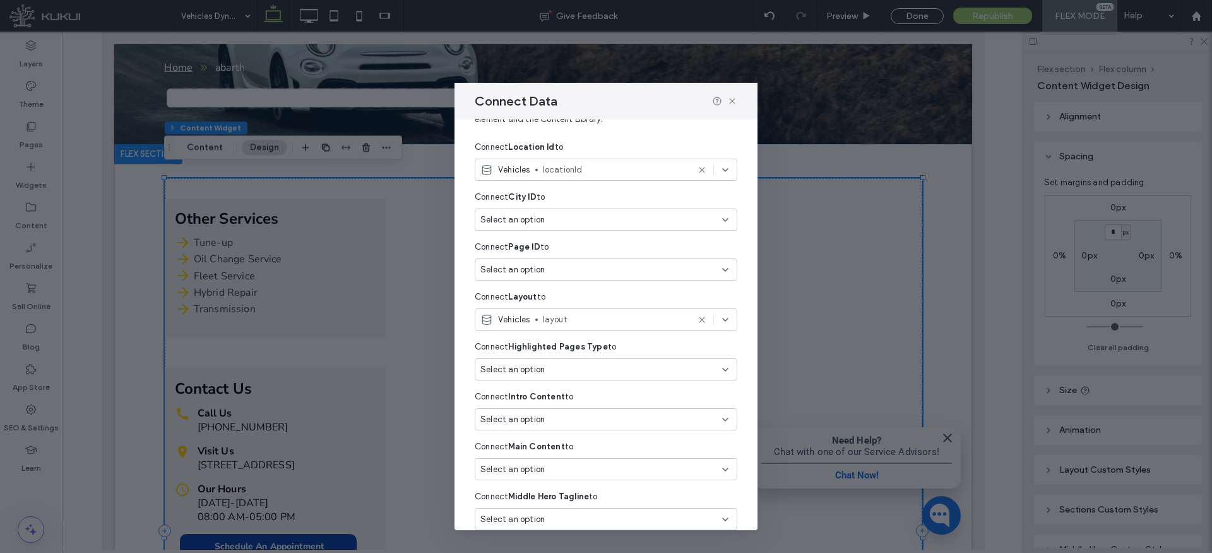
click at [573, 371] on div "Select an option" at bounding box center [599, 369] width 236 height 13
click at [573, 438] on span "type" at bounding box center [637, 435] width 179 height 13
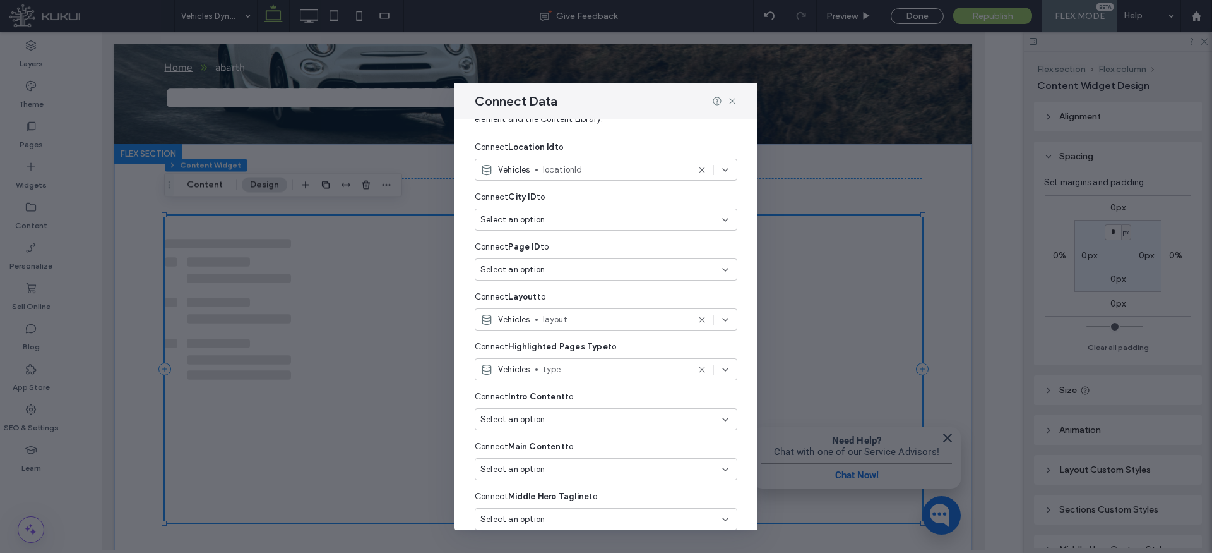
click at [577, 417] on div "Select an option" at bounding box center [599, 419] width 236 height 13
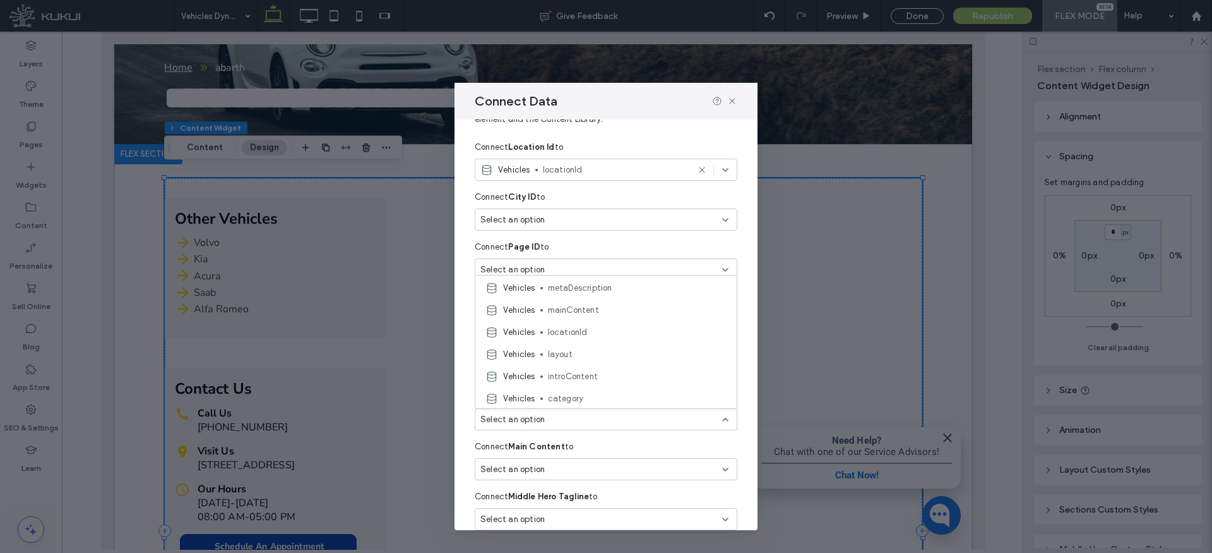
scroll to position [198, 0]
click at [593, 348] on span "introContent" at bounding box center [637, 354] width 179 height 13
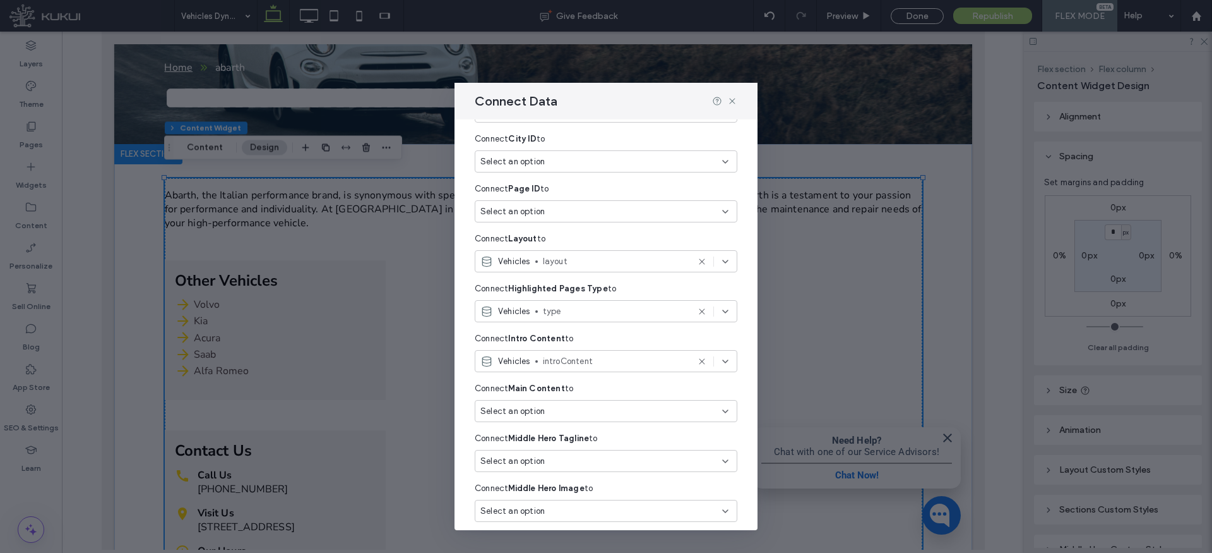
scroll to position [177, 0]
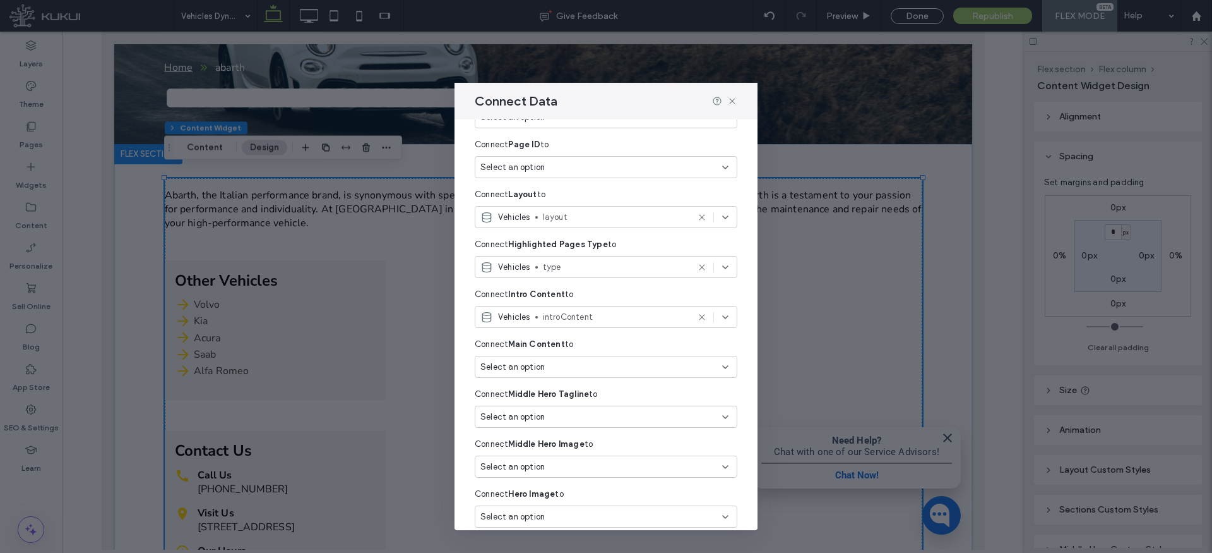
click at [556, 368] on div "Select an option" at bounding box center [599, 367] width 236 height 13
click at [584, 434] on span "mainContent" at bounding box center [637, 440] width 179 height 13
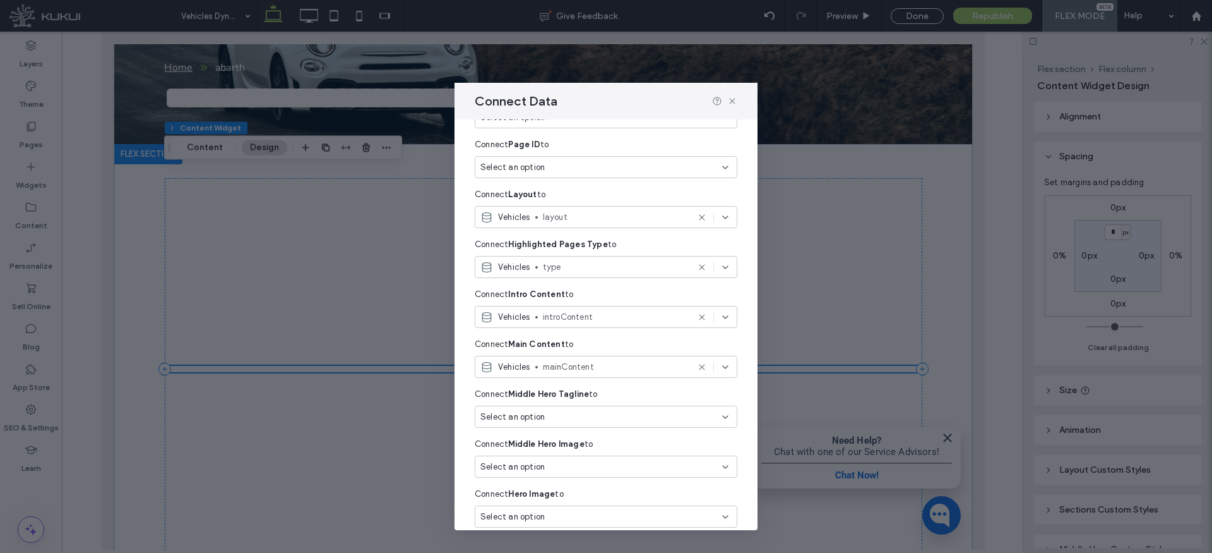
scroll to position [216, 0]
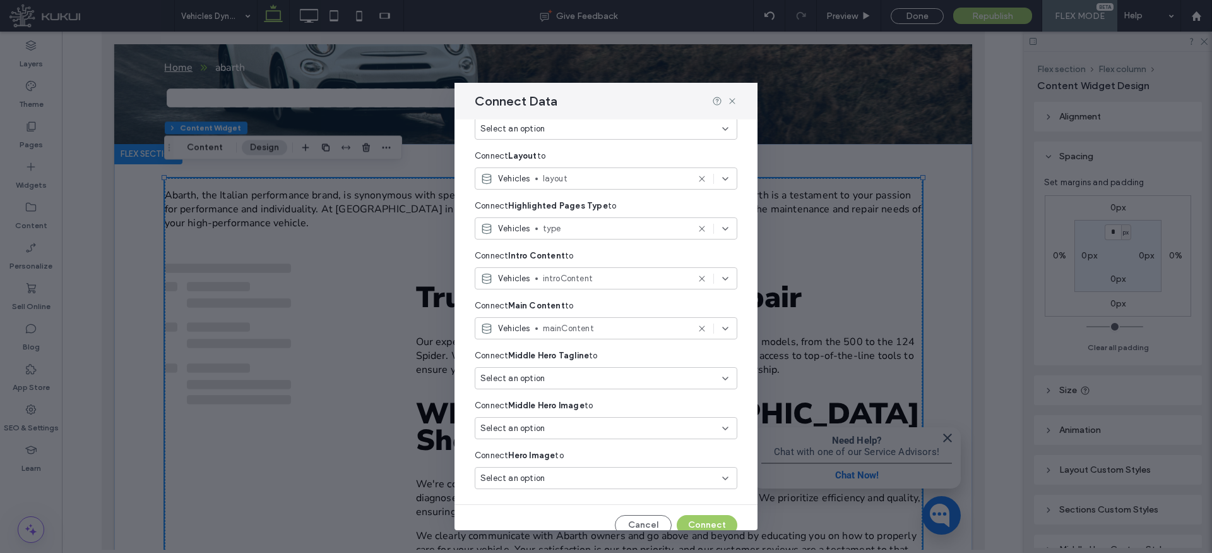
click at [572, 380] on div "Select an option" at bounding box center [599, 378] width 236 height 13
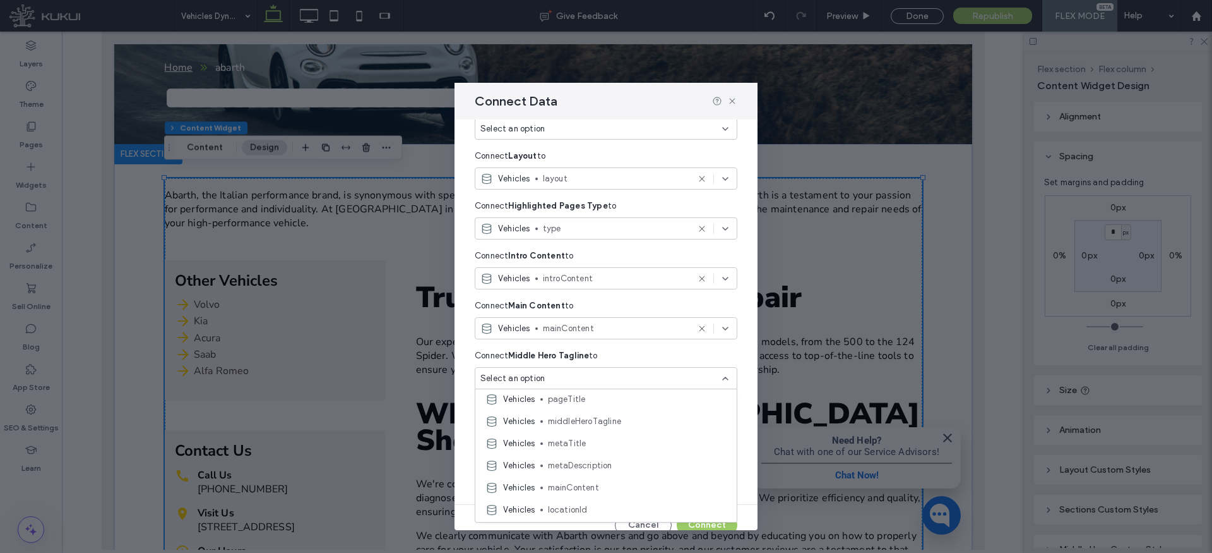
scroll to position [137, 0]
click at [594, 401] on span "middleHeroTagline" at bounding box center [637, 396] width 179 height 13
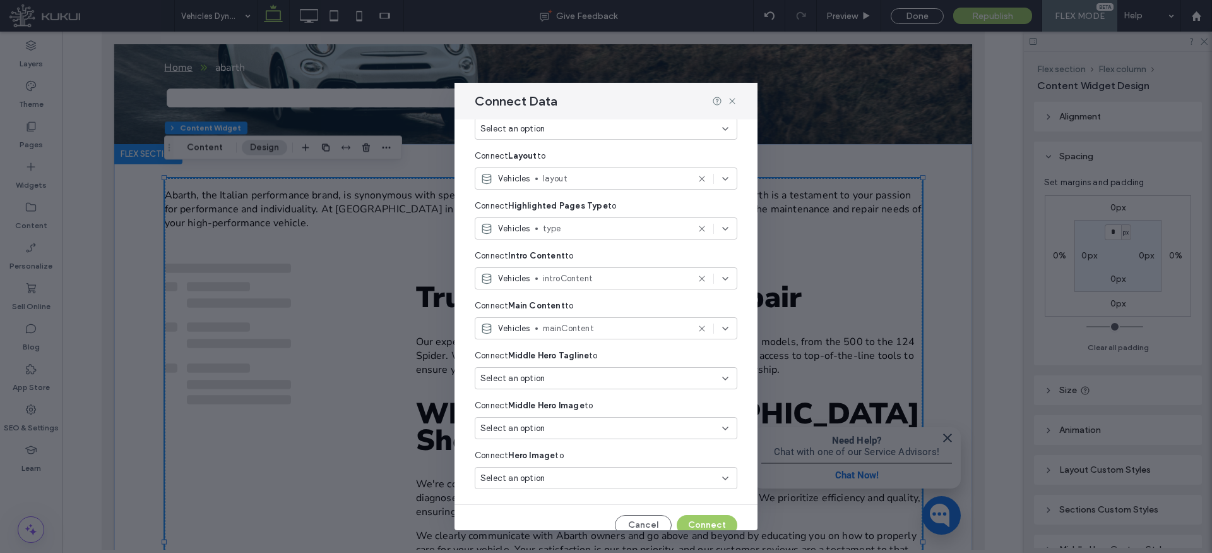
scroll to position [231, 0]
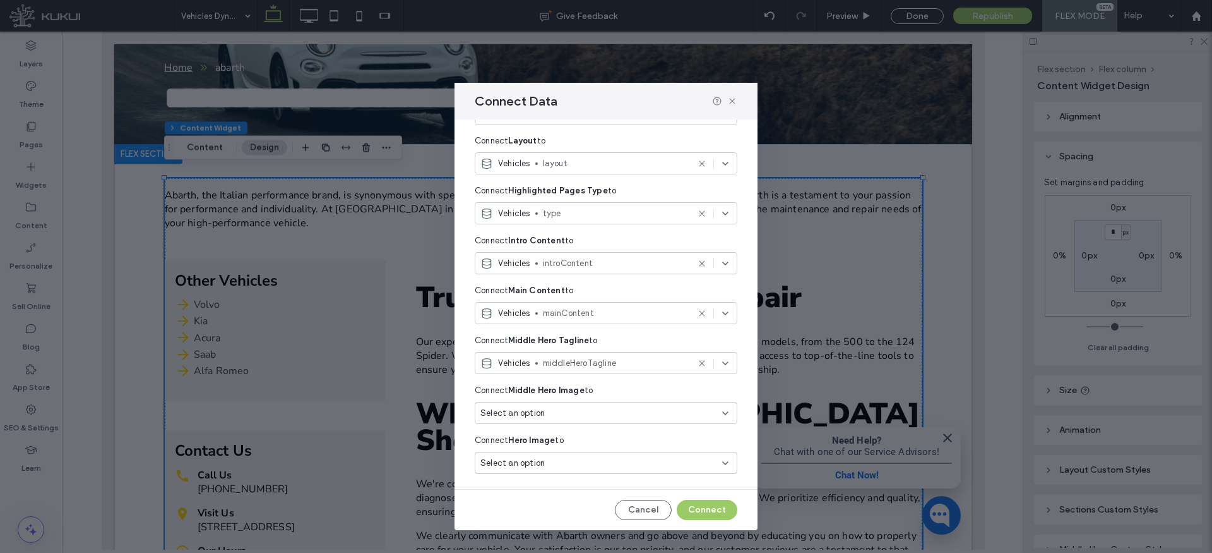
click at [565, 416] on div "Select an option" at bounding box center [599, 413] width 236 height 13
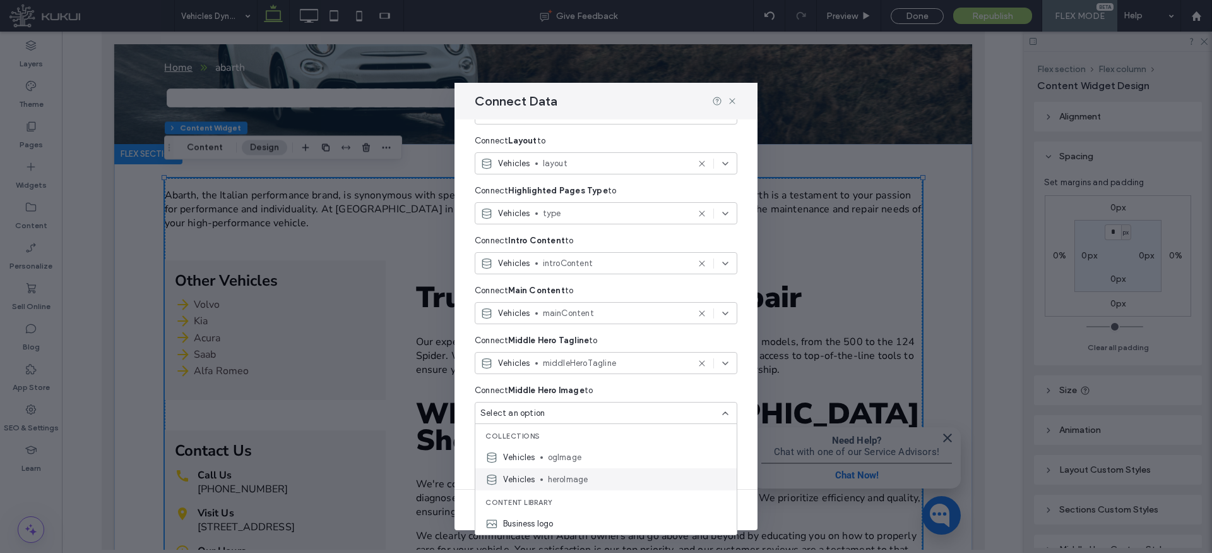
click at [575, 482] on span "heroImage" at bounding box center [637, 479] width 179 height 13
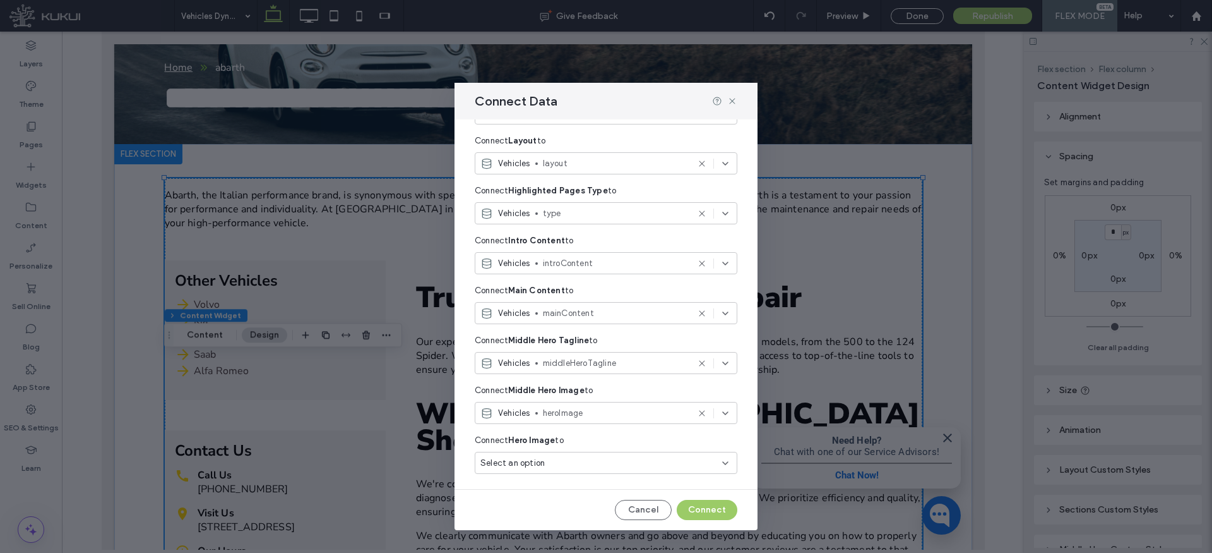
click at [572, 463] on div "Select an option" at bounding box center [599, 463] width 236 height 13
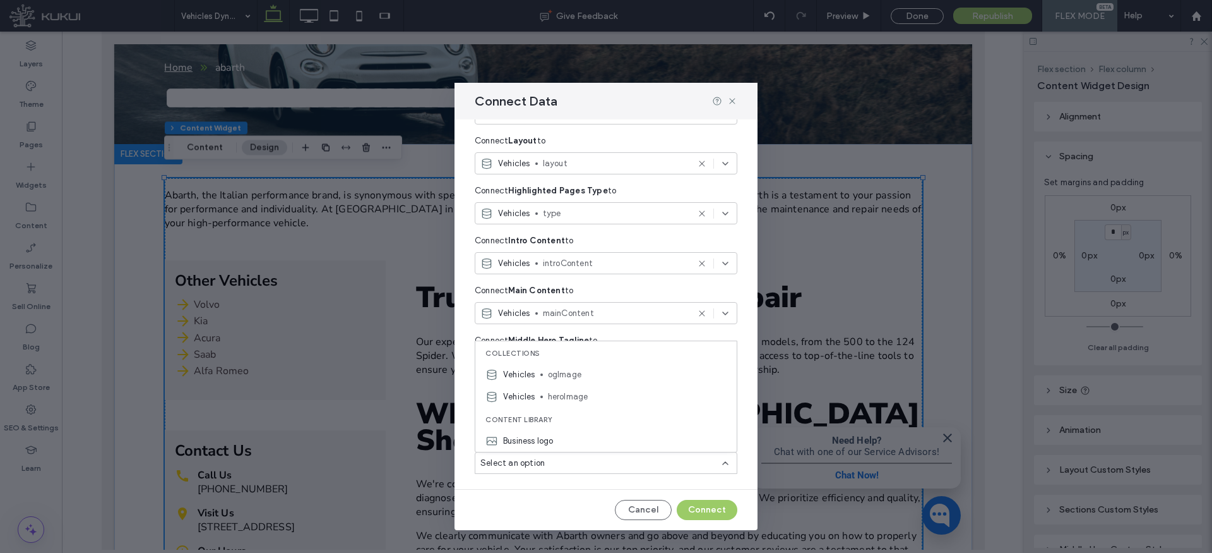
drag, startPoint x: 573, startPoint y: 394, endPoint x: 617, endPoint y: 419, distance: 50.9
click at [573, 394] on span "heroImage" at bounding box center [637, 396] width 179 height 13
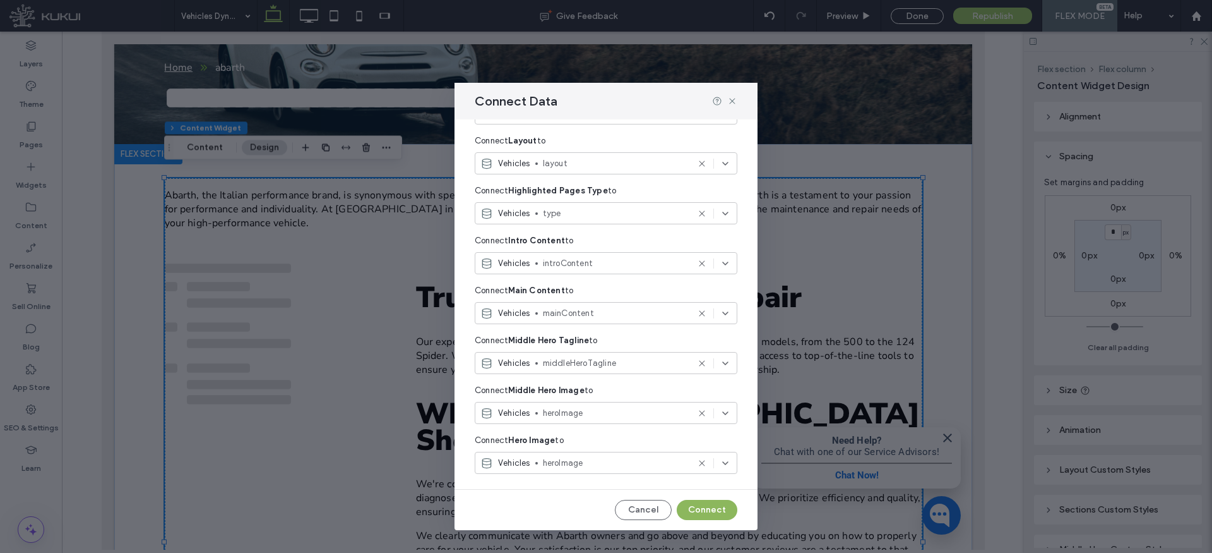
click at [714, 505] on button "Connect" at bounding box center [707, 510] width 61 height 20
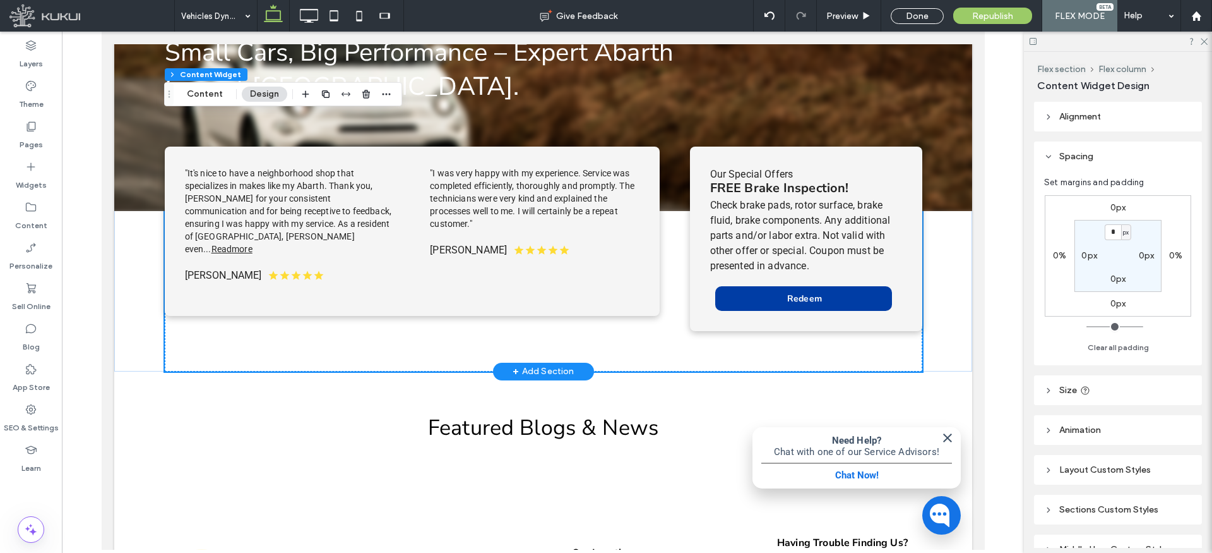
scroll to position [1072, 0]
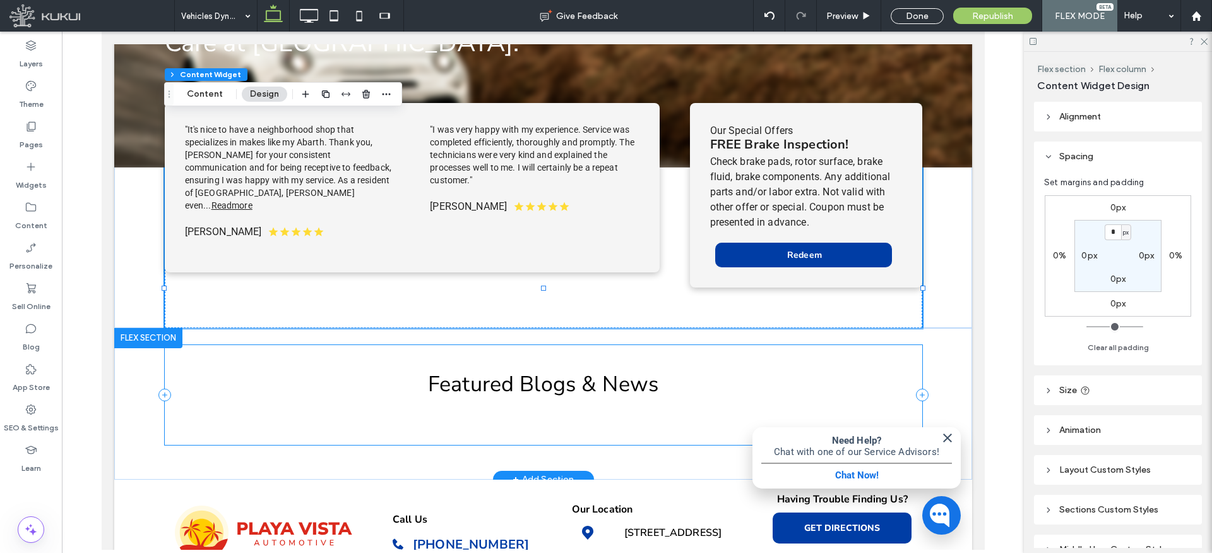
click at [743, 345] on div "Featured Blogs & News" at bounding box center [543, 395] width 758 height 100
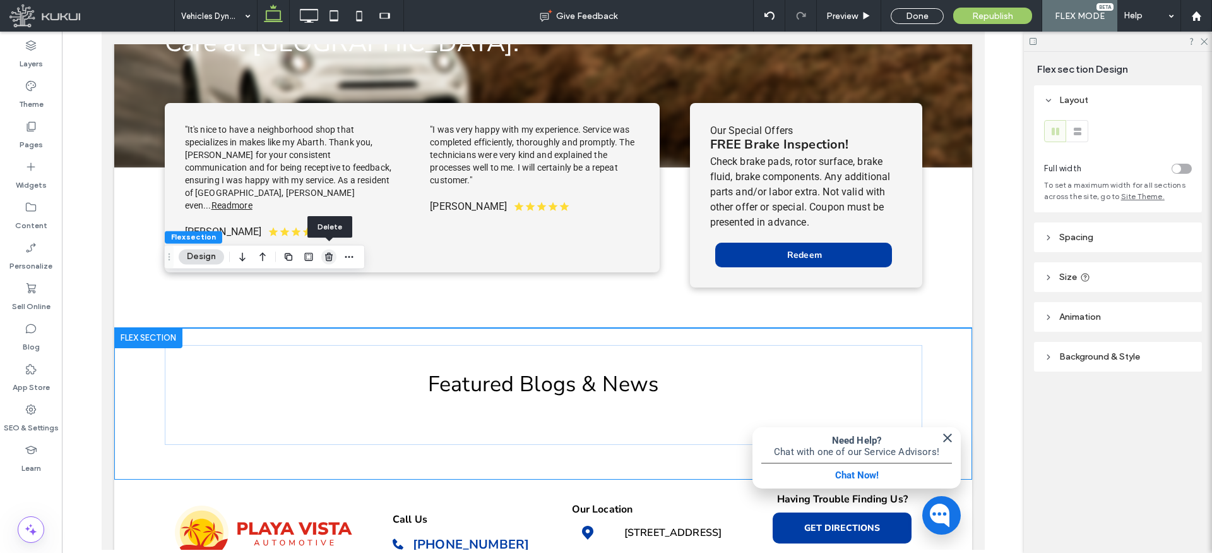
click at [328, 259] on icon "button" at bounding box center [329, 256] width 10 height 10
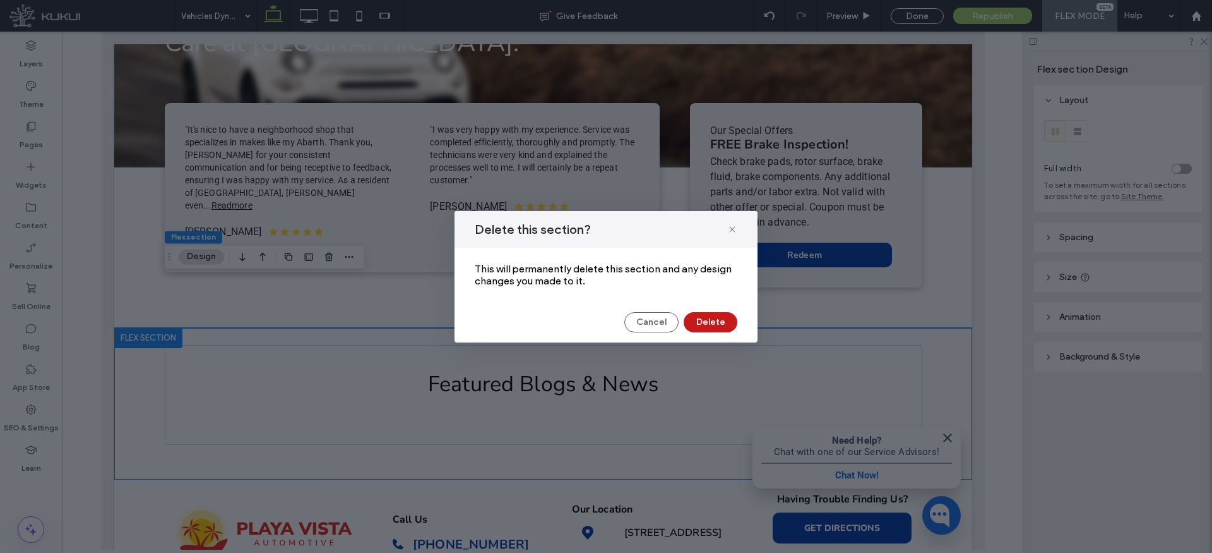
click at [710, 323] on button "Delete" at bounding box center [711, 322] width 54 height 20
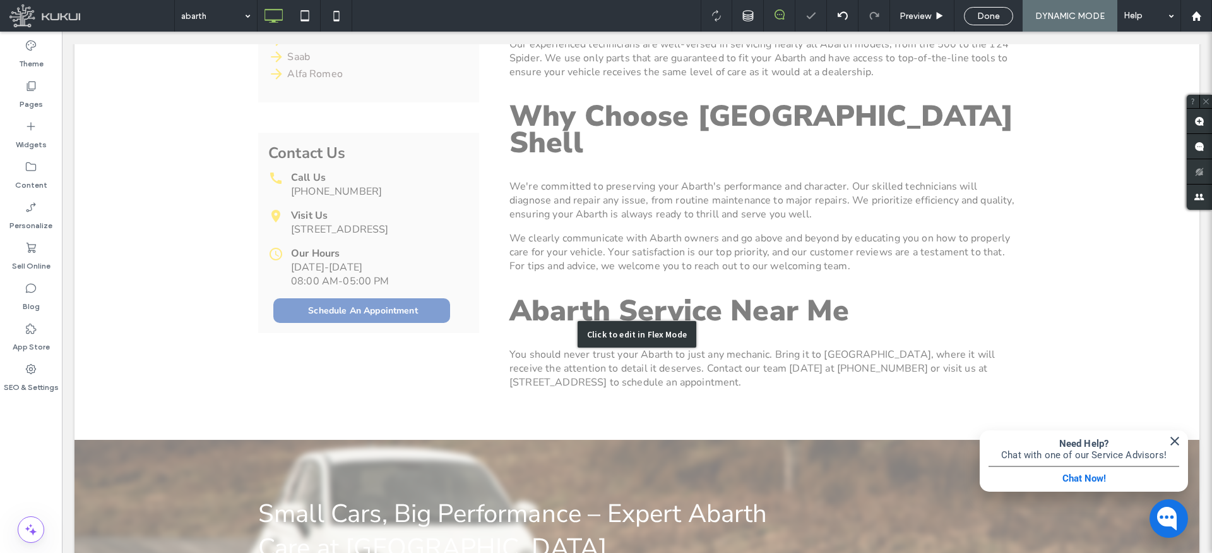
scroll to position [191, 0]
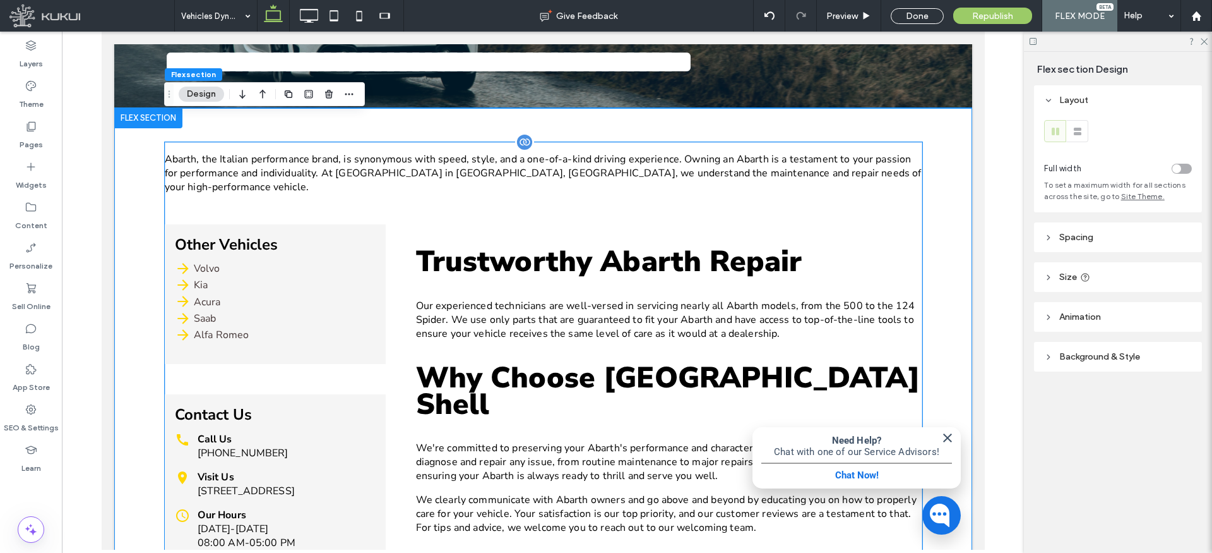
scroll to position [316, 0]
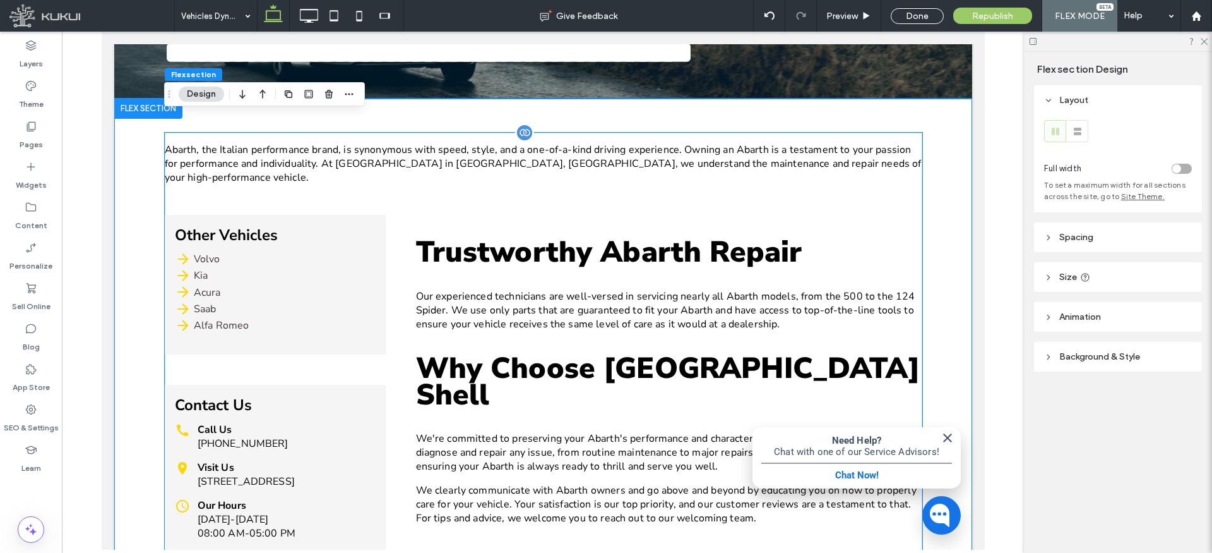
click at [395, 335] on div "Abarth, the Italian performance brand, is synonymous with speed, style, and a o…" at bounding box center [543, 392] width 758 height 518
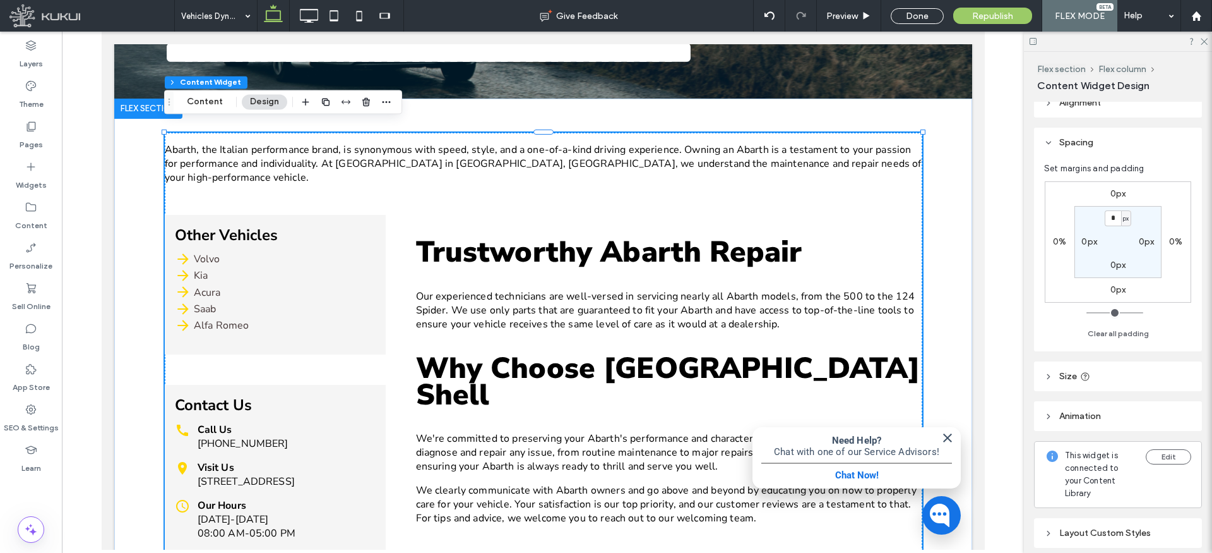
scroll to position [8, 0]
click at [1088, 245] on label "0px" at bounding box center [1090, 247] width 16 height 11
type input "**"
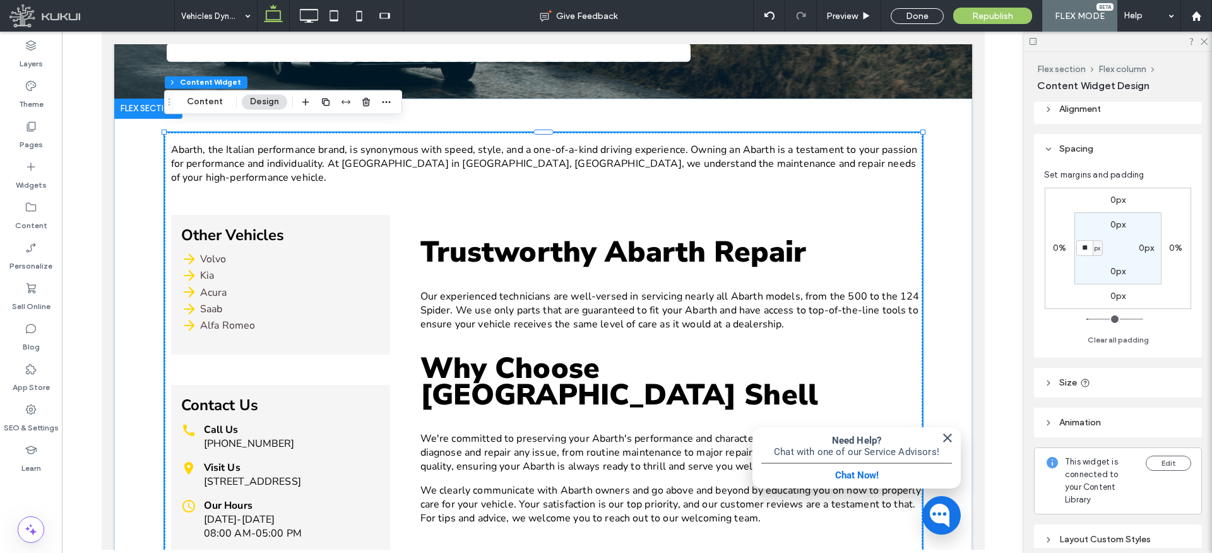
click at [1142, 249] on label "0px" at bounding box center [1147, 247] width 16 height 11
type input "*"
type input "**"
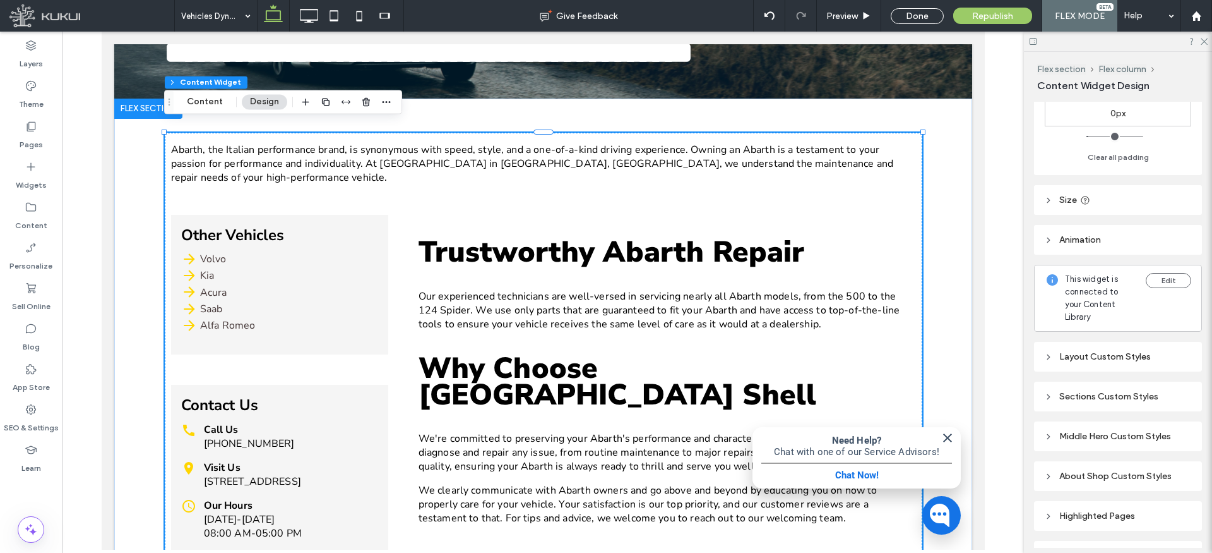
scroll to position [257, 0]
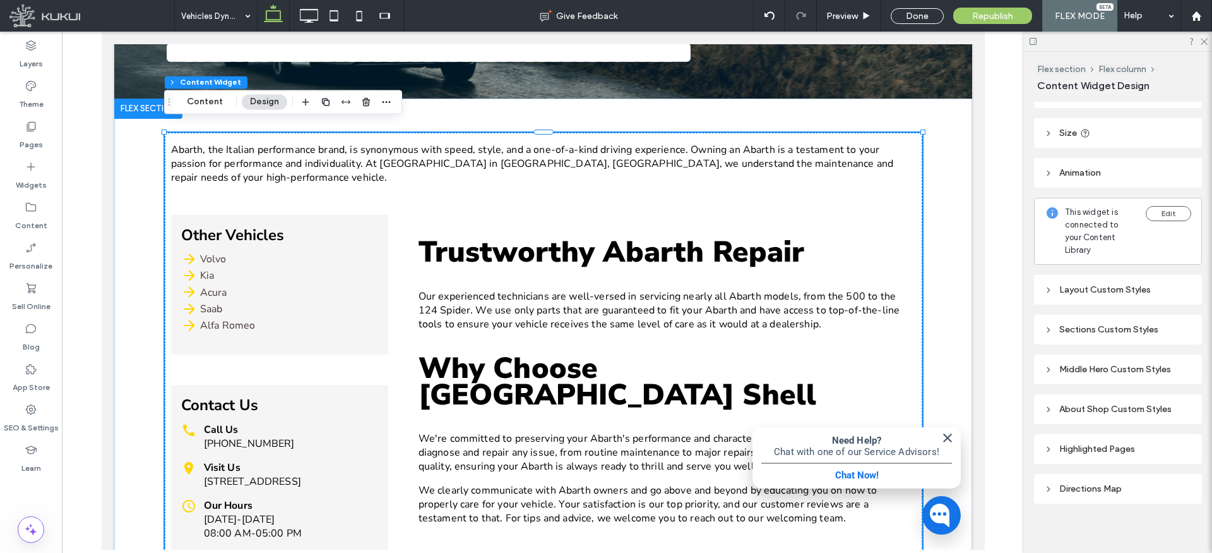
click at [1054, 284] on div "Layout Custom Styles" at bounding box center [1119, 289] width 148 height 11
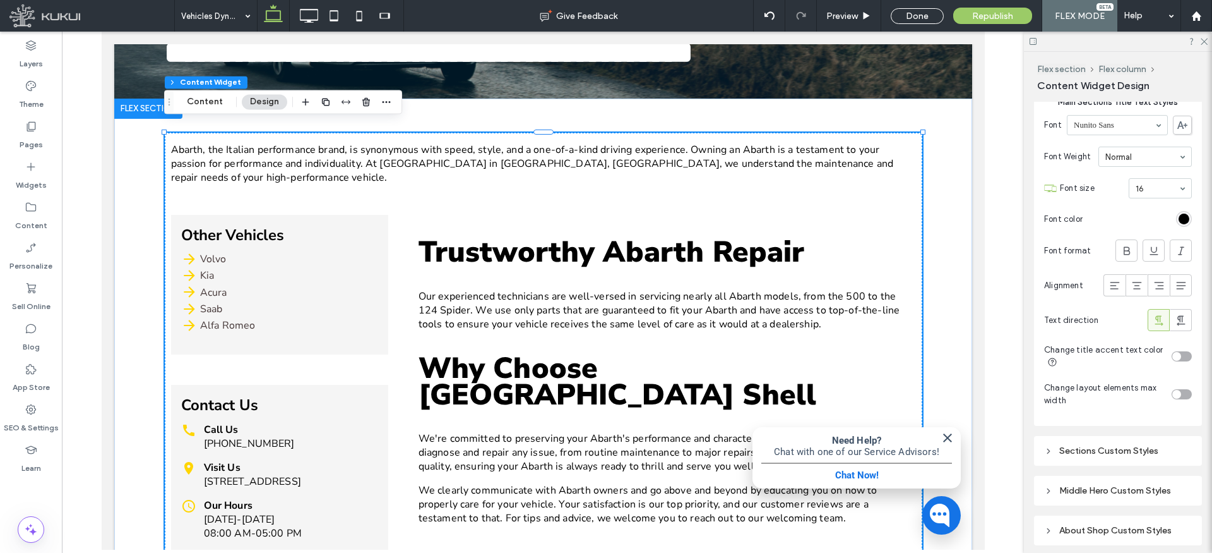
scroll to position [590, 0]
click at [1183, 385] on div "toggle" at bounding box center [1182, 390] width 20 height 10
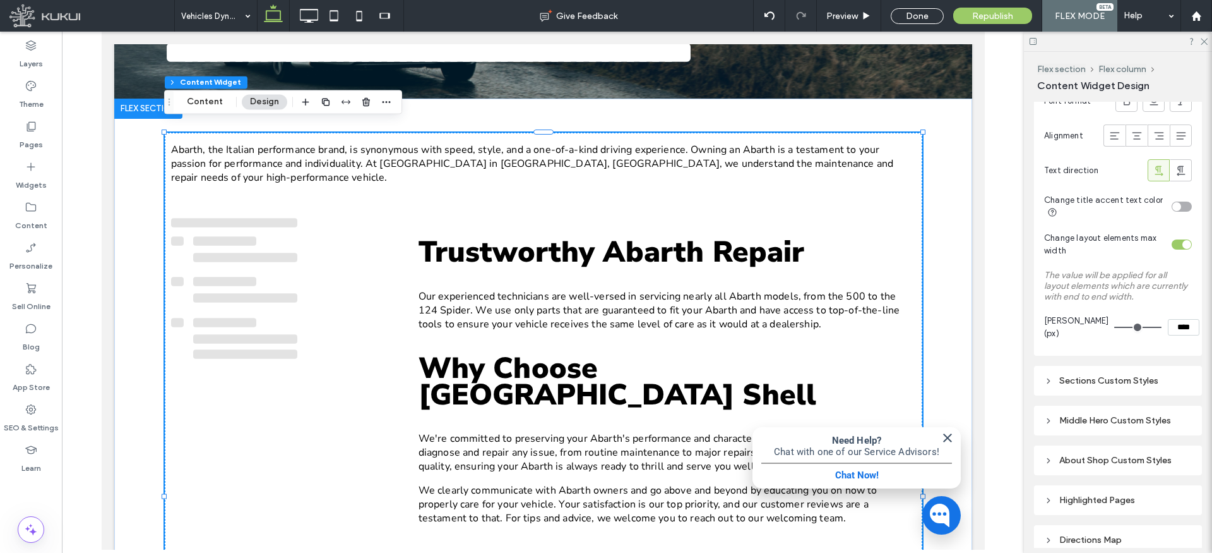
scroll to position [743, 0]
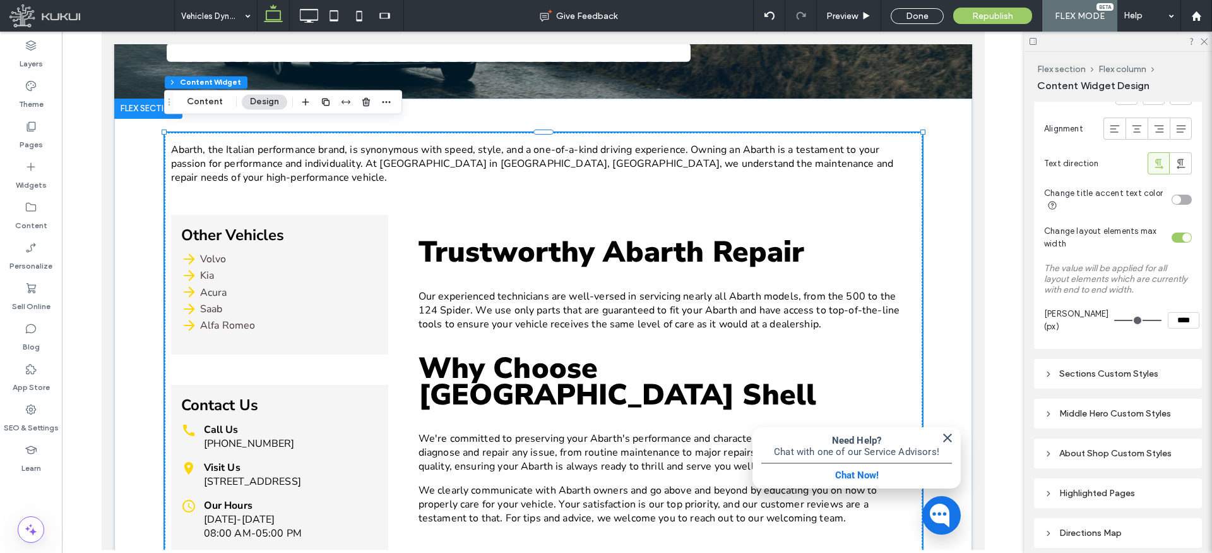
click at [1051, 365] on div "Sections Custom Styles" at bounding box center [1119, 373] width 148 height 17
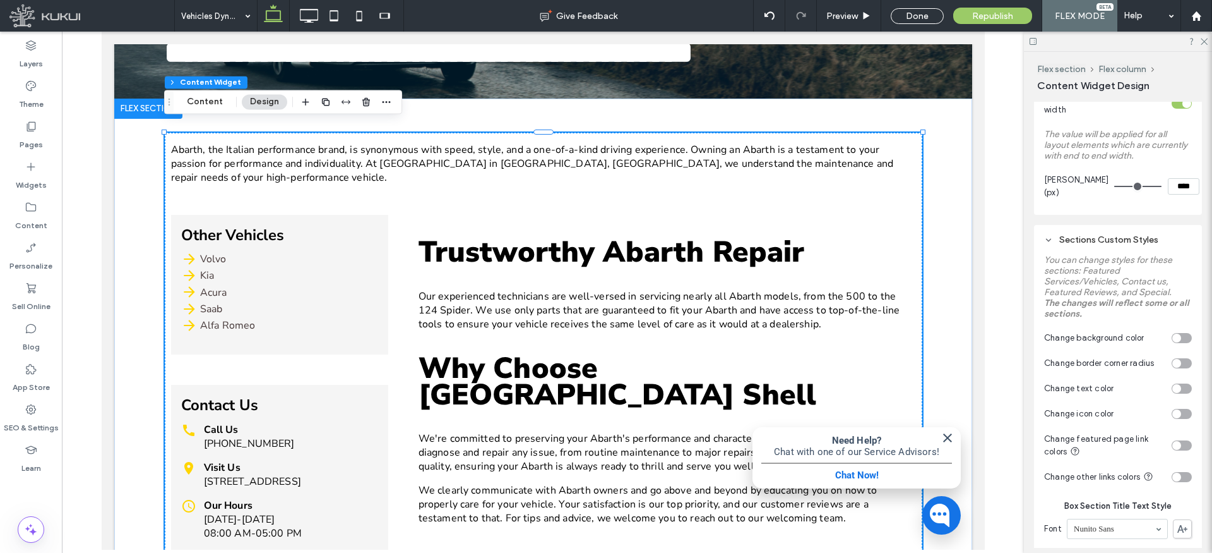
scroll to position [878, 0]
click at [1179, 440] on div "toggle" at bounding box center [1177, 444] width 9 height 9
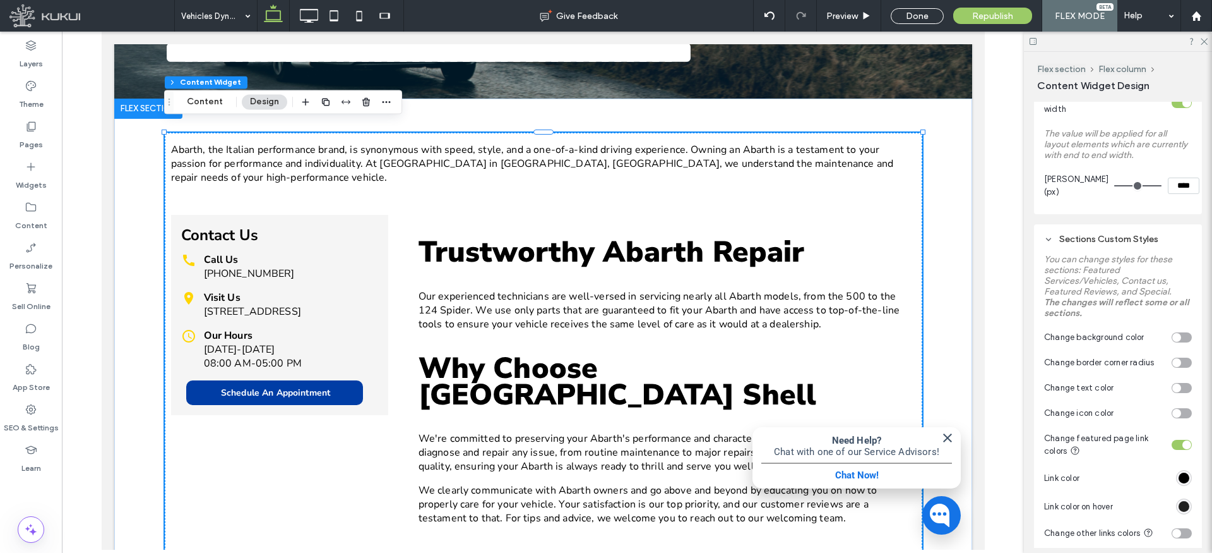
click at [1185, 501] on div "#000000" at bounding box center [1184, 506] width 11 height 11
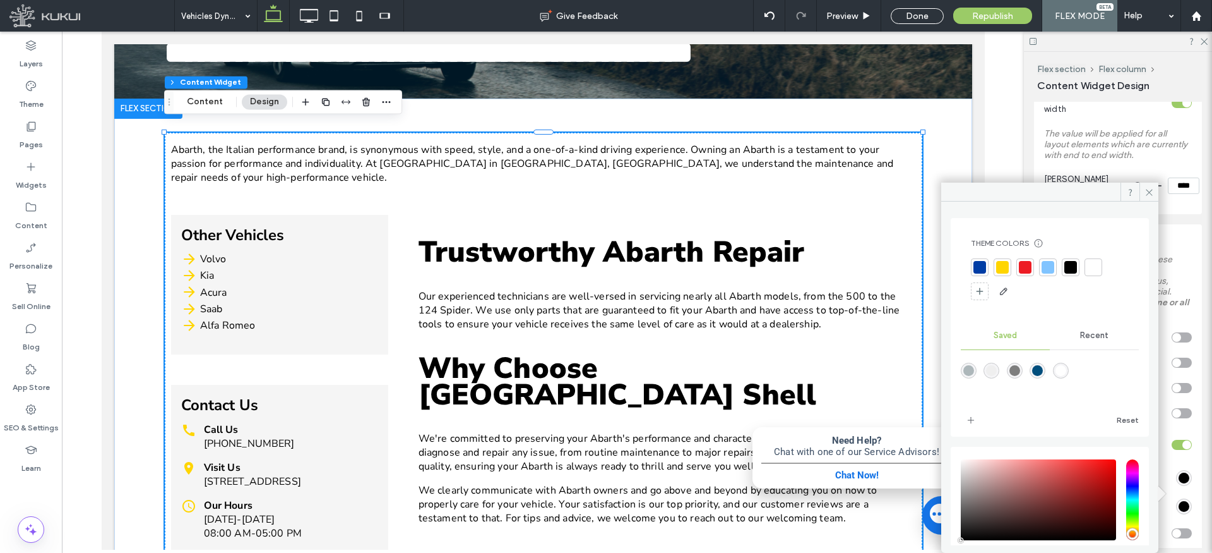
click at [1027, 268] on div at bounding box center [1025, 267] width 13 height 13
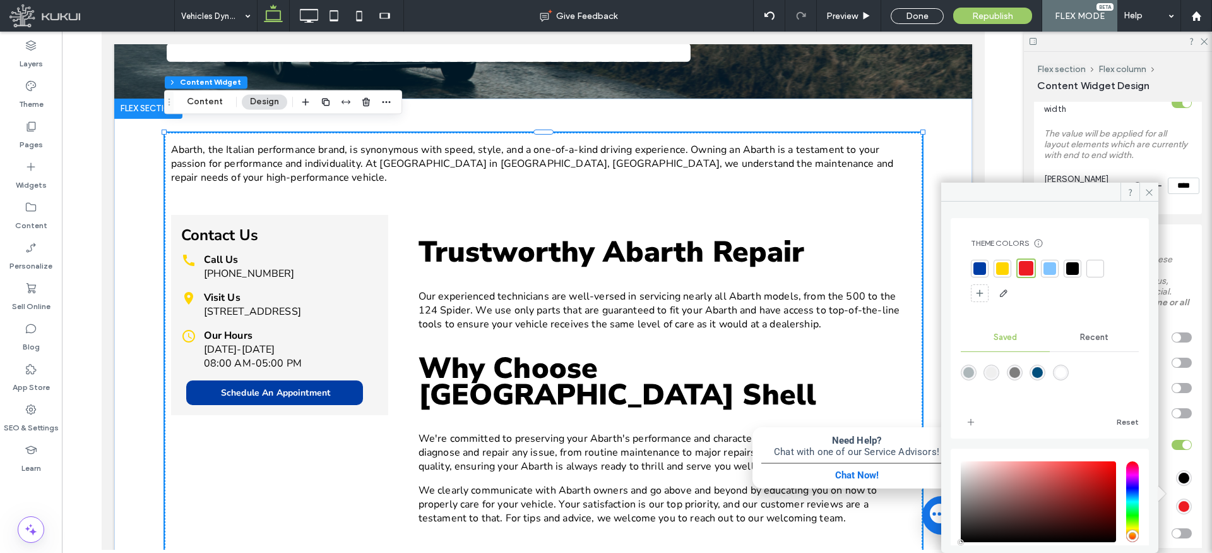
click at [1153, 189] on icon at bounding box center [1149, 192] width 9 height 9
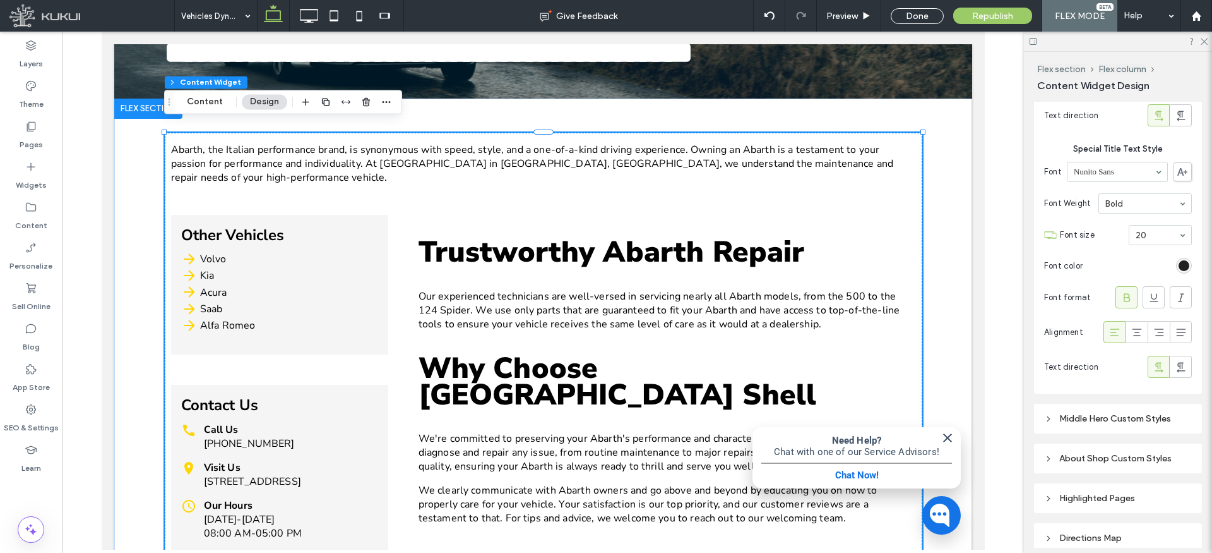
scroll to position [1547, 0]
click at [1068, 409] on div "Middle Hero Custom Styles" at bounding box center [1119, 414] width 148 height 11
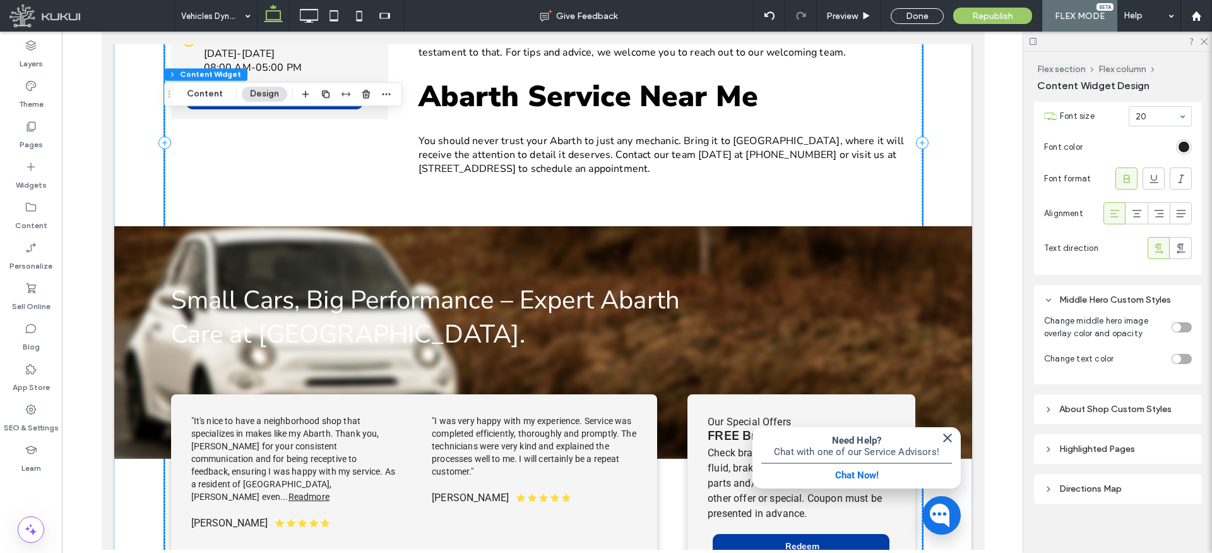
scroll to position [779, 0]
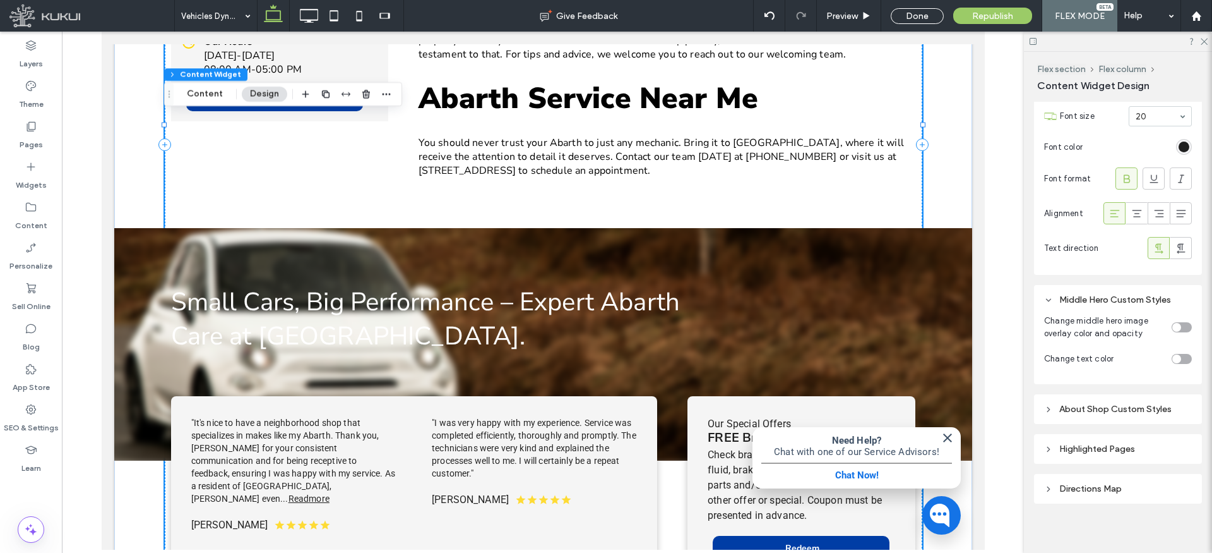
click at [1180, 323] on div "toggle" at bounding box center [1177, 327] width 9 height 9
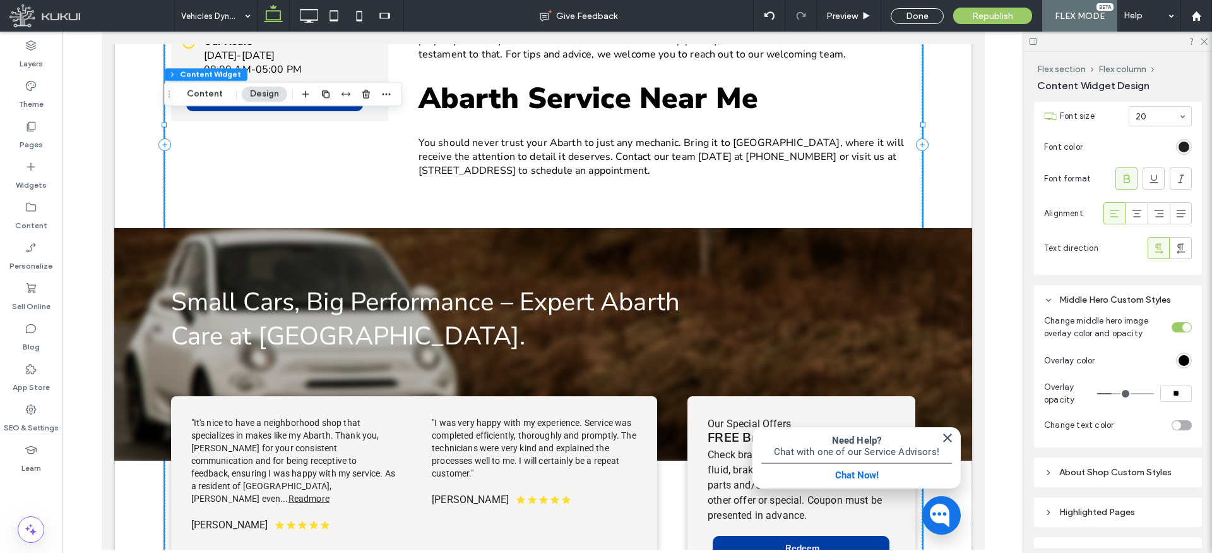
type input "**"
click at [1120, 393] on input "range" at bounding box center [1126, 393] width 57 height 1
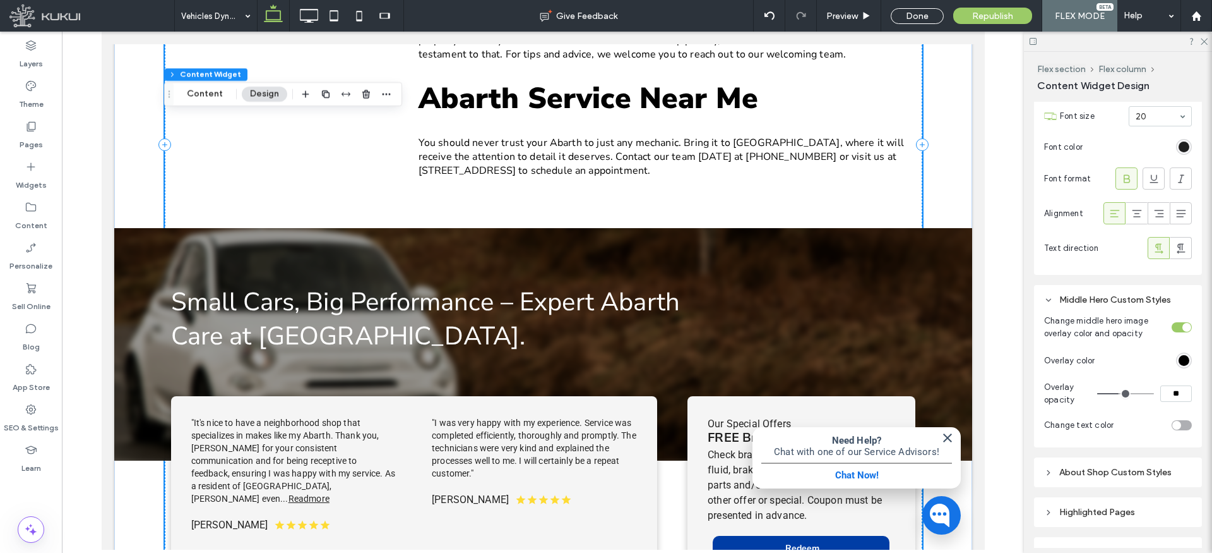
type input "**"
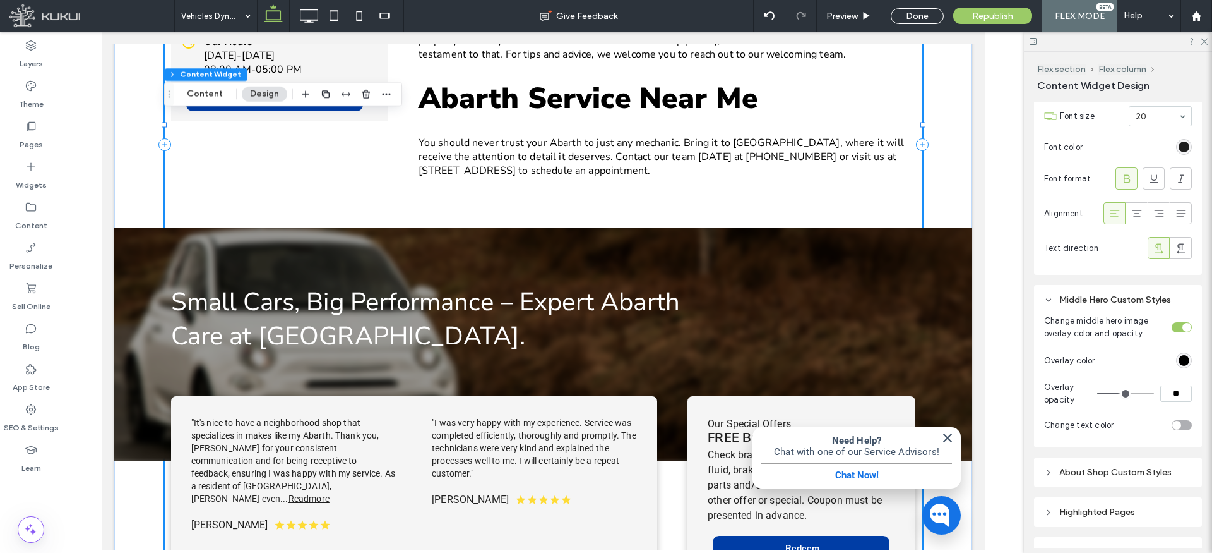
type input "**"
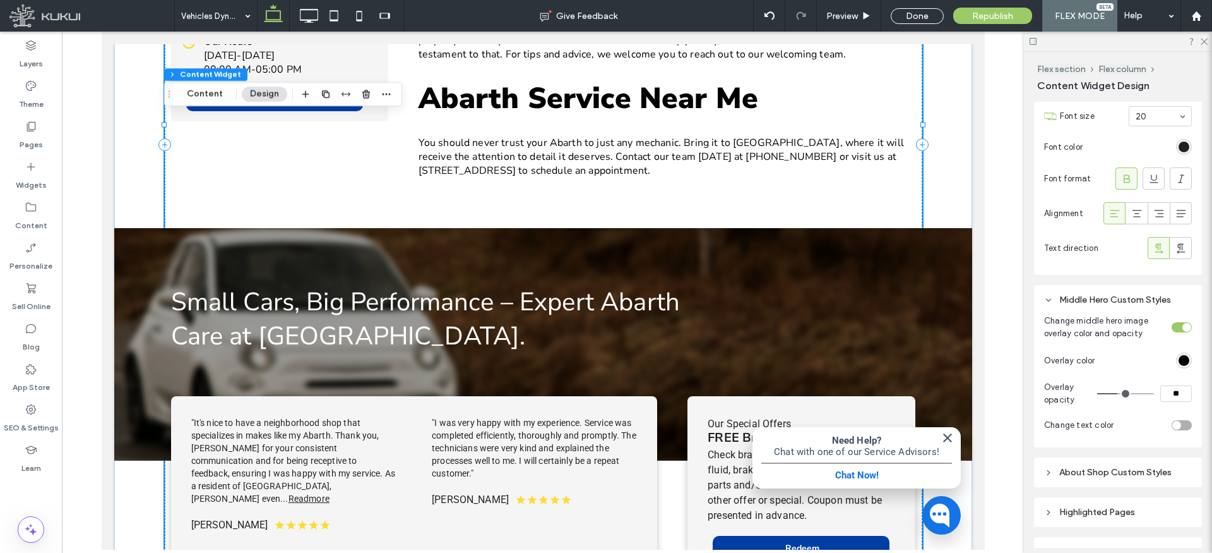
type input "**"
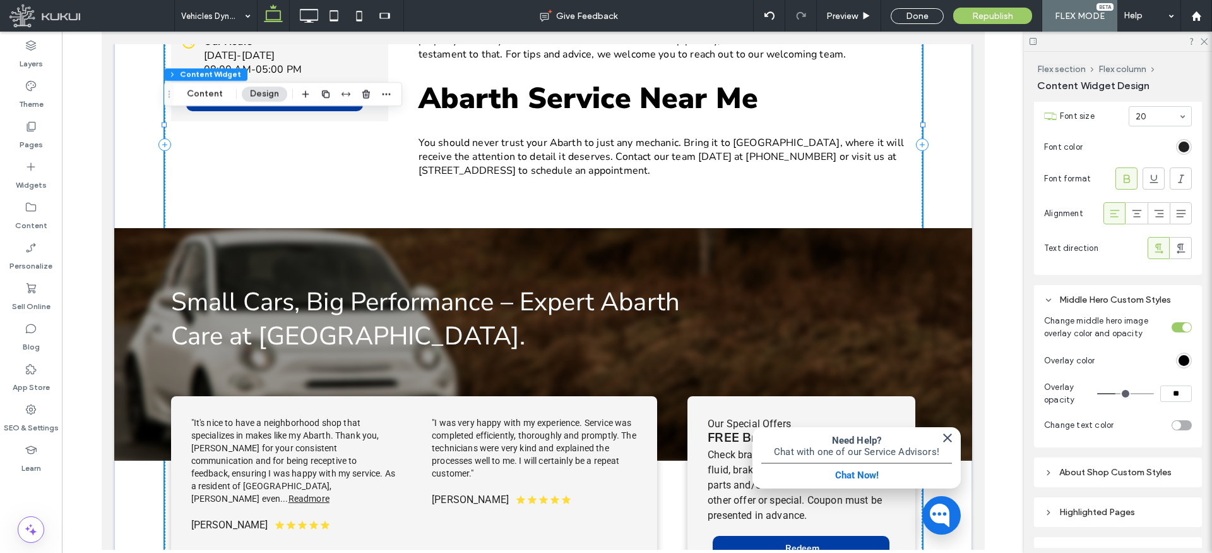
type input "**"
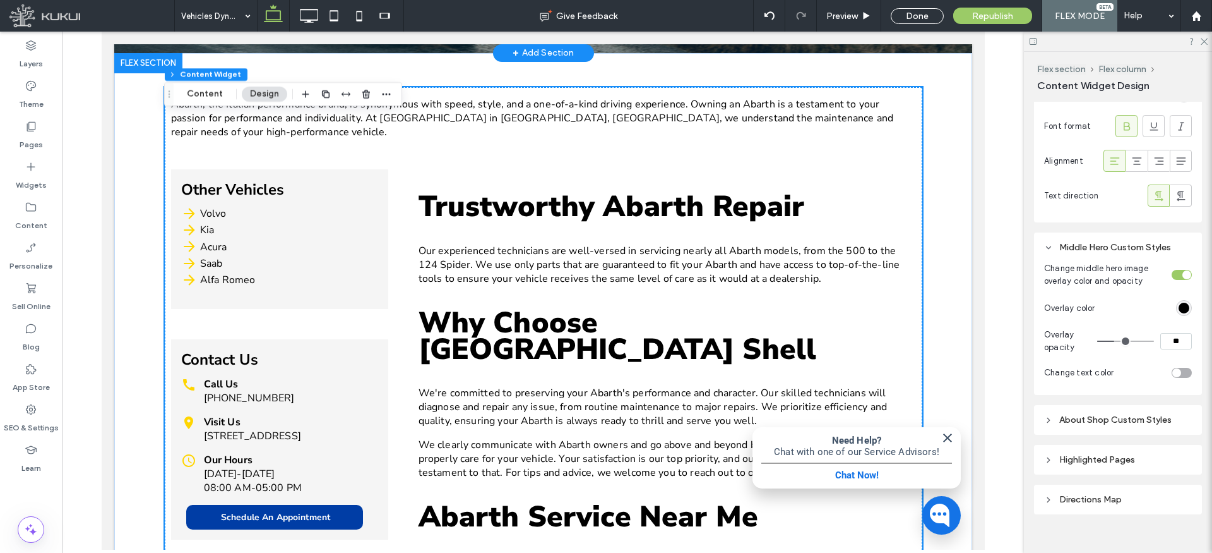
scroll to position [0, 0]
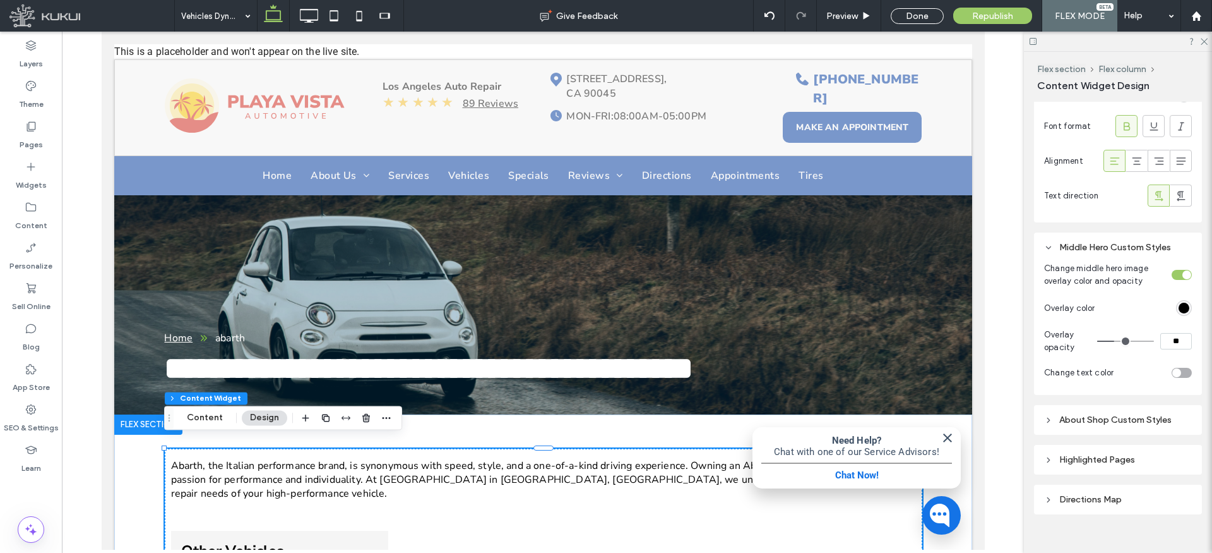
click at [1205, 40] on icon at bounding box center [1204, 41] width 8 height 8
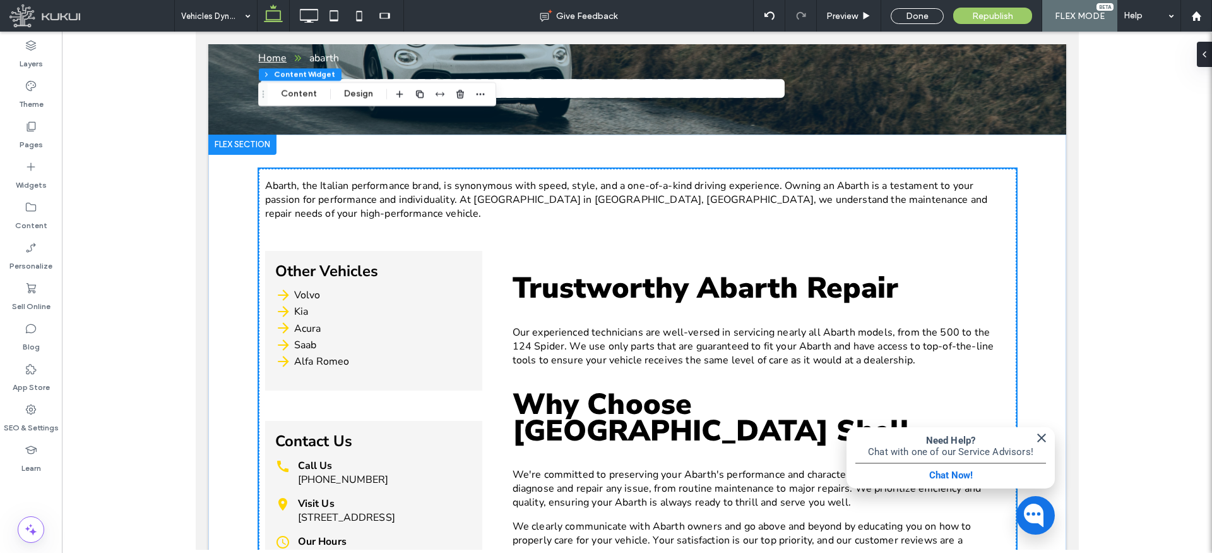
scroll to position [338, 0]
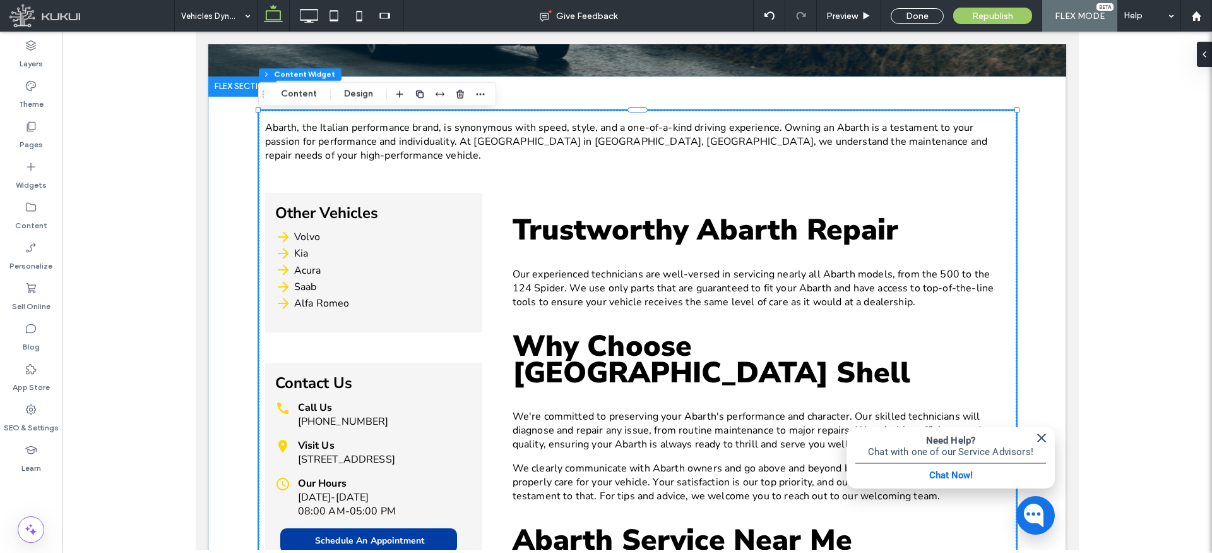
click at [501, 307] on div "Abarth, the Italian performance brand, is synonymous with speed, style, and a o…" at bounding box center [637, 370] width 745 height 518
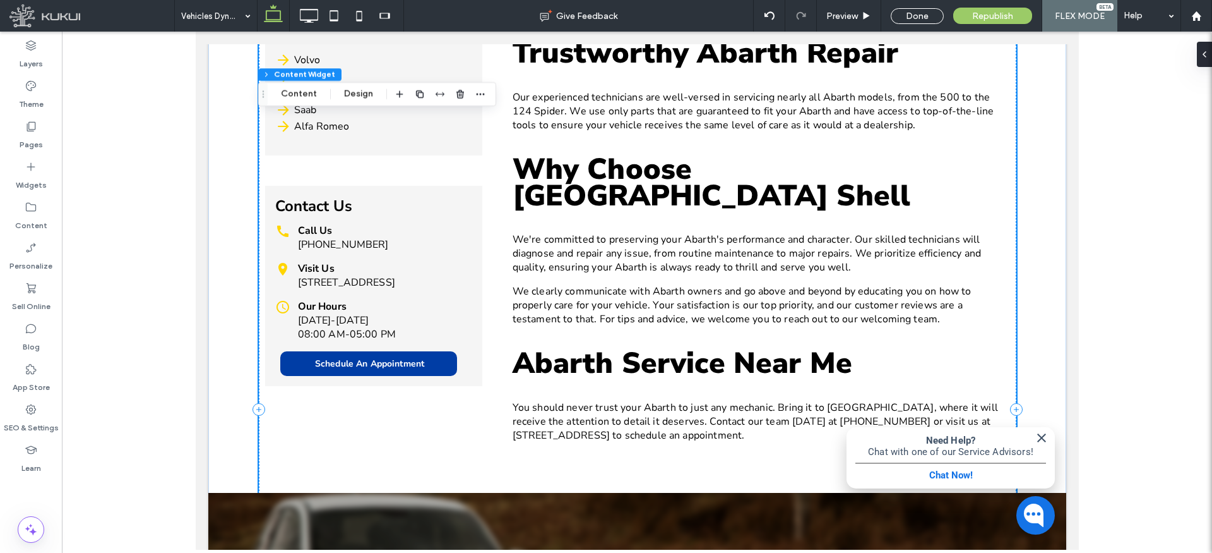
scroll to position [522, 0]
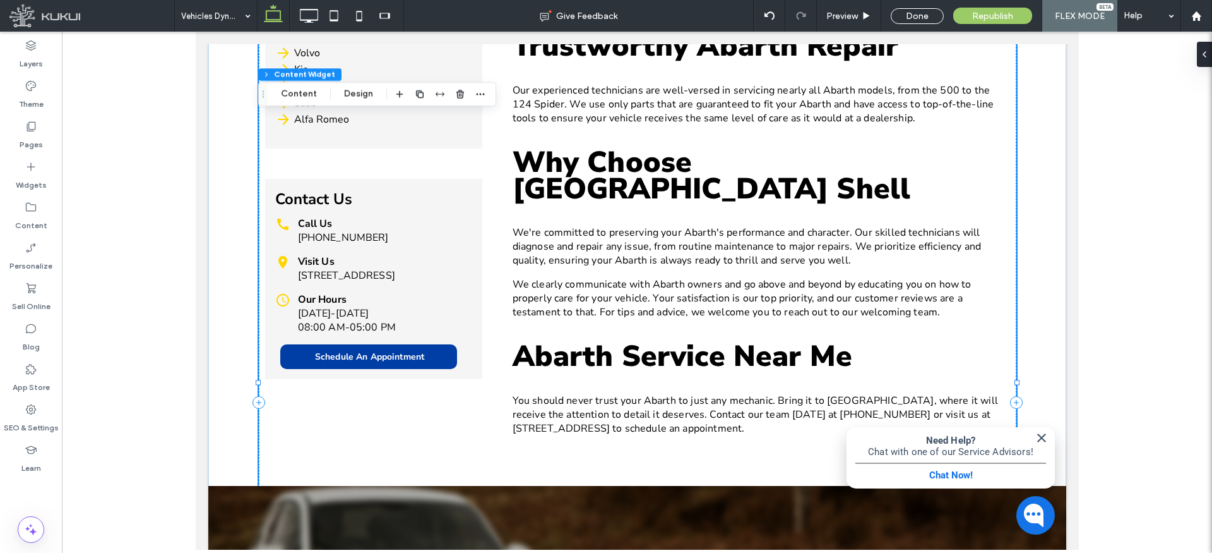
click at [456, 299] on div "Our Hours [DATE]-[DATE] 08:00 AM-05:00 PM" at bounding box center [373, 313] width 197 height 42
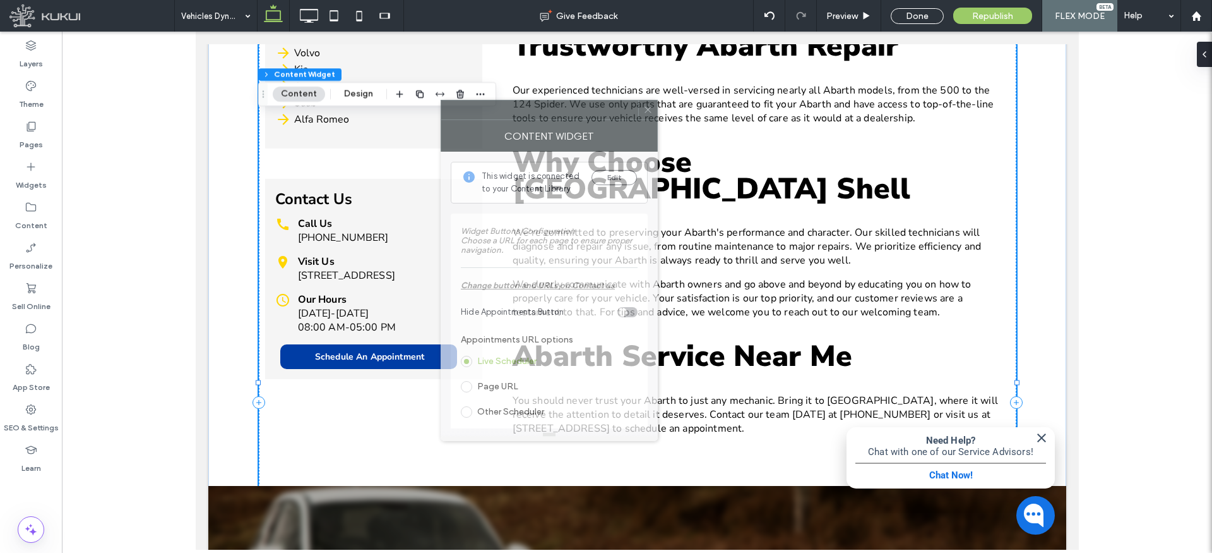
drag, startPoint x: 1065, startPoint y: 118, endPoint x: 527, endPoint y: 114, distance: 538.1
click at [526, 111] on div at bounding box center [539, 109] width 197 height 19
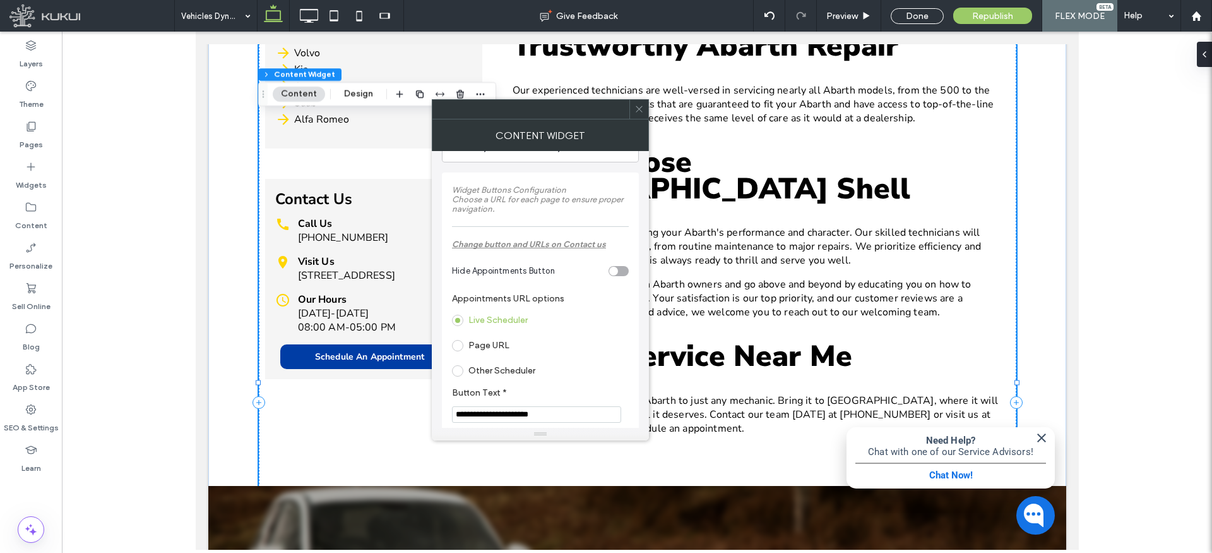
scroll to position [59, 0]
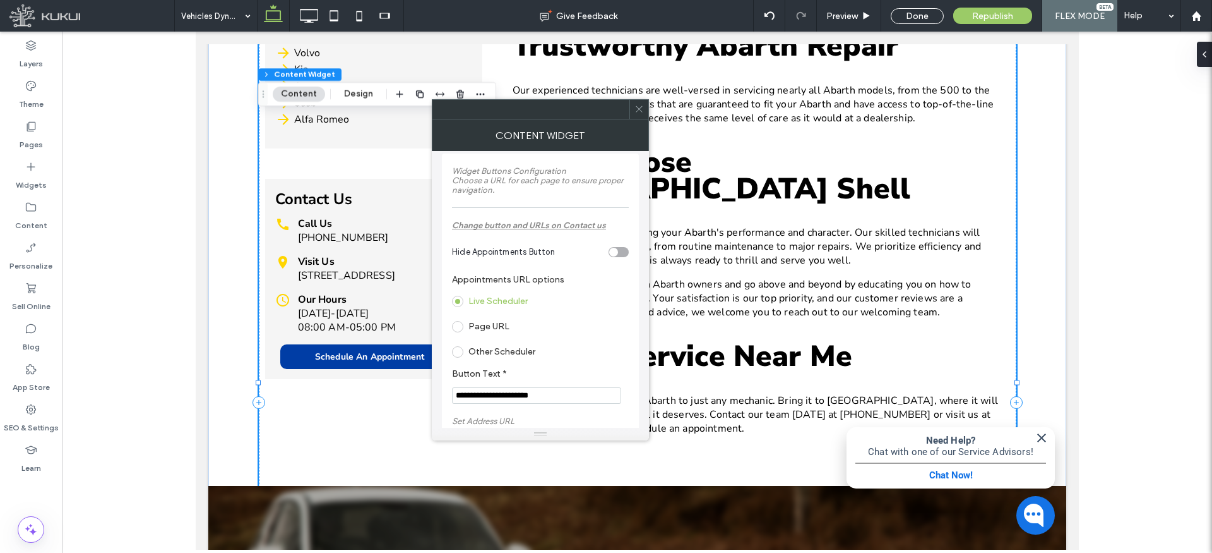
click at [475, 323] on label "Page URL" at bounding box center [489, 326] width 41 height 11
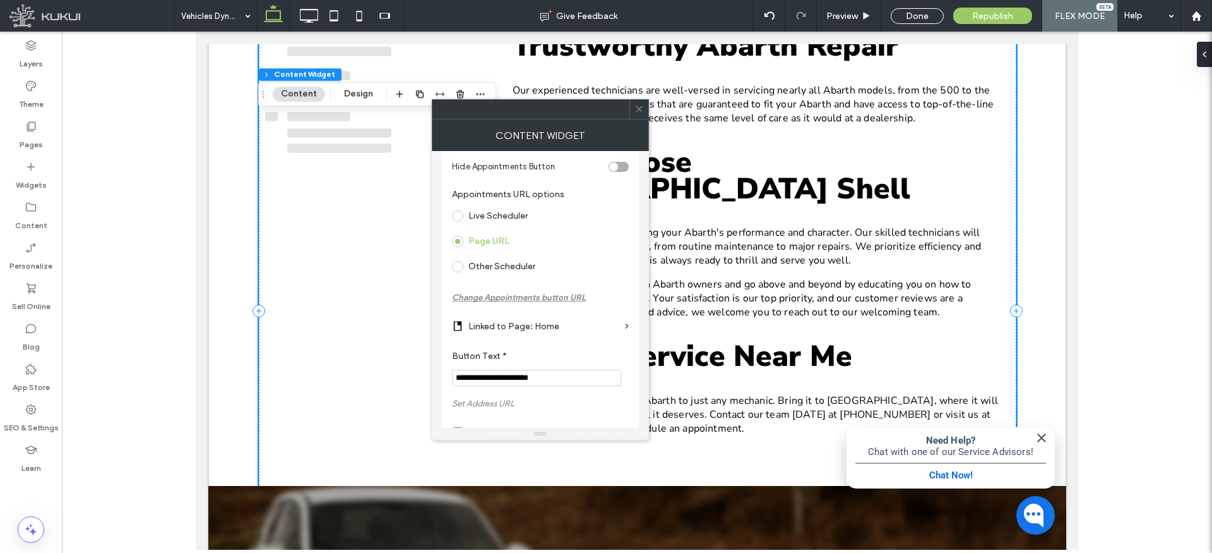
scroll to position [154, 0]
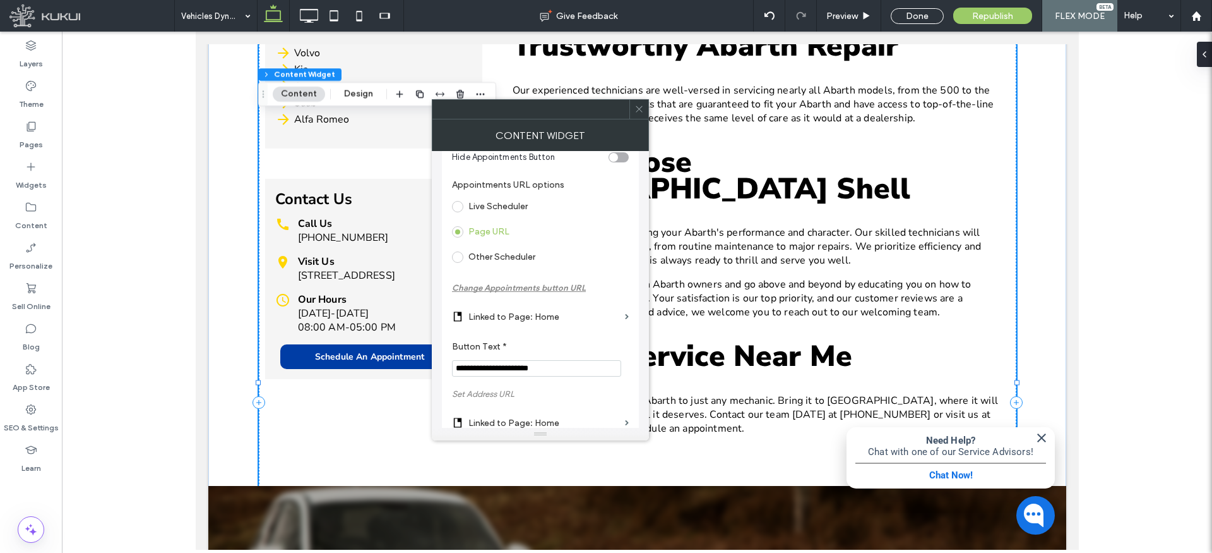
click at [474, 371] on input "**********" at bounding box center [536, 368] width 169 height 16
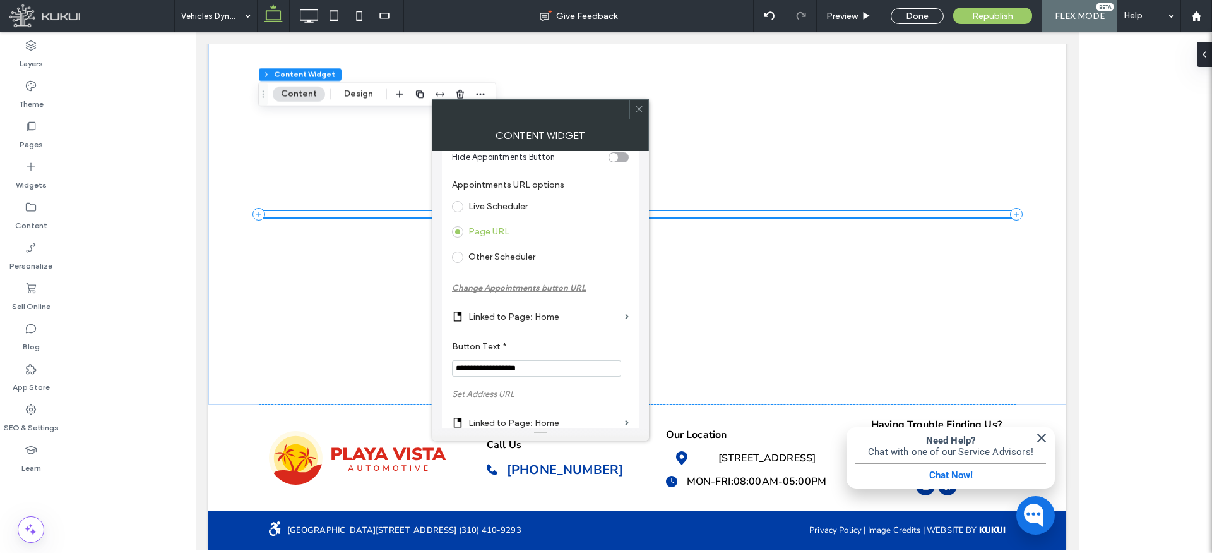
scroll to position [522, 0]
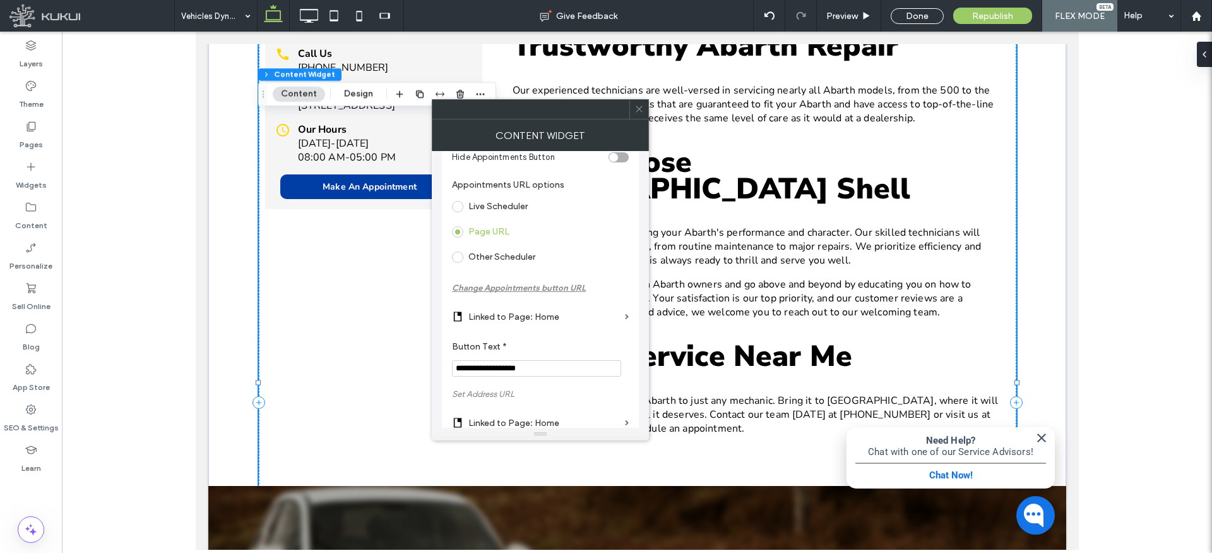
type input "**********"
click at [537, 311] on label "Linked to Page: Home" at bounding box center [545, 316] width 152 height 23
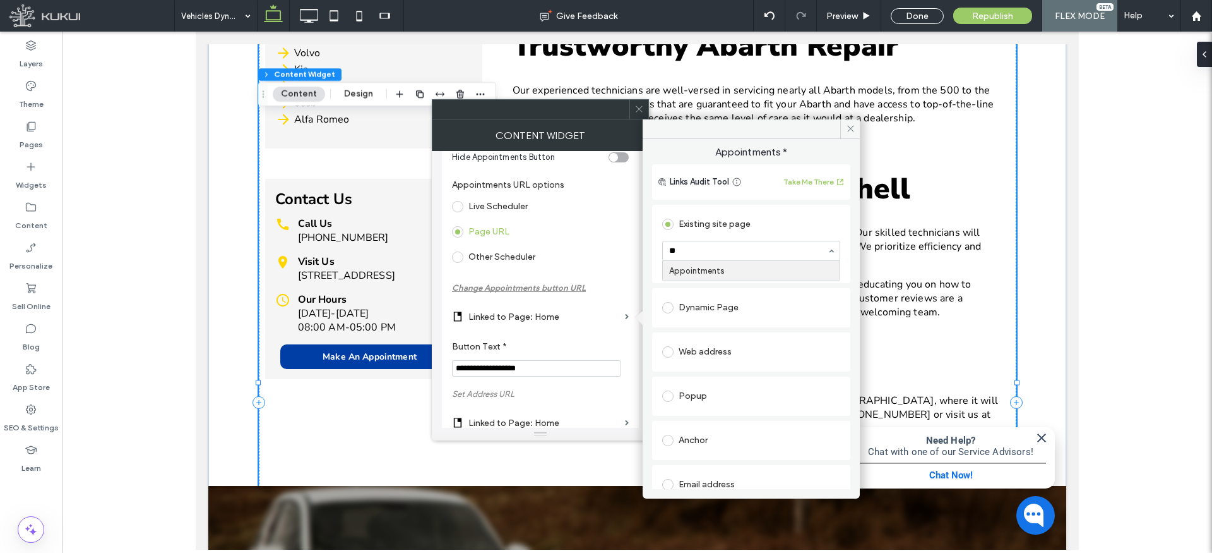
type input "***"
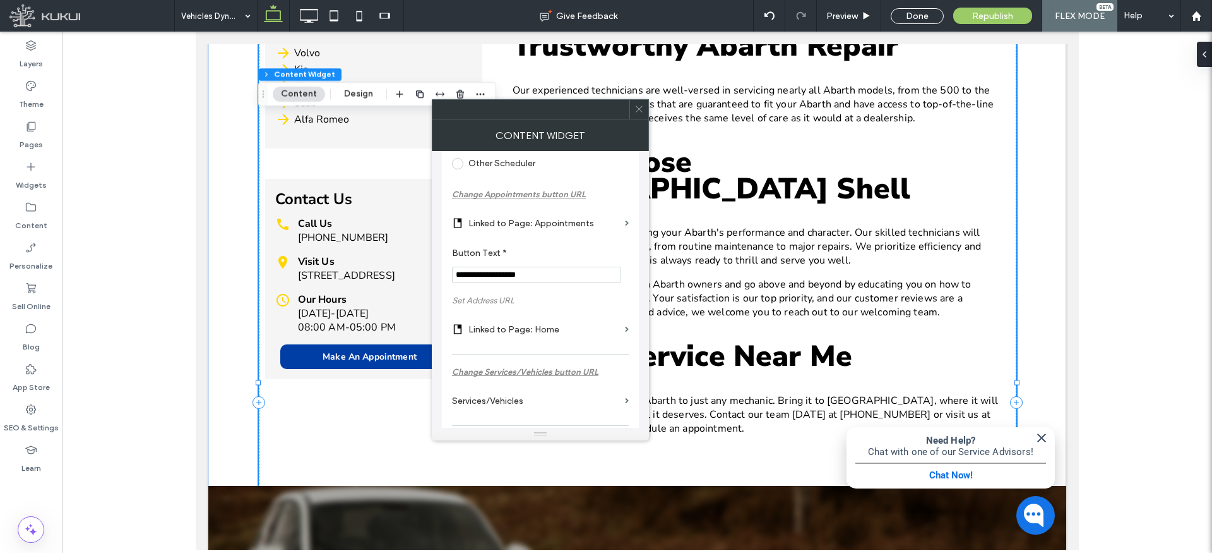
scroll to position [248, 0]
click at [518, 333] on label "Linked to Page: Home" at bounding box center [545, 328] width 152 height 23
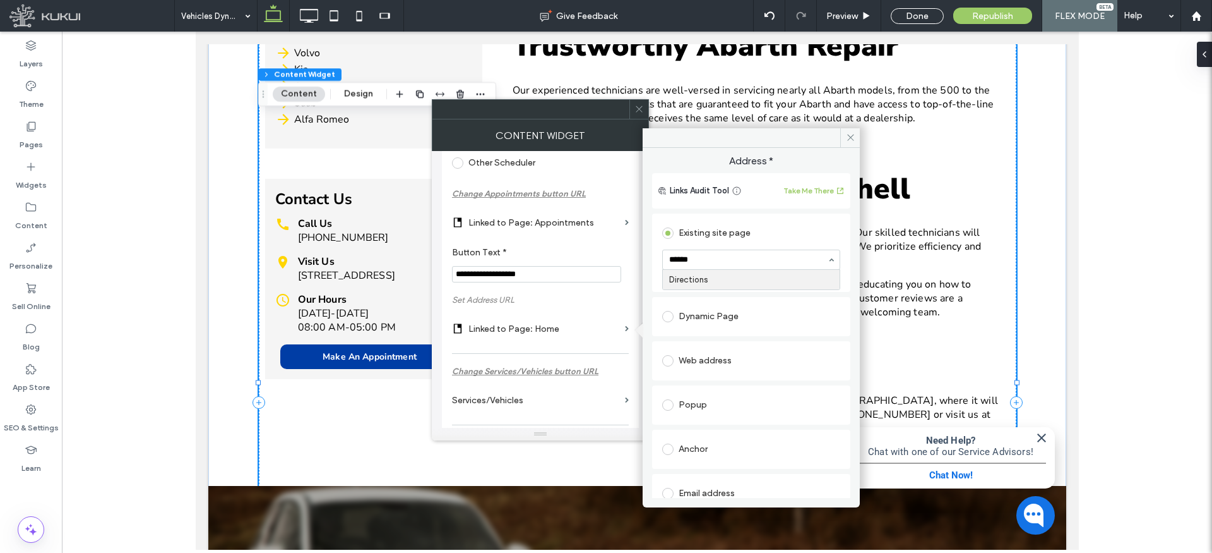
type input "*******"
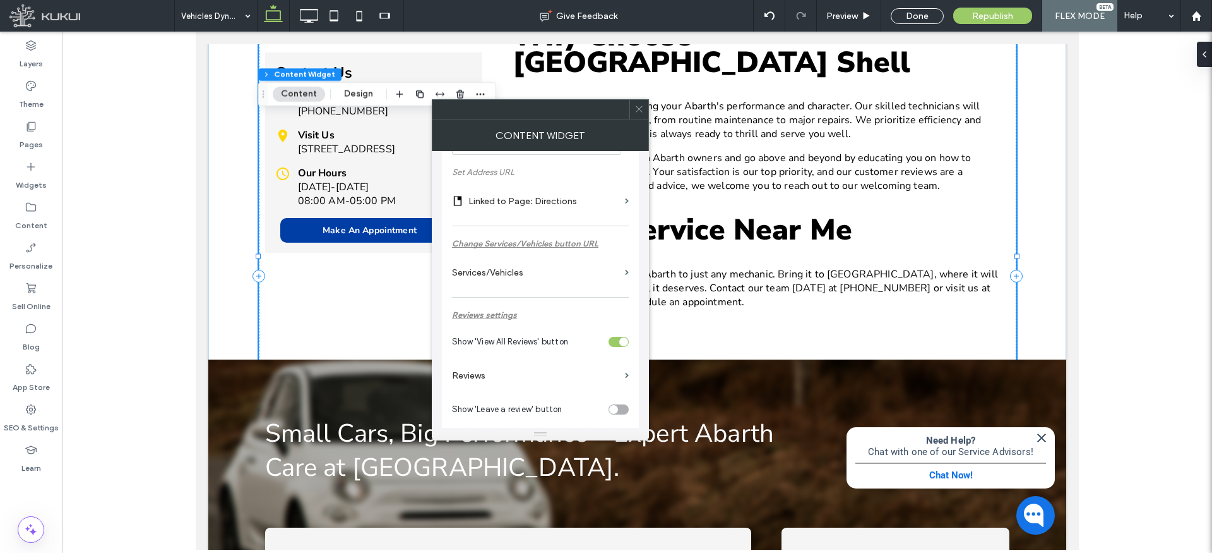
scroll to position [378, 0]
click at [481, 378] on label "Reviews" at bounding box center [536, 373] width 168 height 23
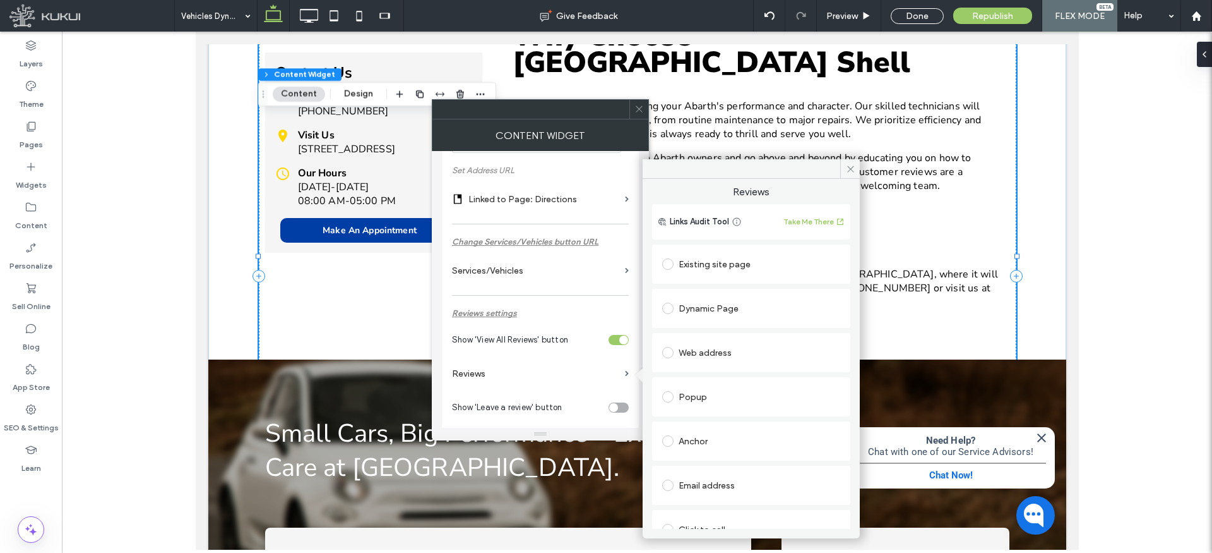
click at [726, 266] on div "Existing site page" at bounding box center [751, 264] width 178 height 20
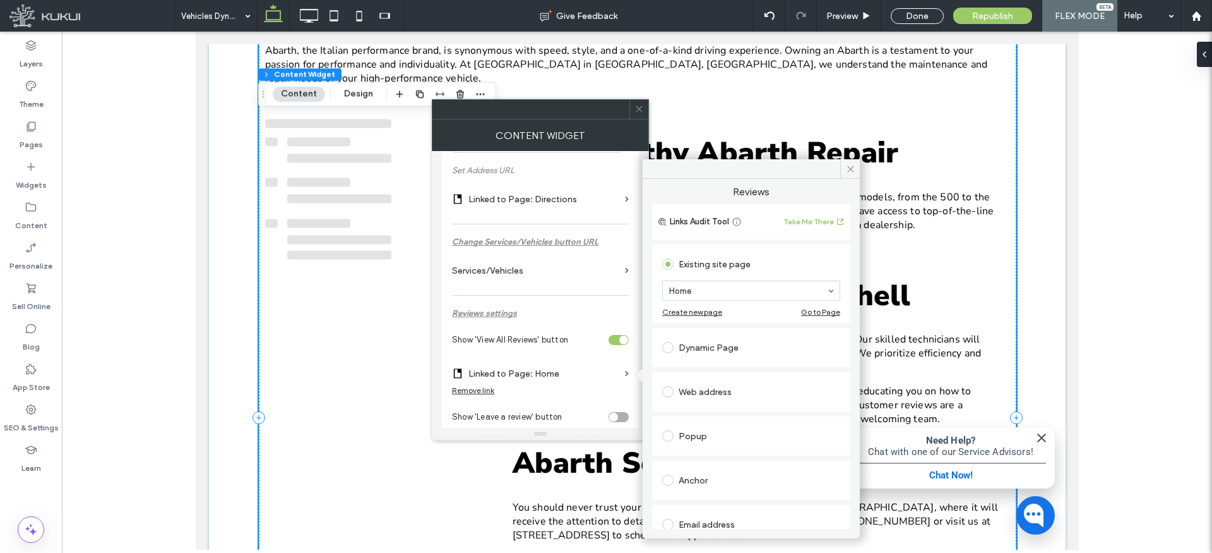
scroll to position [648, 0]
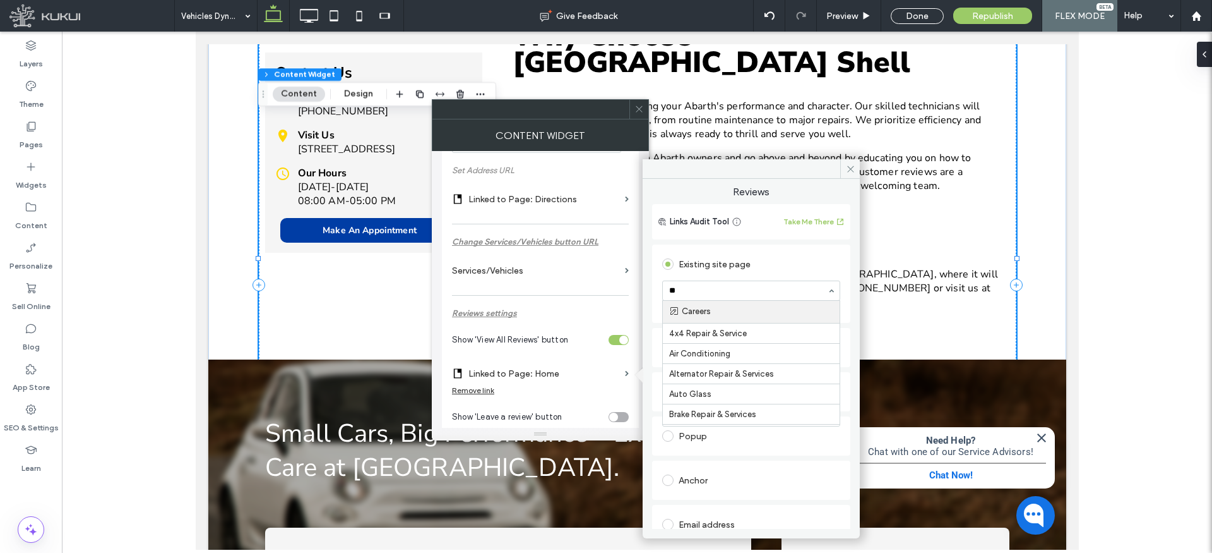
type input "***"
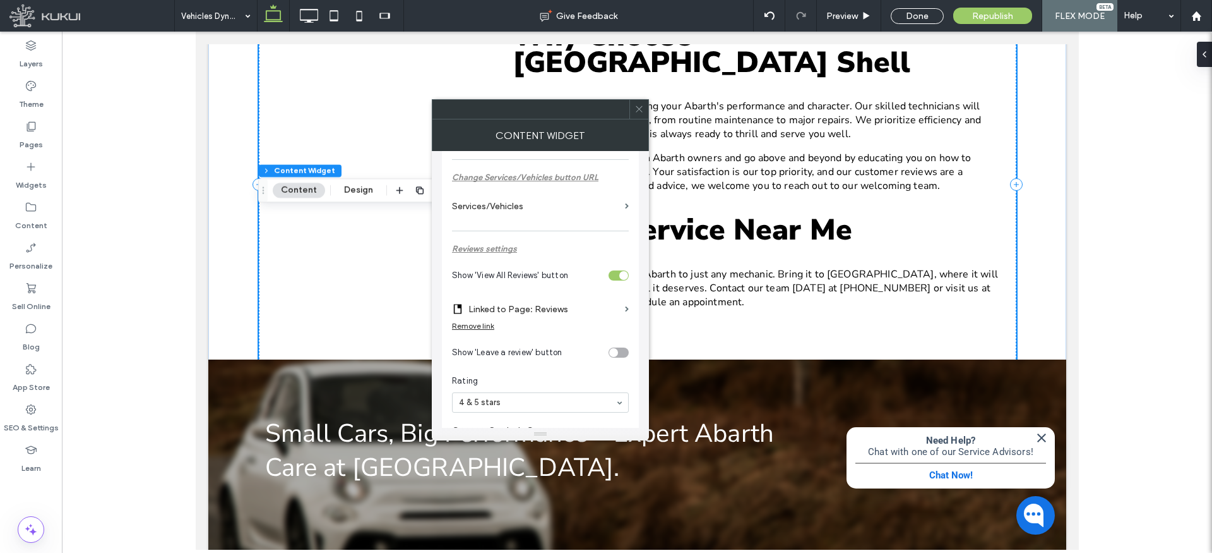
scroll to position [471, 0]
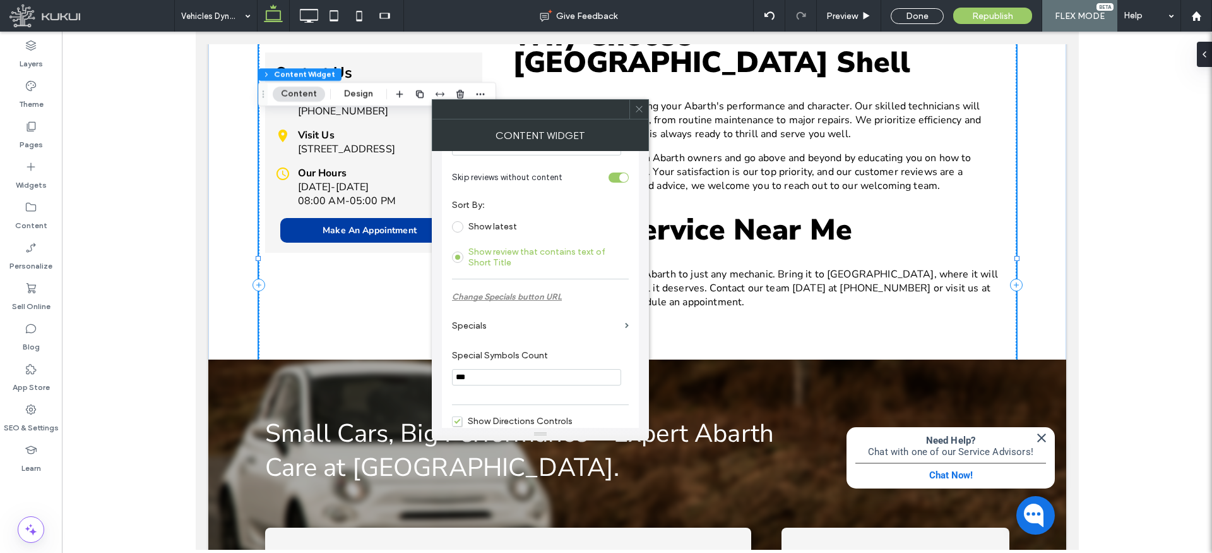
click at [479, 330] on label "Specials" at bounding box center [536, 325] width 168 height 23
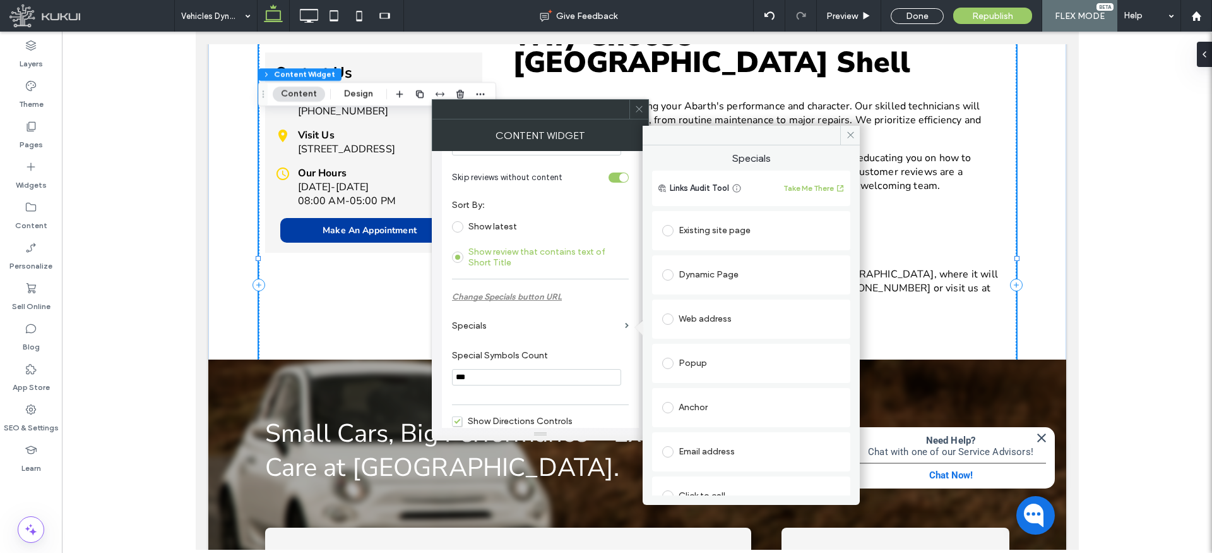
click at [742, 225] on div "Existing site page" at bounding box center [751, 230] width 178 height 20
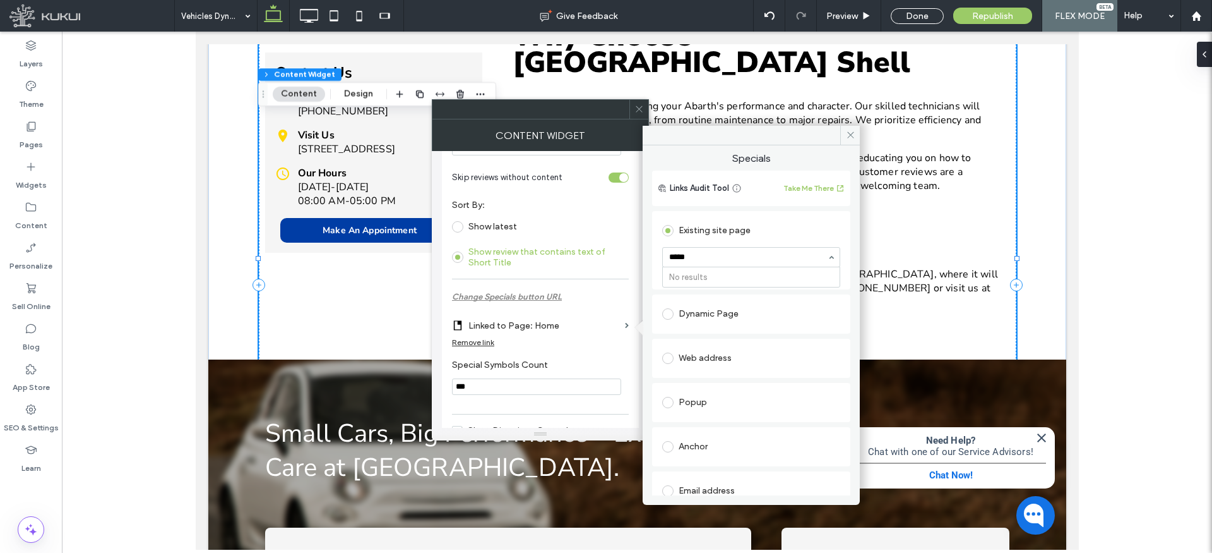
type input "****"
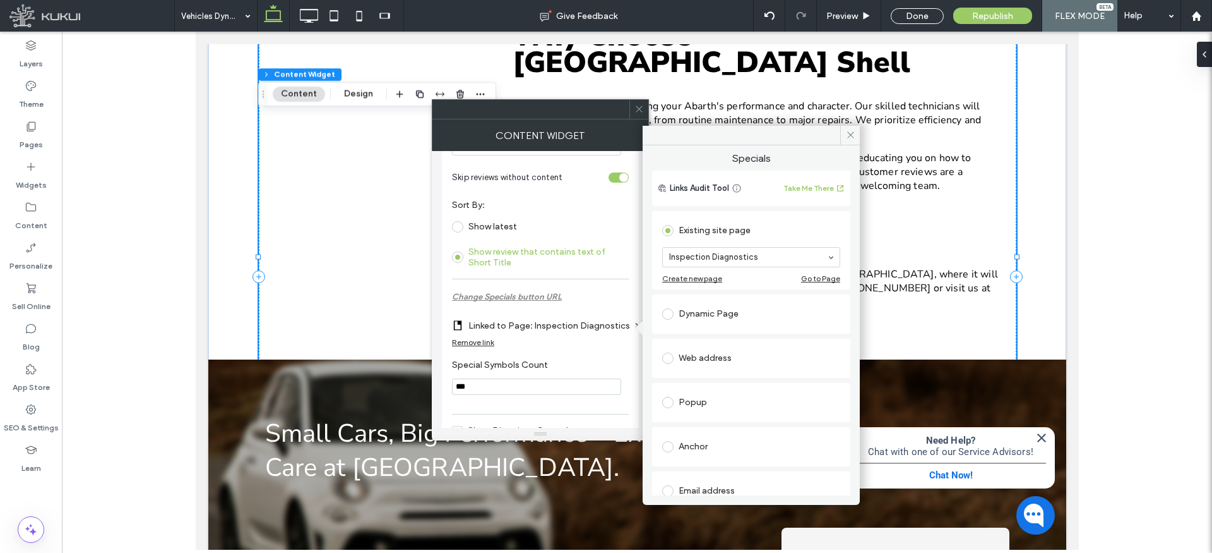
click at [714, 259] on input at bounding box center [748, 257] width 158 height 9
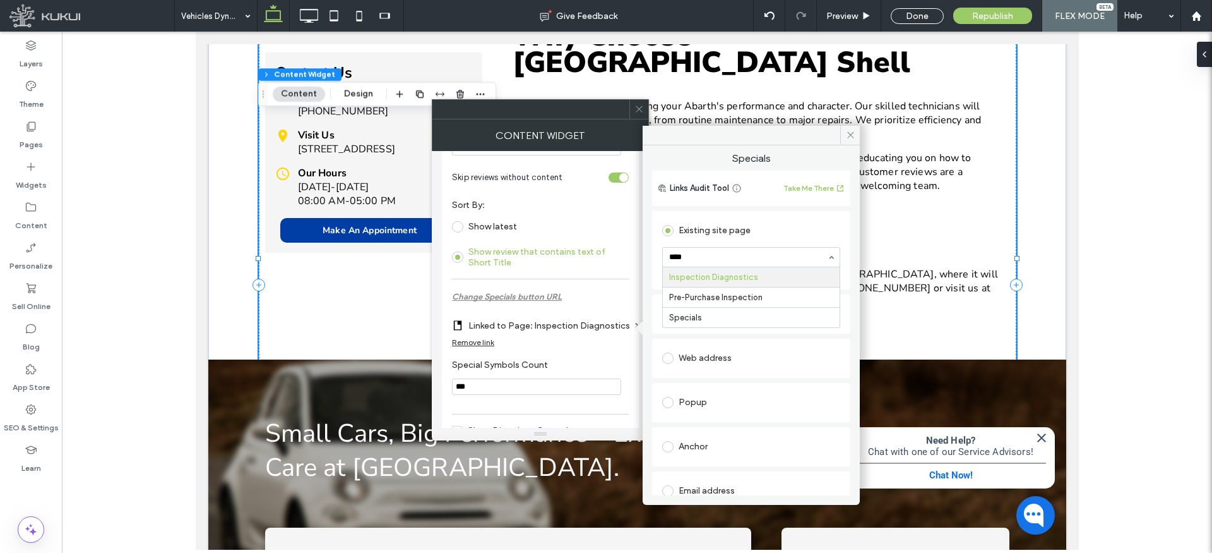
type input "*****"
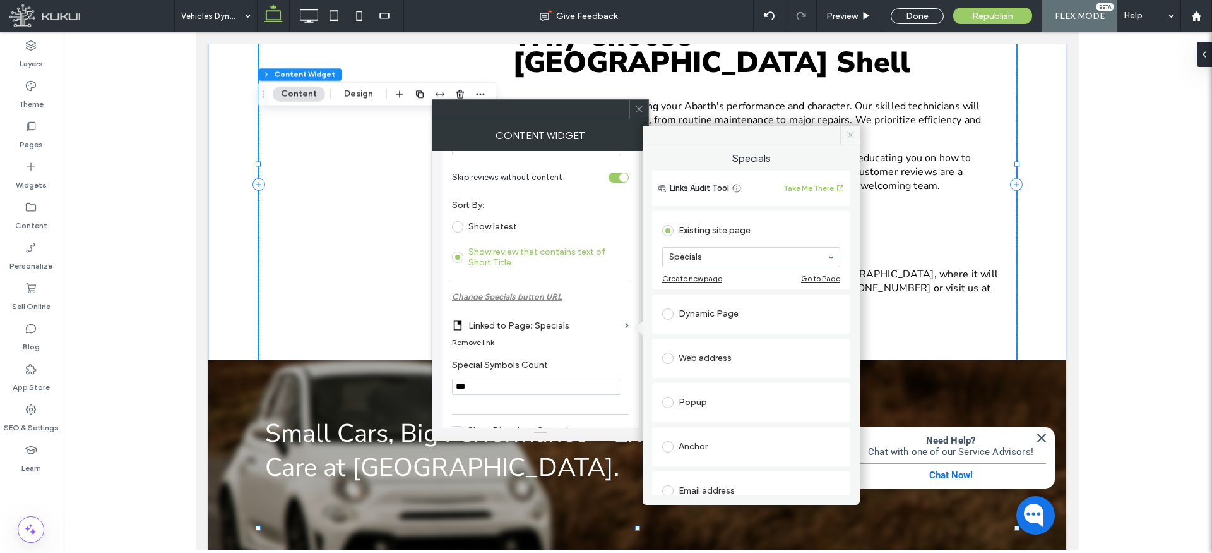
click at [854, 131] on icon at bounding box center [850, 134] width 9 height 9
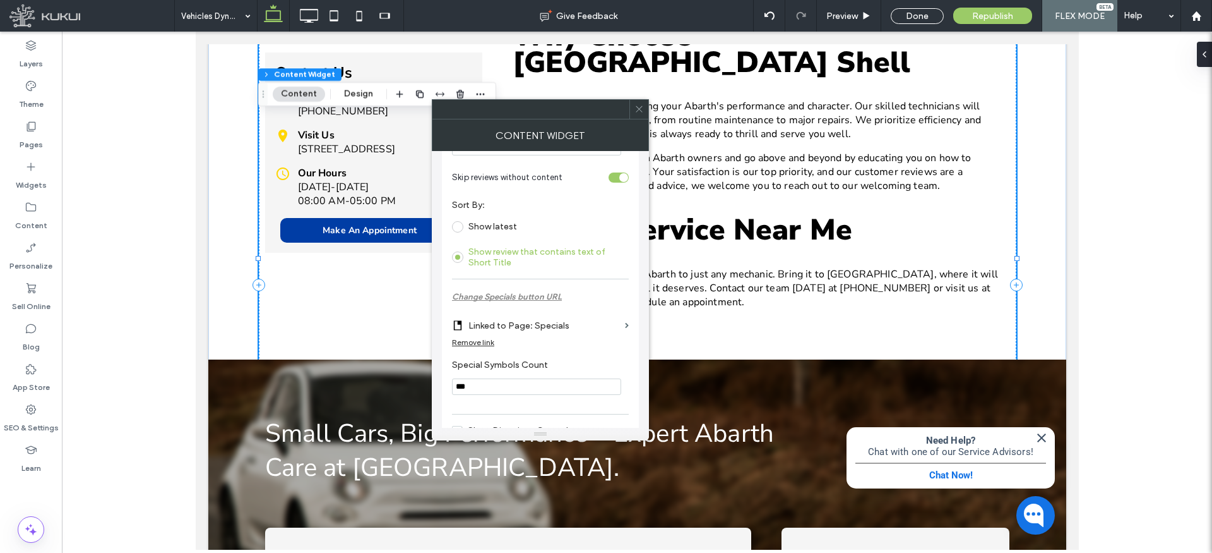
click at [642, 109] on icon at bounding box center [639, 108] width 9 height 9
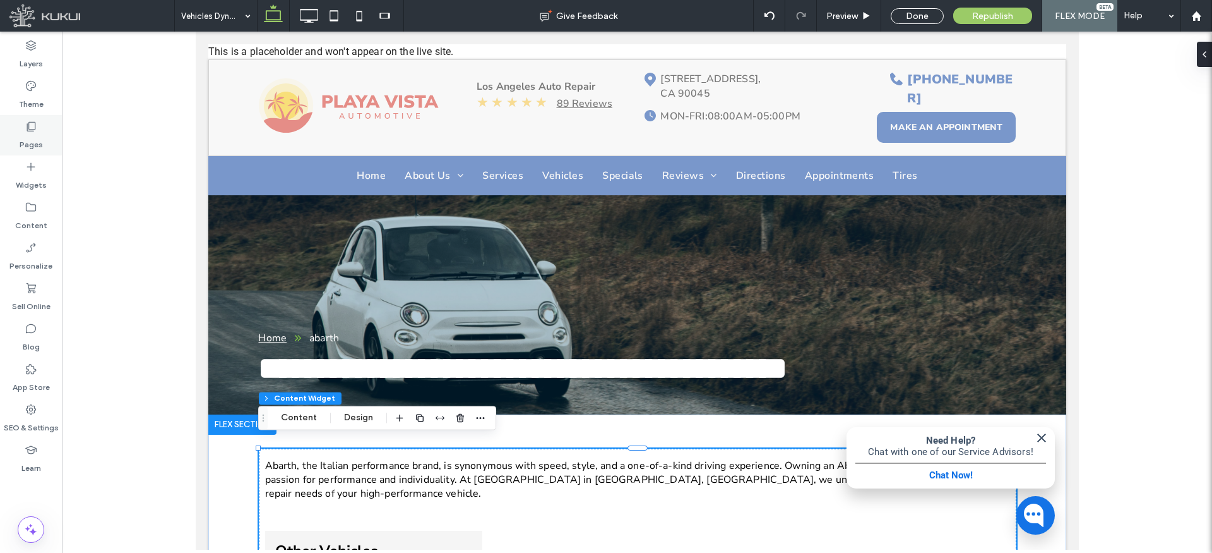
click at [27, 125] on use at bounding box center [31, 126] width 9 height 9
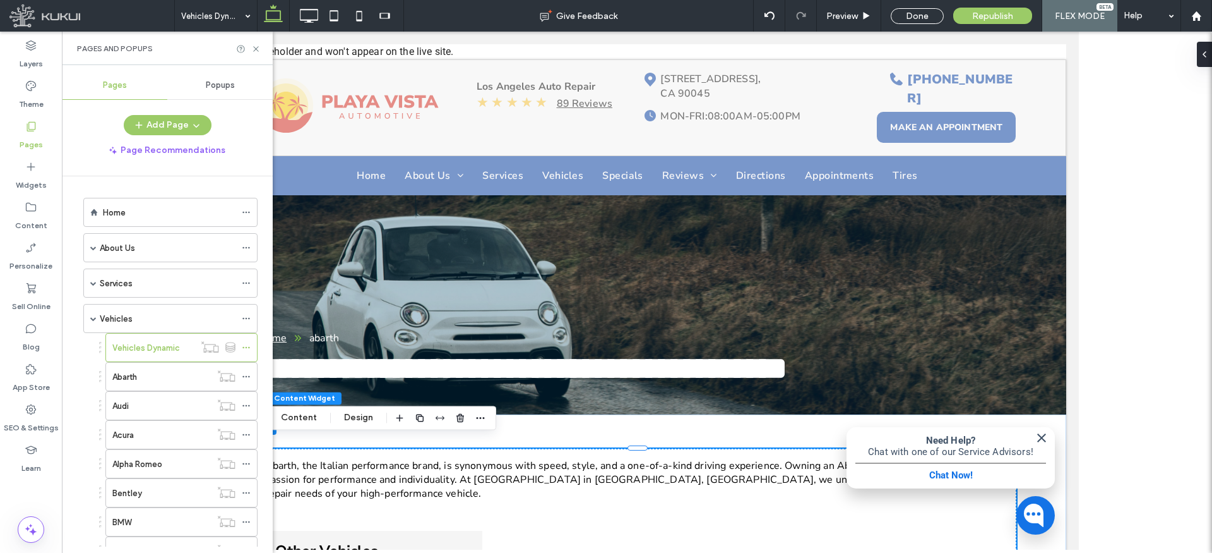
click at [92, 320] on span at bounding box center [93, 318] width 6 height 6
click at [95, 277] on span at bounding box center [93, 283] width 6 height 28
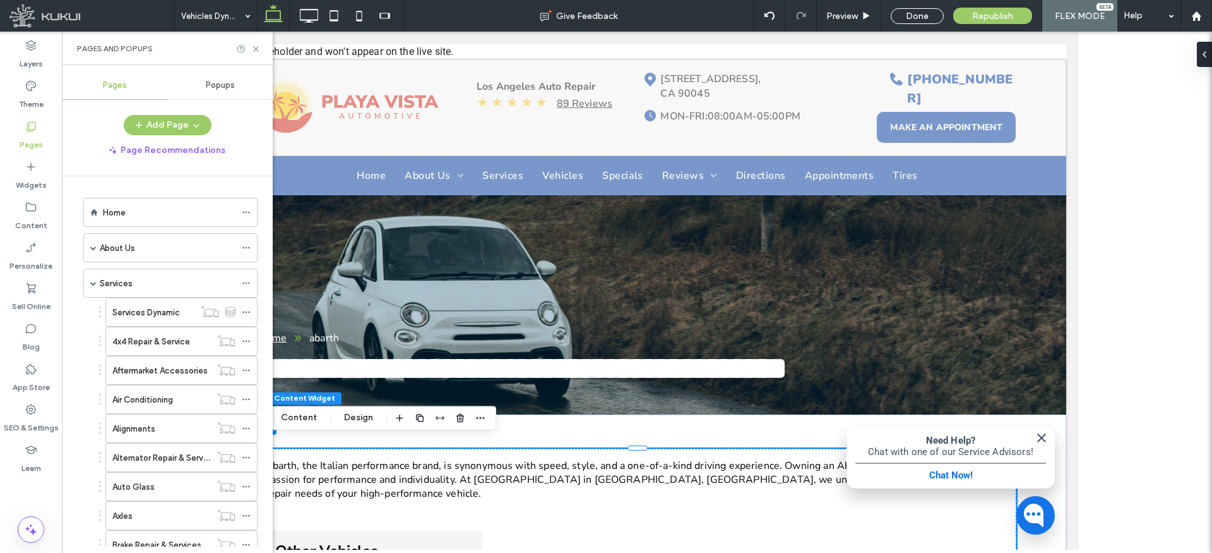
click at [141, 281] on div "Services" at bounding box center [168, 283] width 136 height 13
